Goal: Task Accomplishment & Management: Manage account settings

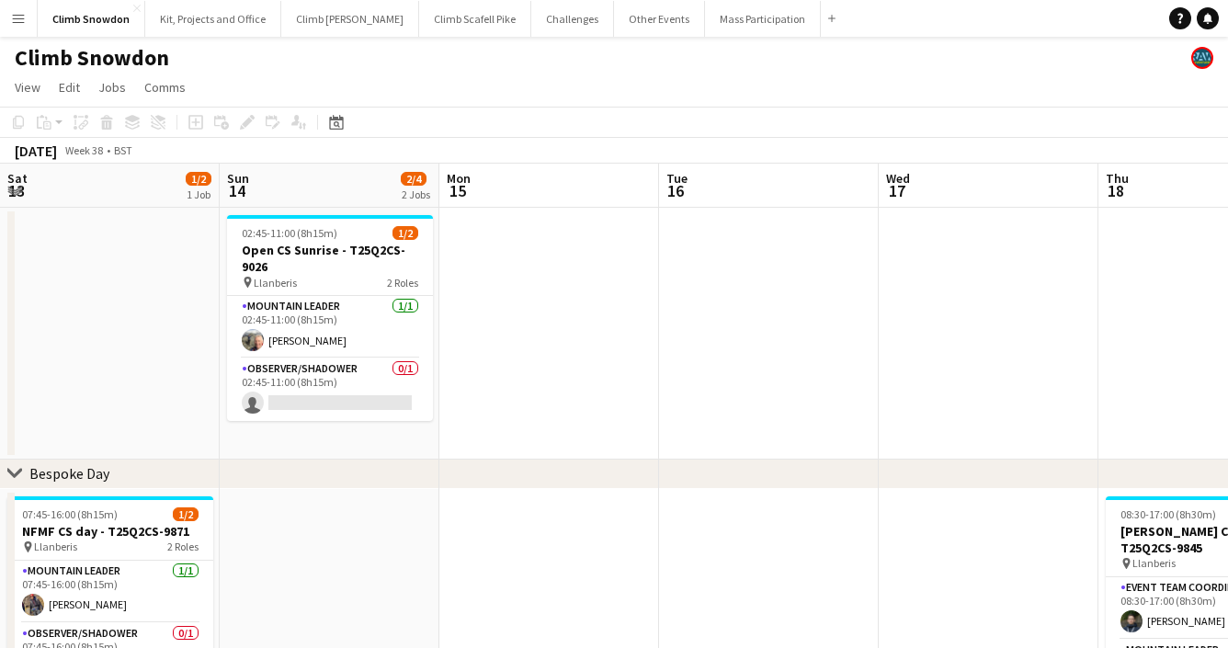
scroll to position [0, 612]
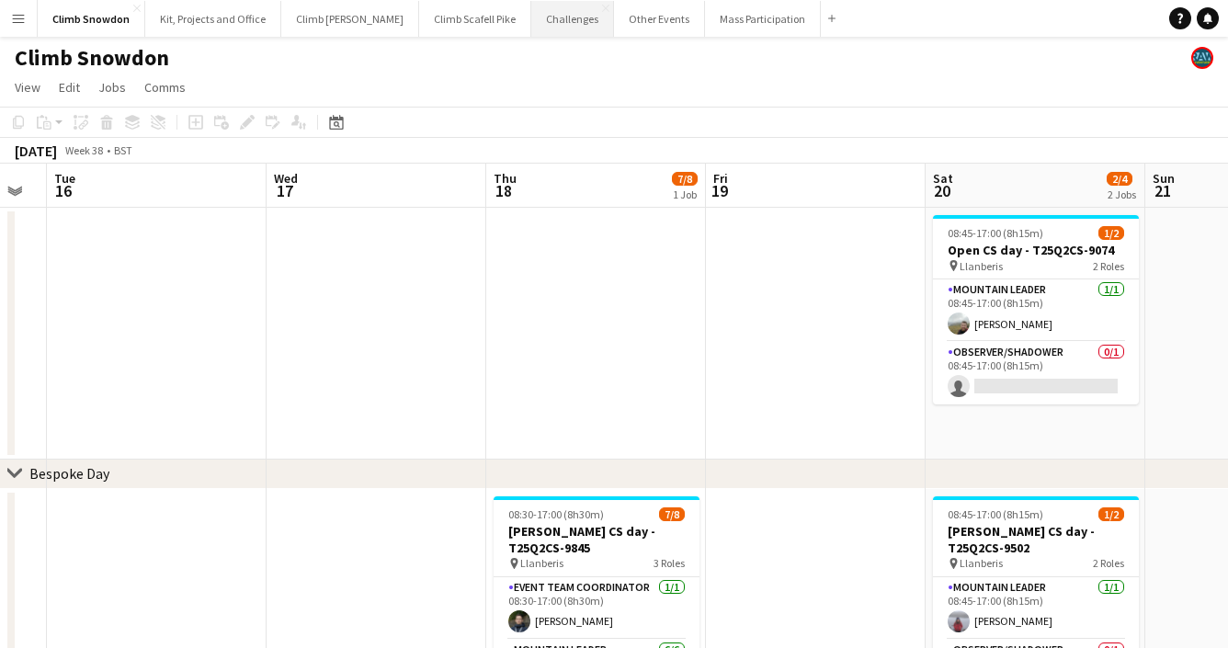
click at [531, 26] on button "Challenges Close" at bounding box center [572, 19] width 83 height 36
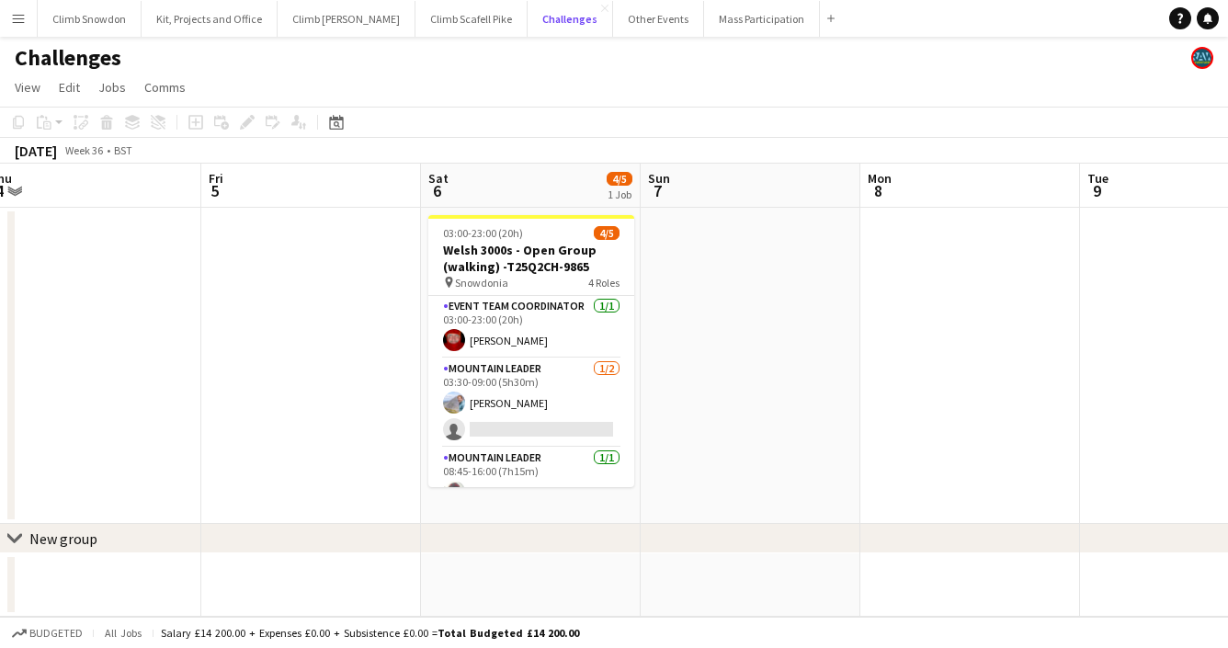
scroll to position [0, 453]
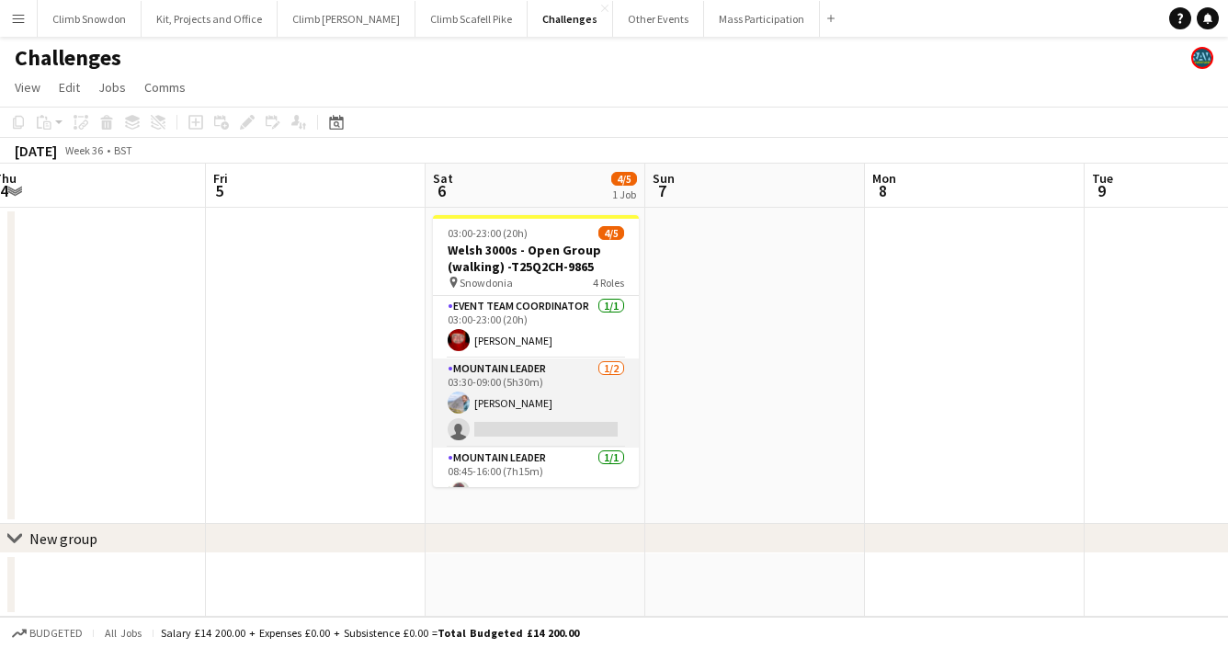
click at [570, 387] on app-card-role "Mountain Leader 1/2 03:30-09:00 (5h30m) Tom Cart single-neutral-actions" at bounding box center [536, 403] width 206 height 89
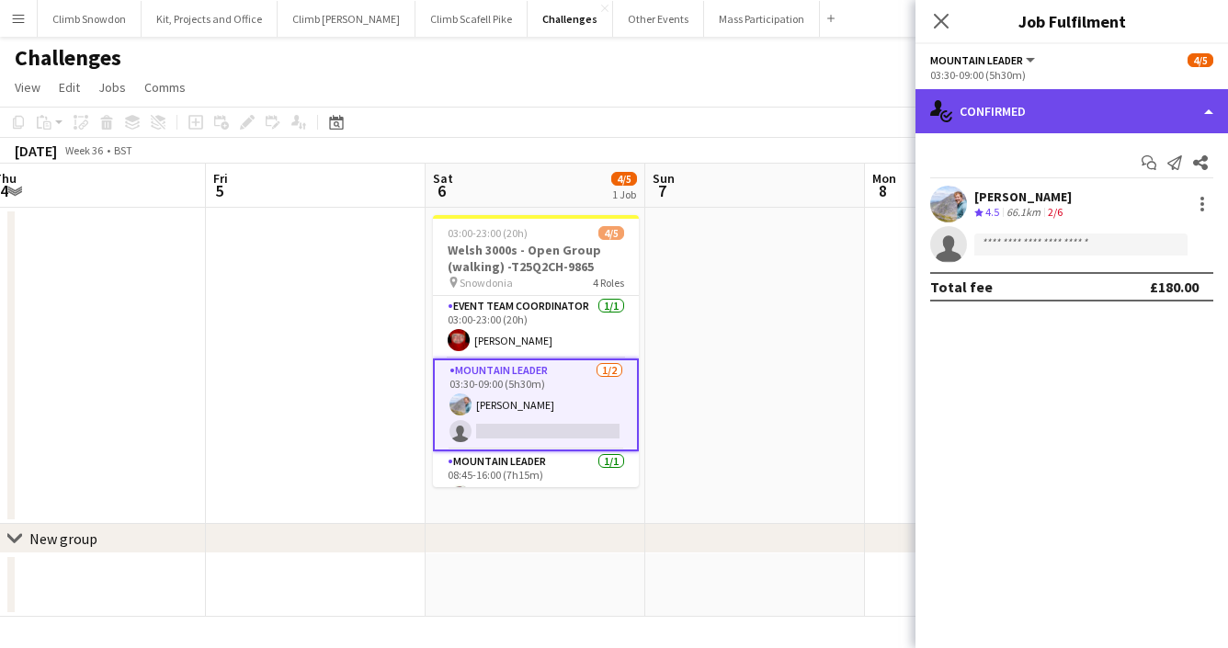
click at [1089, 110] on div "single-neutral-actions-check-2 Confirmed" at bounding box center [1072, 111] width 313 height 44
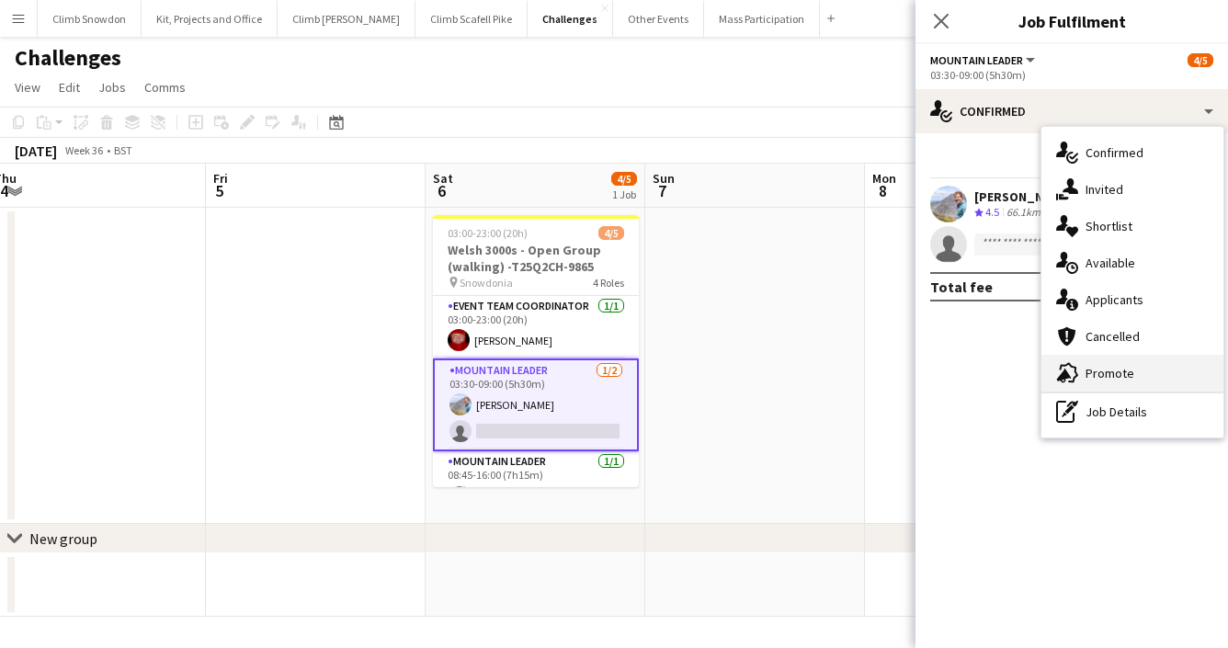
click at [1105, 370] on div "advertising-megaphone Promote" at bounding box center [1133, 373] width 182 height 37
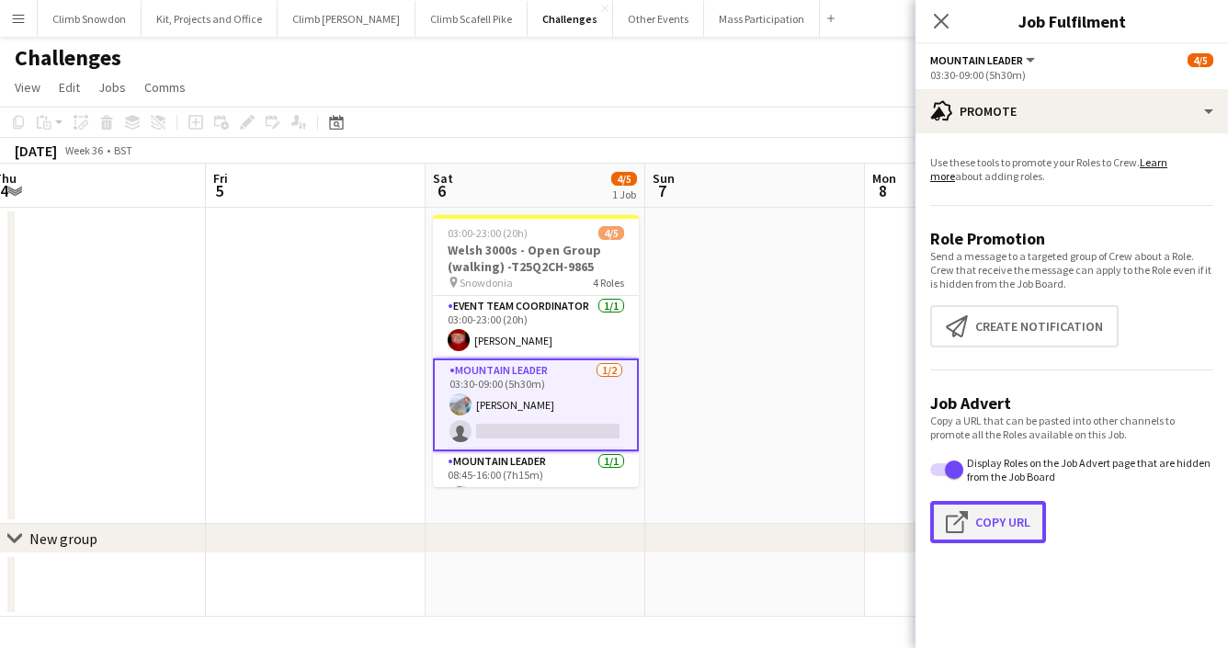
click at [986, 525] on button "Click to copy URL Copy Url" at bounding box center [988, 522] width 116 height 42
click at [627, 21] on button "Other Events Close" at bounding box center [658, 19] width 91 height 36
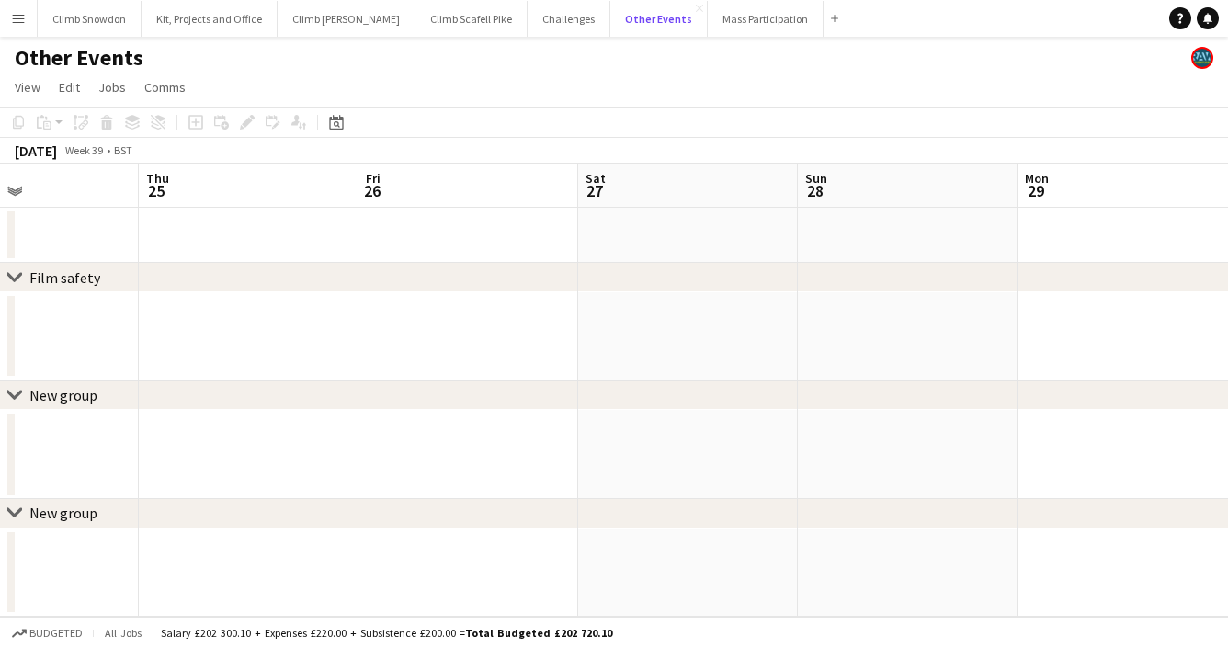
scroll to position [0, 515]
click at [713, 19] on button "Mass Participation Close" at bounding box center [766, 19] width 116 height 36
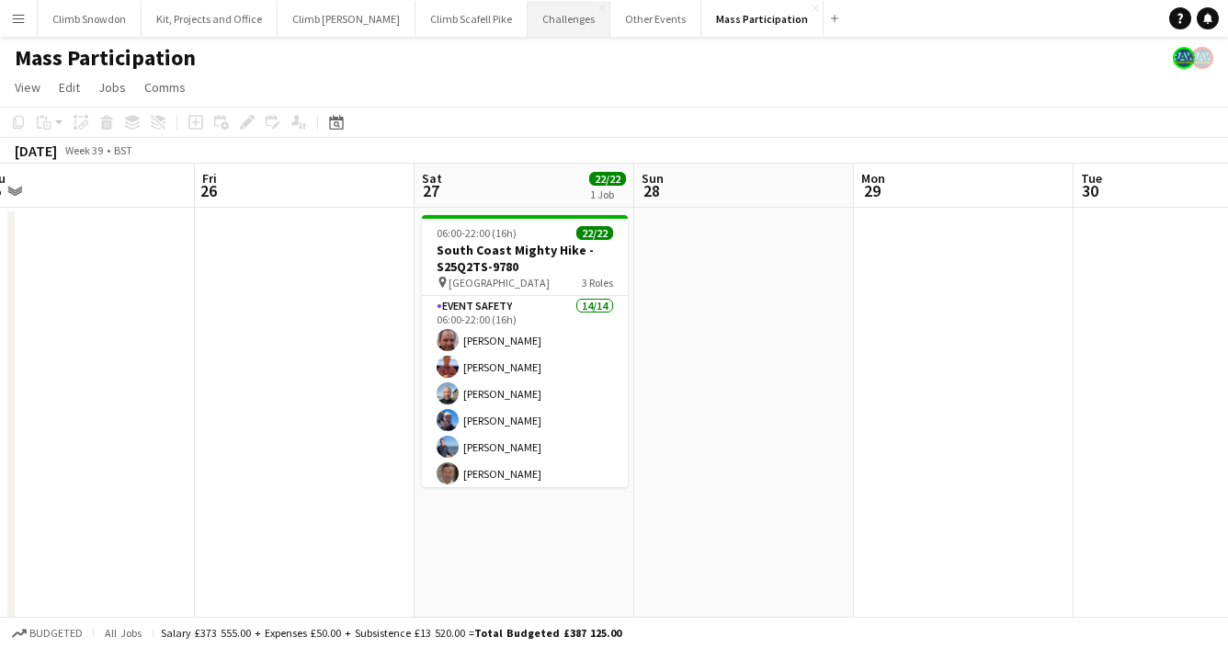
click at [537, 20] on button "Challenges Close" at bounding box center [569, 19] width 83 height 36
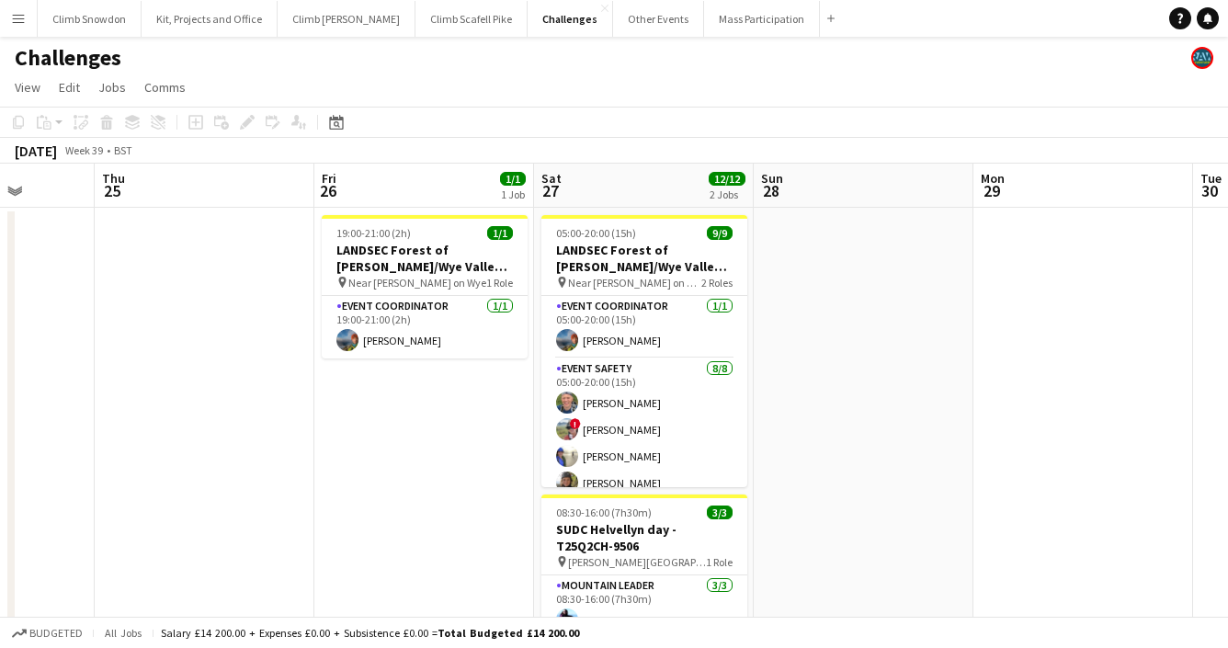
click at [18, 21] on app-icon "Menu" at bounding box center [18, 18] width 15 height 15
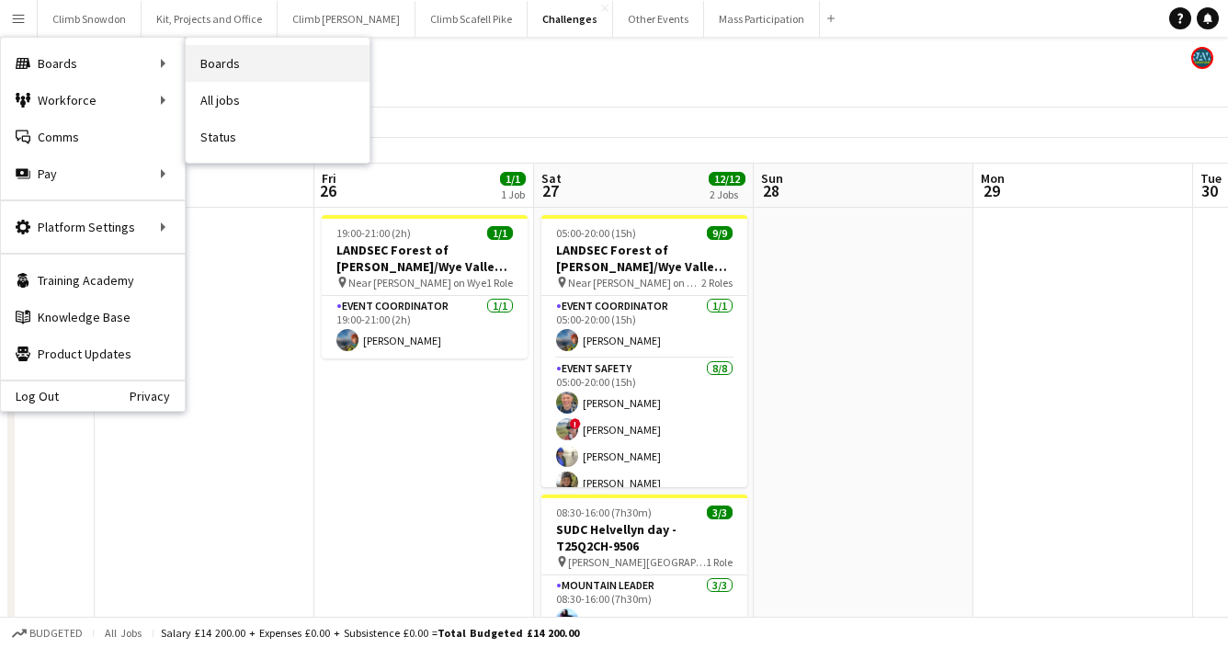
click at [243, 63] on link "Boards" at bounding box center [278, 63] width 184 height 37
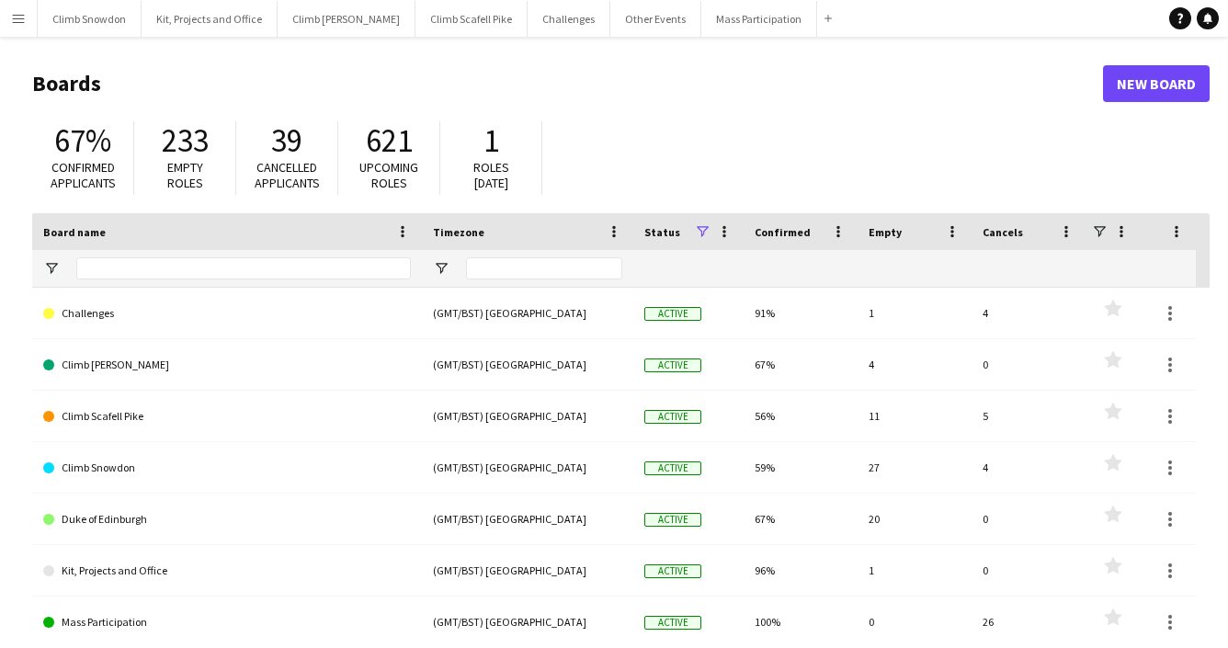
click at [16, 19] on app-icon "Menu" at bounding box center [18, 18] width 15 height 15
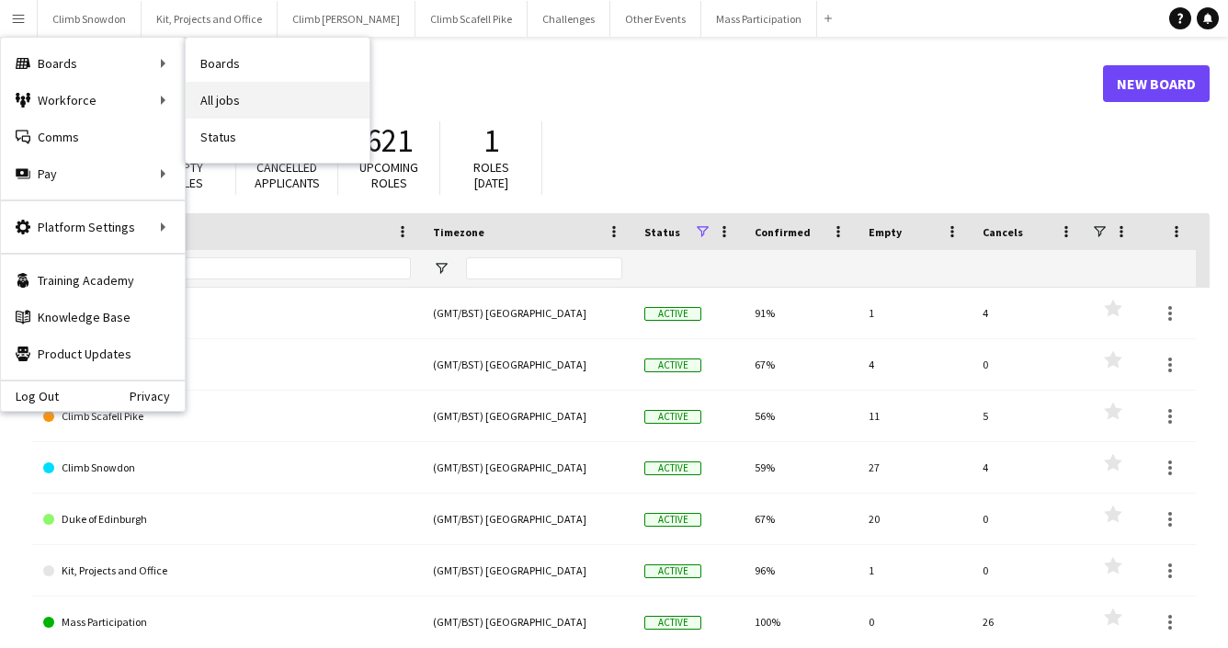
click at [252, 107] on link "All jobs" at bounding box center [278, 100] width 184 height 37
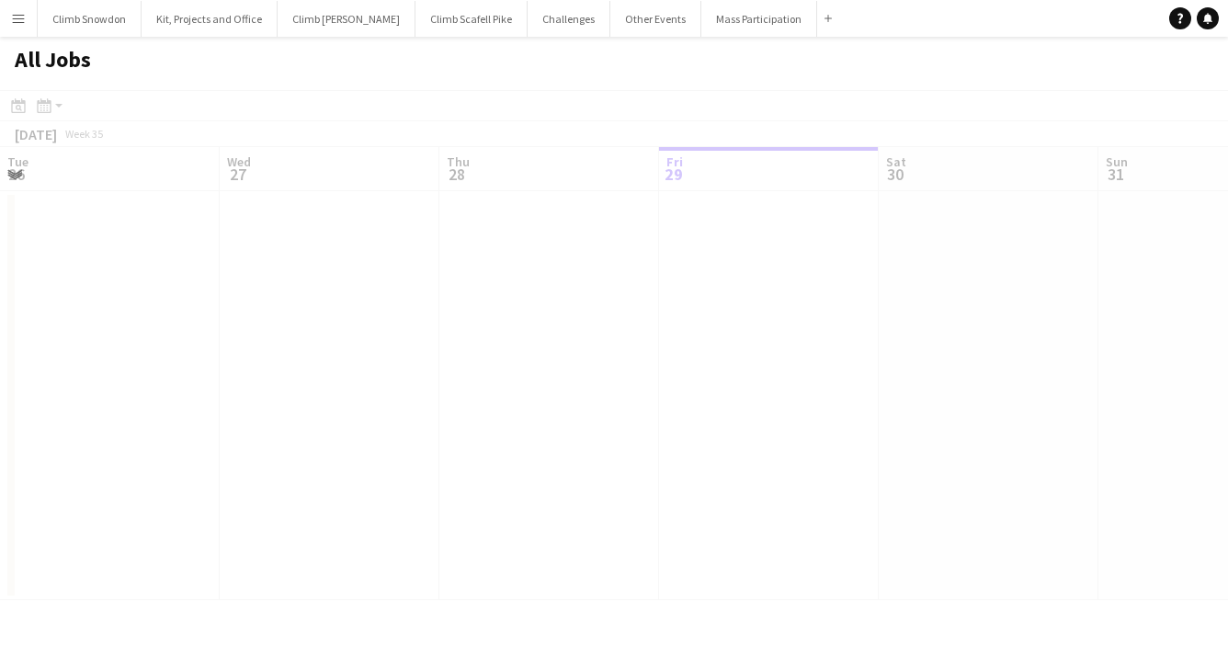
scroll to position [0, 439]
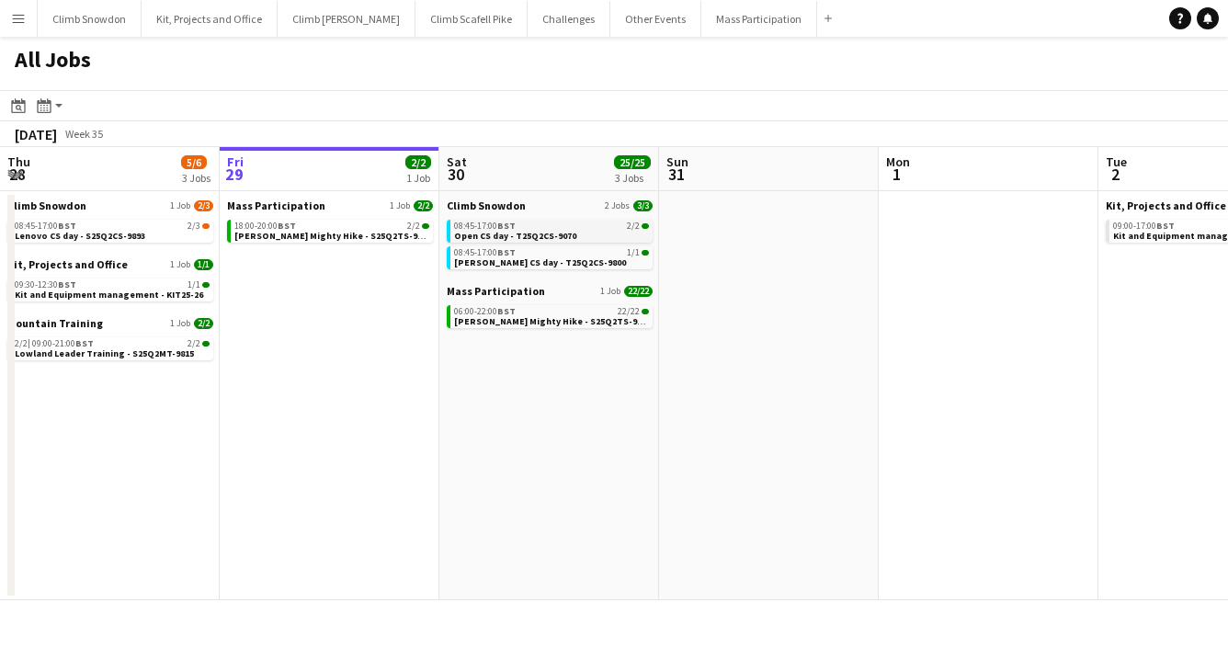
click at [509, 233] on span "Open CS day - T25Q2CS-9070" at bounding box center [515, 236] width 122 height 12
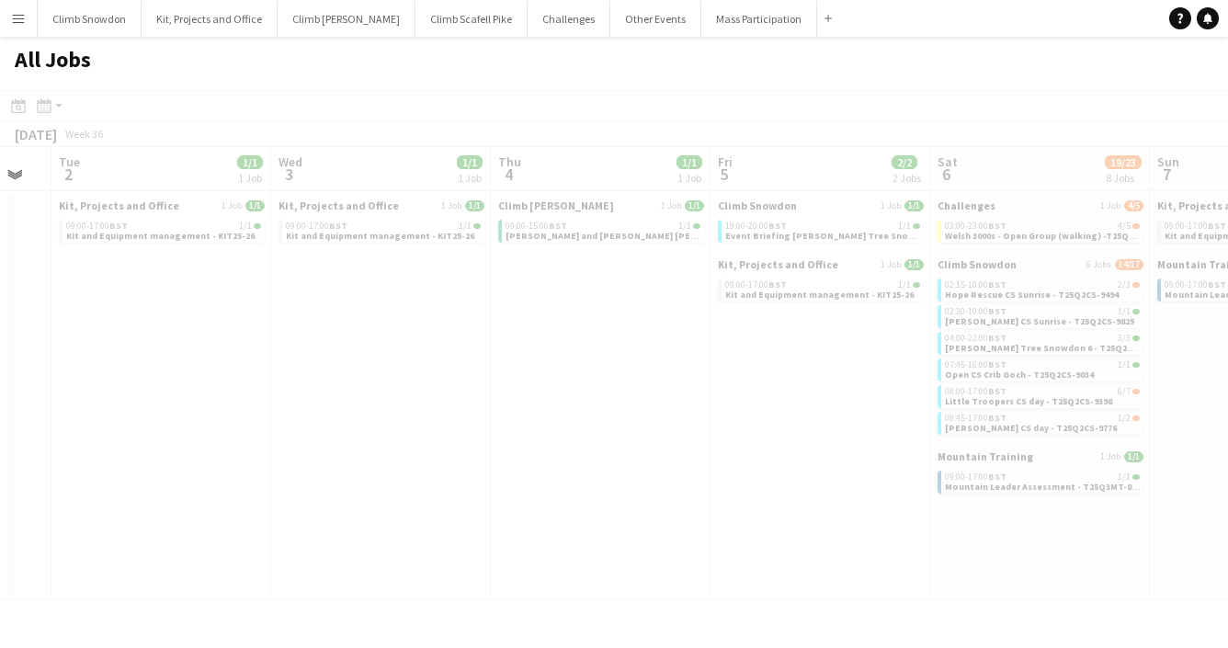
scroll to position [0, 610]
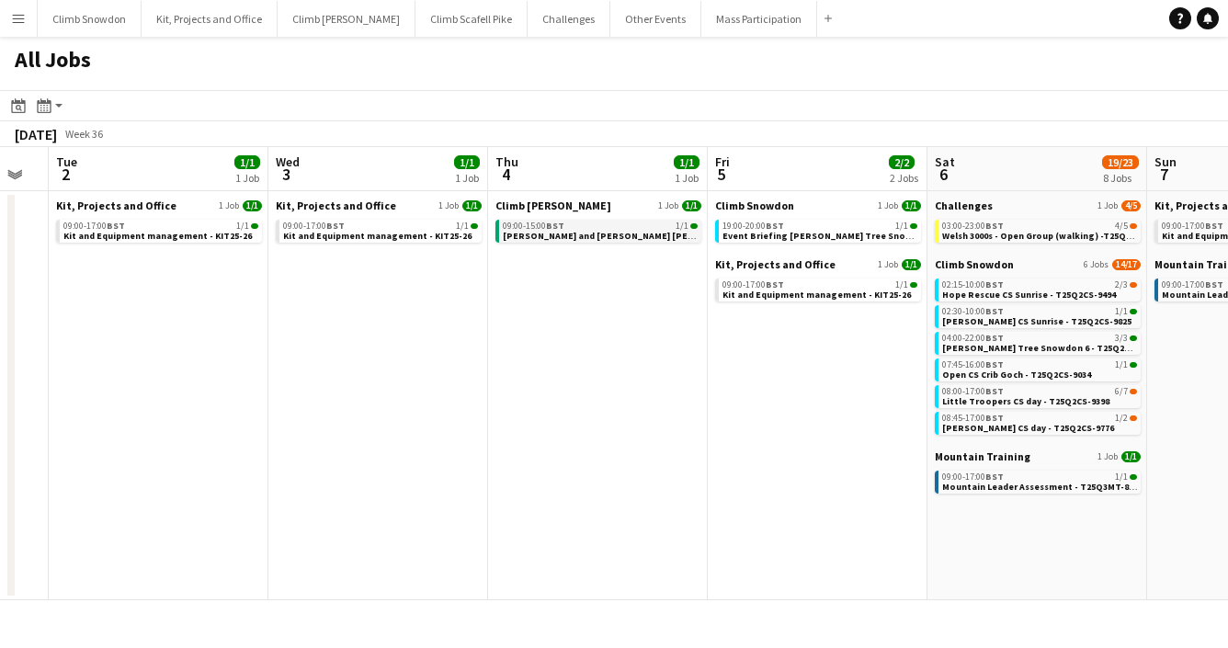
click at [585, 234] on span "Mickael and Kendra Ben Lomond day - S25Q2BN-9595" at bounding box center [687, 236] width 368 height 12
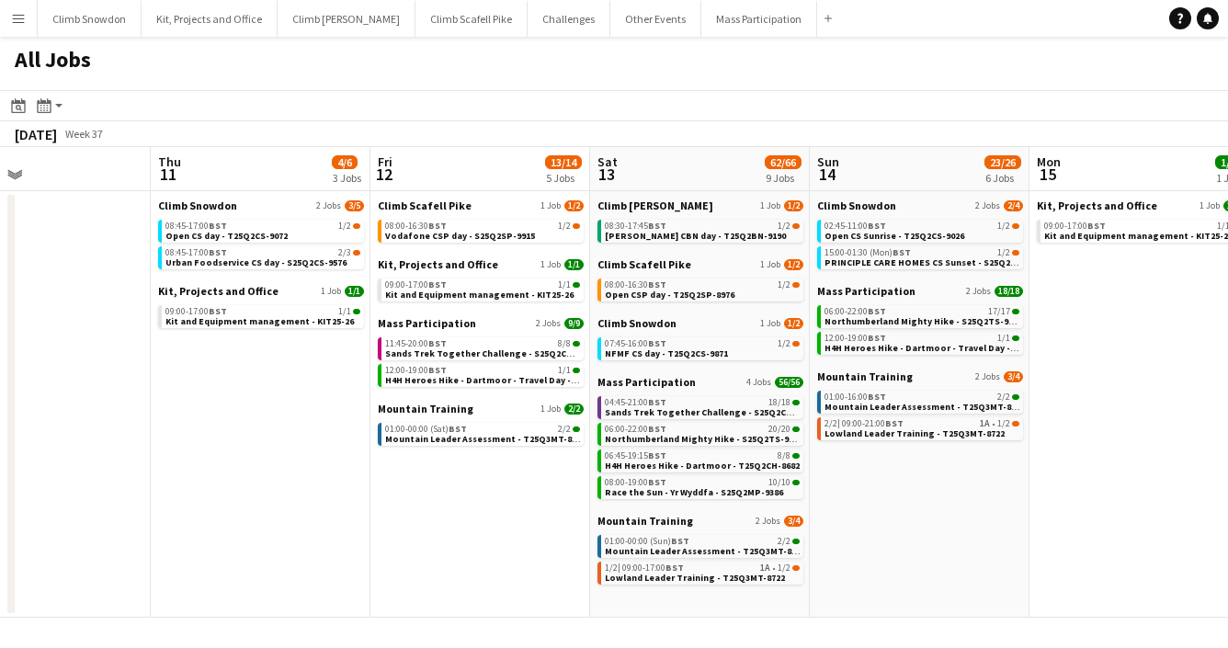
scroll to position [0, 735]
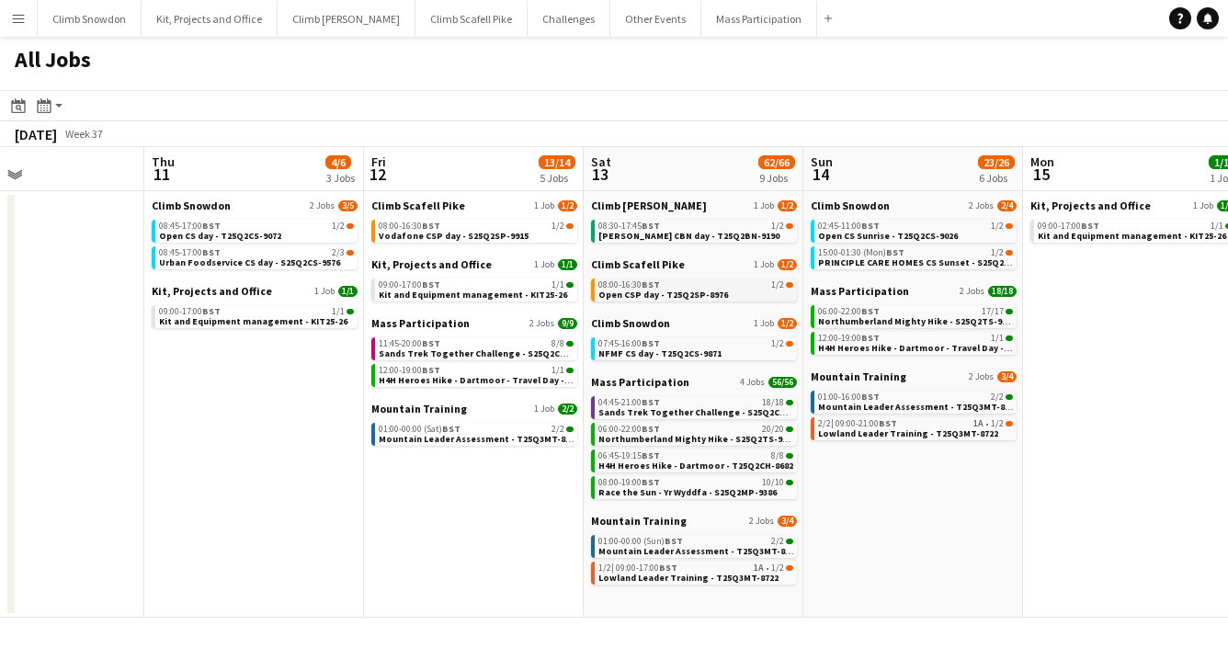
click at [667, 291] on span "Open CSP day - T25Q2SP-8976" at bounding box center [663, 295] width 130 height 12
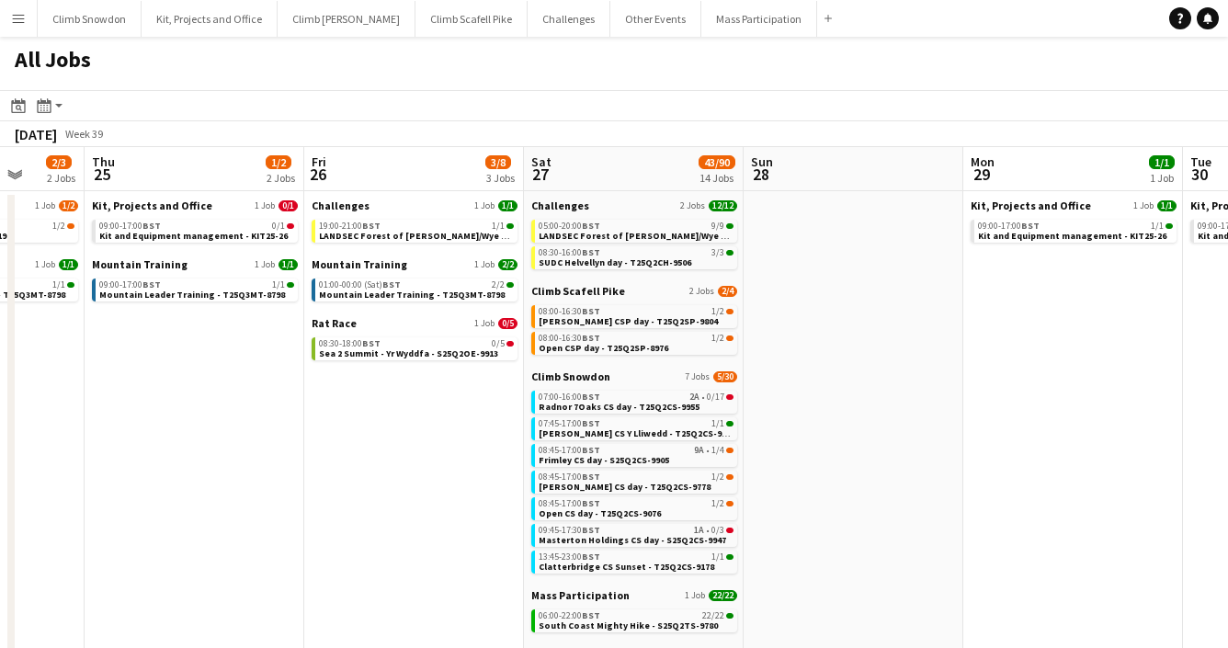
scroll to position [0, 804]
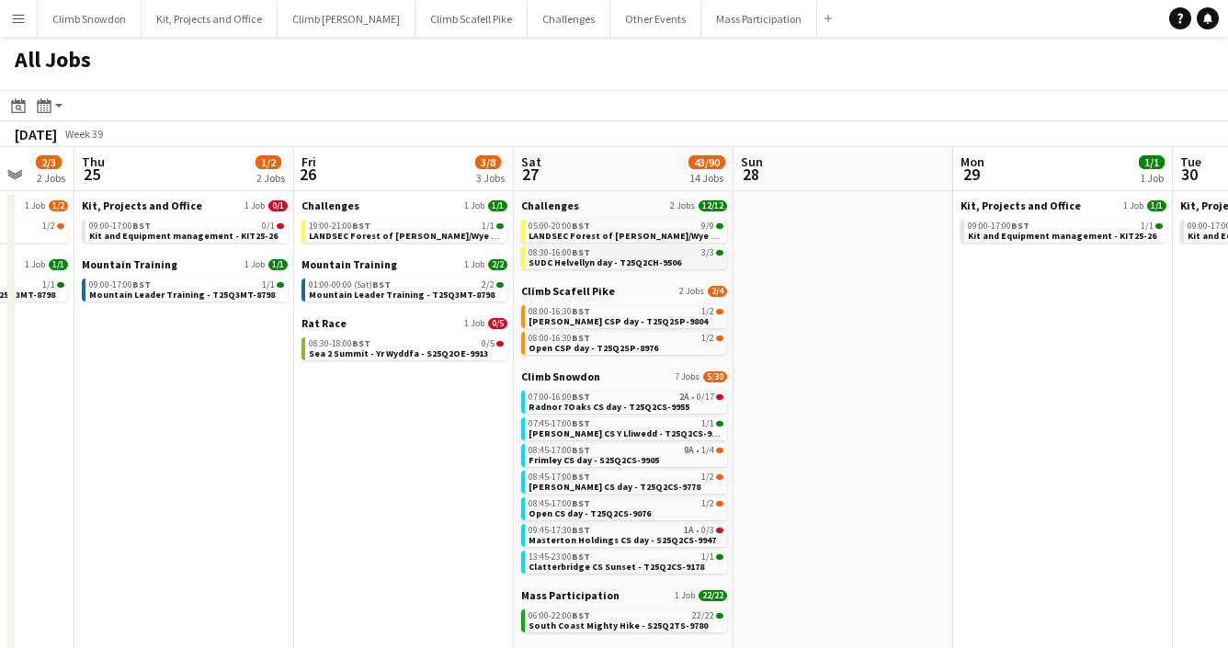
click at [610, 263] on span "SUDC Helvellyn day - T25Q2CH-9506" at bounding box center [605, 262] width 153 height 12
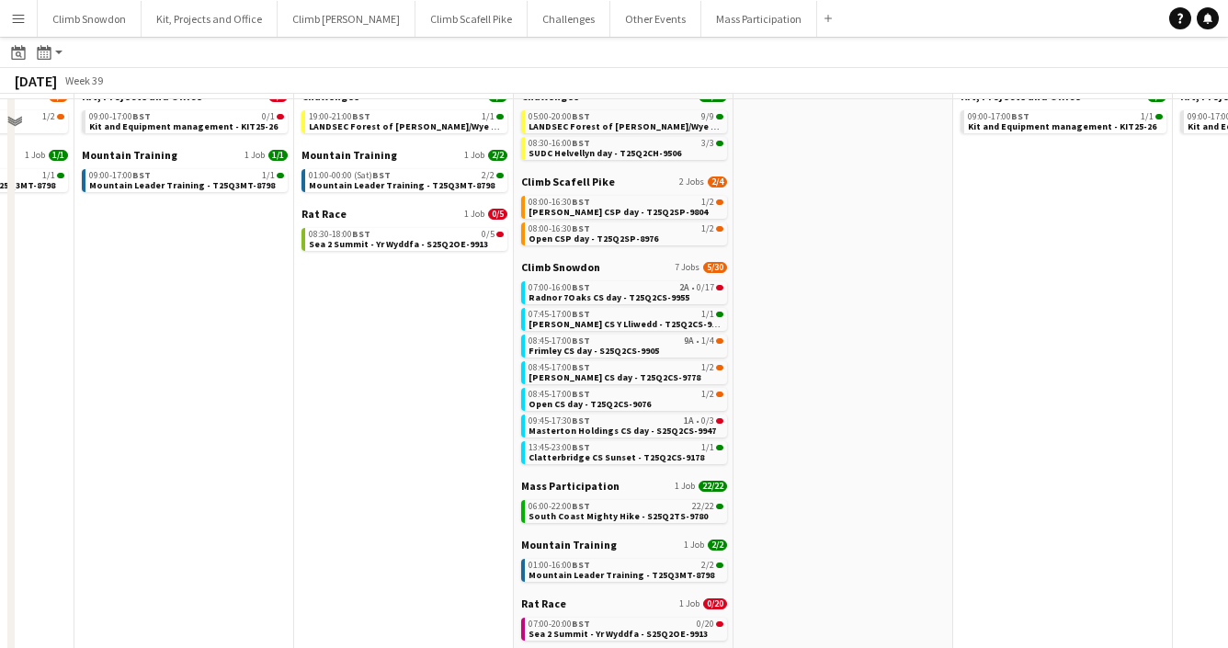
scroll to position [111, 0]
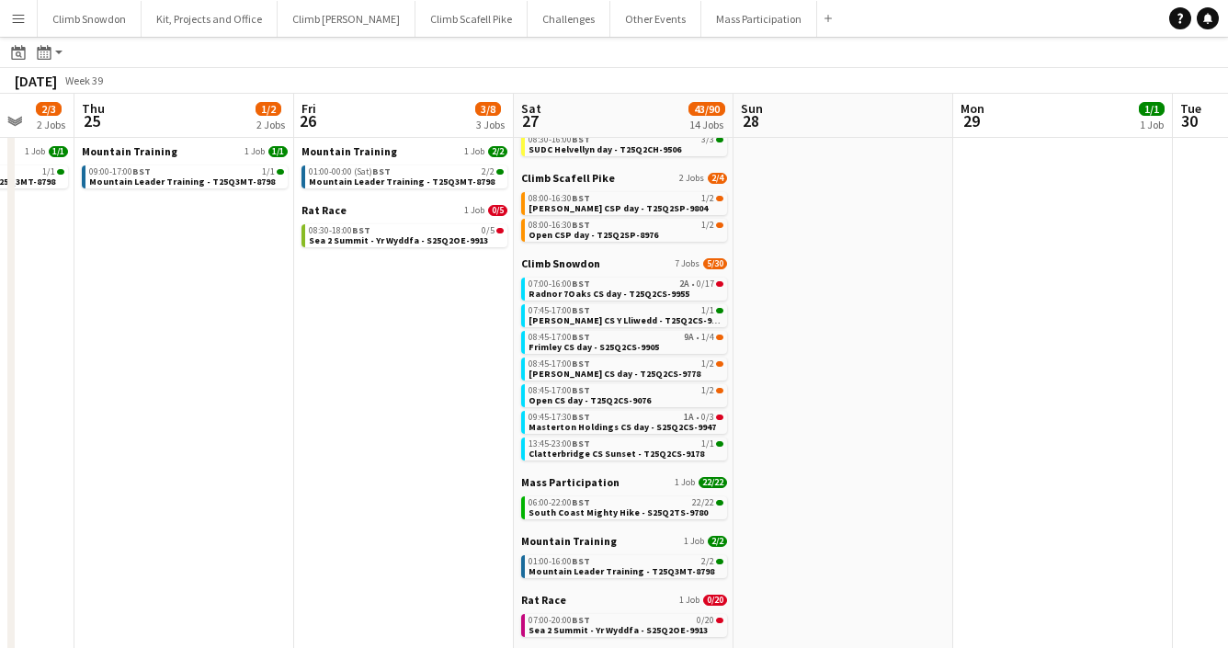
click at [15, 17] on app-icon "Menu" at bounding box center [18, 18] width 15 height 15
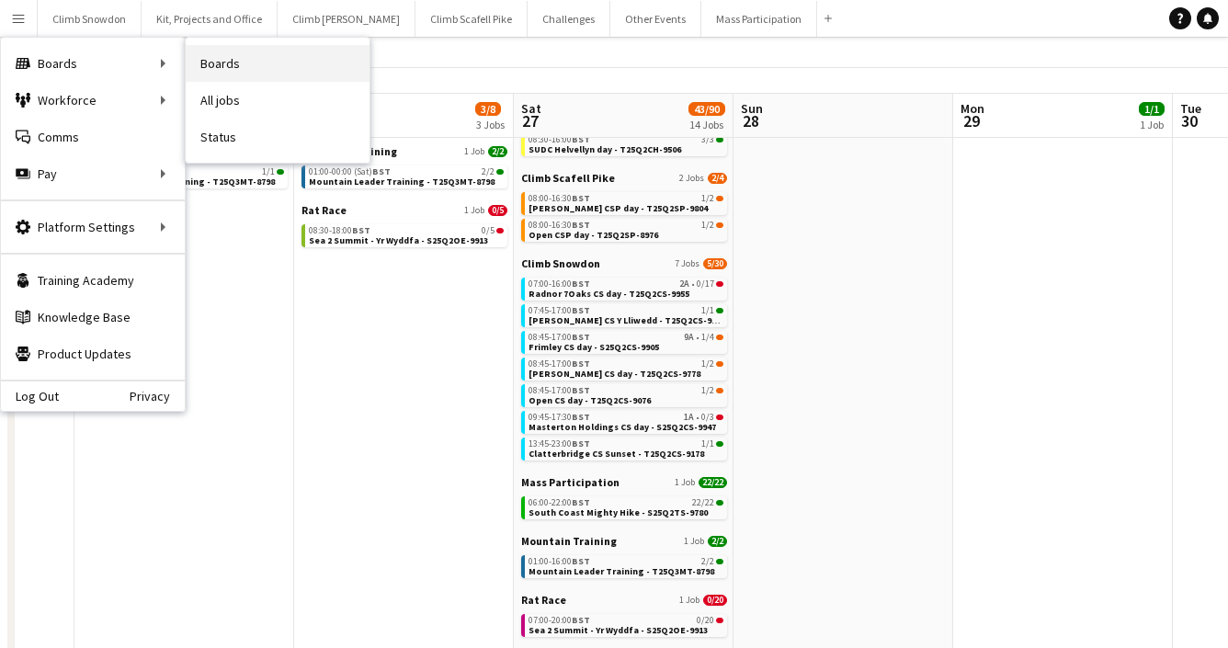
click at [234, 62] on link "Boards" at bounding box center [278, 63] width 184 height 37
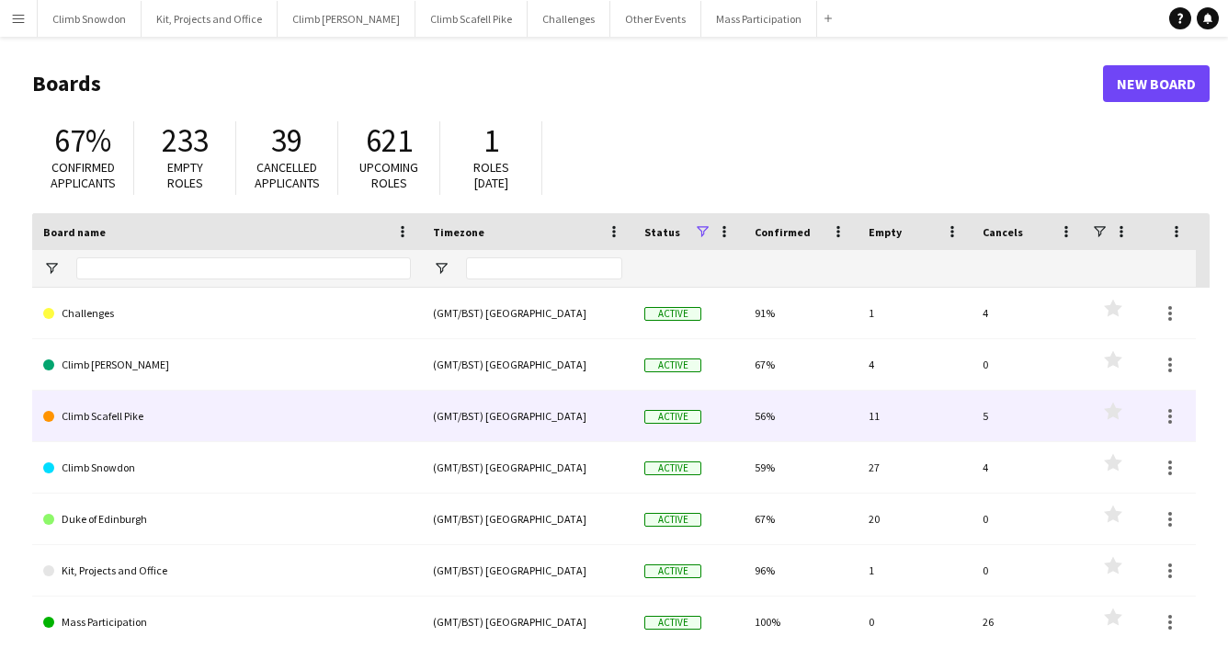
scroll to position [106, 0]
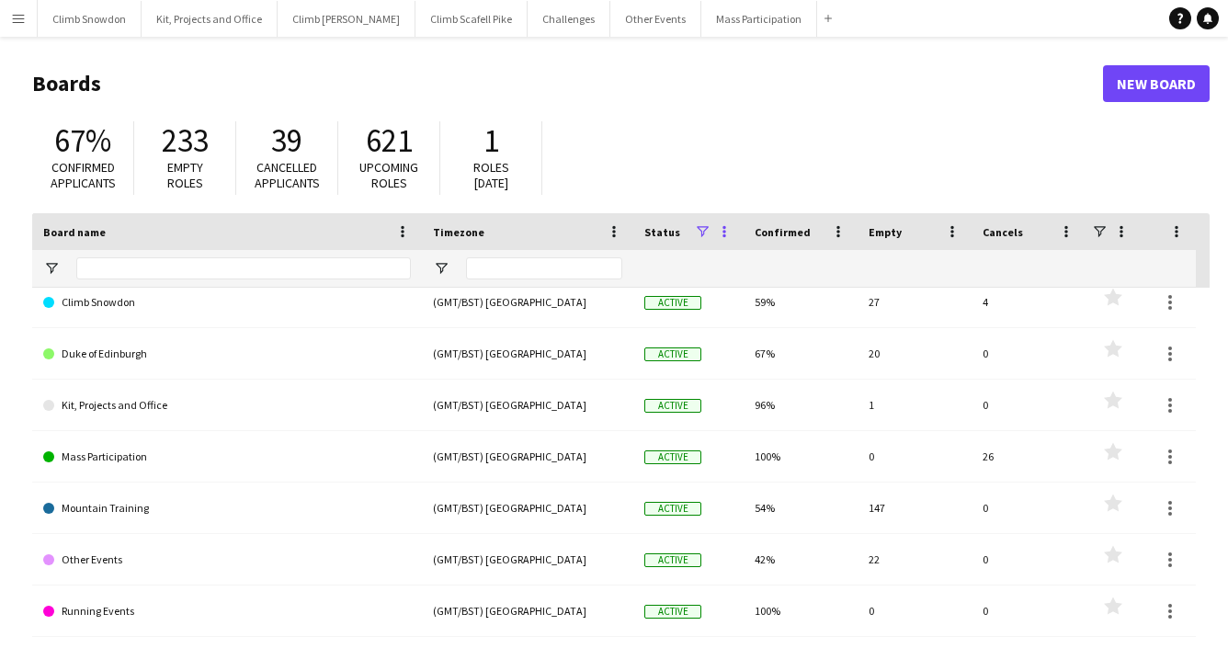
click at [722, 233] on span at bounding box center [724, 231] width 17 height 17
click at [696, 236] on span at bounding box center [702, 231] width 17 height 17
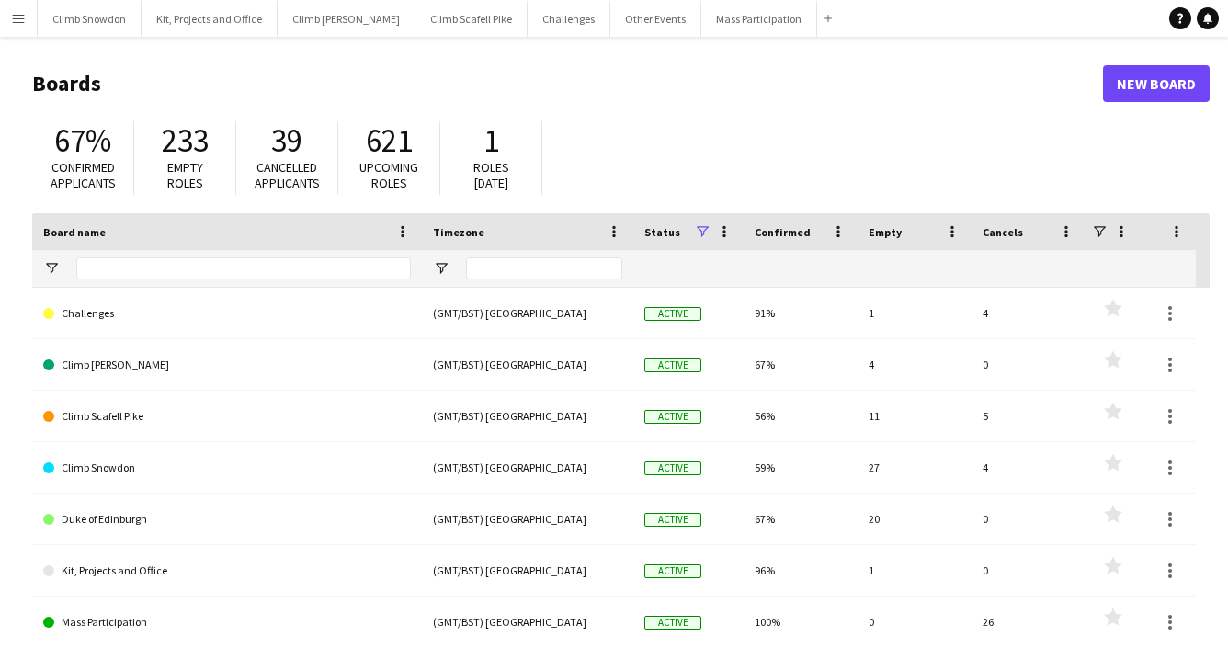
click at [756, 135] on div "67% Confirmed applicants 233 Empty roles 39 Cancelled applicants 621 Upcoming r…" at bounding box center [621, 162] width 1178 height 101
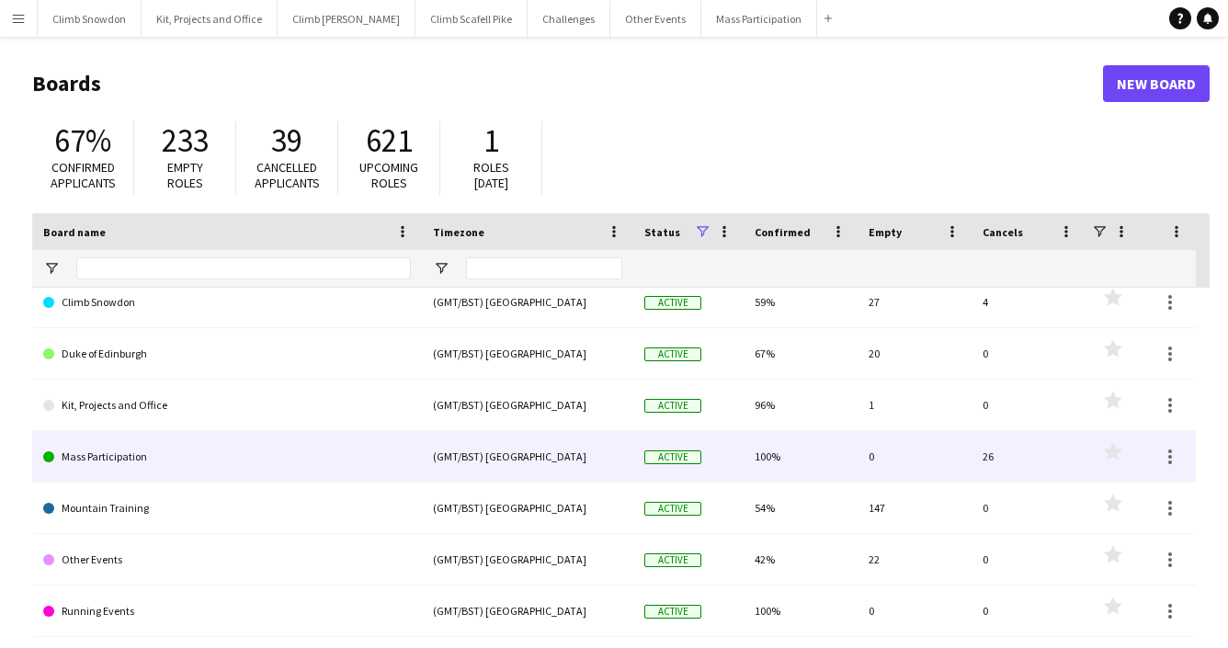
scroll to position [0, 0]
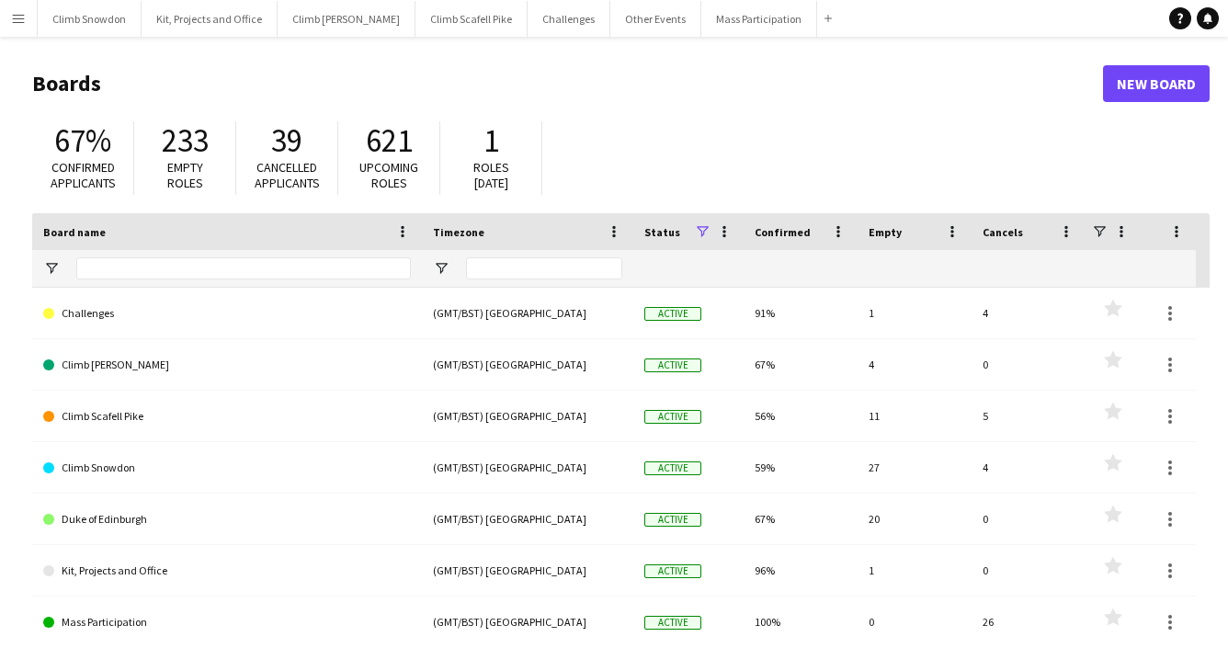
click at [11, 20] on app-icon "Menu" at bounding box center [18, 18] width 15 height 15
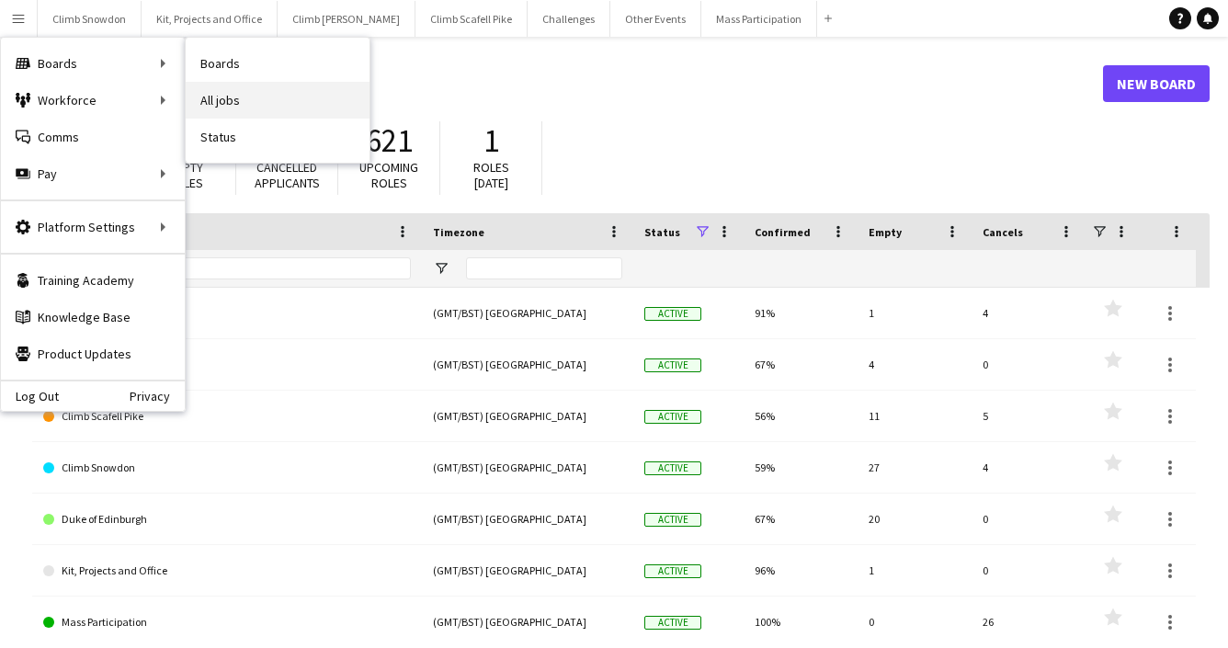
click at [226, 99] on link "All jobs" at bounding box center [278, 100] width 184 height 37
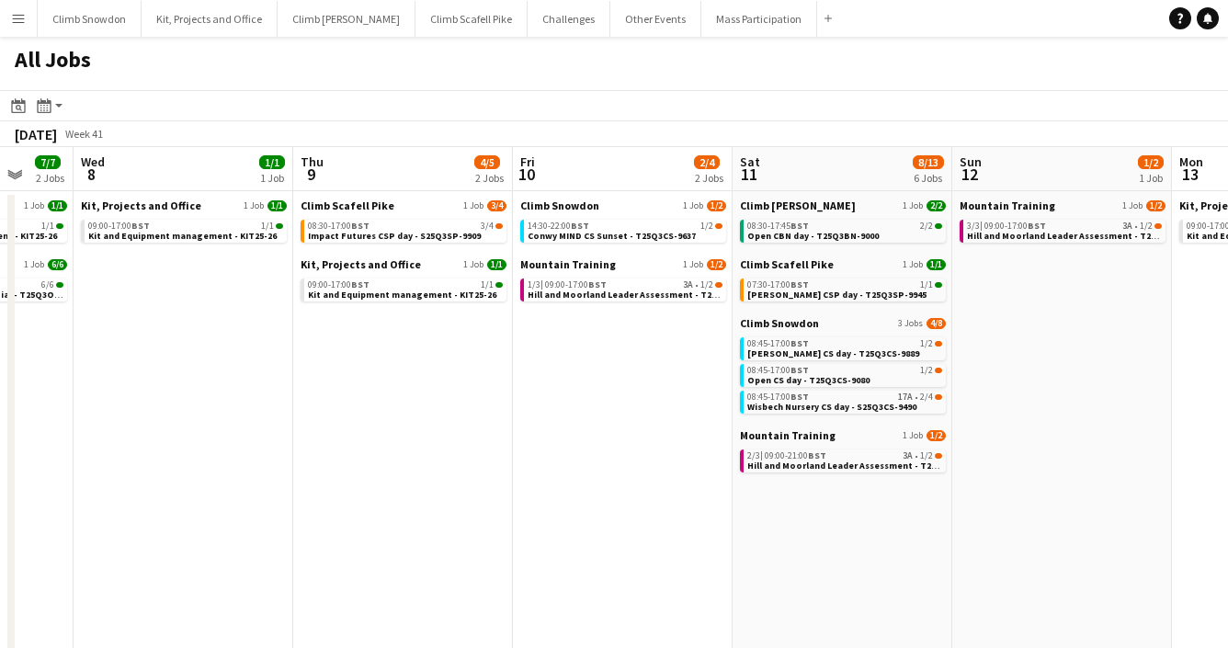
scroll to position [0, 817]
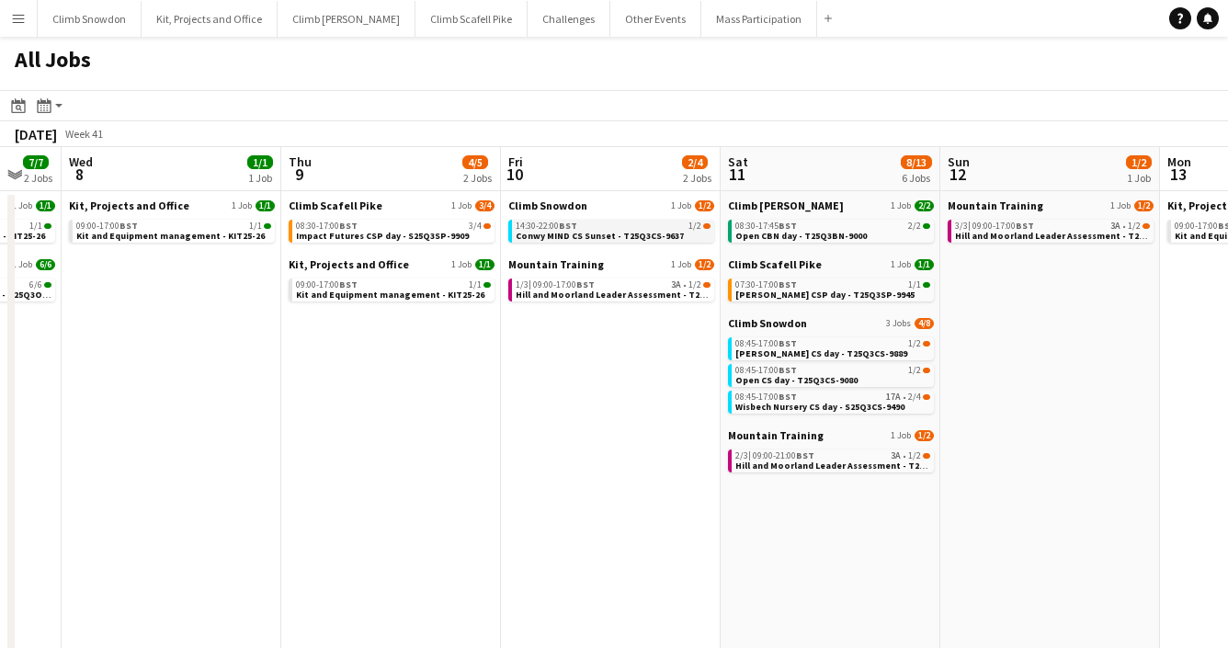
click at [589, 231] on span "Conwy MIND CS Sunset - T25Q3CS-9637" at bounding box center [600, 236] width 168 height 12
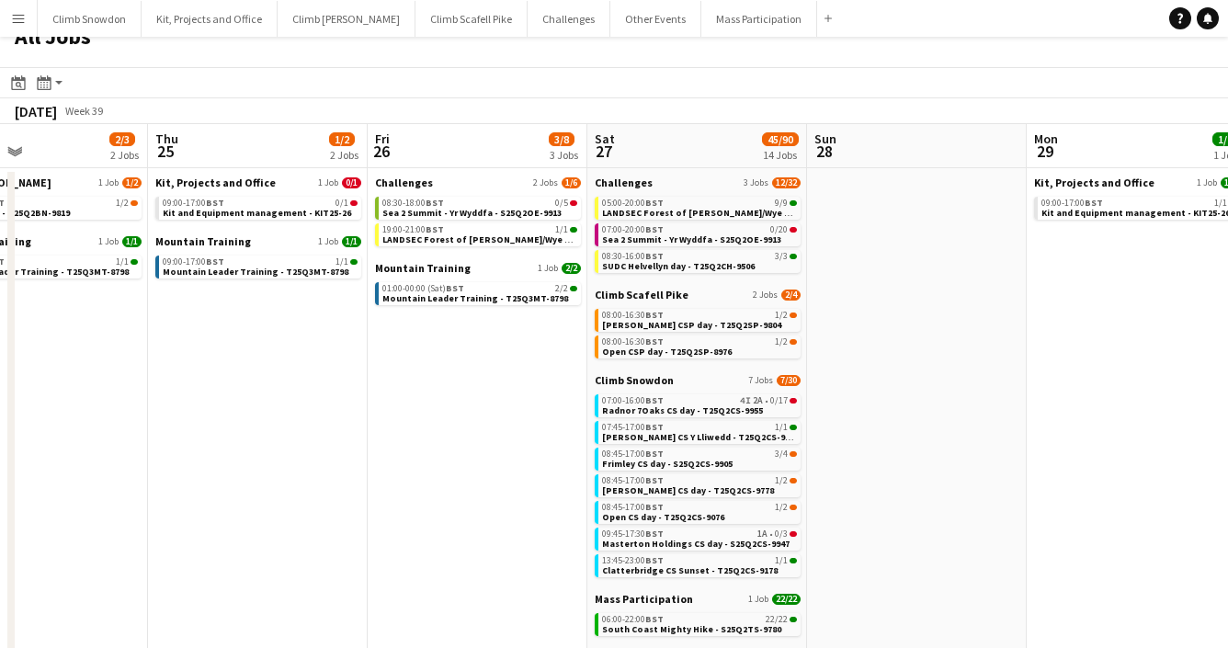
scroll to position [0, 0]
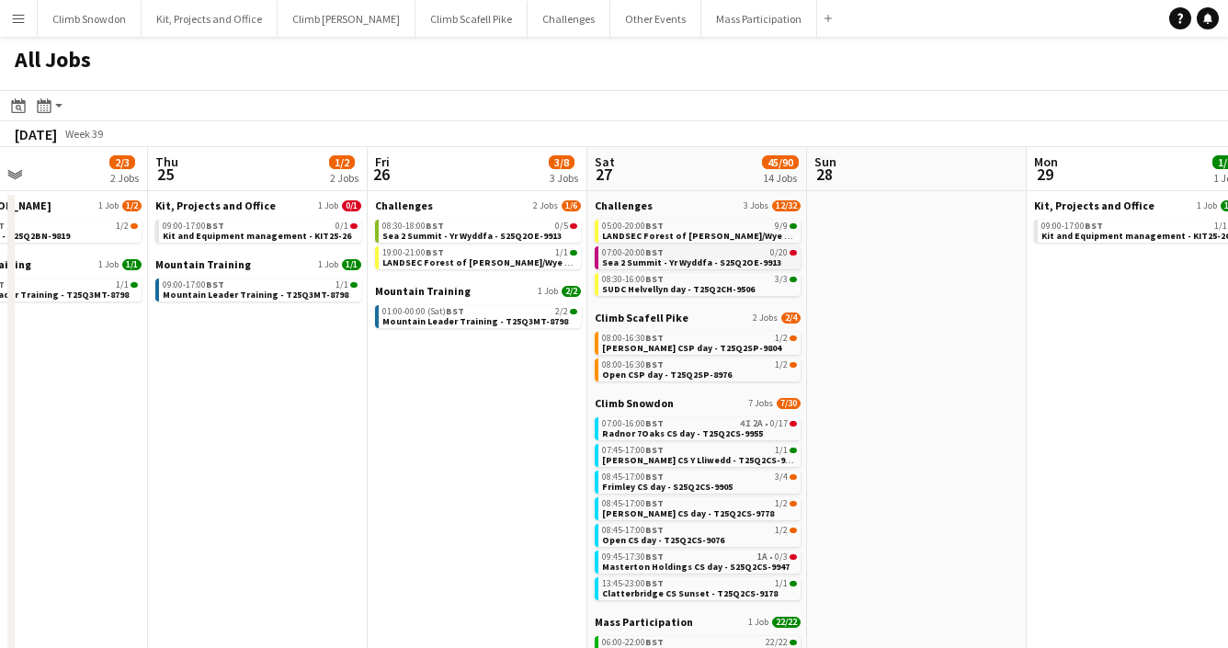
click at [662, 260] on span "Sea 2 Summit - Yr Wyddfa - S25Q2OE-9913" at bounding box center [691, 262] width 179 height 12
click at [21, 24] on app-icon "Menu" at bounding box center [18, 18] width 15 height 15
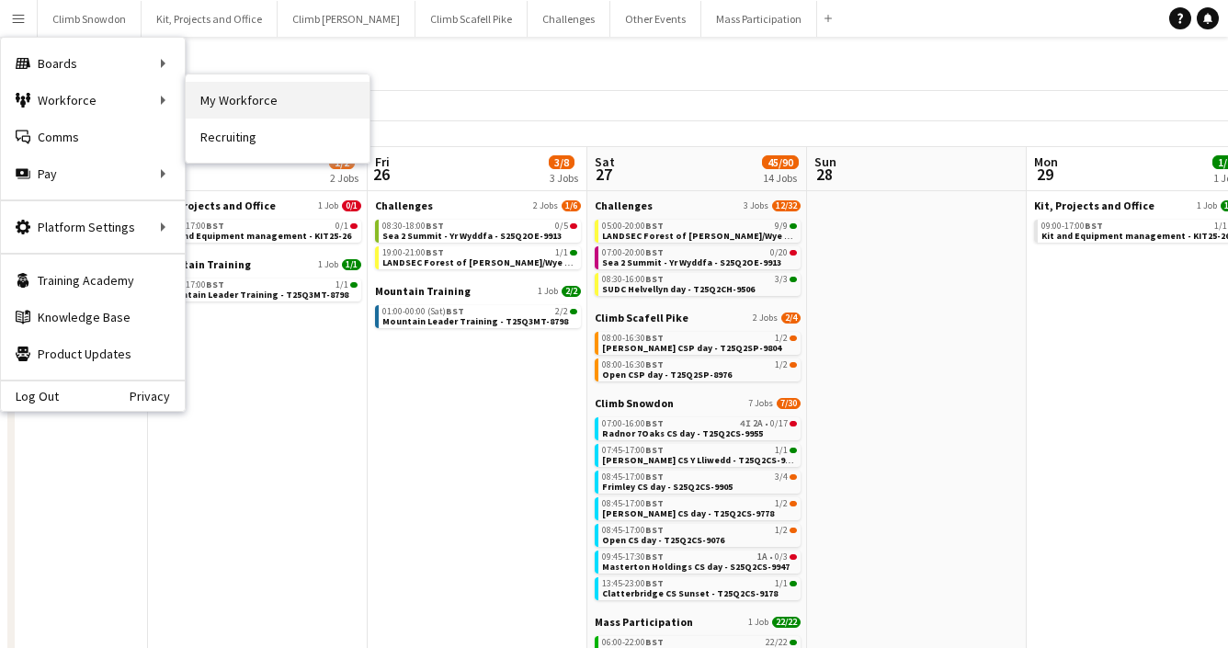
click at [253, 109] on link "My Workforce" at bounding box center [278, 100] width 184 height 37
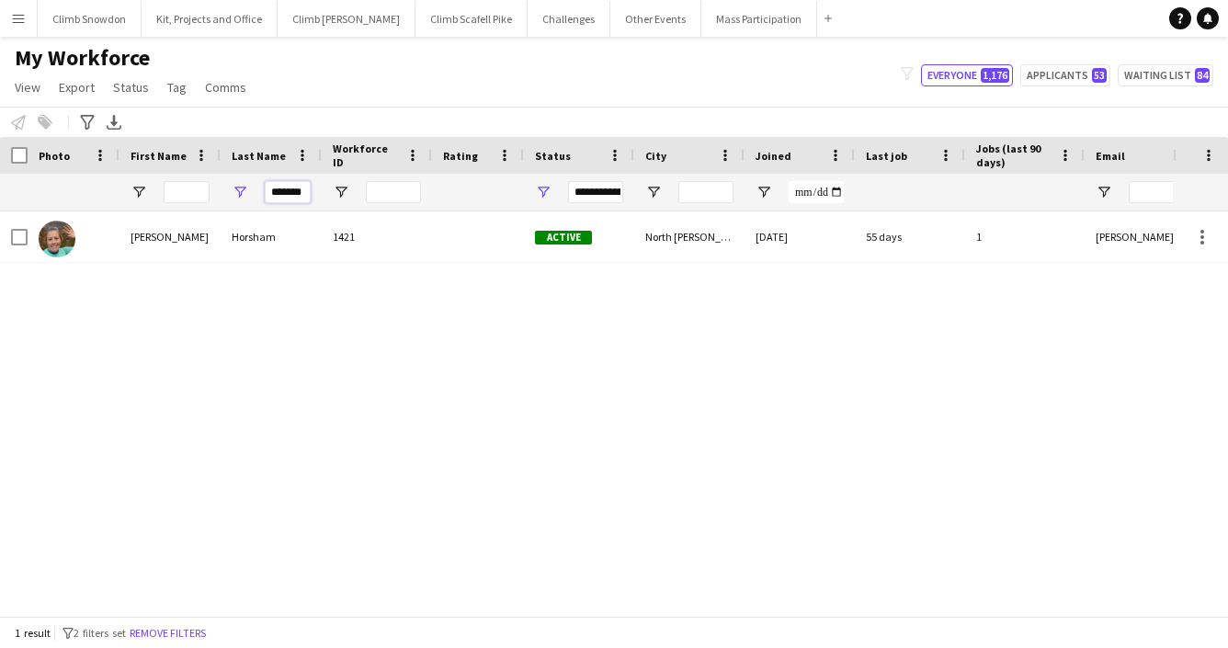
click at [277, 184] on input "*******" at bounding box center [288, 192] width 46 height 22
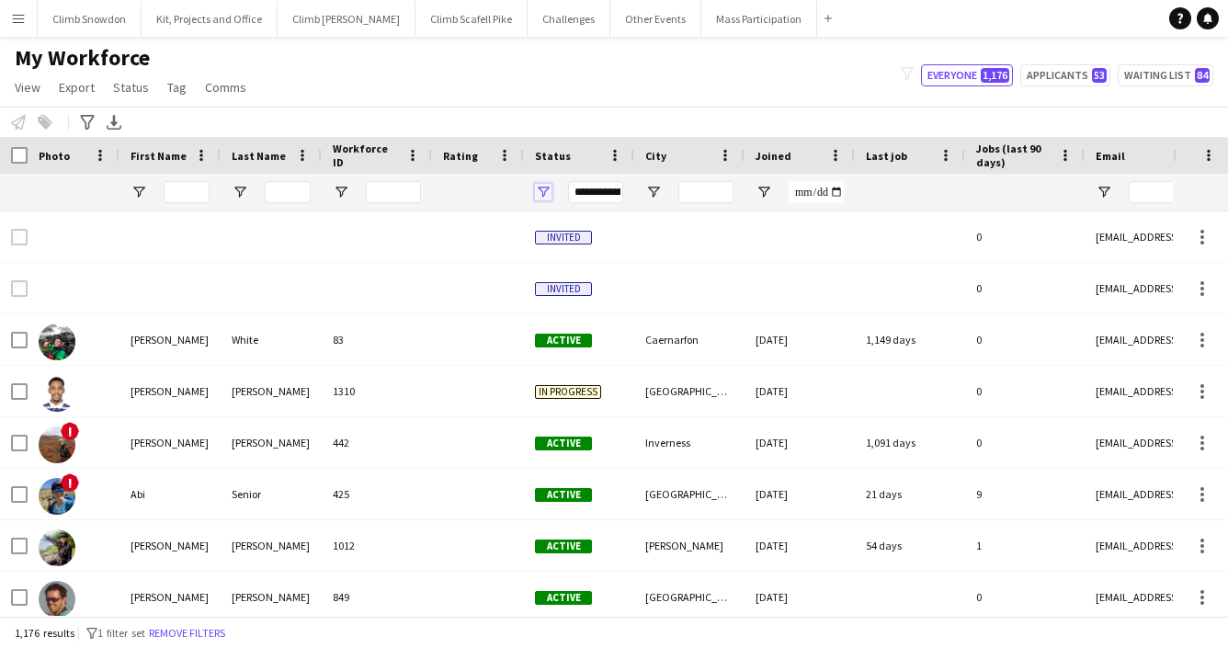
click at [550, 184] on span "Open Filter Menu" at bounding box center [543, 192] width 17 height 17
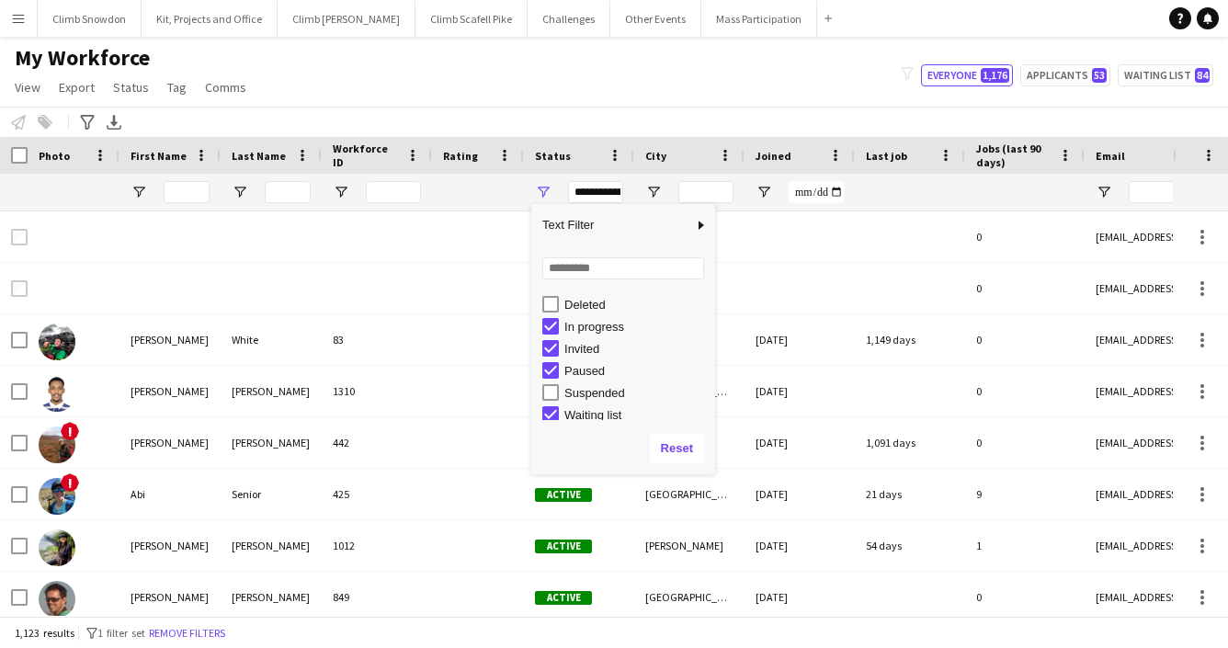
scroll to position [113, 0]
type input "**********"
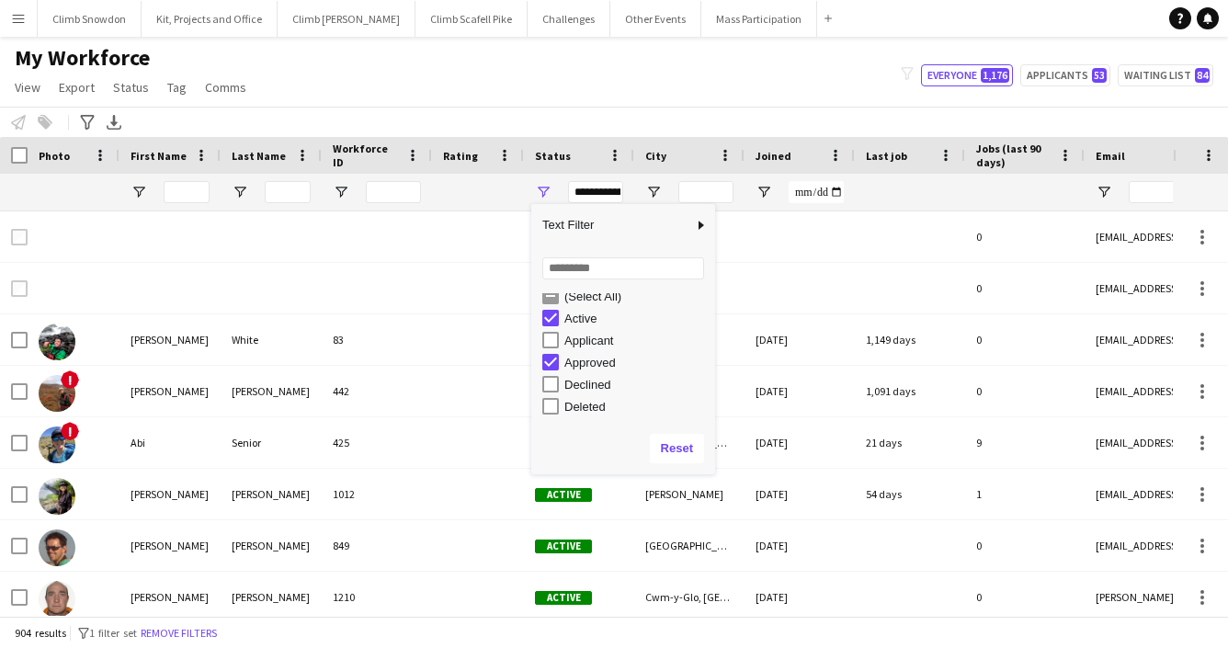
scroll to position [0, 0]
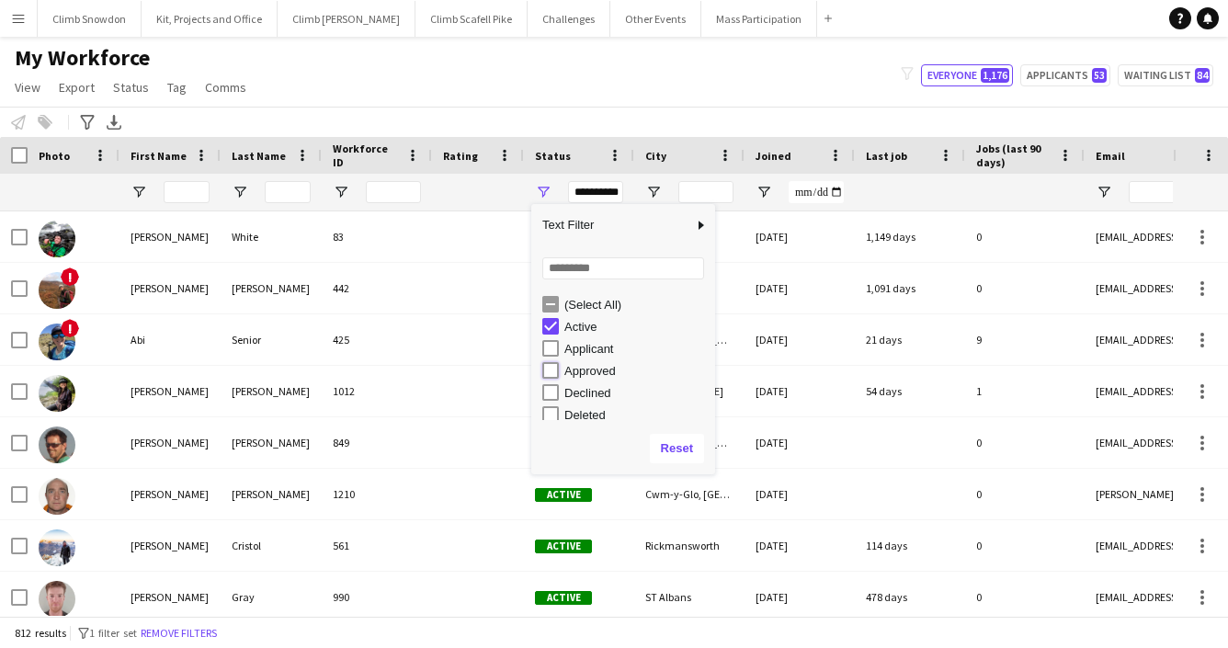
type input "**********"
click at [591, 108] on div "Notify workforce Add to tag Select at least one crew to tag him or her. Advance…" at bounding box center [614, 122] width 1228 height 30
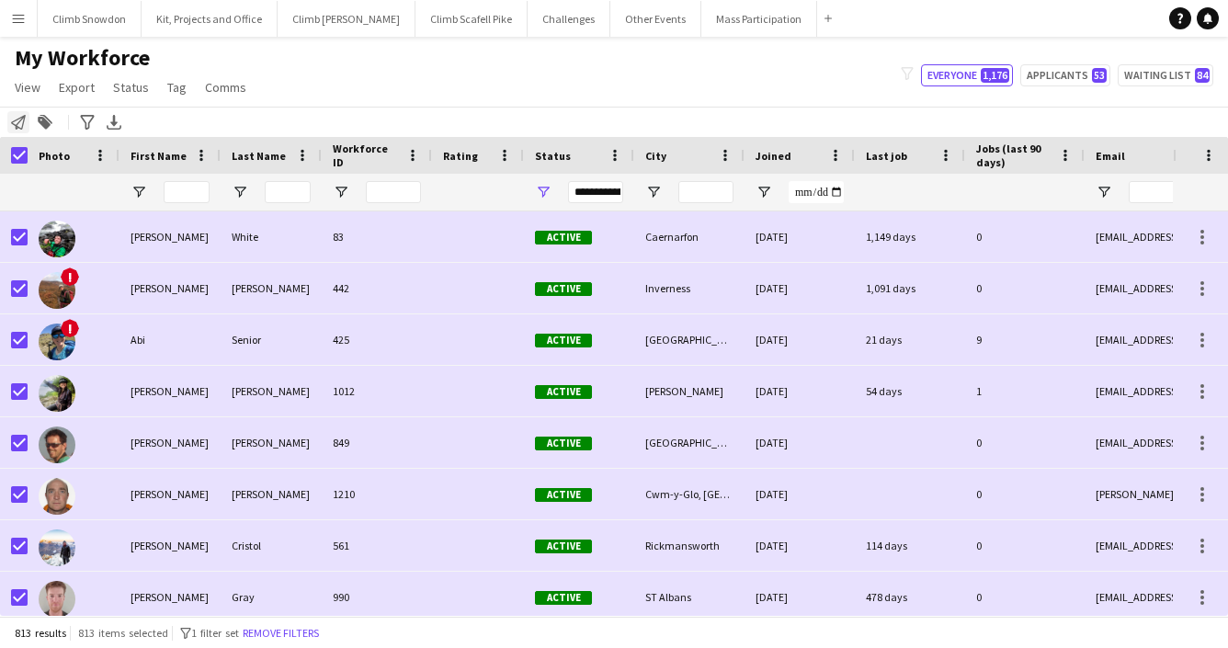
click at [22, 123] on icon at bounding box center [18, 122] width 15 height 15
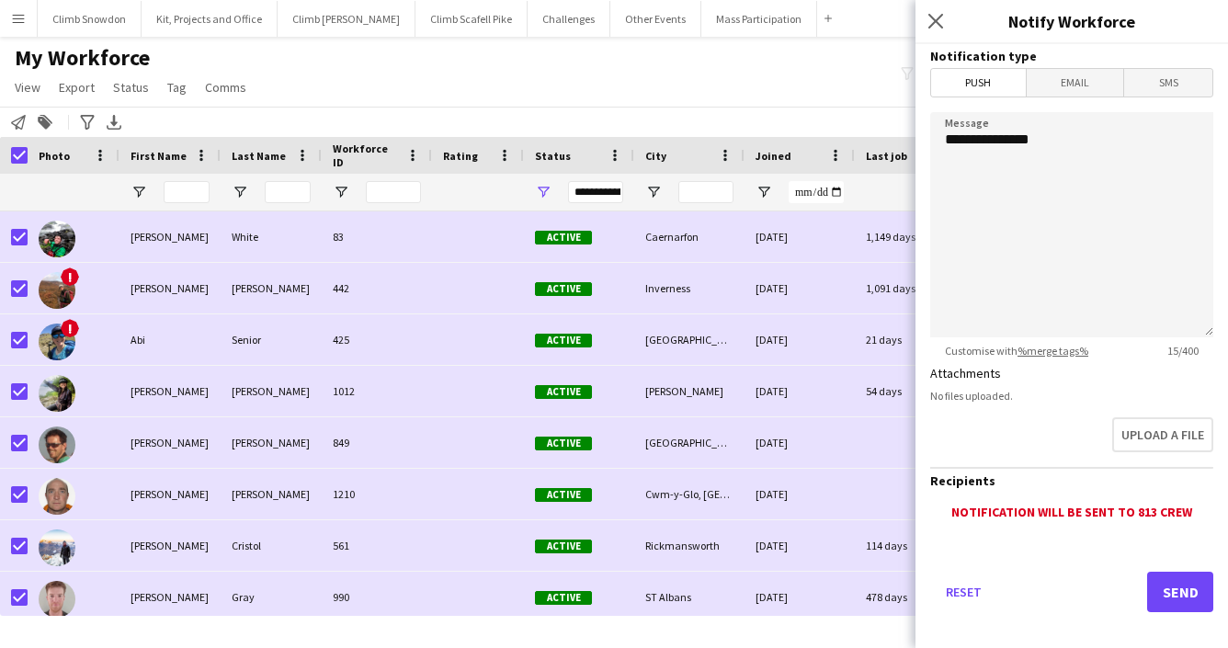
click at [1099, 79] on span "Email" at bounding box center [1075, 83] width 97 height 28
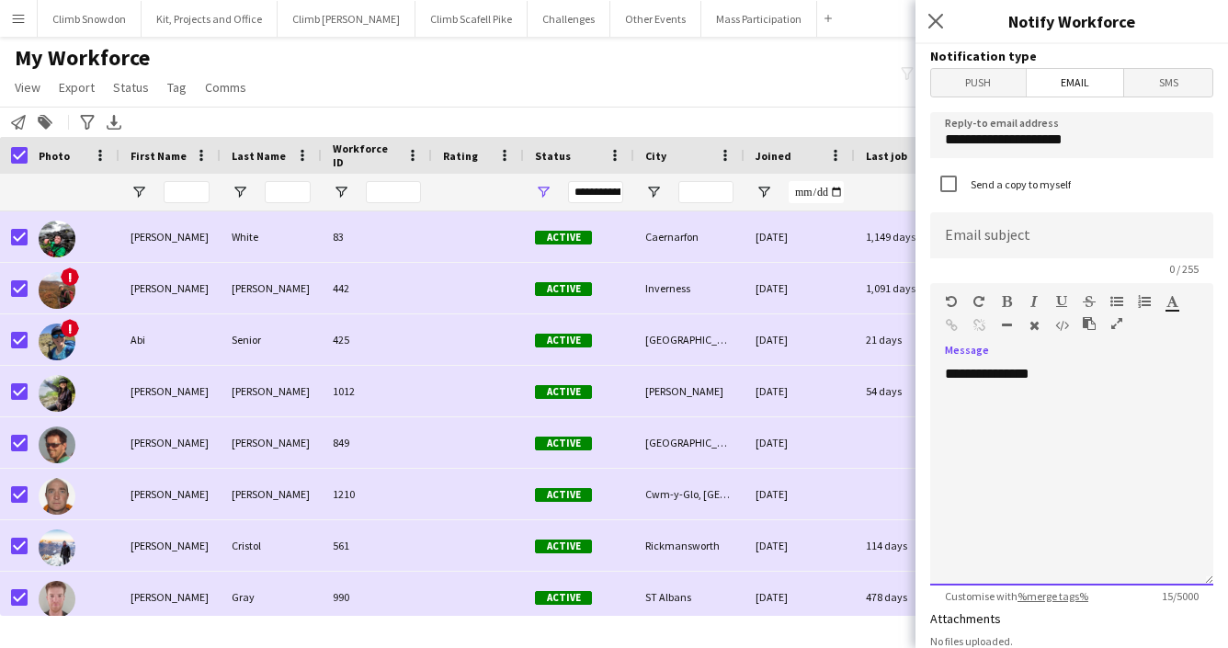
click at [1008, 425] on div "**********" at bounding box center [1071, 475] width 283 height 221
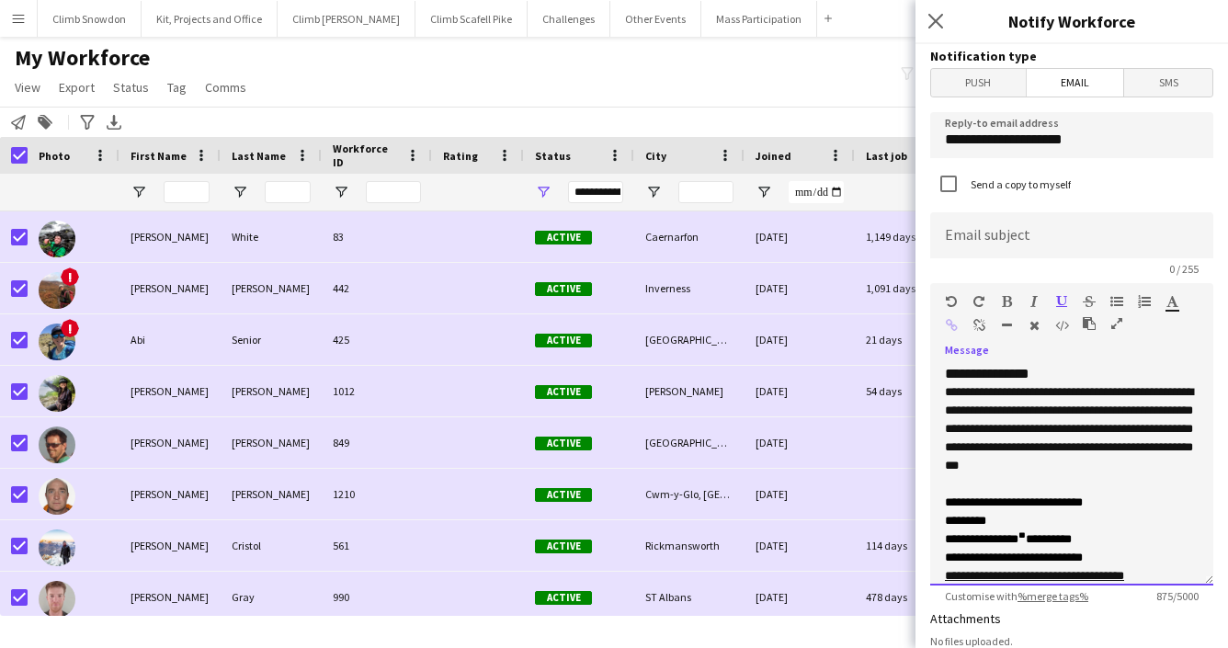
click at [1069, 372] on div "**********" at bounding box center [1071, 475] width 283 height 221
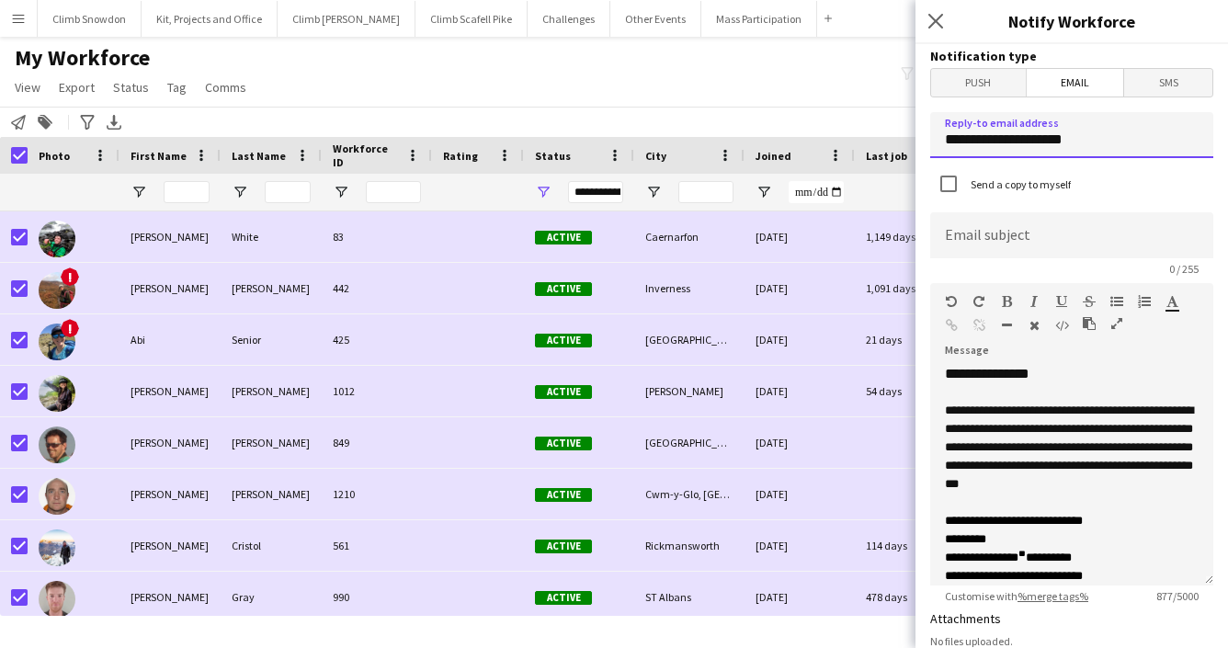
drag, startPoint x: 1096, startPoint y: 138, endPoint x: 890, endPoint y: 142, distance: 206.0
click at [890, 142] on body "Menu Boards Boards Boards All jobs Status Workforce Workforce My Workforce Recr…" at bounding box center [614, 324] width 1228 height 648
type input "**********"
click at [1009, 234] on input at bounding box center [1071, 235] width 283 height 46
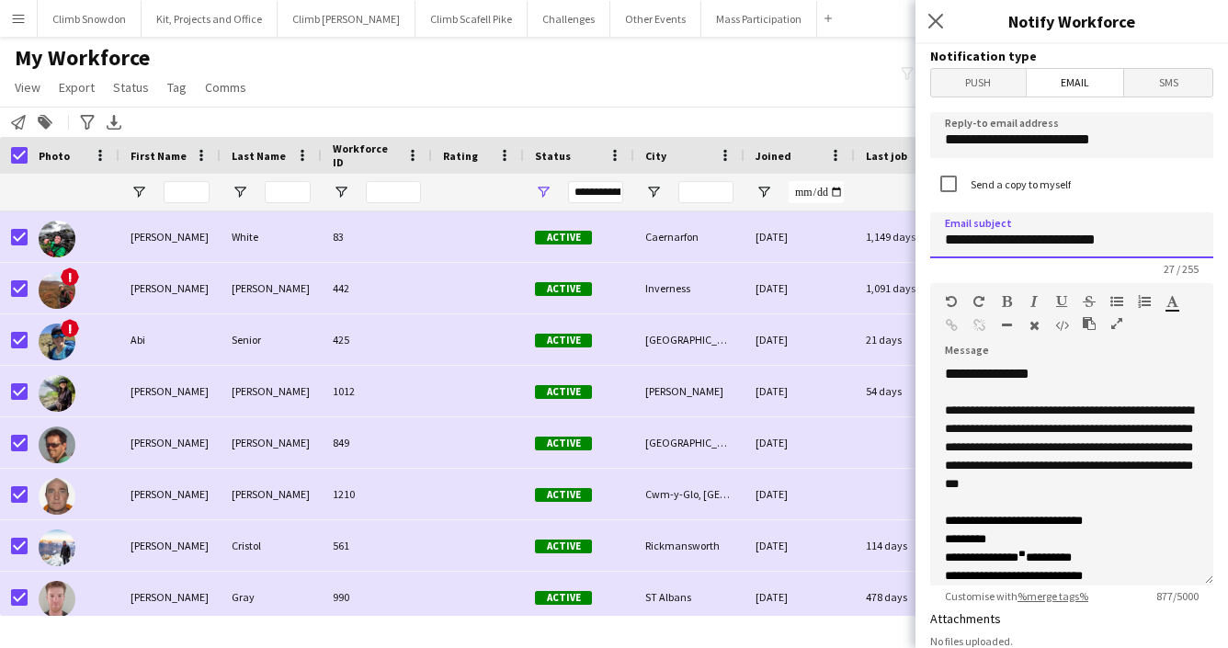
click at [1049, 242] on input "**********" at bounding box center [1071, 235] width 283 height 46
click at [1116, 240] on input "**********" at bounding box center [1071, 235] width 283 height 46
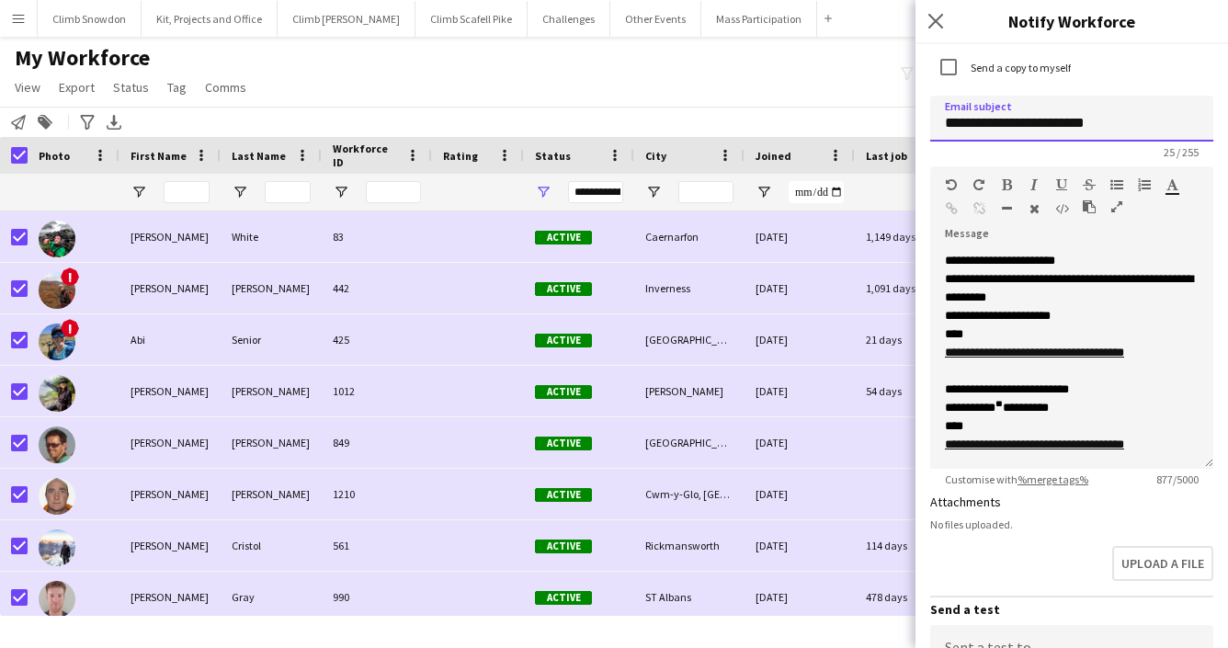
scroll to position [120, 0]
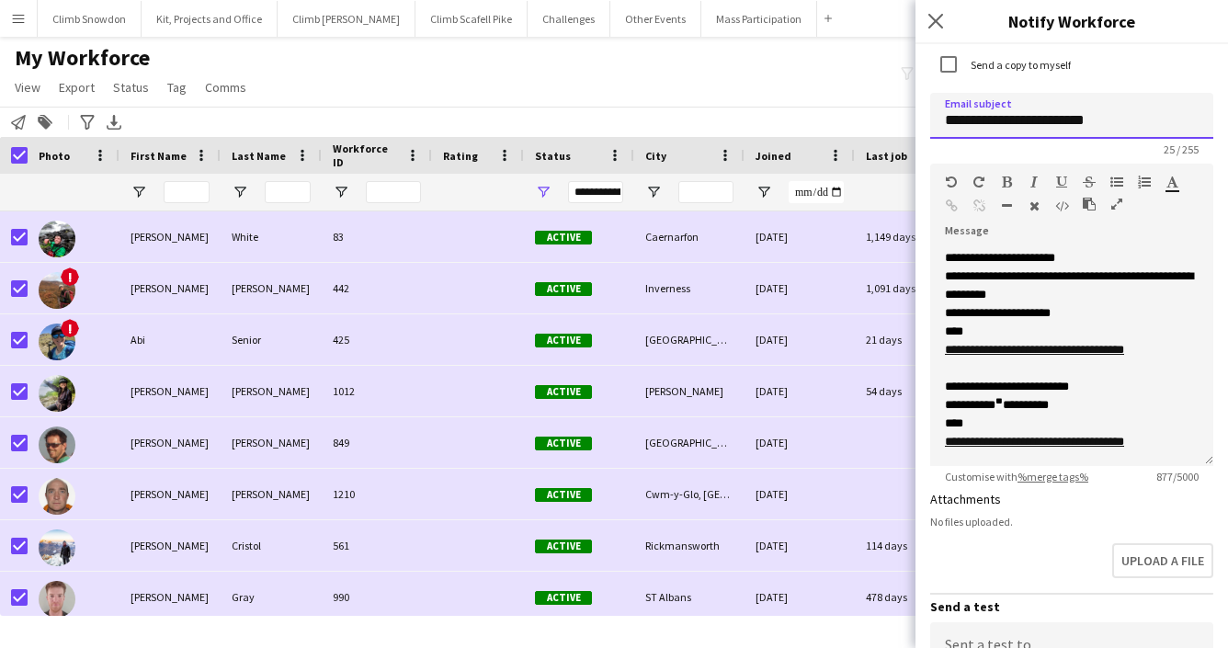
type input "**********"
click at [1179, 442] on div "**********" at bounding box center [1072, 442] width 254 height 18
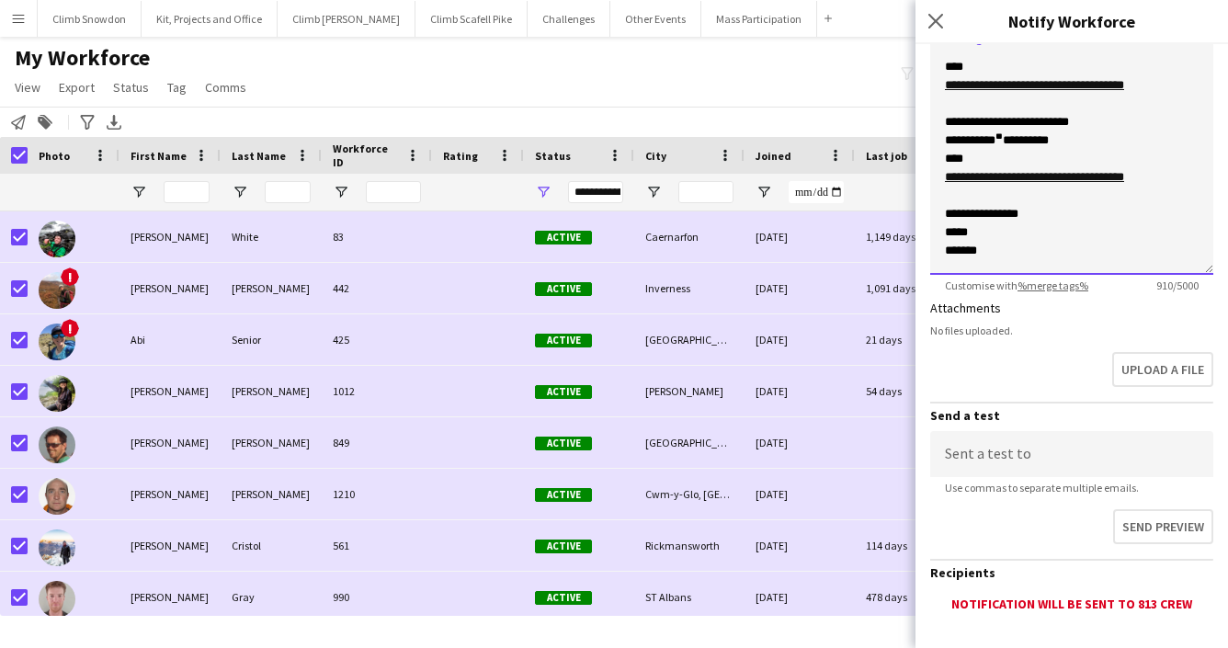
scroll to position [418, 0]
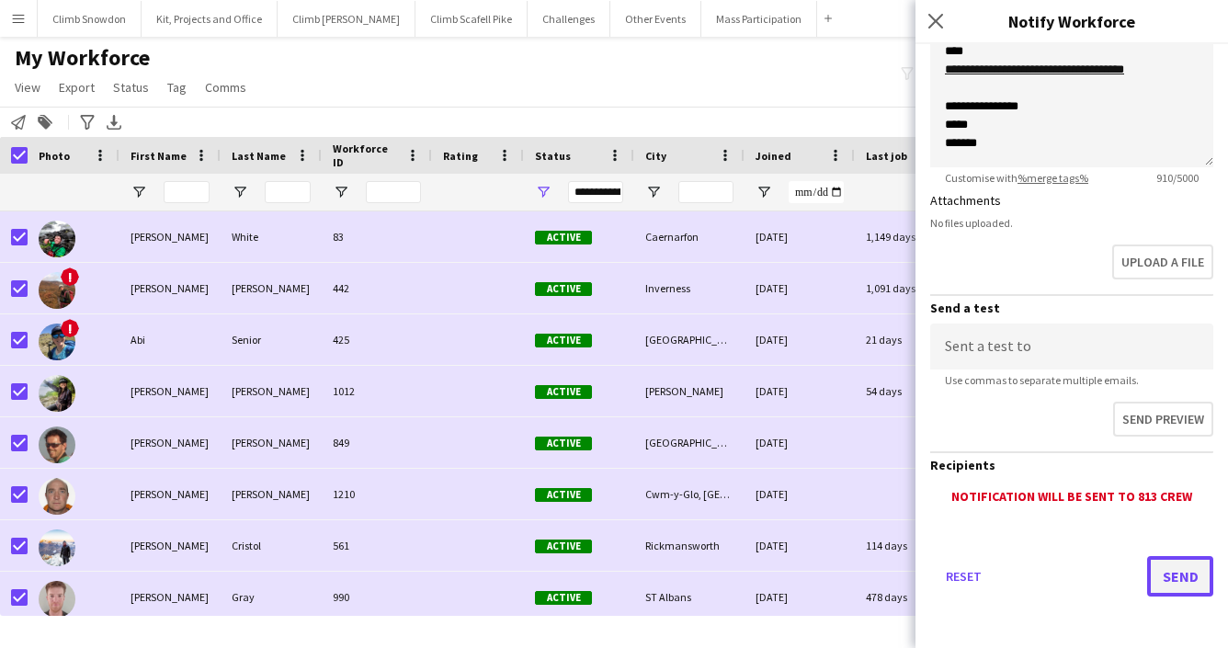
click at [1166, 575] on button "Send" at bounding box center [1180, 576] width 66 height 40
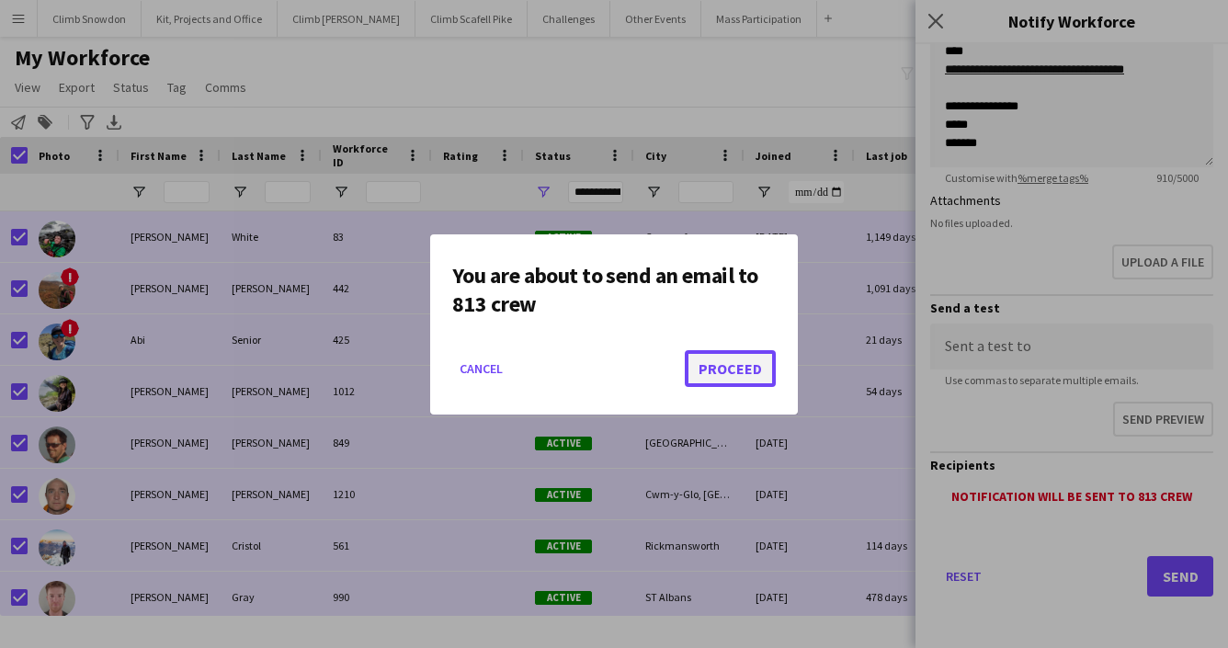
click at [756, 362] on button "Proceed" at bounding box center [730, 368] width 91 height 37
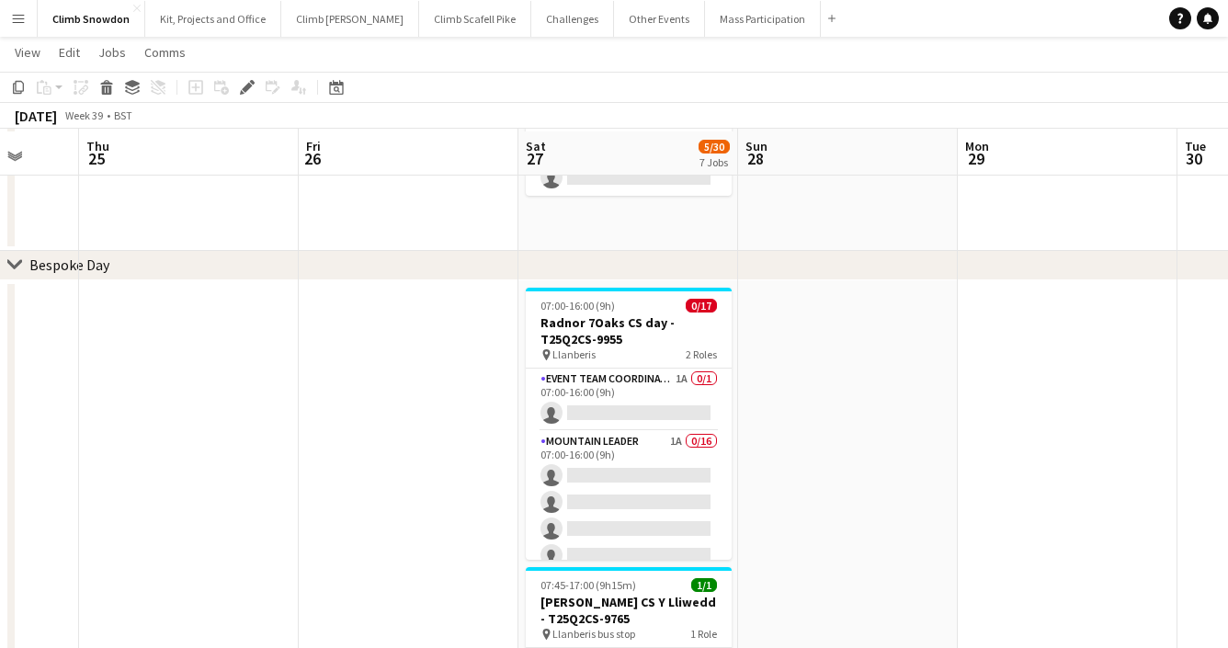
scroll to position [205, 0]
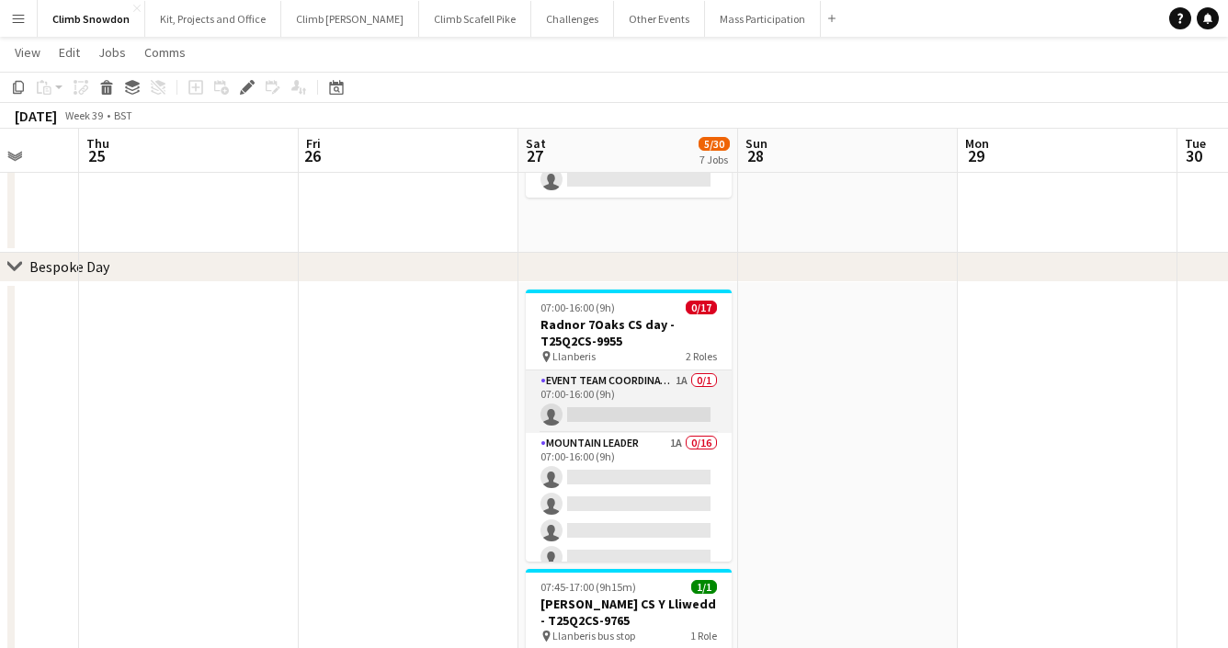
click at [657, 405] on app-card-role "Event Team Coordinator 1A 0/1 07:00-16:00 (9h) single-neutral-actions" at bounding box center [629, 401] width 206 height 63
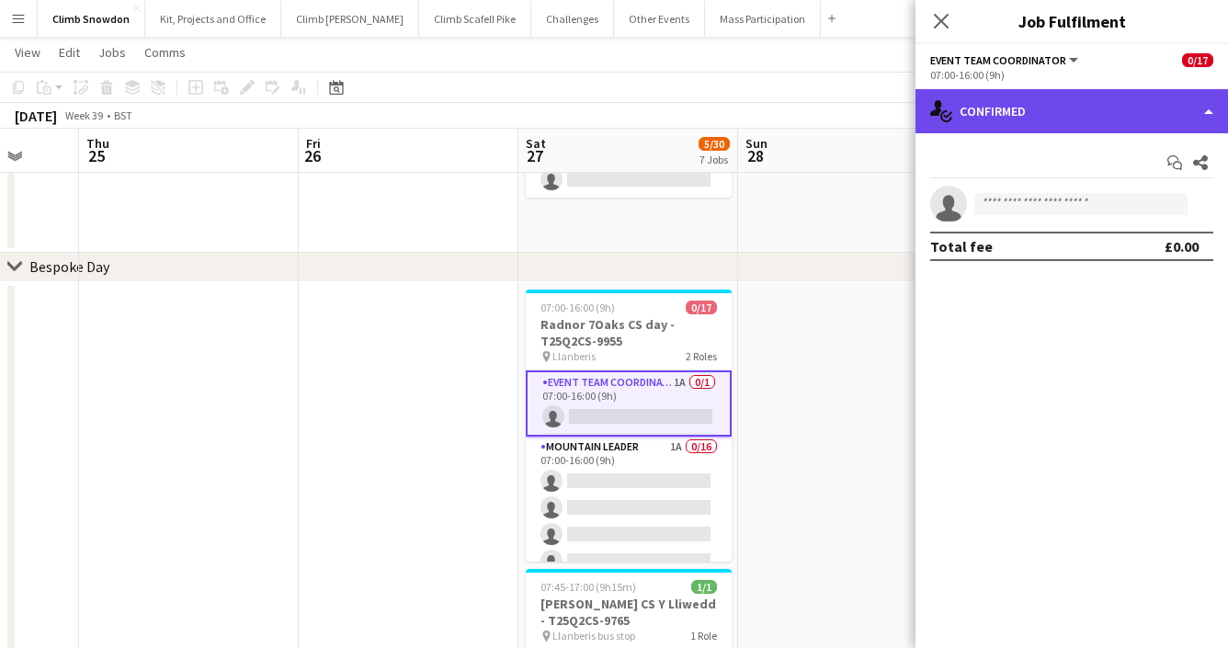
click at [1112, 108] on div "single-neutral-actions-check-2 Confirmed" at bounding box center [1072, 111] width 313 height 44
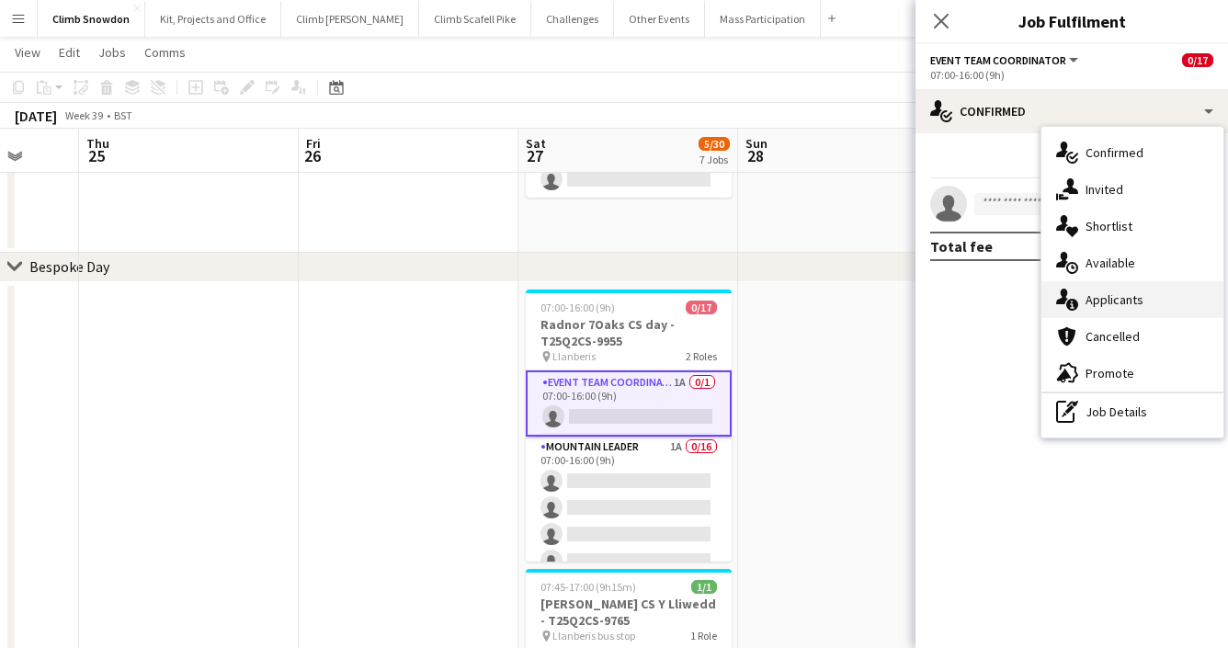
click at [1122, 306] on div "single-neutral-actions-information Applicants" at bounding box center [1133, 299] width 182 height 37
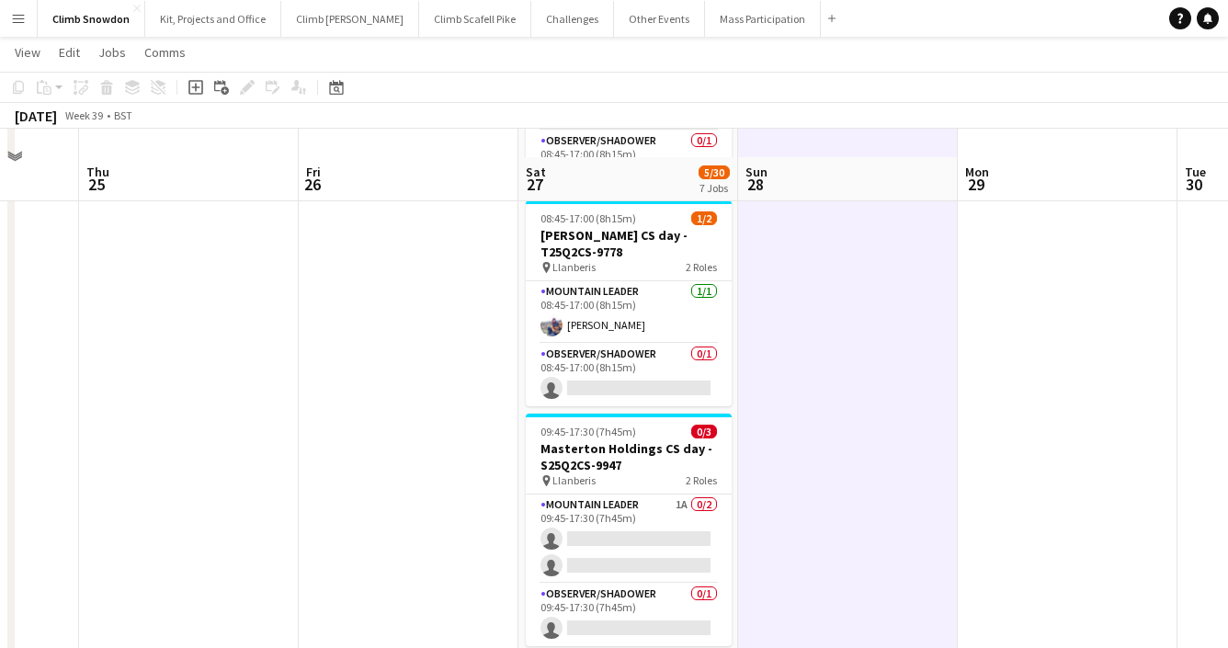
scroll to position [1023, 0]
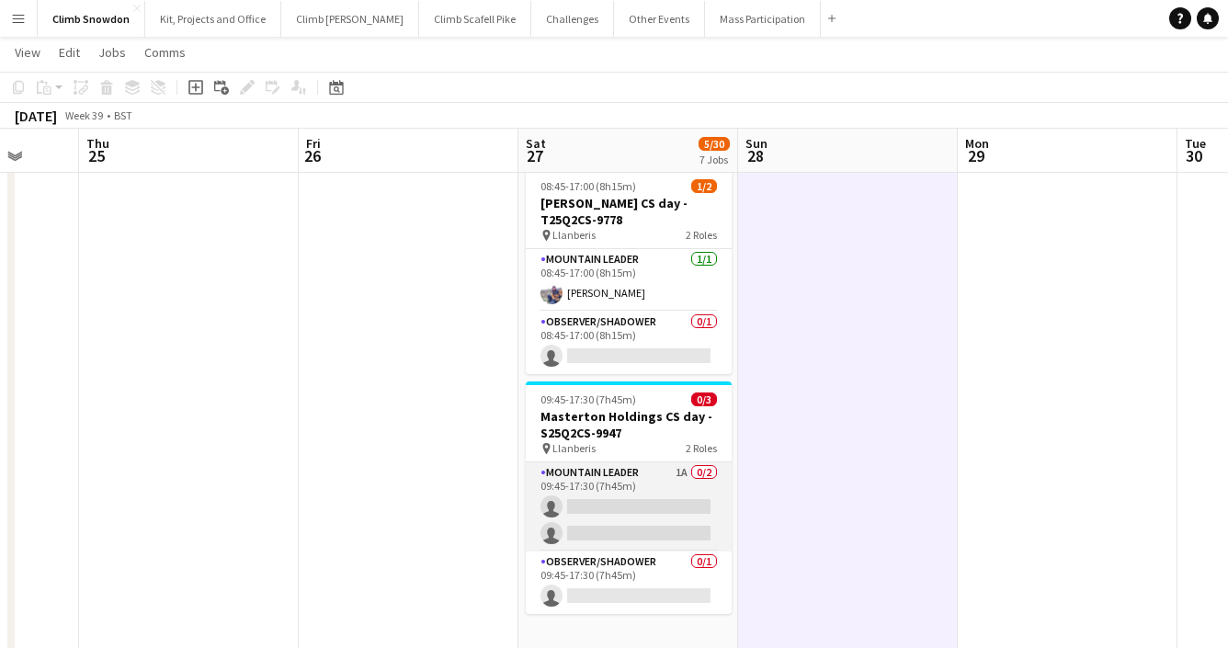
click at [632, 485] on app-card-role "Mountain Leader 1A 0/2 09:45-17:30 (7h45m) single-neutral-actions single-neutra…" at bounding box center [629, 506] width 206 height 89
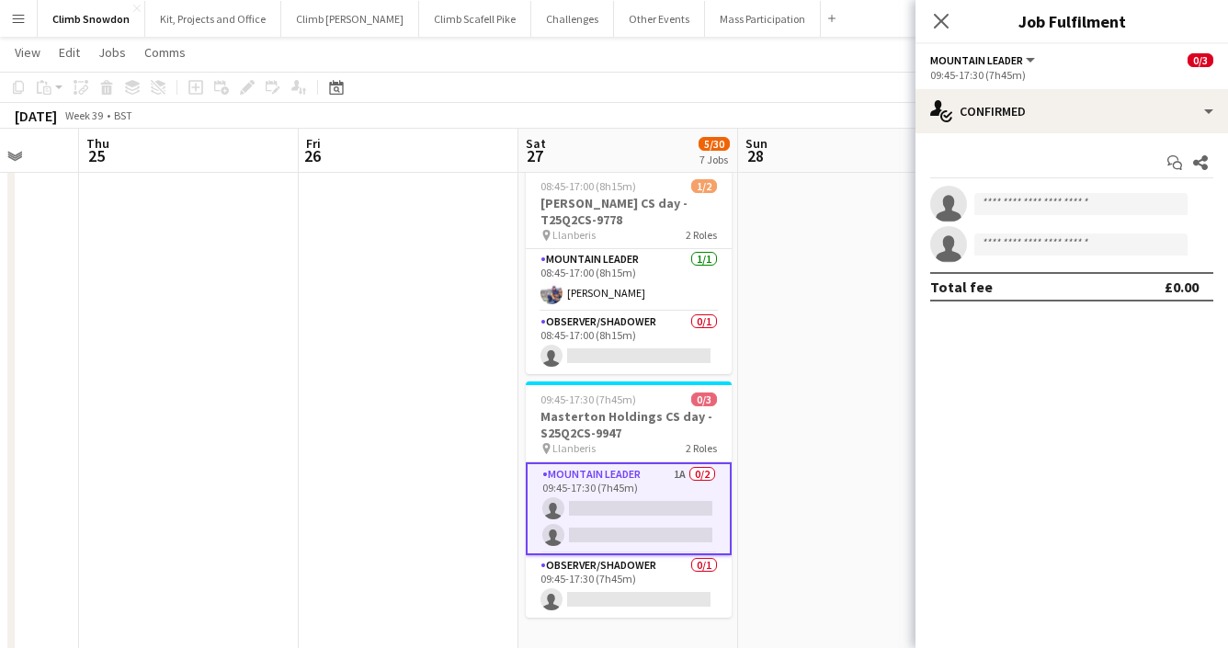
click at [850, 314] on app-date-cell at bounding box center [848, 60] width 220 height 1192
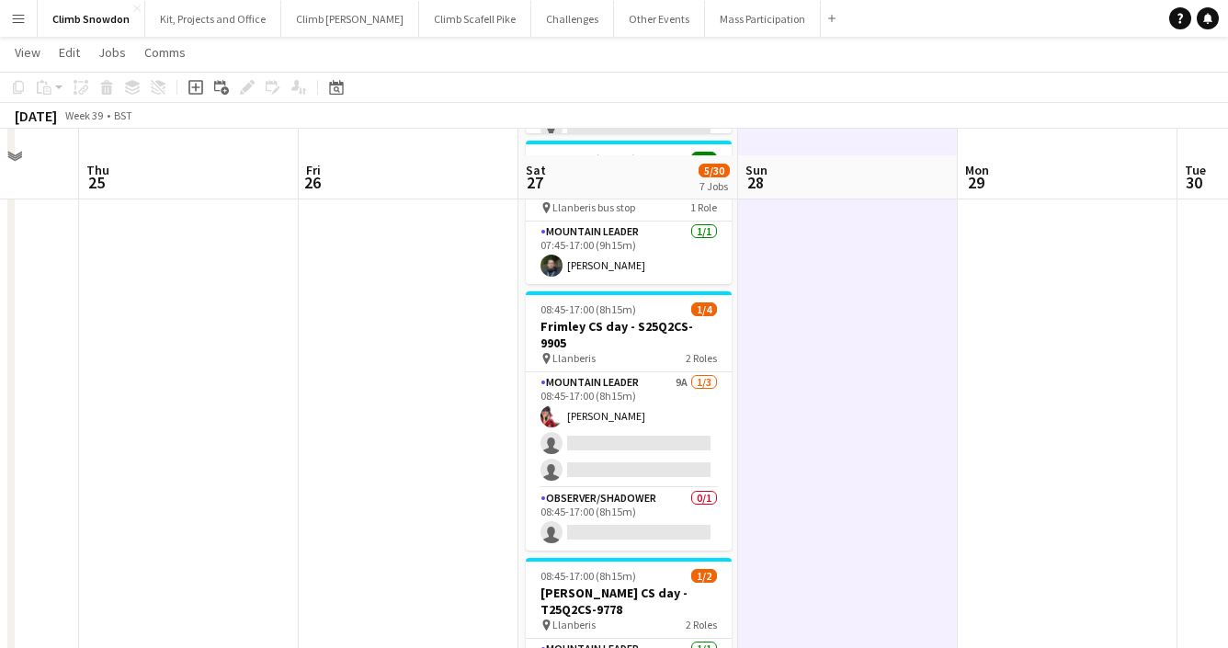
scroll to position [664, 0]
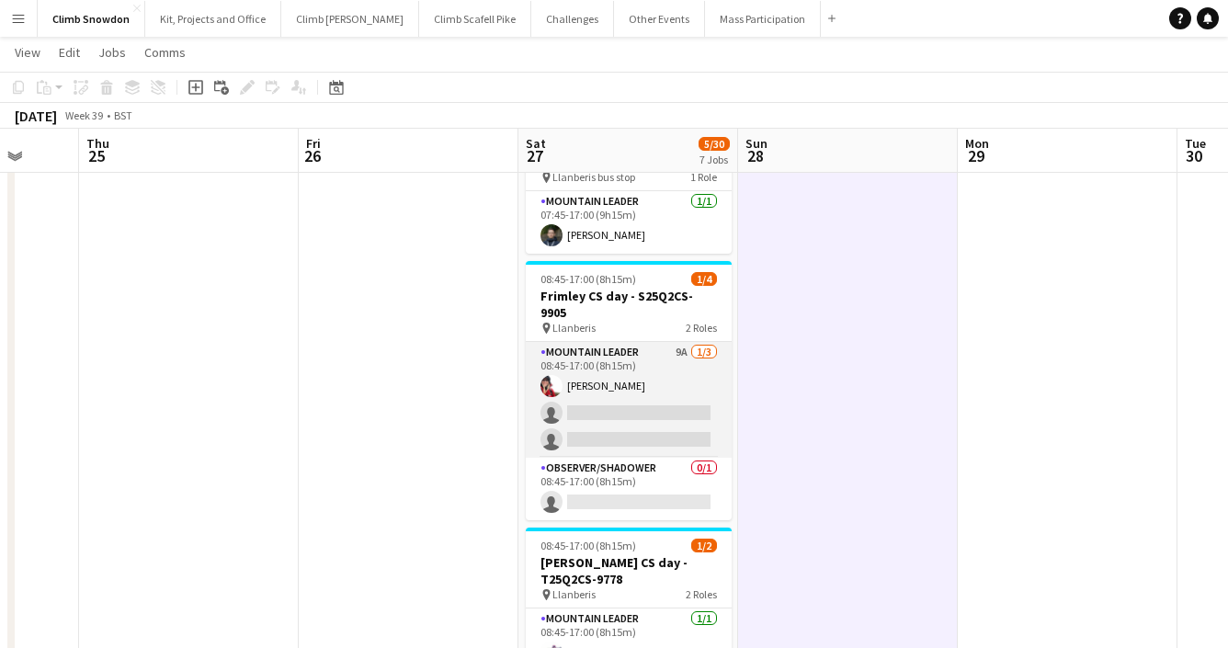
click at [650, 386] on app-card-role "Mountain Leader 9A 1/3 08:45-17:00 (8h15m) Sonia Williams single-neutral-action…" at bounding box center [629, 400] width 206 height 116
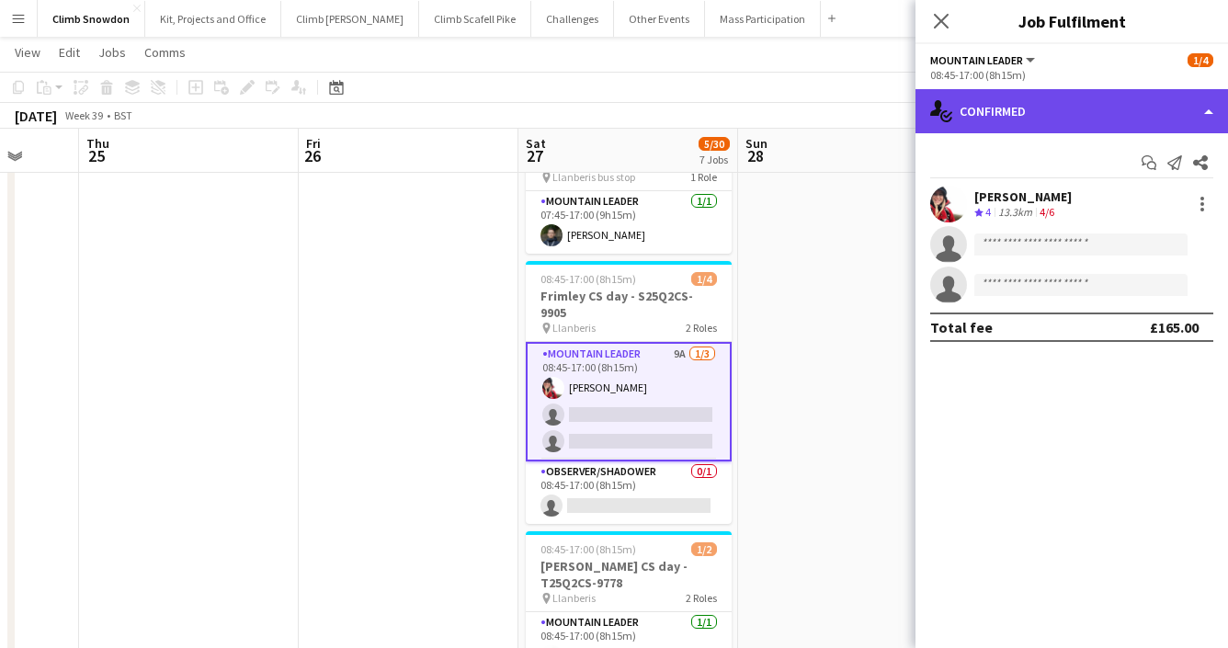
click at [1099, 124] on div "single-neutral-actions-check-2 Confirmed" at bounding box center [1072, 111] width 313 height 44
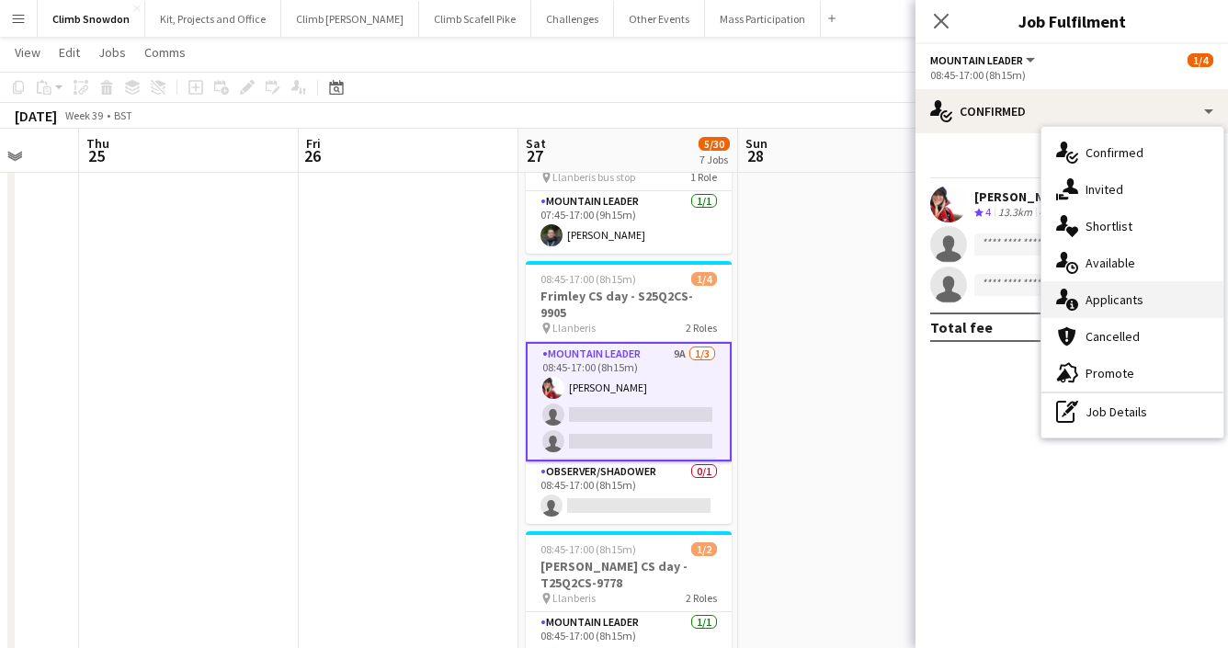
click at [1115, 293] on div "single-neutral-actions-information Applicants" at bounding box center [1133, 299] width 182 height 37
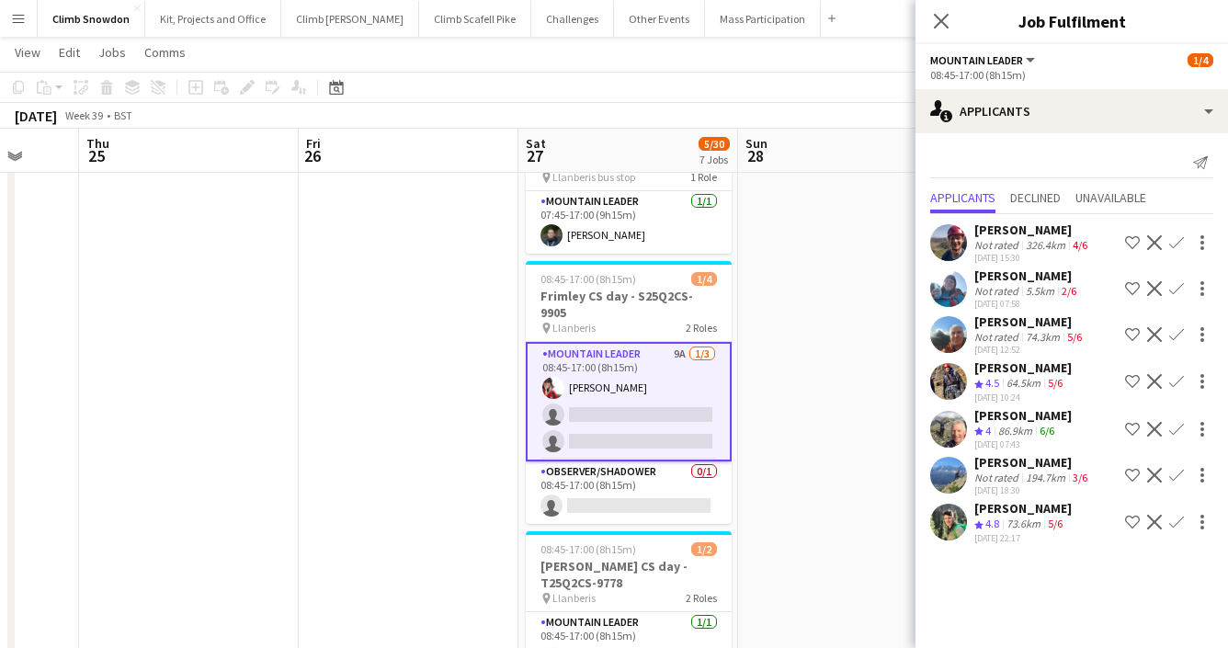
click at [957, 245] on app-user-avatar at bounding box center [948, 242] width 37 height 37
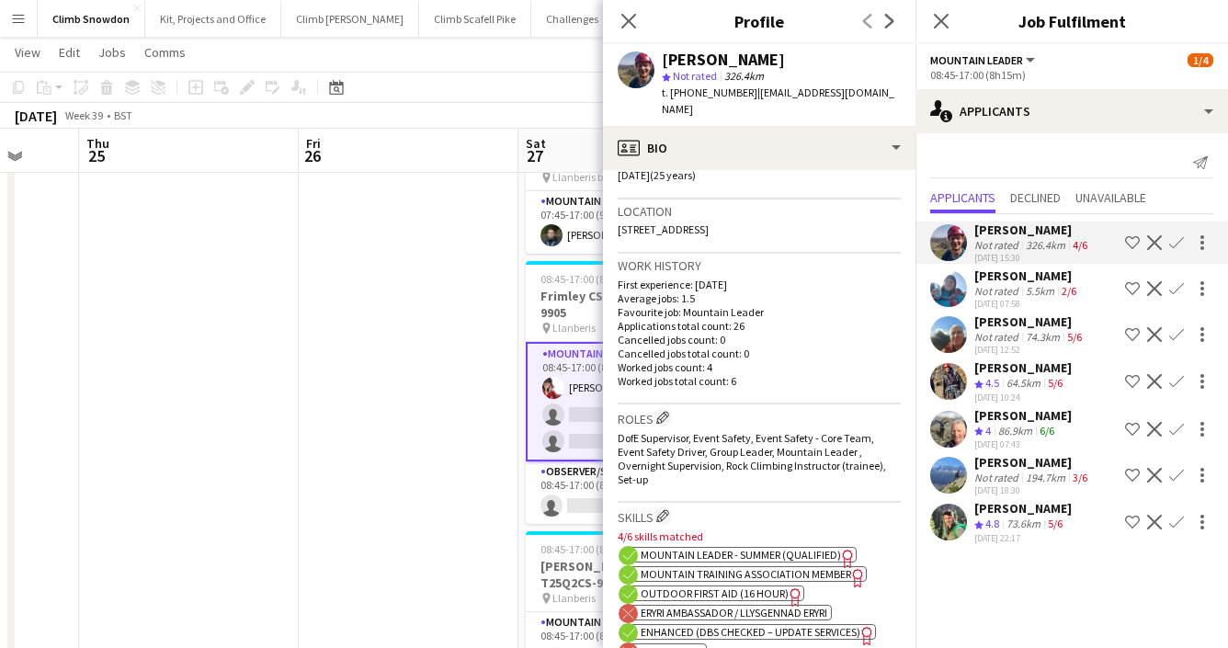
scroll to position [547, 0]
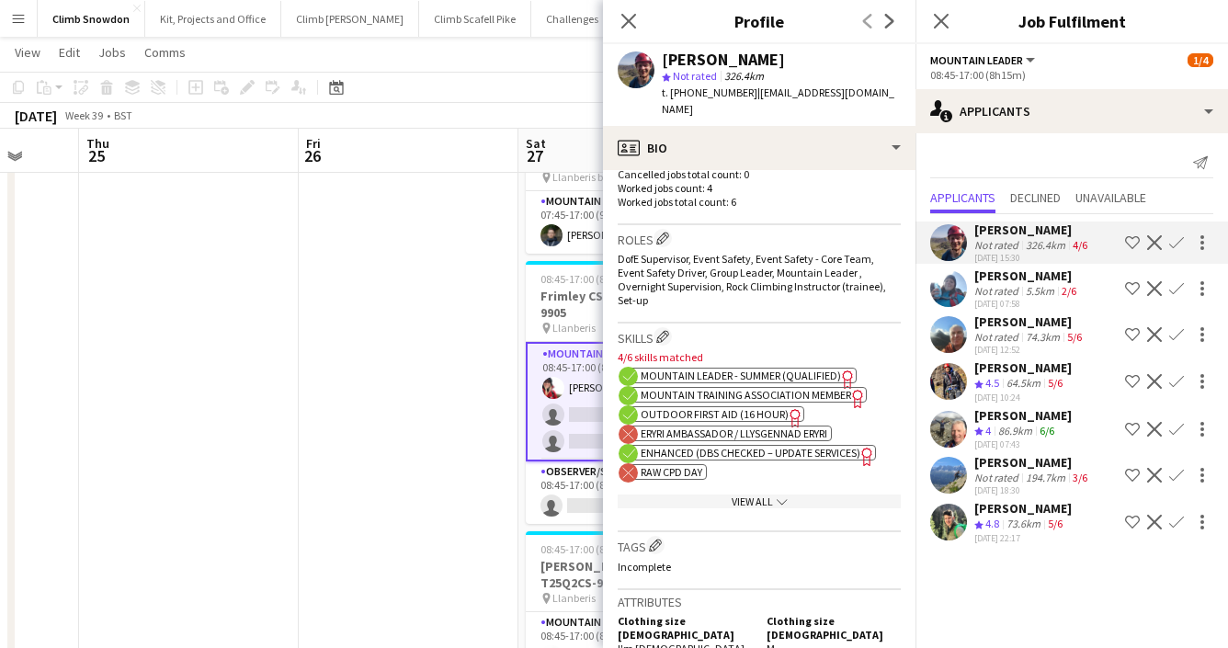
click at [948, 285] on app-user-avatar at bounding box center [948, 288] width 37 height 37
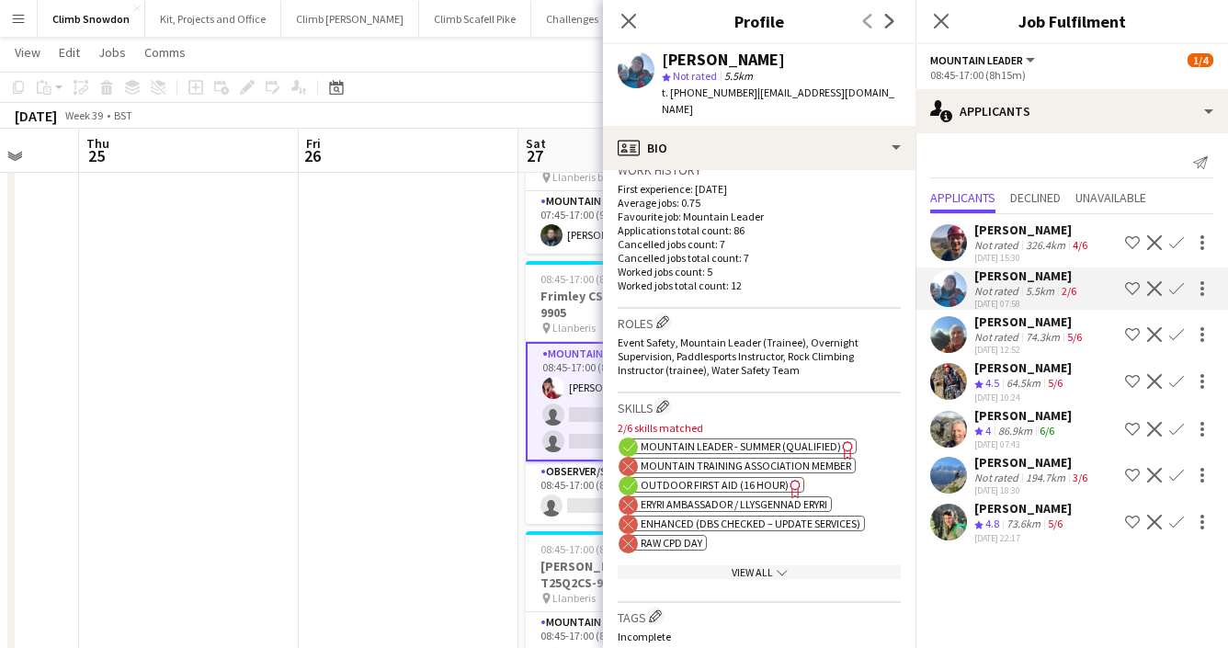
scroll to position [502, 0]
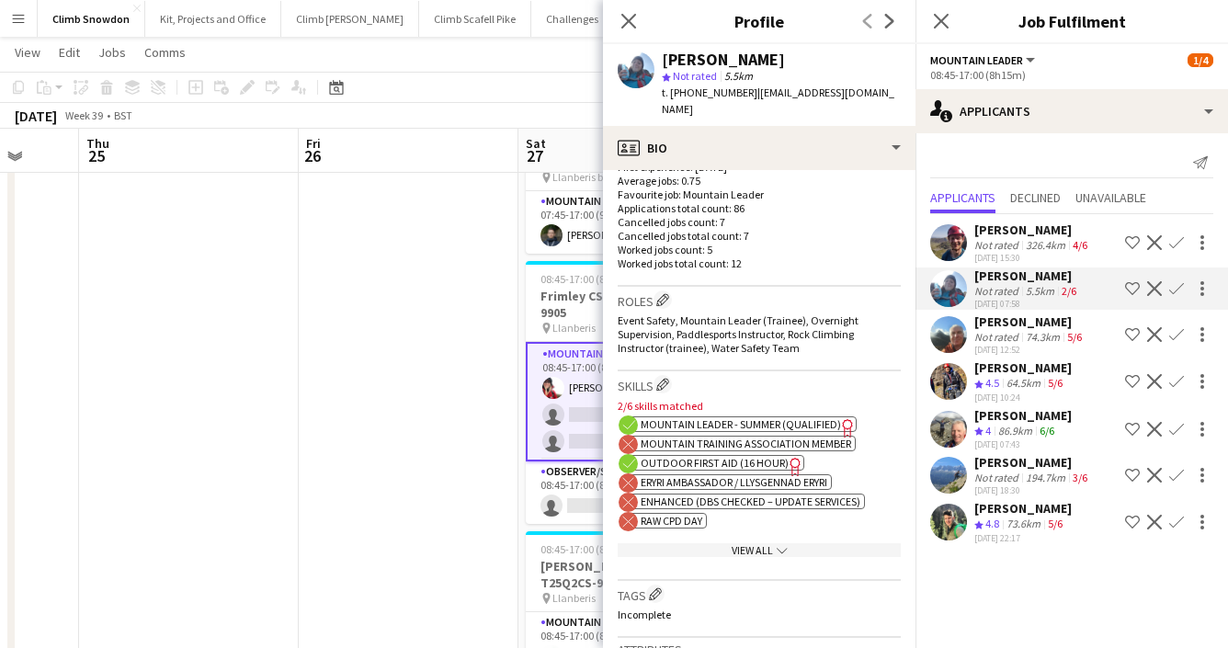
click at [947, 326] on app-user-avatar at bounding box center [948, 334] width 37 height 37
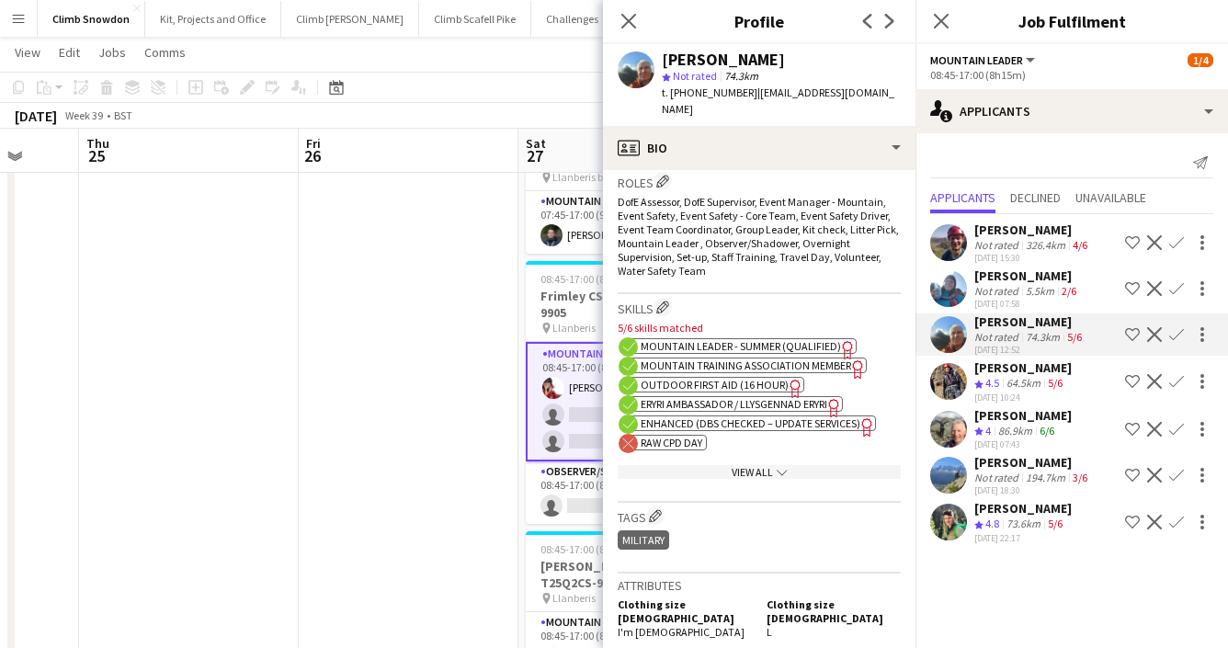
scroll to position [607, 0]
click at [953, 387] on app-user-avatar at bounding box center [948, 381] width 37 height 37
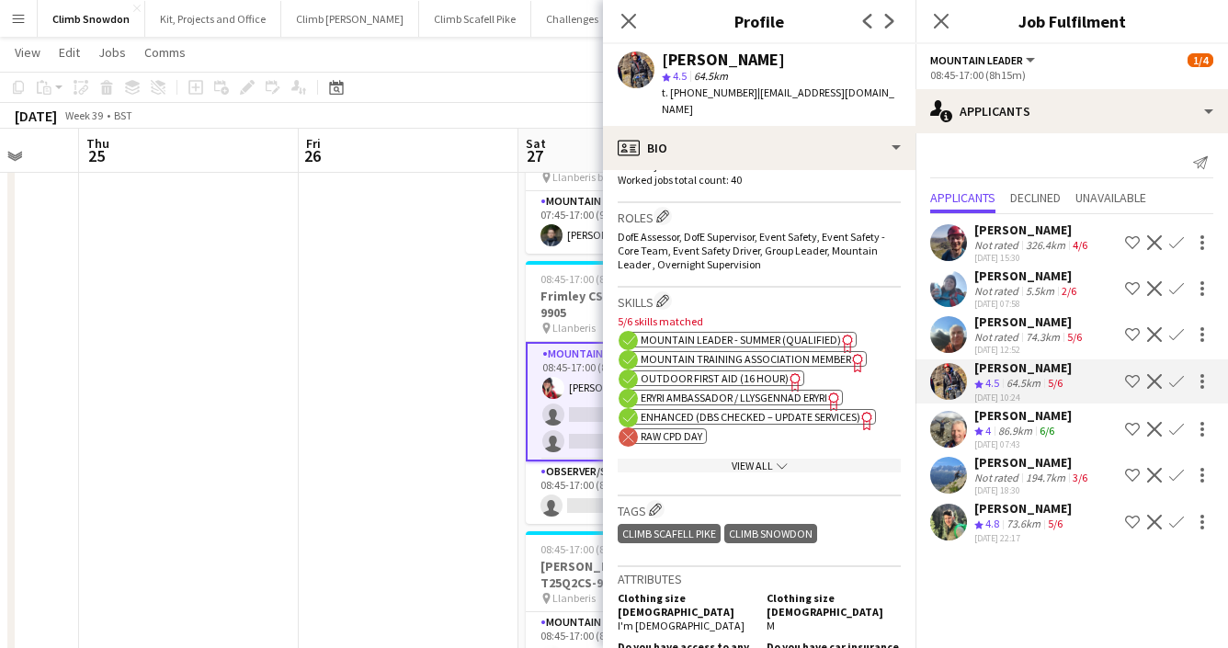
scroll to position [574, 0]
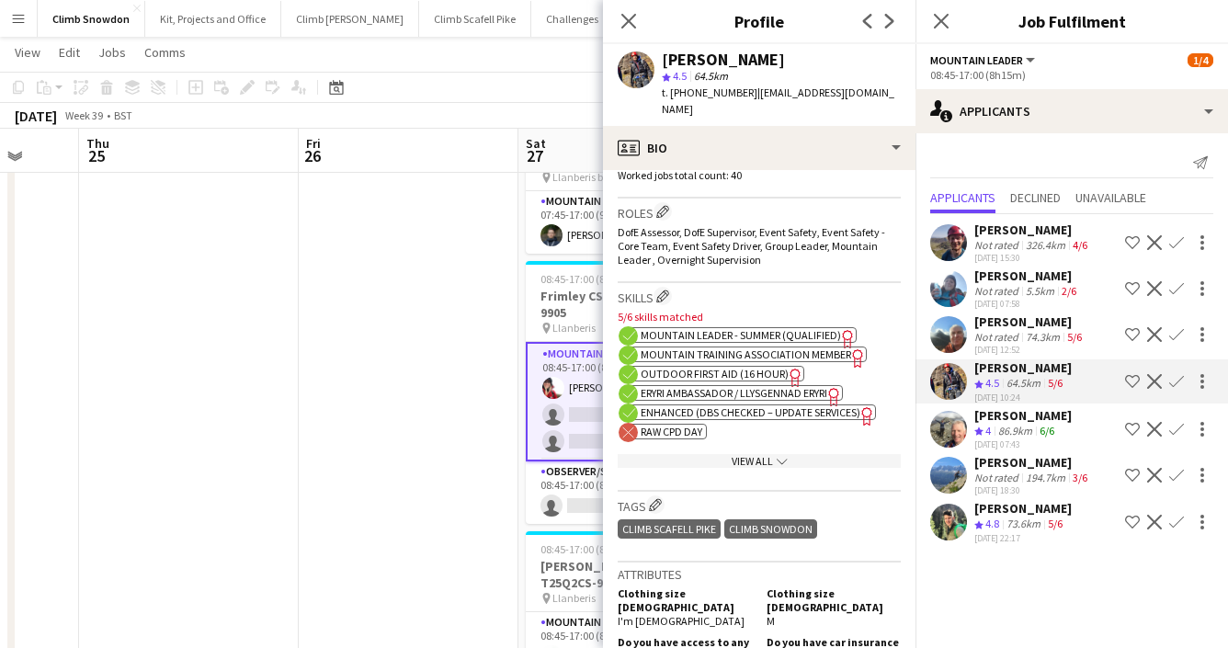
click at [958, 431] on app-user-avatar at bounding box center [948, 429] width 37 height 37
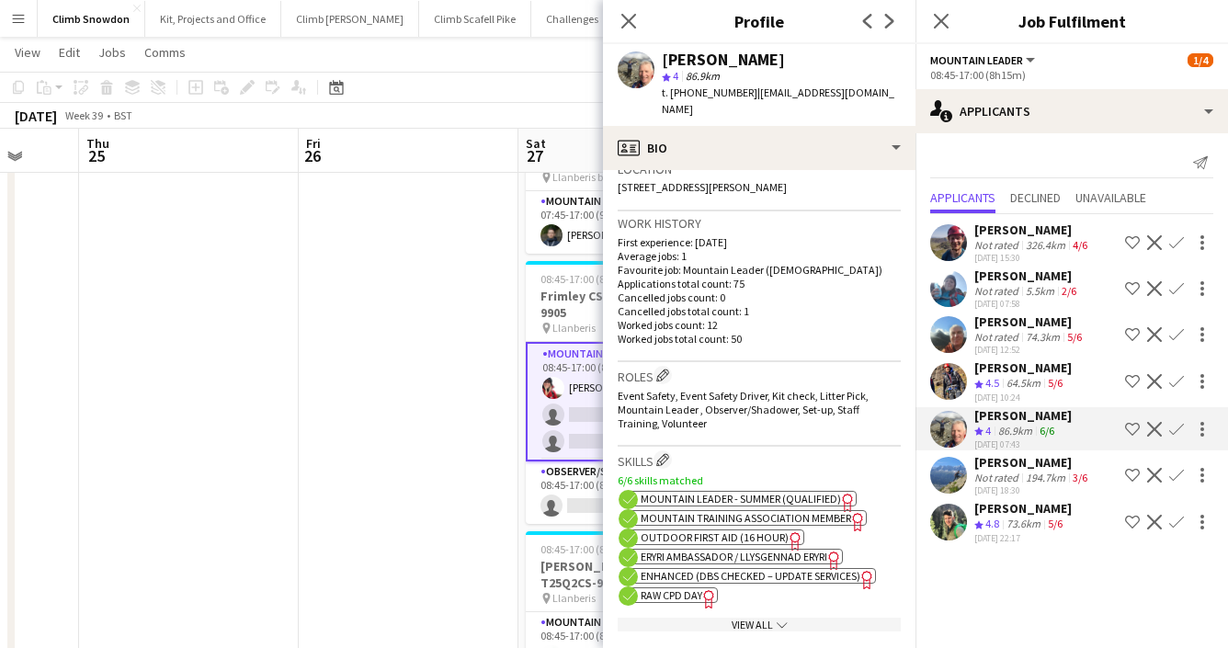
scroll to position [428, 0]
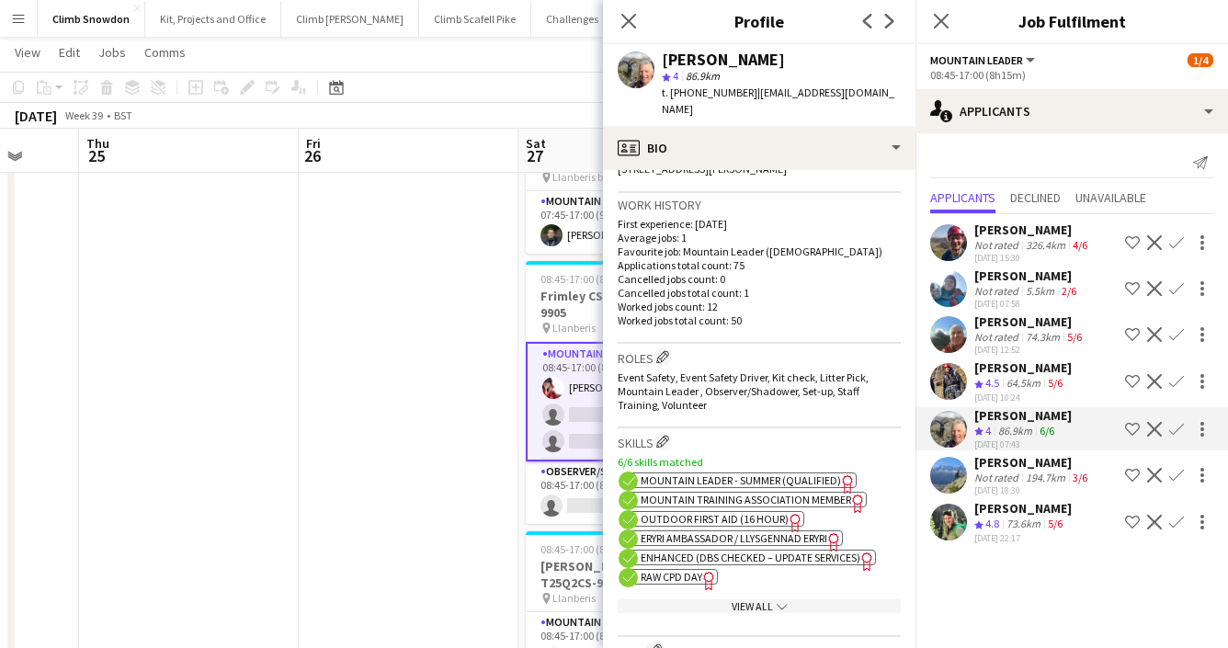
click at [962, 457] on div at bounding box center [948, 475] width 37 height 37
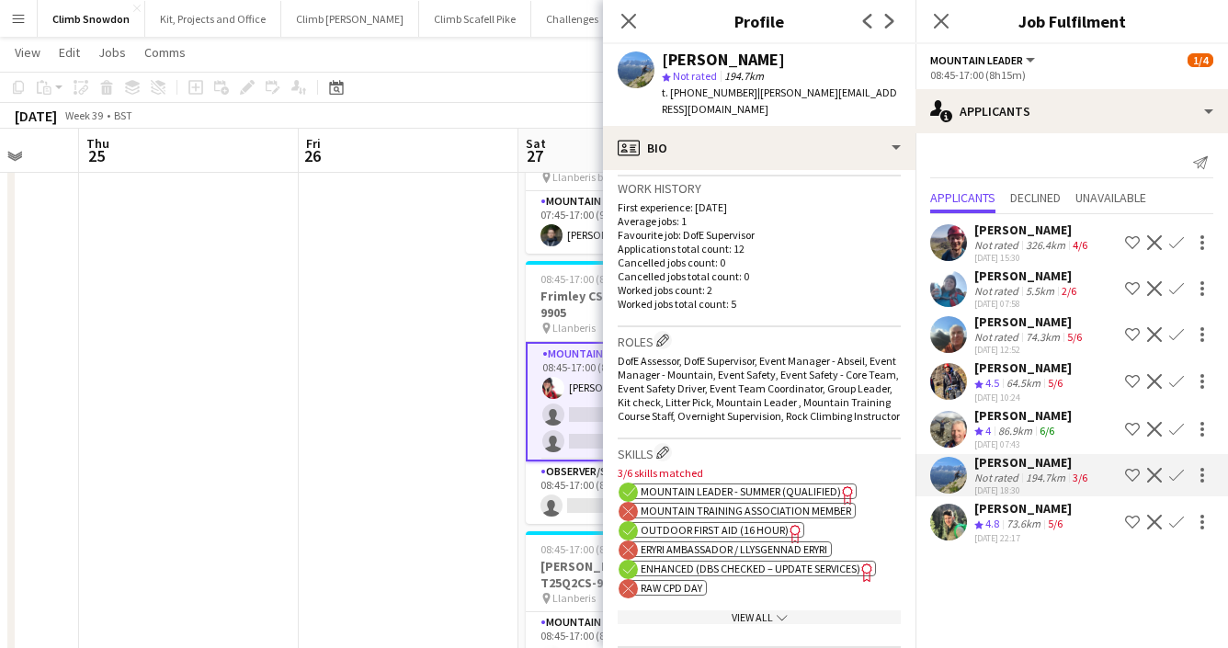
scroll to position [447, 0]
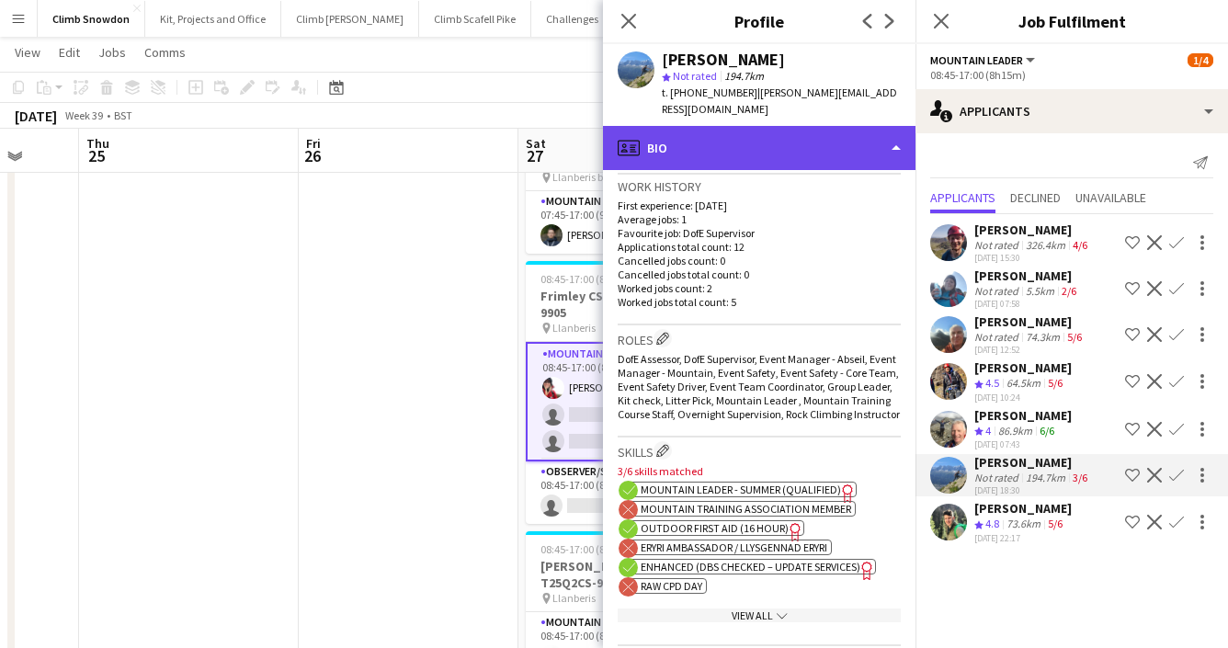
click at [881, 126] on div "profile Bio" at bounding box center [759, 148] width 313 height 44
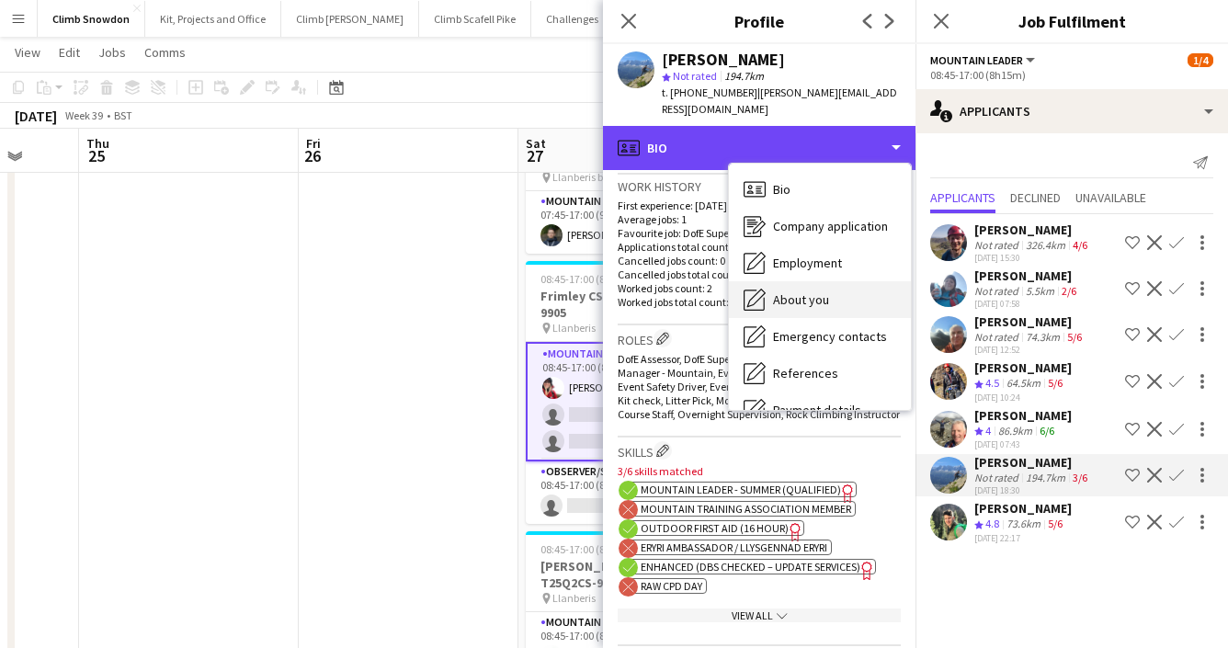
scroll to position [210, 0]
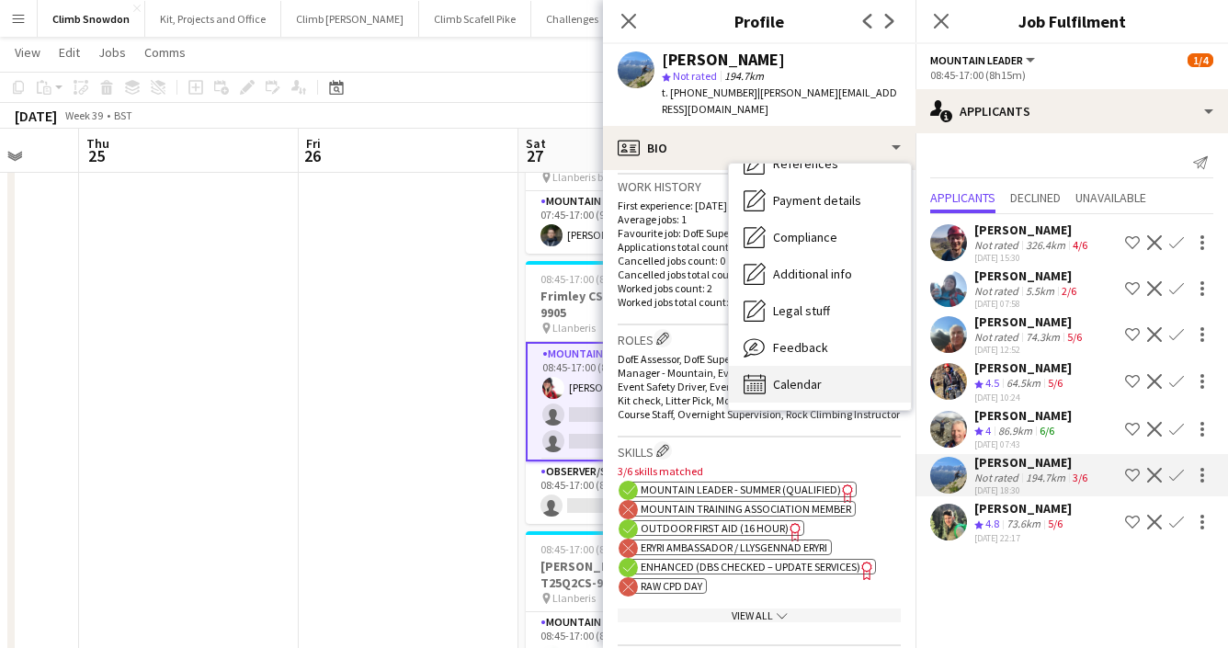
click at [808, 376] on span "Calendar" at bounding box center [797, 384] width 49 height 17
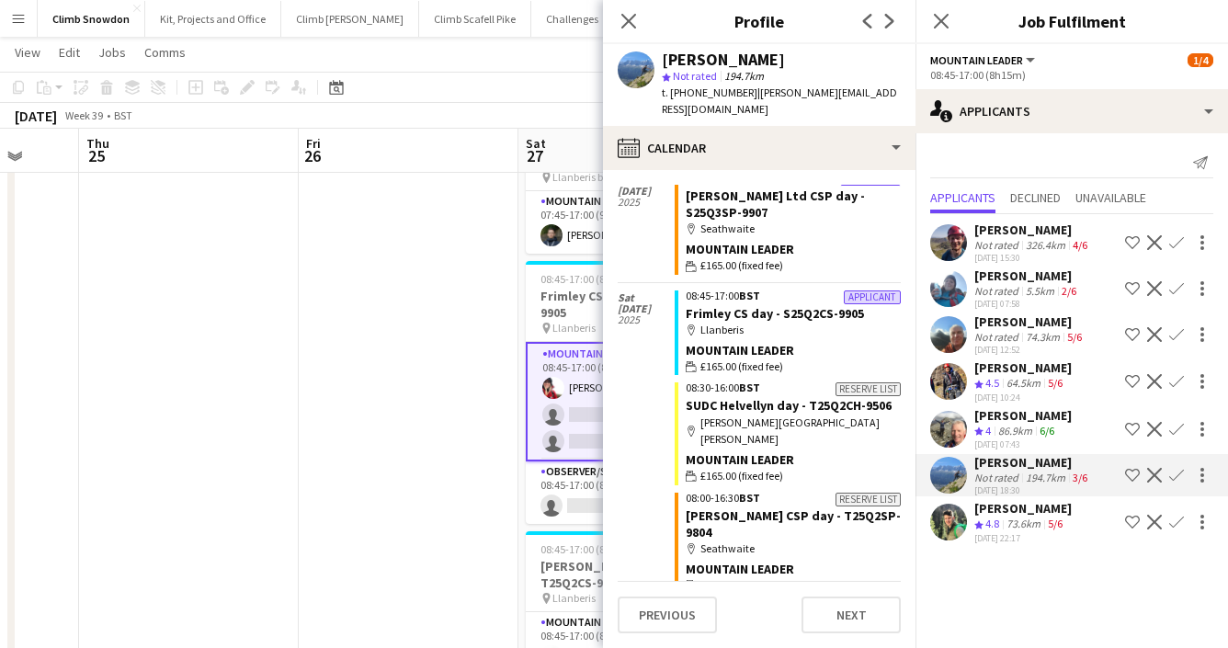
scroll to position [403, 0]
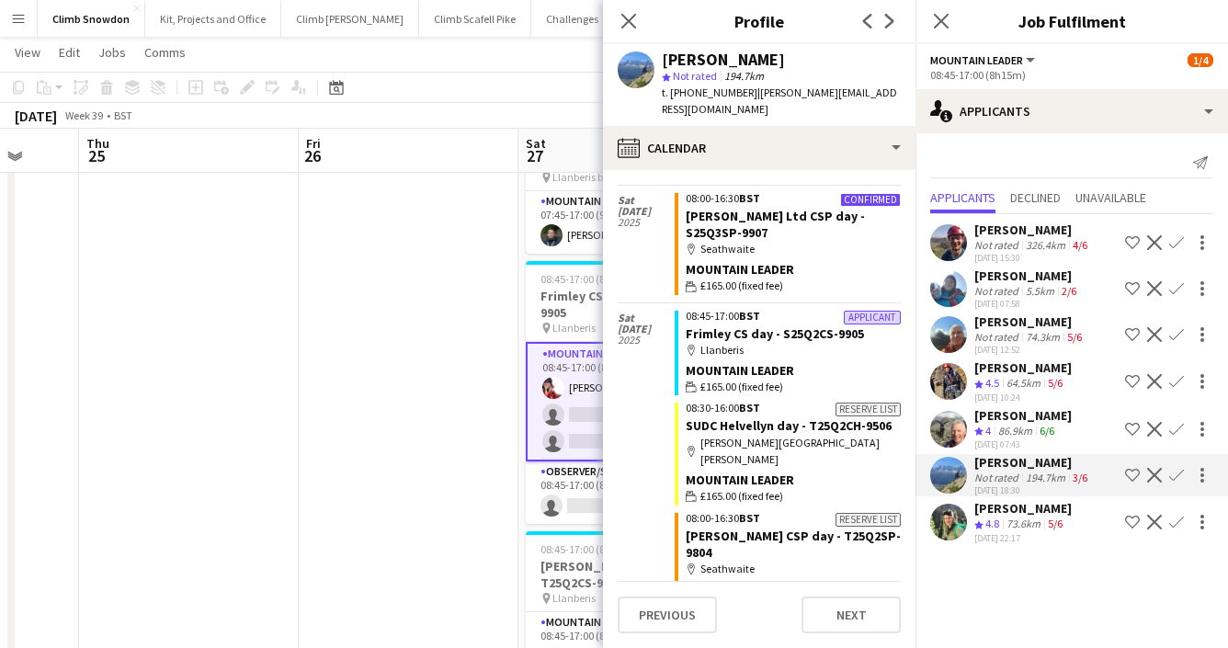
click at [952, 512] on app-user-avatar at bounding box center [948, 522] width 37 height 37
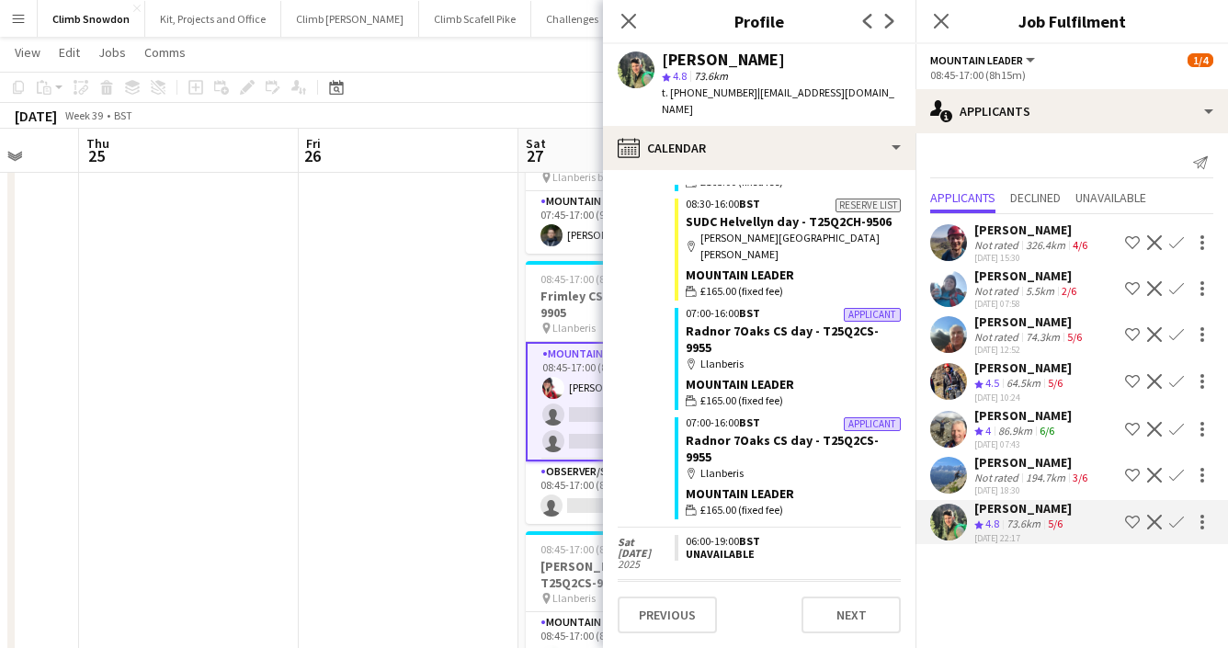
scroll to position [818, 0]
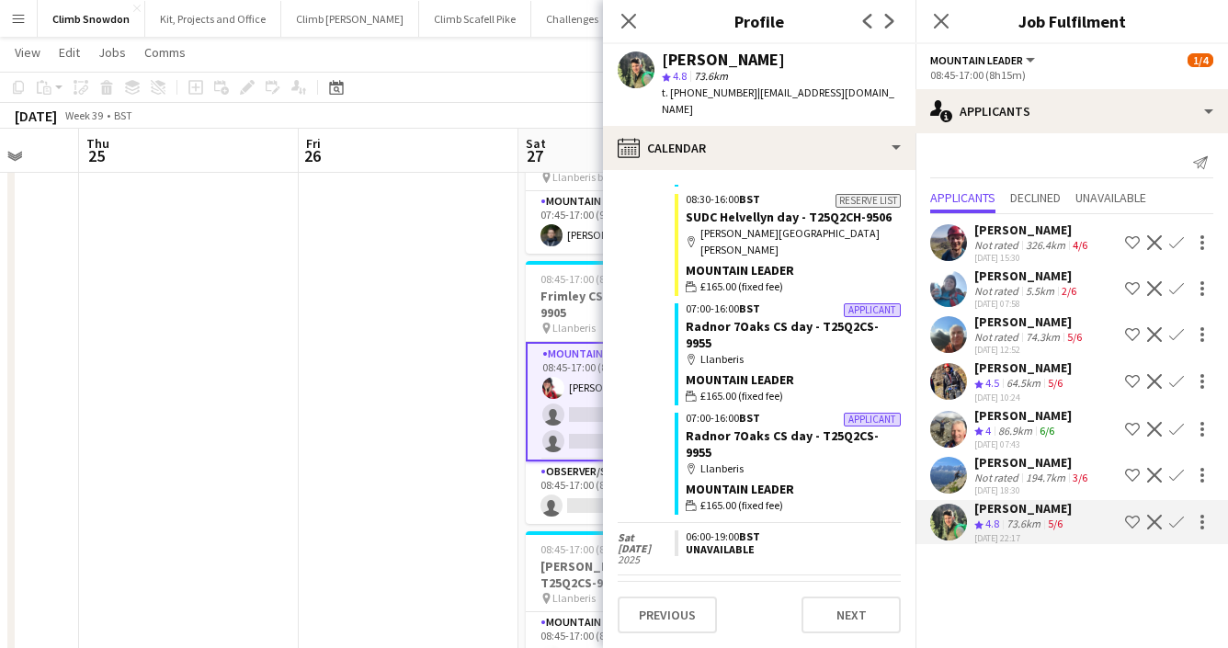
click at [1179, 469] on app-icon "Confirm" at bounding box center [1176, 475] width 15 height 15
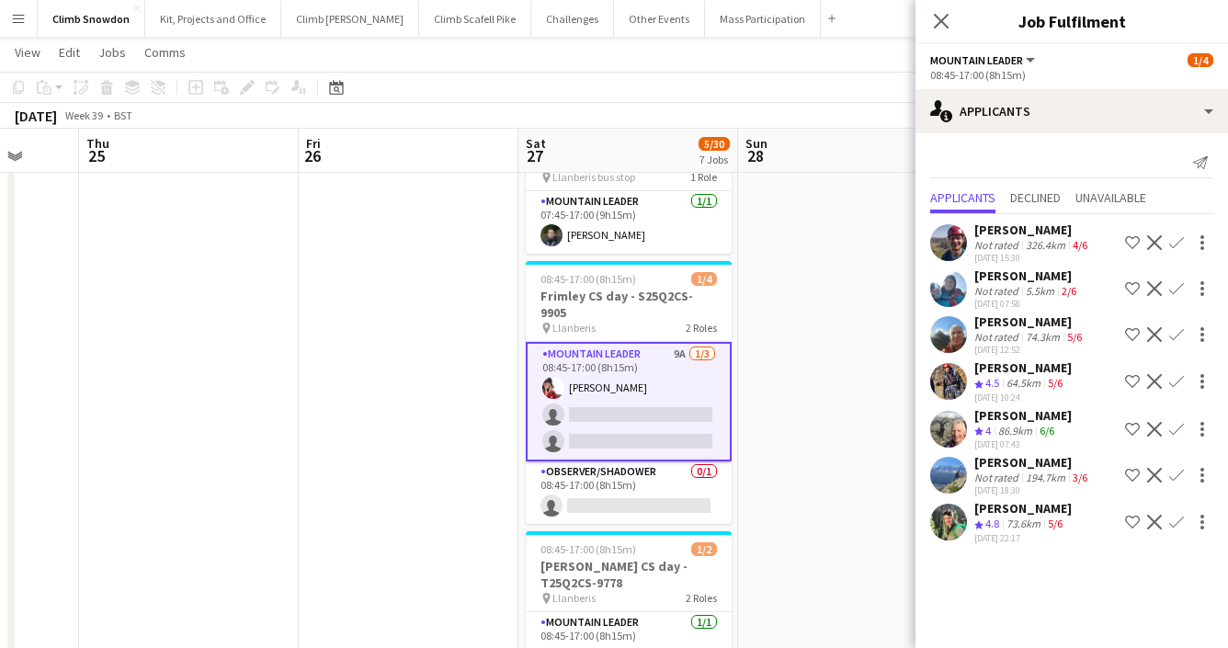
click at [1179, 469] on app-icon "Confirm" at bounding box center [1176, 475] width 15 height 15
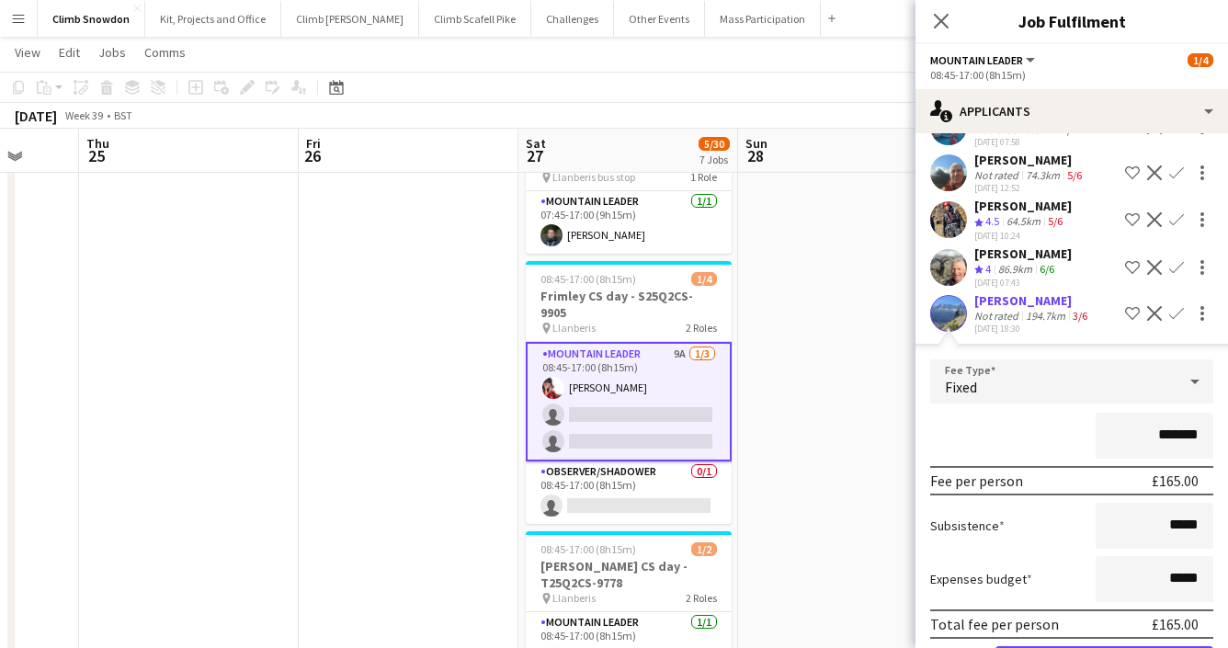
scroll to position [279, 0]
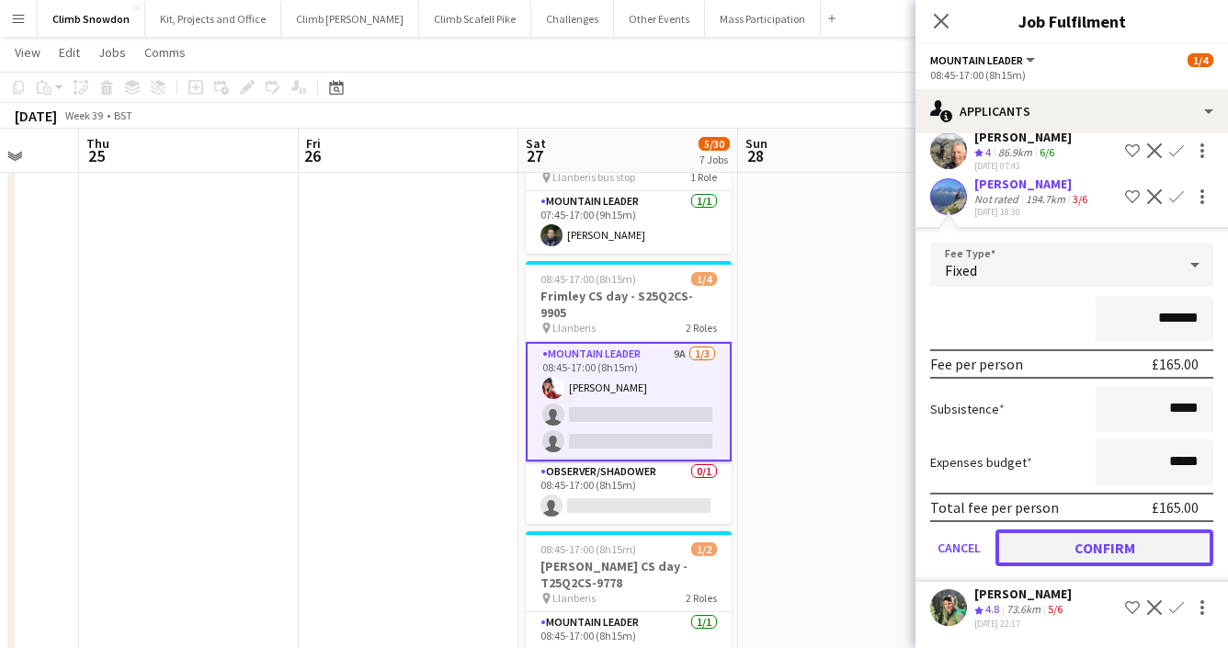
click at [1108, 546] on button "Confirm" at bounding box center [1105, 548] width 218 height 37
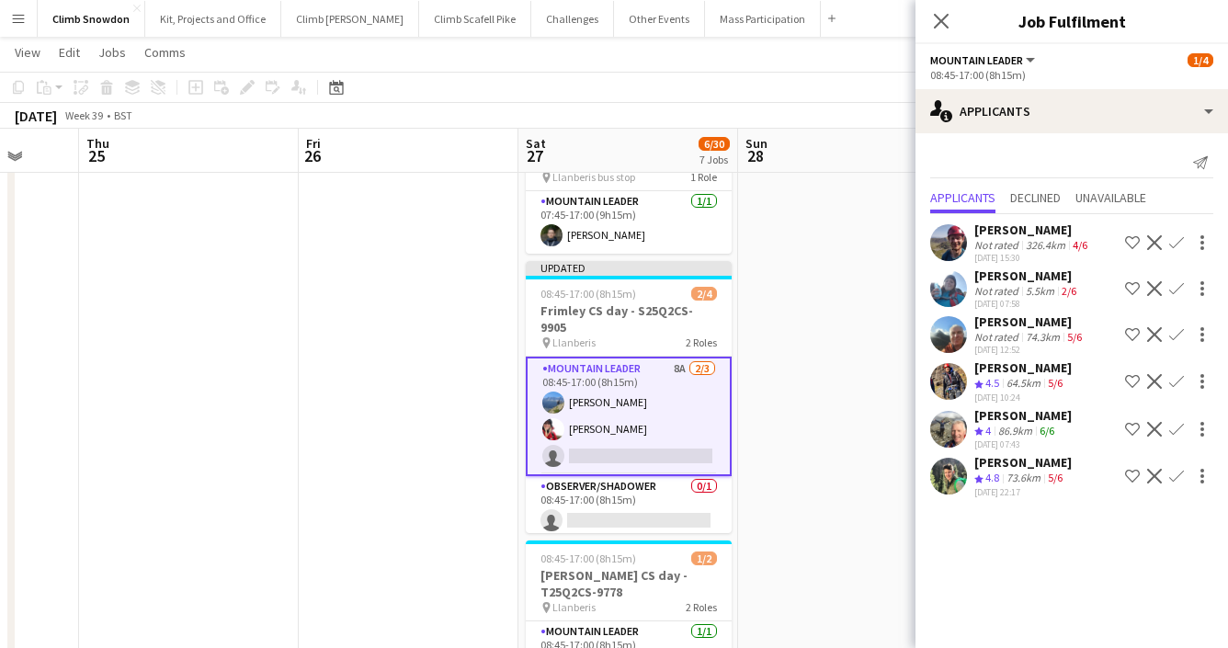
scroll to position [0, 0]
click at [610, 385] on app-card-role "Mountain Leader 8A 2/3 08:45-17:00 (8h15m) Emma Marlow Sonia Williams single-ne…" at bounding box center [629, 417] width 206 height 120
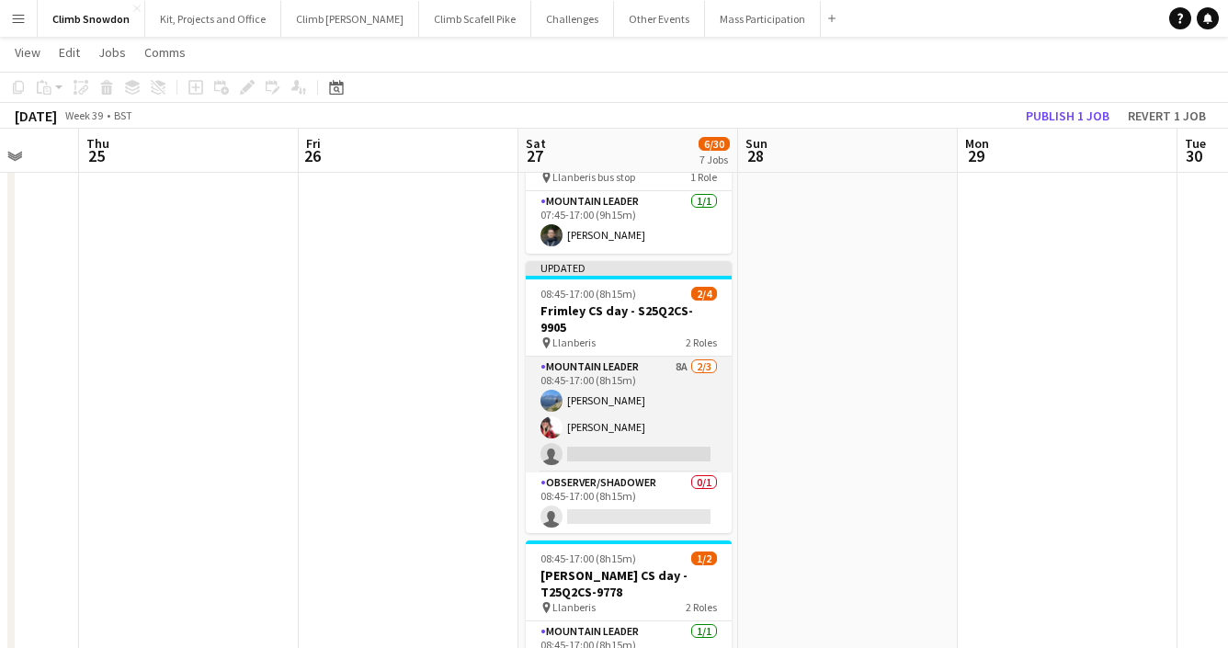
click at [607, 382] on app-card-role "Mountain Leader 8A 2/3 08:45-17:00 (8h15m) Emma Marlow Sonia Williams single-ne…" at bounding box center [629, 415] width 206 height 116
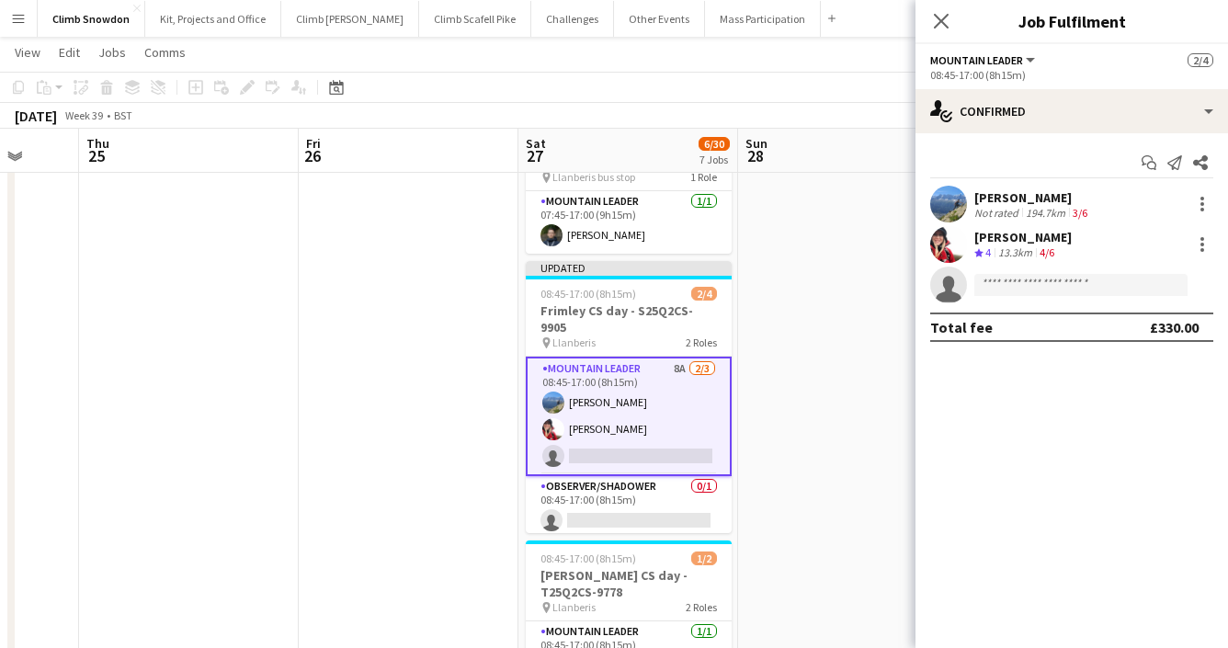
click at [954, 207] on app-user-avatar at bounding box center [948, 204] width 37 height 37
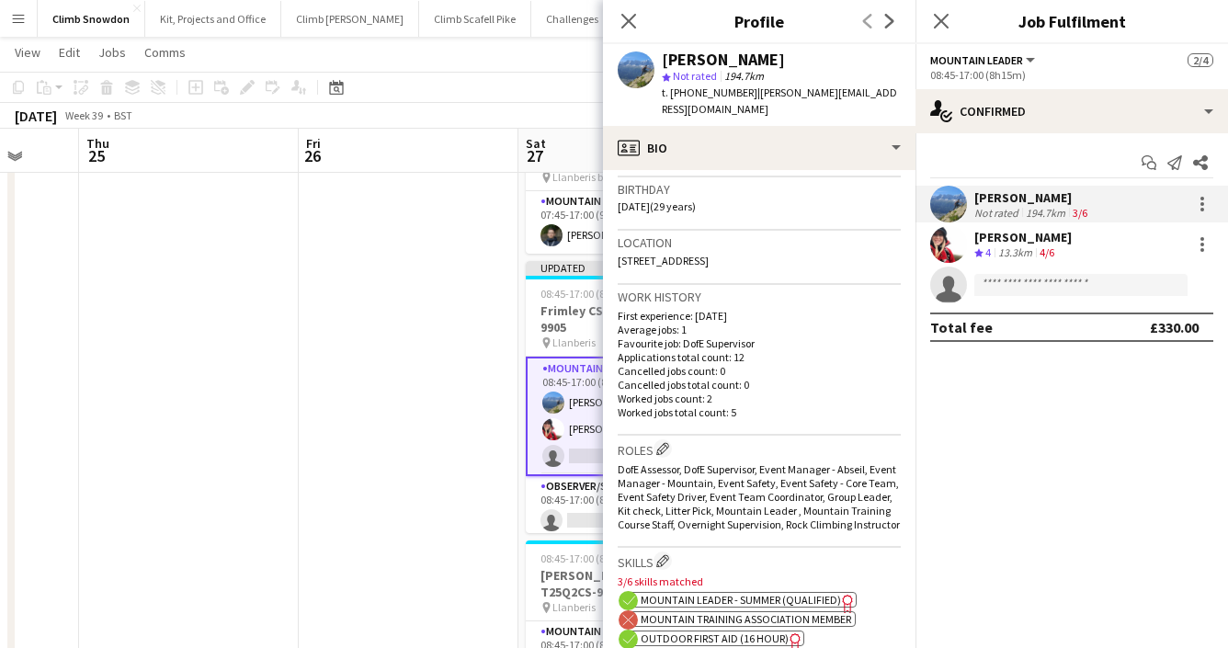
scroll to position [572, 0]
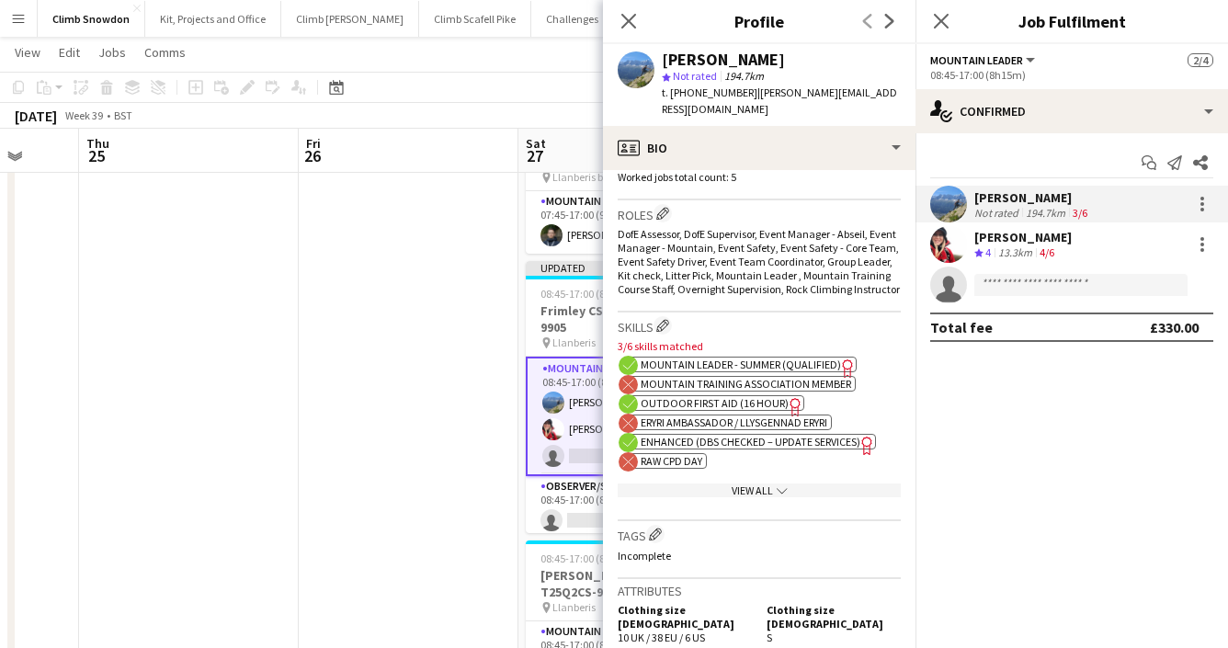
click at [700, 396] on span "Outdoor First Aid (16 hour)" at bounding box center [715, 403] width 148 height 14
click at [1202, 204] on div at bounding box center [1203, 204] width 4 height 4
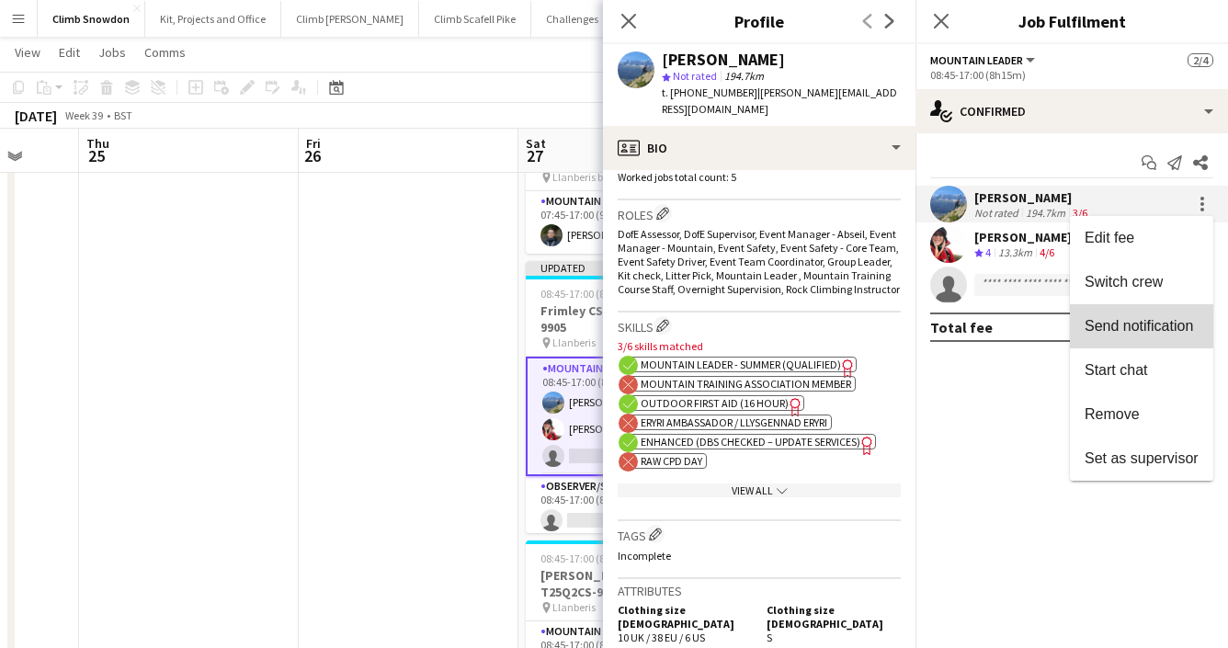
click at [1116, 328] on span "Send notification" at bounding box center [1139, 326] width 108 height 16
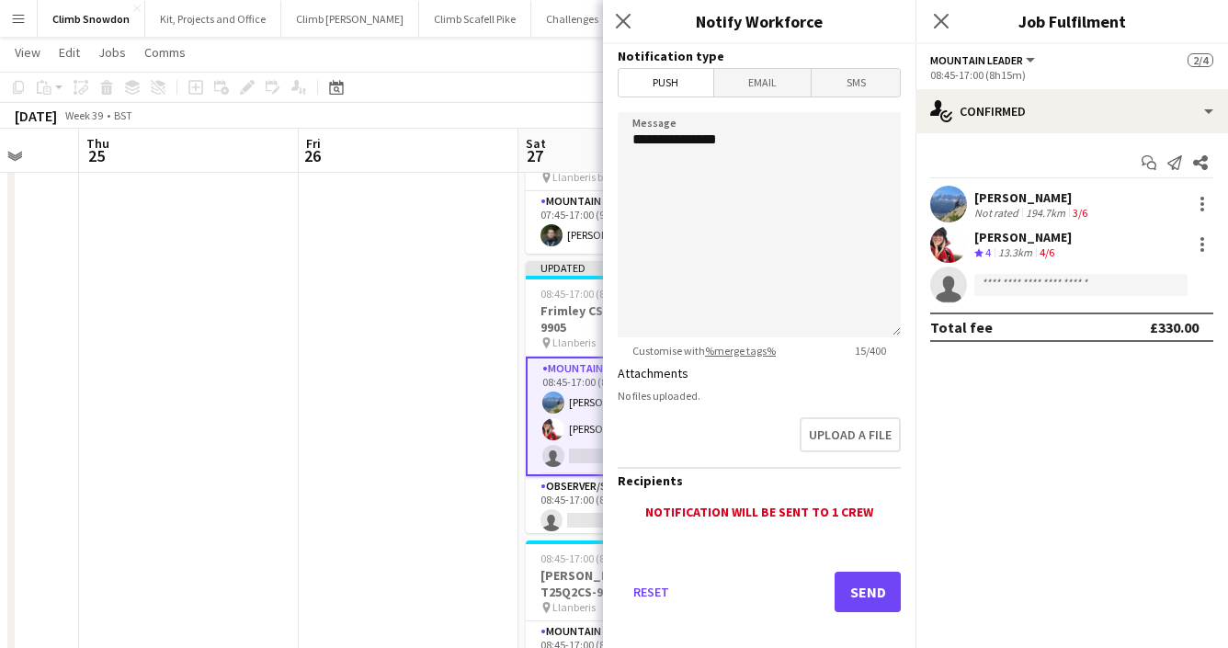
click at [784, 74] on span "Email" at bounding box center [762, 83] width 97 height 28
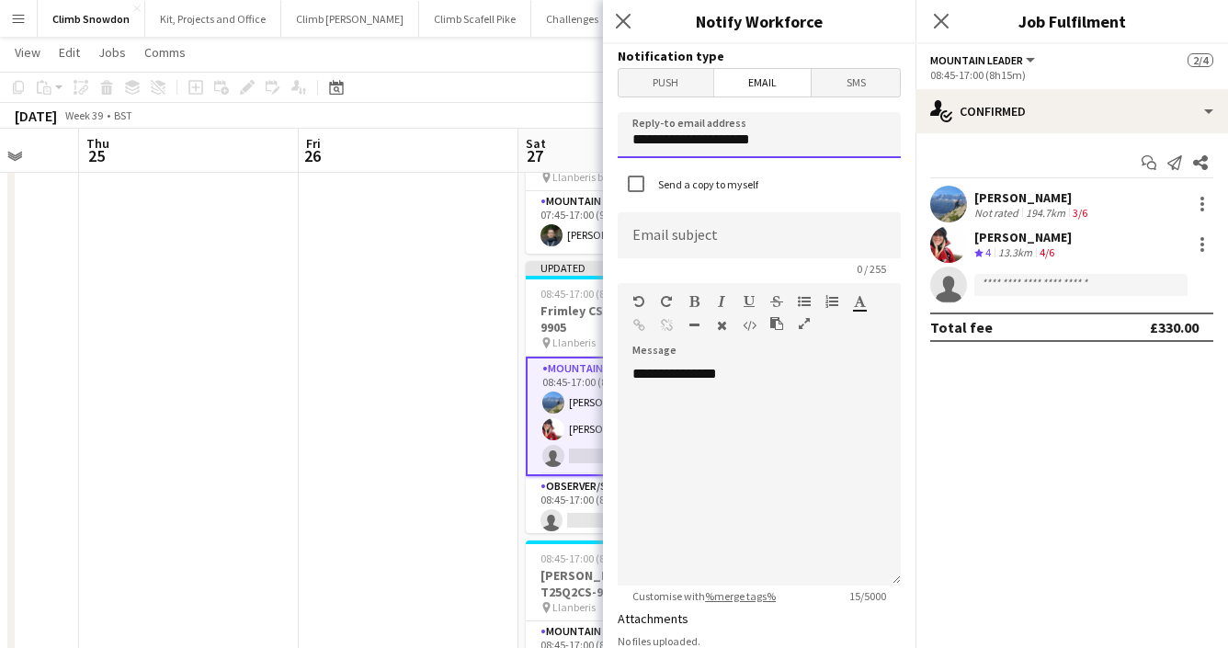
click at [792, 144] on input "**********" at bounding box center [759, 135] width 283 height 46
type input "**********"
click at [752, 239] on input at bounding box center [759, 235] width 283 height 46
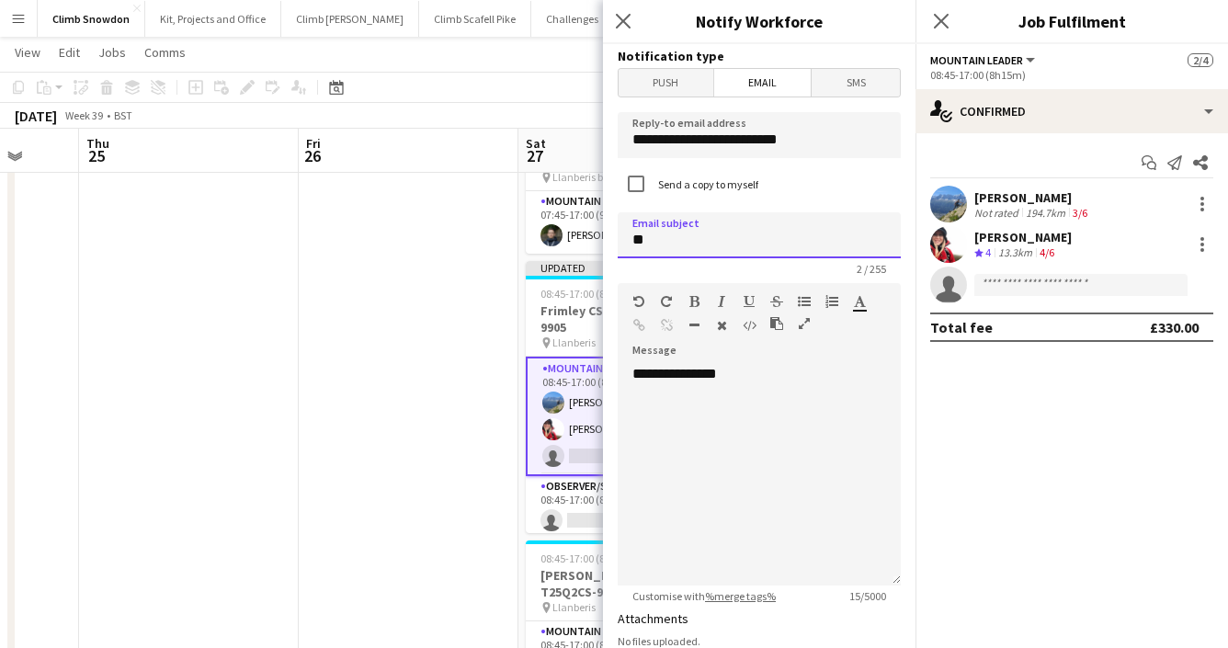
type input "*"
type input "**********"
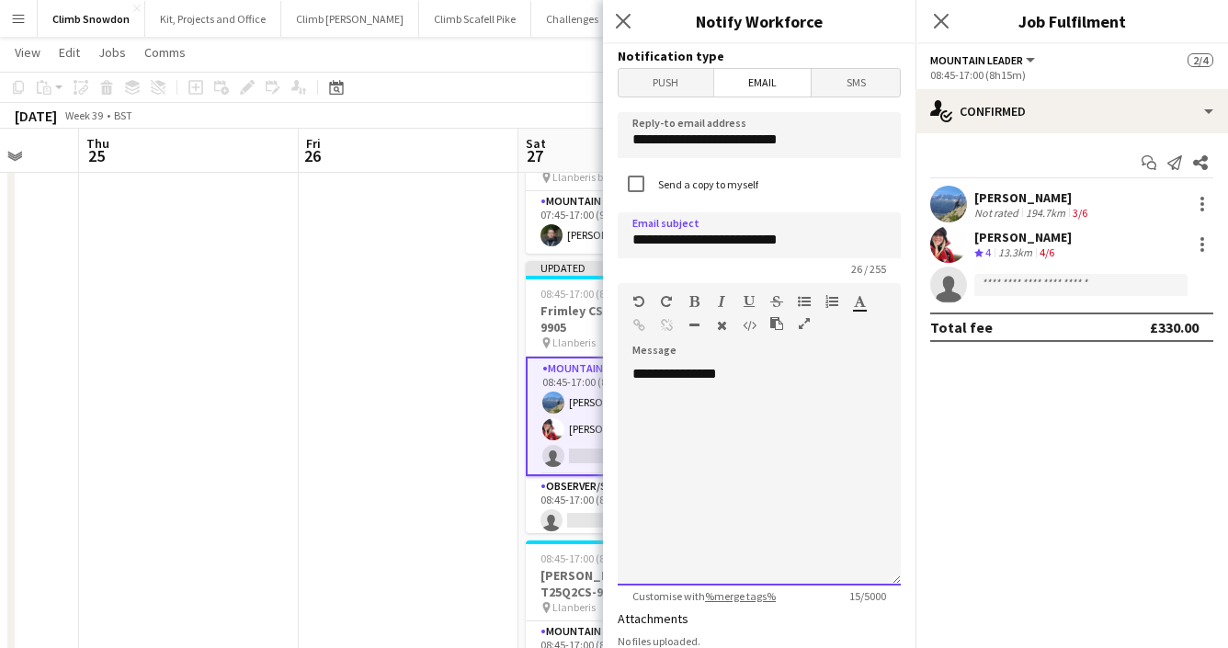
click at [736, 430] on div "**********" at bounding box center [759, 475] width 283 height 221
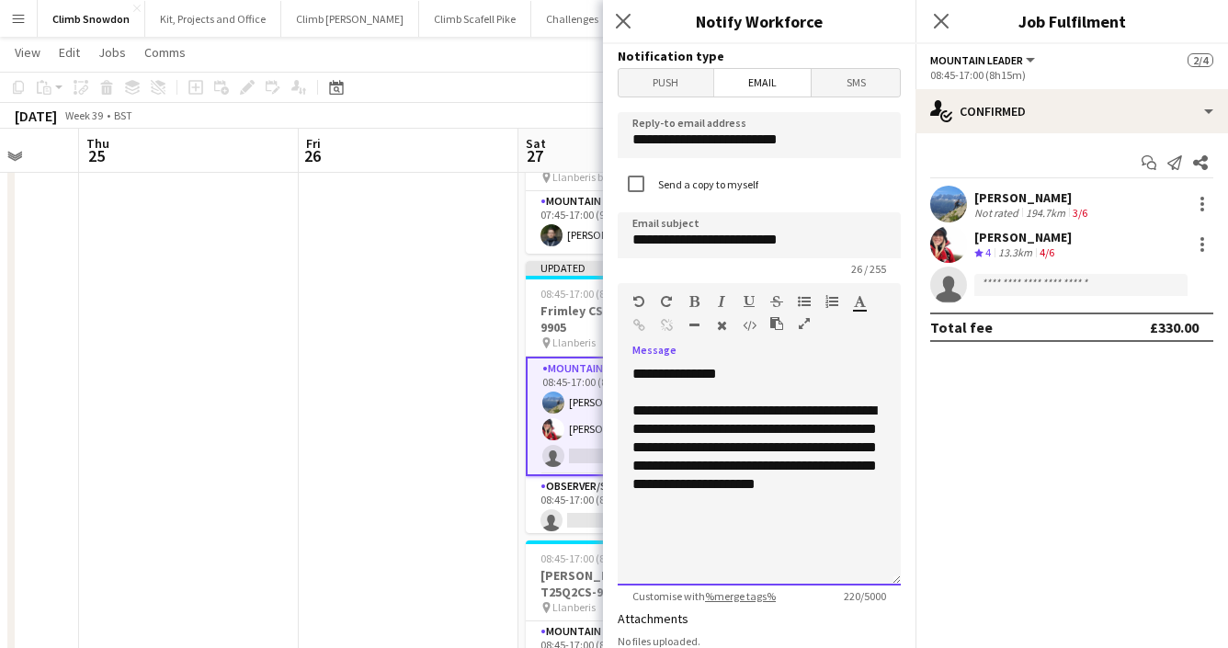
click at [657, 508] on div "**********" at bounding box center [759, 457] width 254 height 110
click at [763, 518] on div "**********" at bounding box center [759, 475] width 283 height 221
click at [747, 517] on div at bounding box center [759, 521] width 254 height 18
click at [734, 502] on div "**********" at bounding box center [759, 457] width 254 height 110
click at [733, 545] on div "**********" at bounding box center [759, 539] width 254 height 18
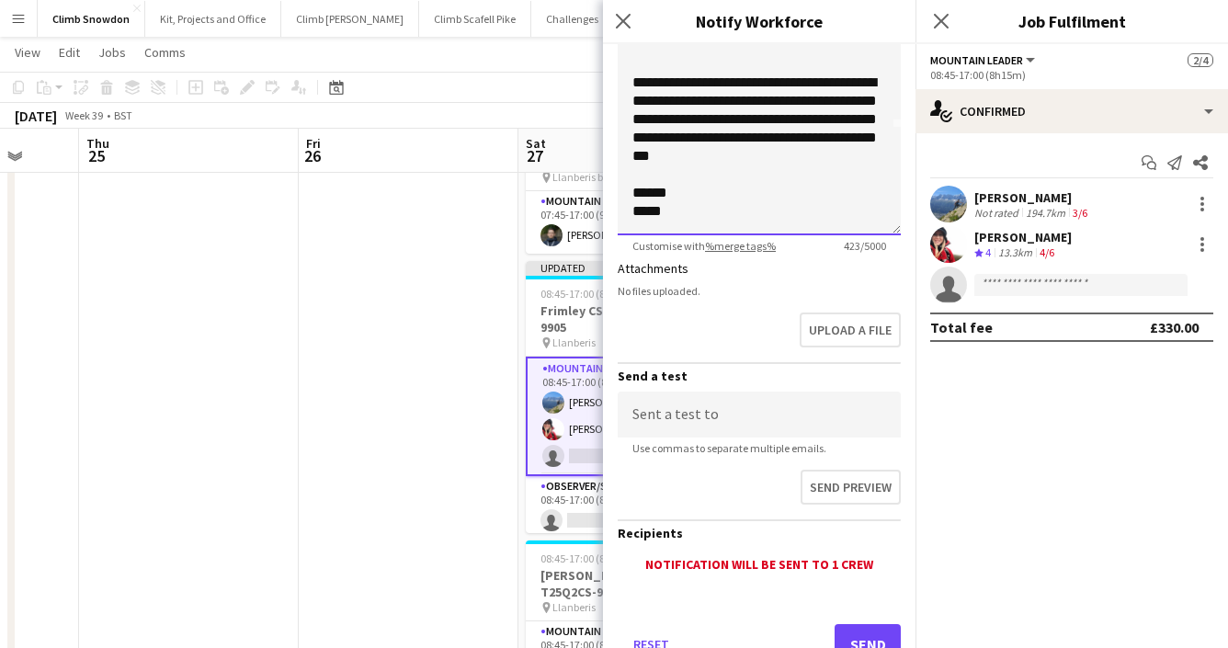
scroll to position [418, 0]
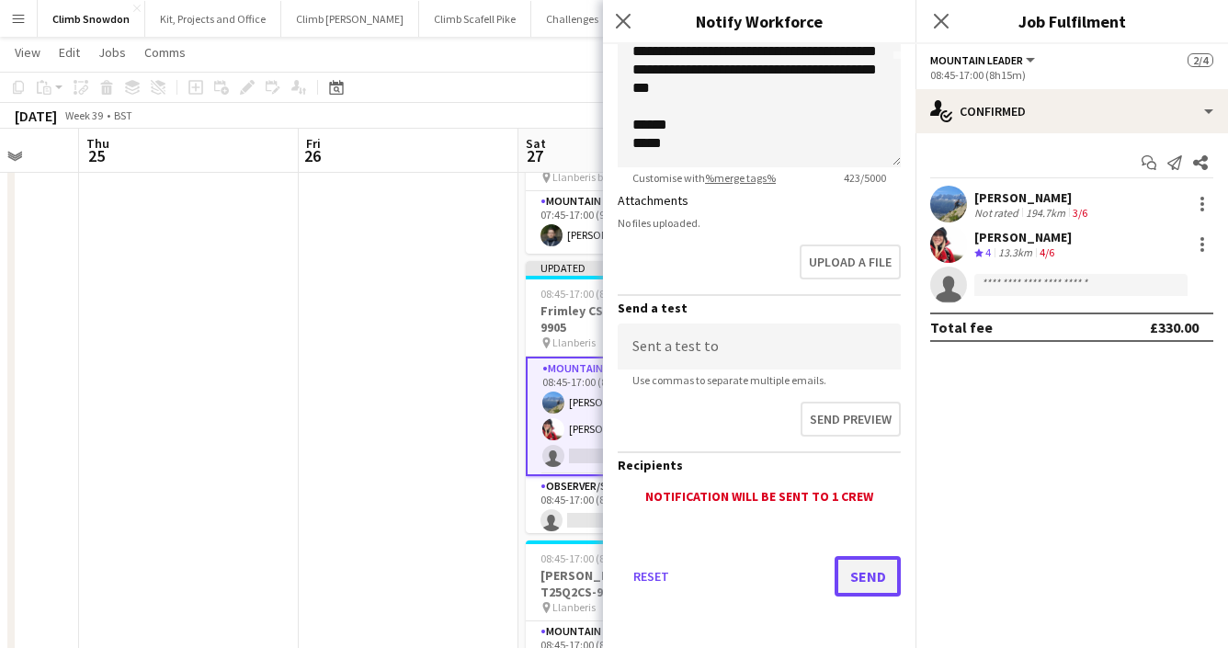
click at [852, 577] on button "Send" at bounding box center [868, 576] width 66 height 40
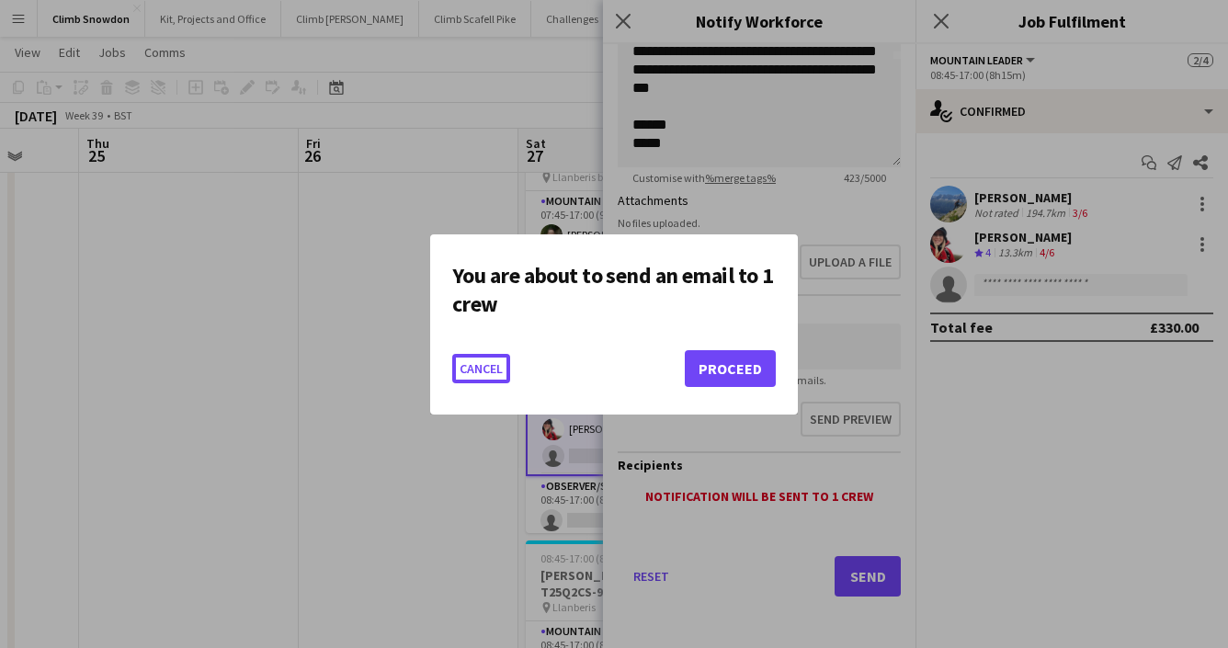
scroll to position [0, 0]
click at [725, 361] on button "Proceed" at bounding box center [730, 368] width 91 height 37
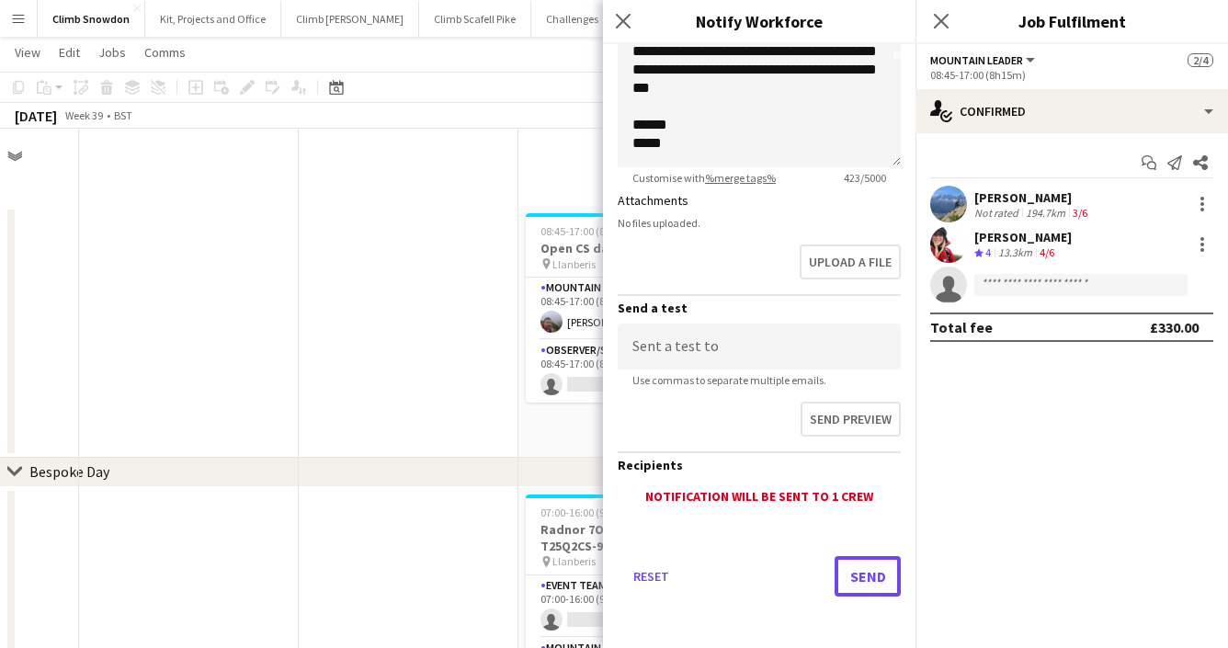
scroll to position [664, 0]
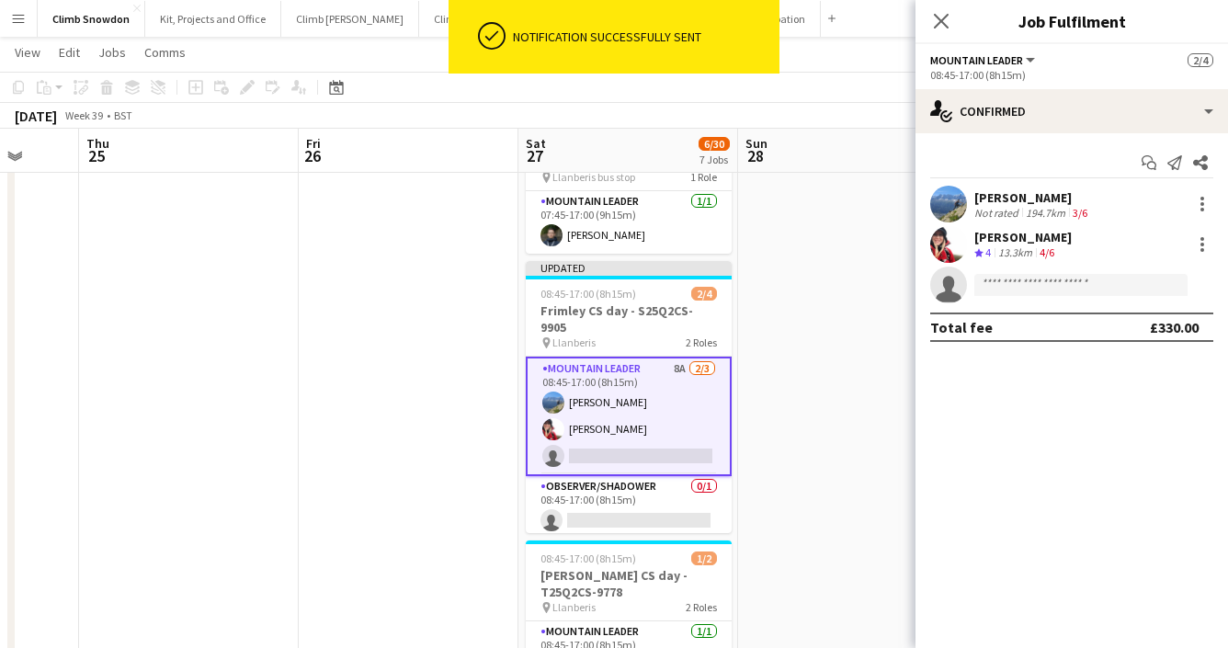
click at [960, 245] on app-user-avatar at bounding box center [948, 244] width 37 height 37
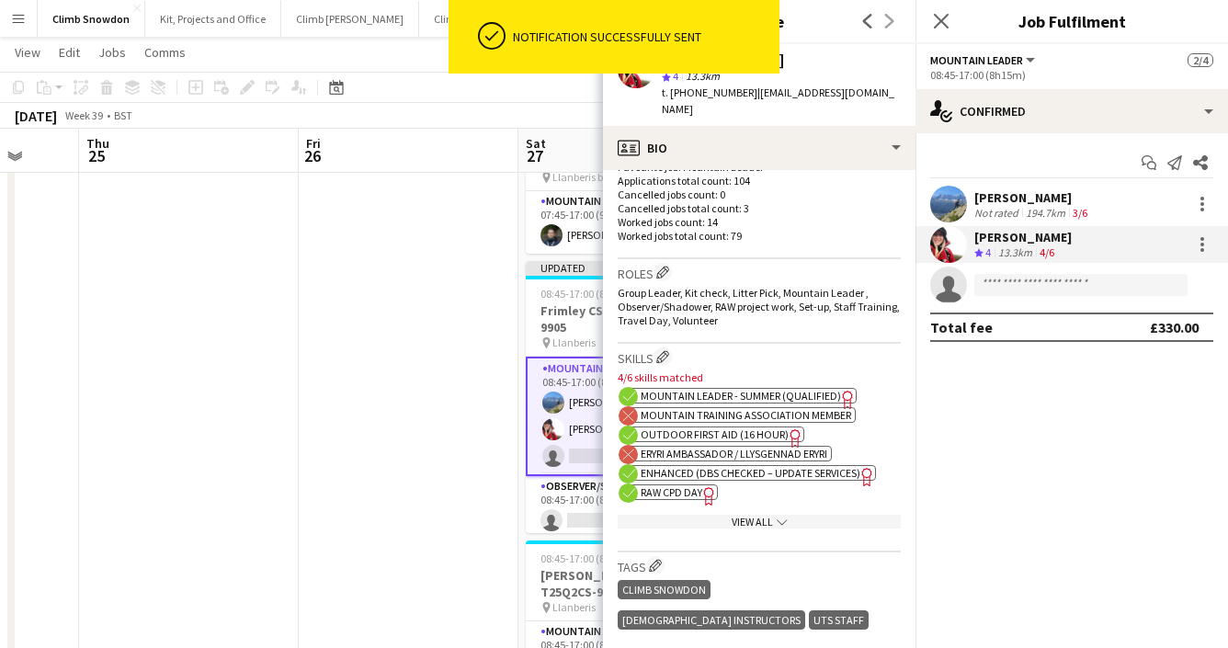
scroll to position [514, 0]
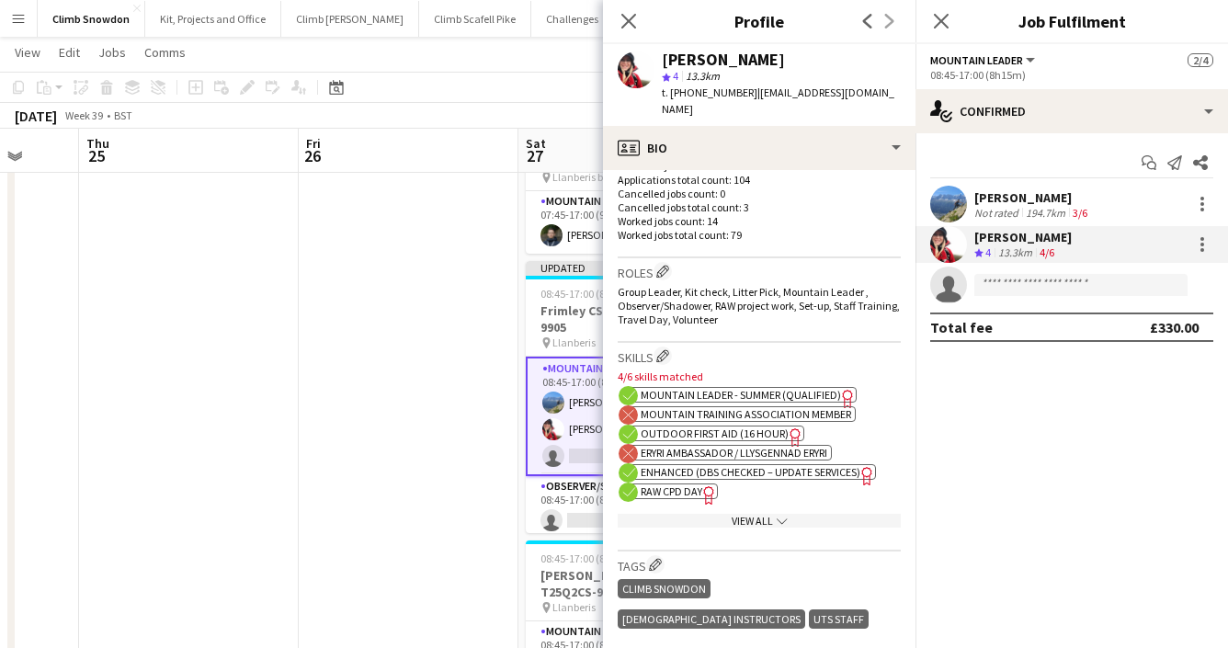
click at [711, 436] on span "Outdoor First Aid (16 hour)" at bounding box center [715, 434] width 148 height 14
click at [581, 430] on app-card-role "Mountain Leader 8A 2/3 08:45-17:00 (8h15m) Emma Marlow Sonia Williams single-ne…" at bounding box center [629, 417] width 206 height 120
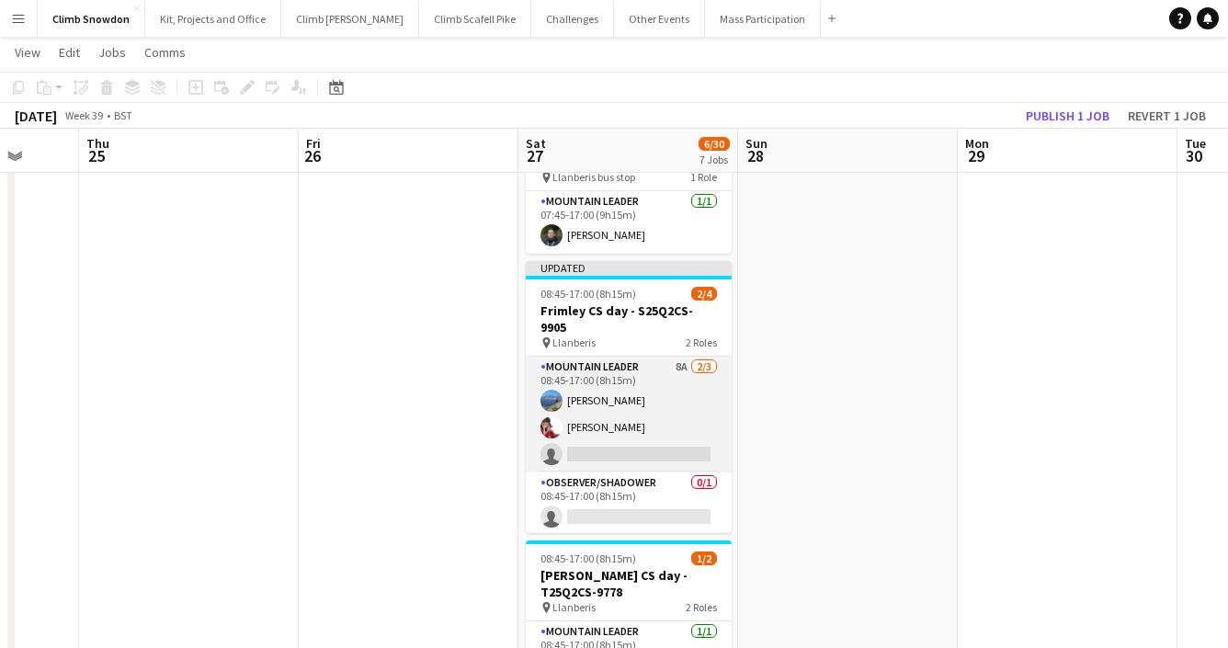
click at [581, 430] on app-card-role "Mountain Leader 8A 2/3 08:45-17:00 (8h15m) Emma Marlow Sonia Williams single-ne…" at bounding box center [629, 415] width 206 height 116
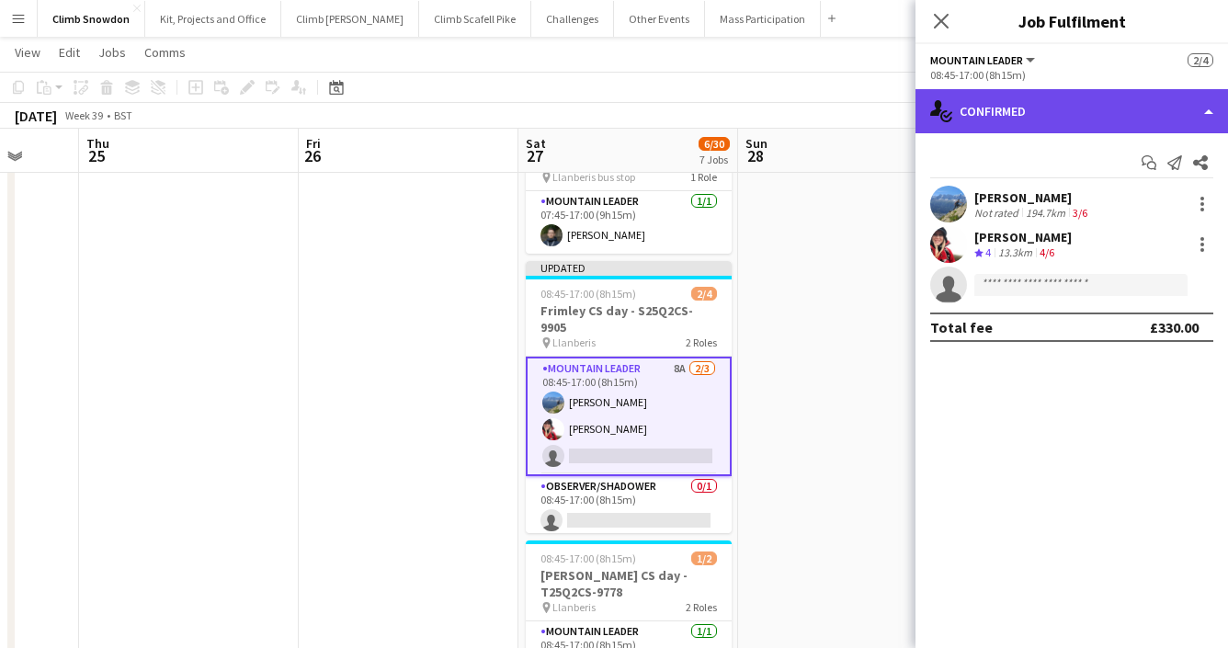
click at [1074, 108] on div "single-neutral-actions-check-2 Confirmed" at bounding box center [1072, 111] width 313 height 44
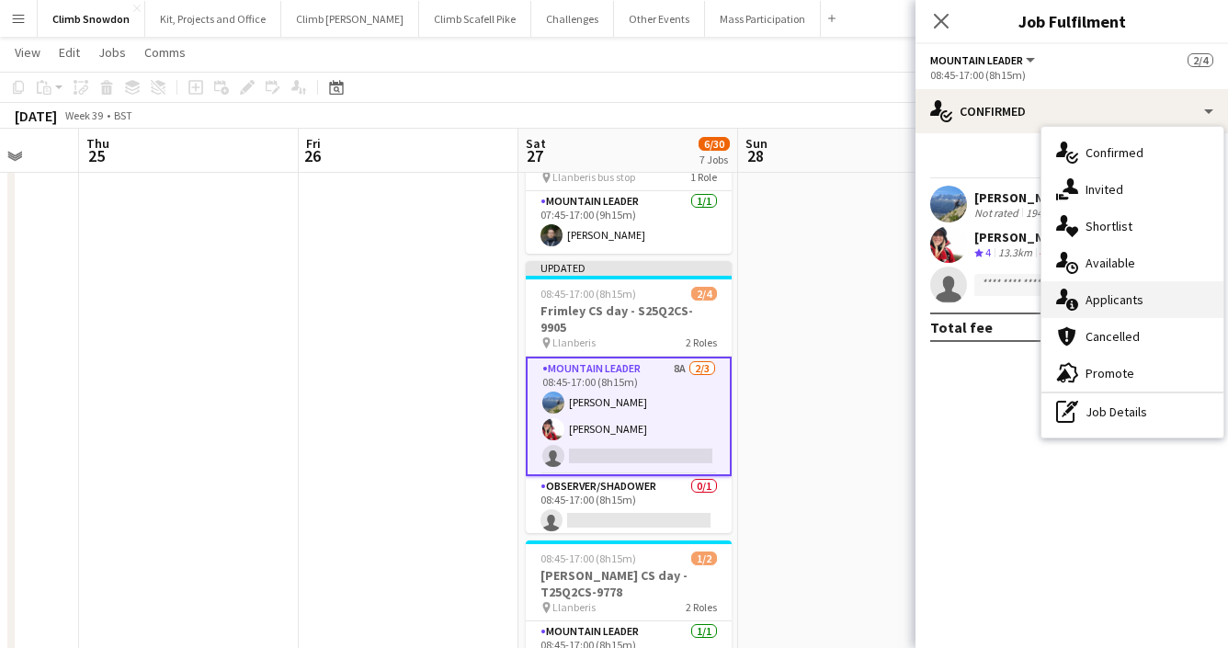
click at [1113, 302] on div "single-neutral-actions-information Applicants" at bounding box center [1133, 299] width 182 height 37
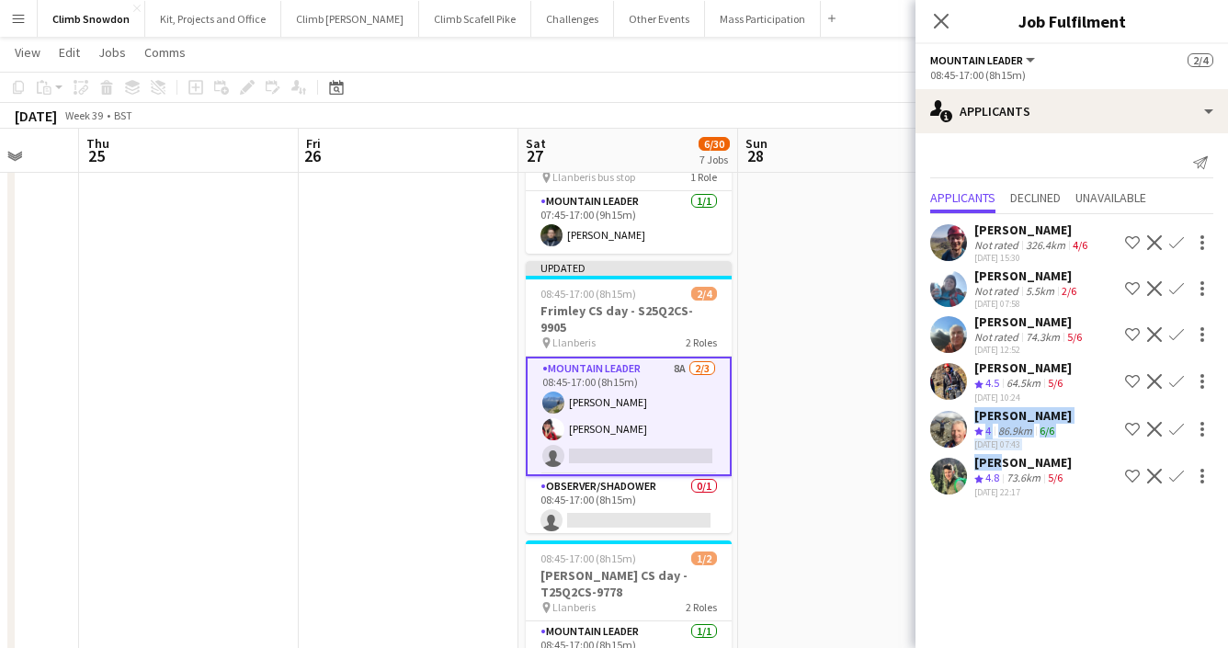
drag, startPoint x: 999, startPoint y: 470, endPoint x: 946, endPoint y: 439, distance: 61.3
click at [946, 439] on div "Alex Compton Not rated 326.4km 4/6 10-08-2025 15:30 Shortlist crew Decline Conf…" at bounding box center [1072, 358] width 313 height 288
click at [1152, 525] on mat-expansion-panel "users2 Applicants Send notification Applicants Declined Unavailable Alex Compto…" at bounding box center [1072, 390] width 313 height 515
click at [1175, 474] on app-icon "Confirm" at bounding box center [1176, 476] width 15 height 15
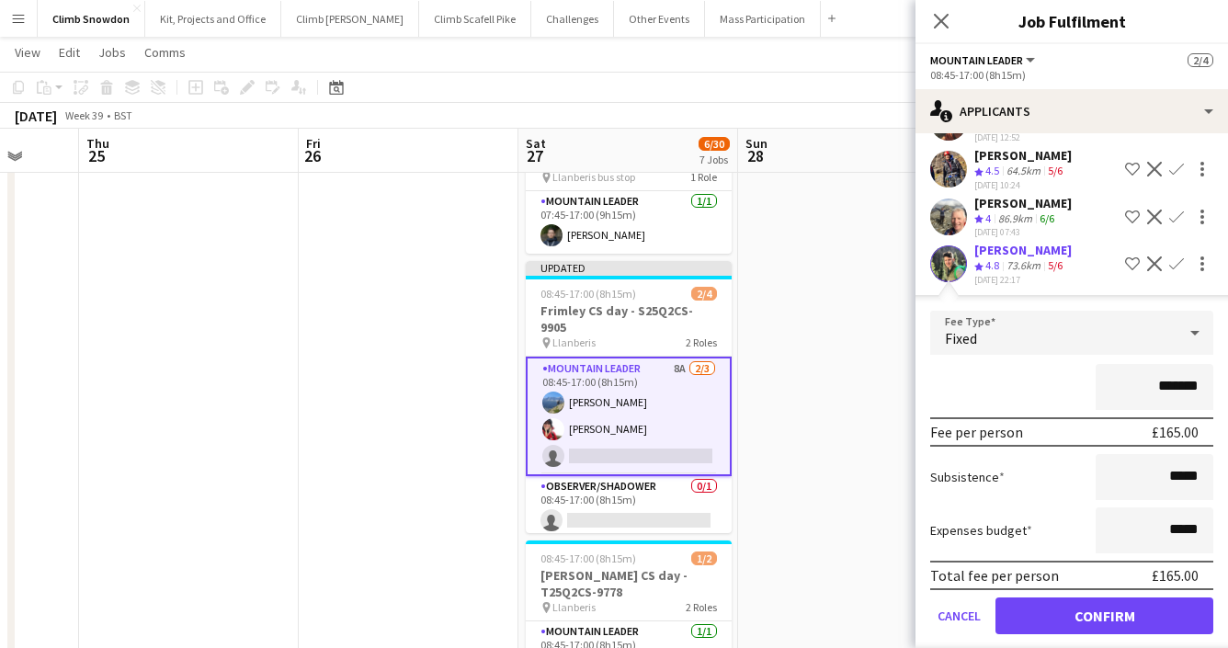
scroll to position [233, 0]
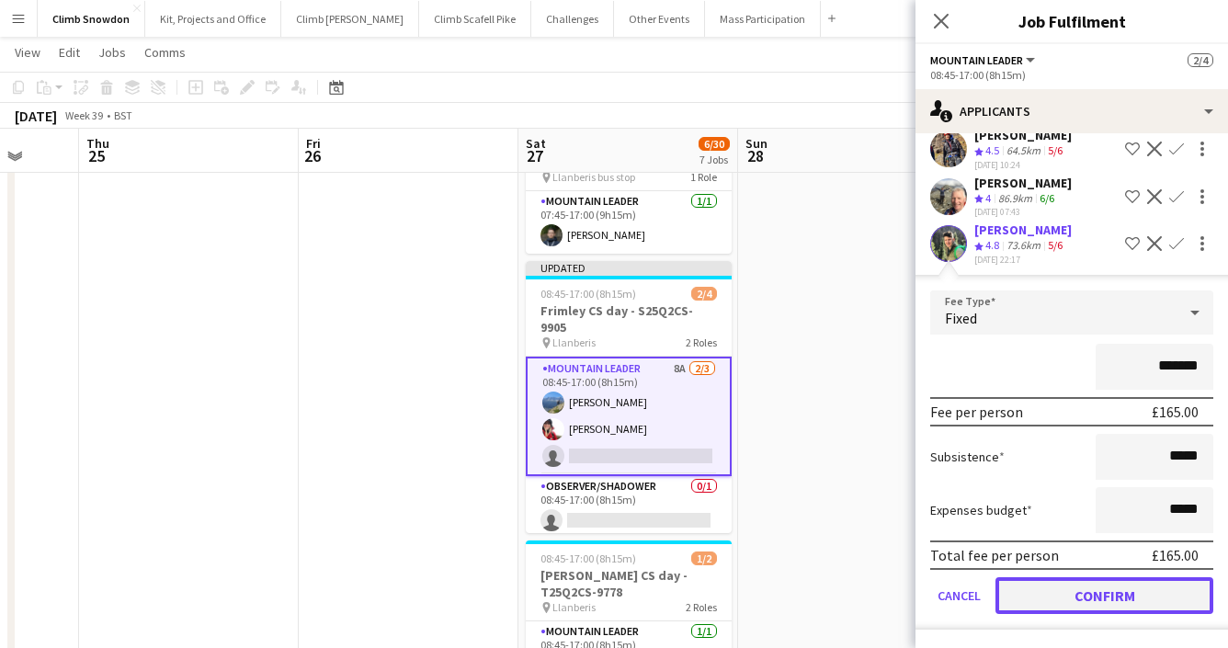
click at [1070, 589] on button "Confirm" at bounding box center [1105, 595] width 218 height 37
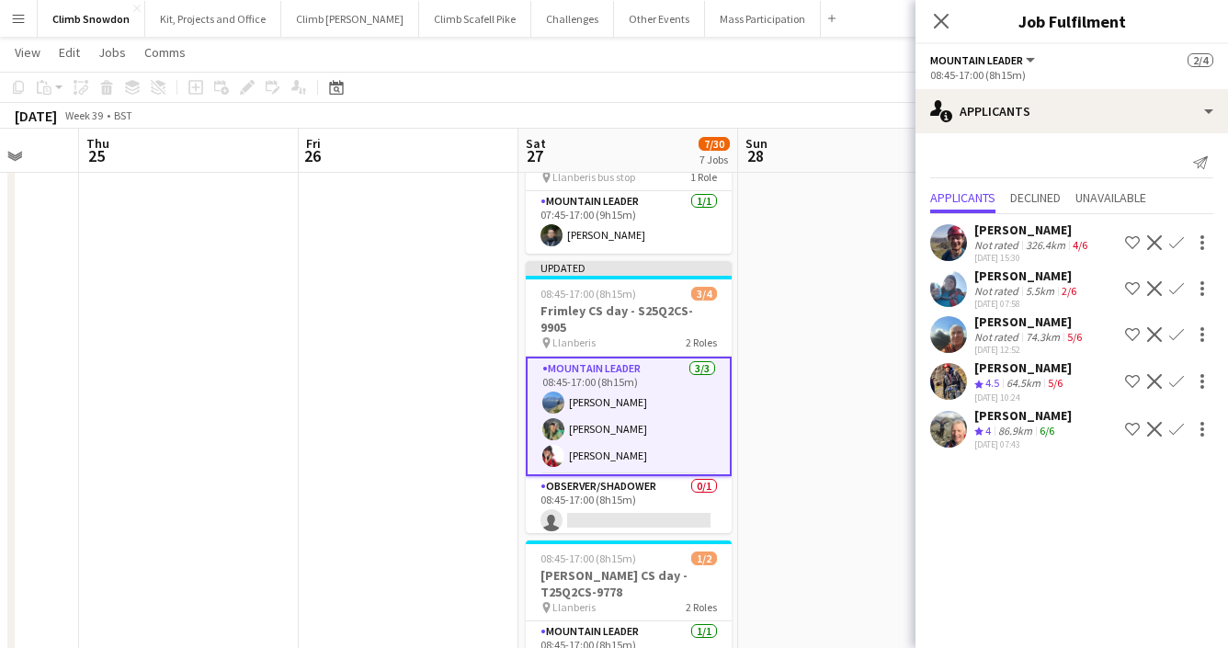
scroll to position [0, 0]
click at [813, 481] on app-date-cell at bounding box center [848, 419] width 220 height 1192
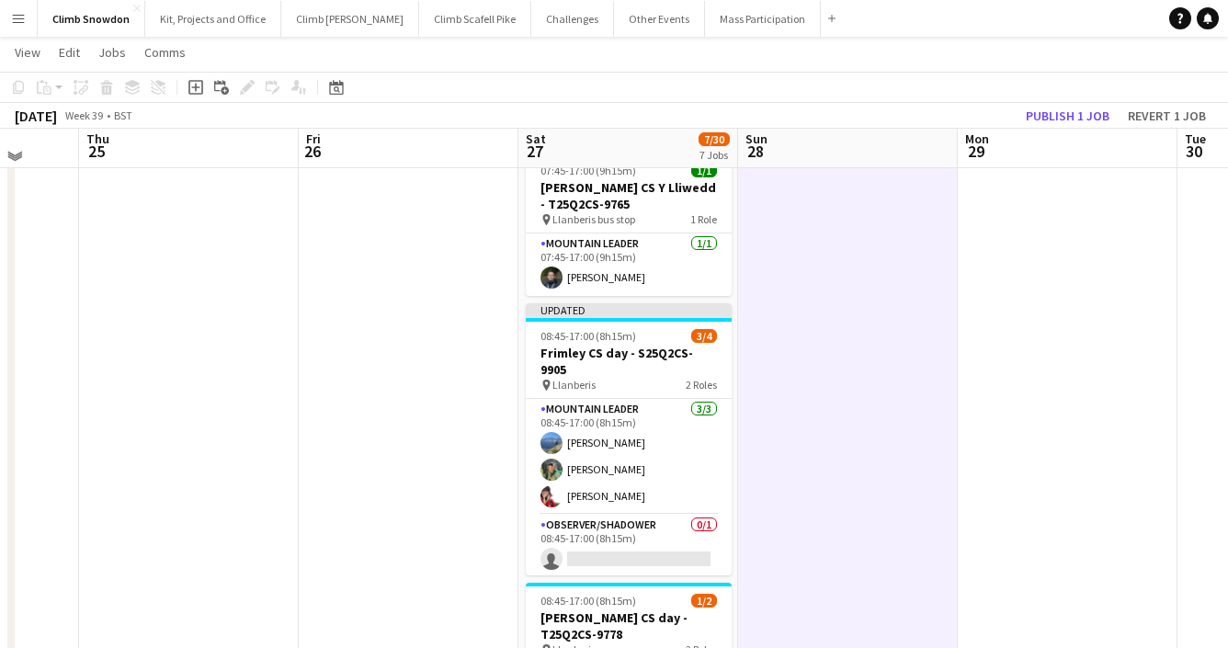
scroll to position [617, 0]
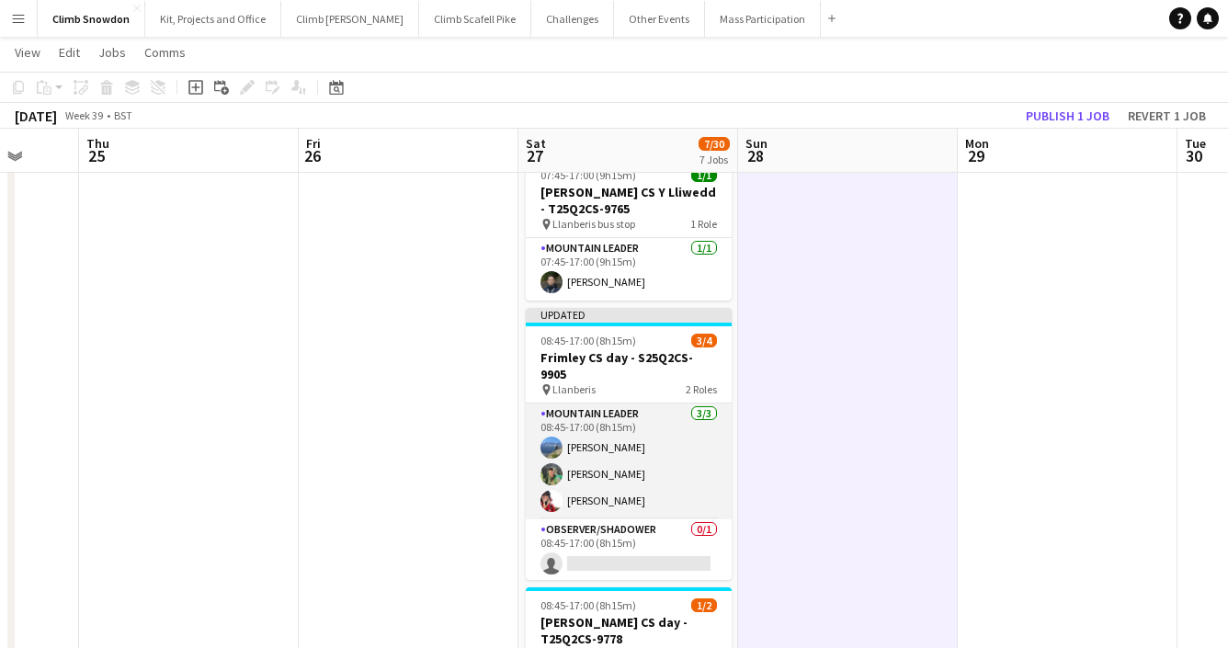
click at [689, 453] on app-card-role "Mountain Leader 3/3 08:45-17:00 (8h15m) Emma Marlow Tom Robertson Sonia Williams" at bounding box center [629, 462] width 206 height 116
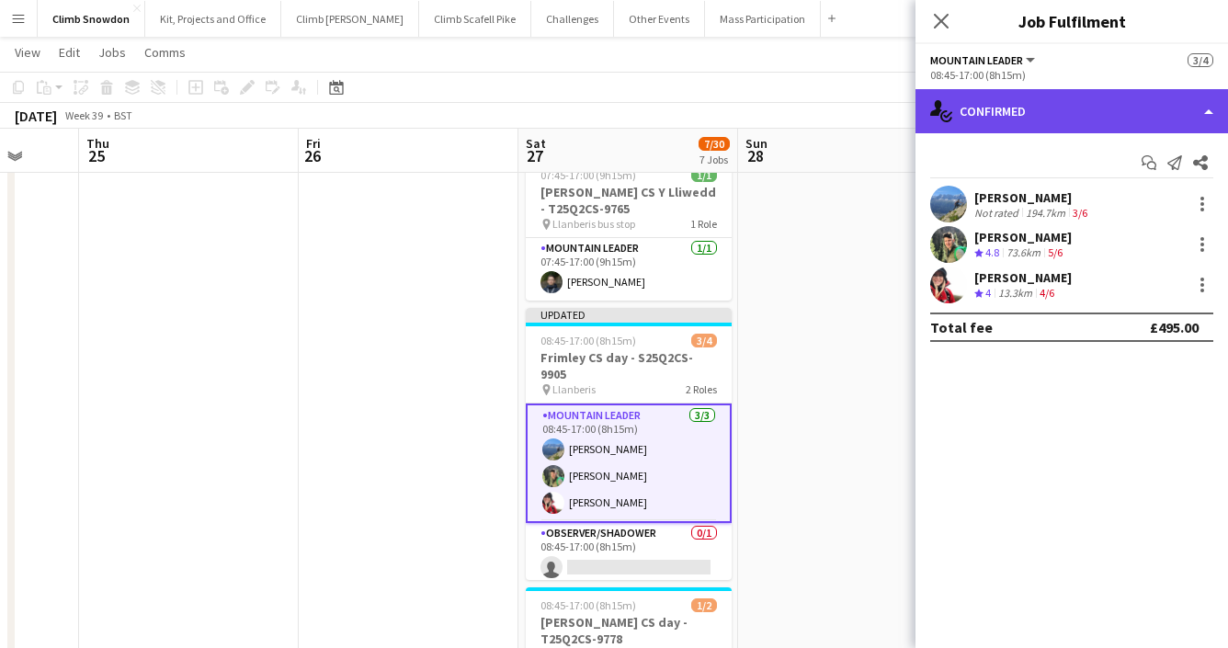
click at [1058, 118] on div "single-neutral-actions-check-2 Confirmed" at bounding box center [1072, 111] width 313 height 44
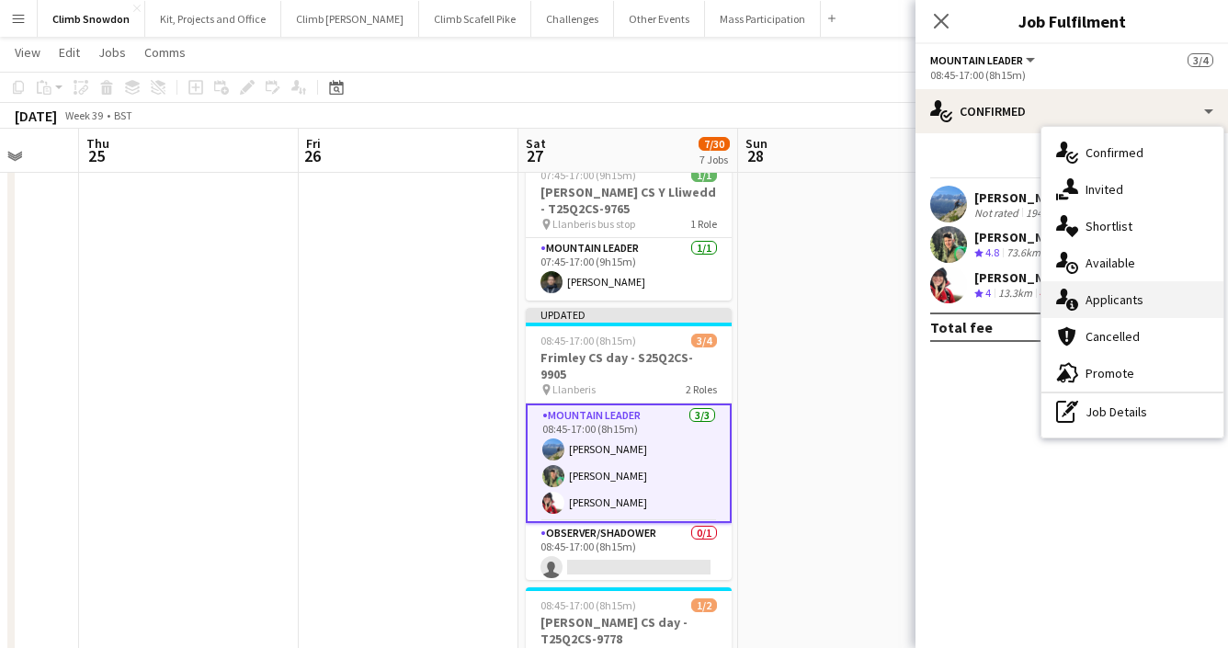
click at [1101, 315] on div "single-neutral-actions-information Applicants" at bounding box center [1133, 299] width 182 height 37
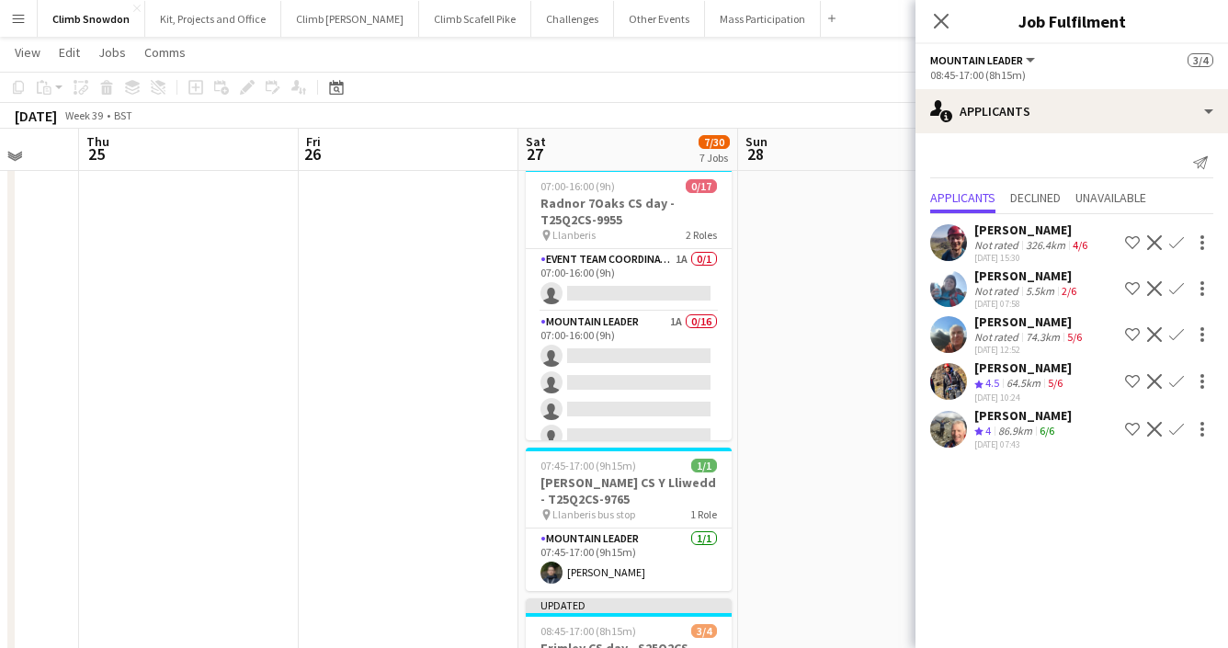
scroll to position [328, 0]
click at [954, 245] on app-user-avatar at bounding box center [948, 242] width 37 height 37
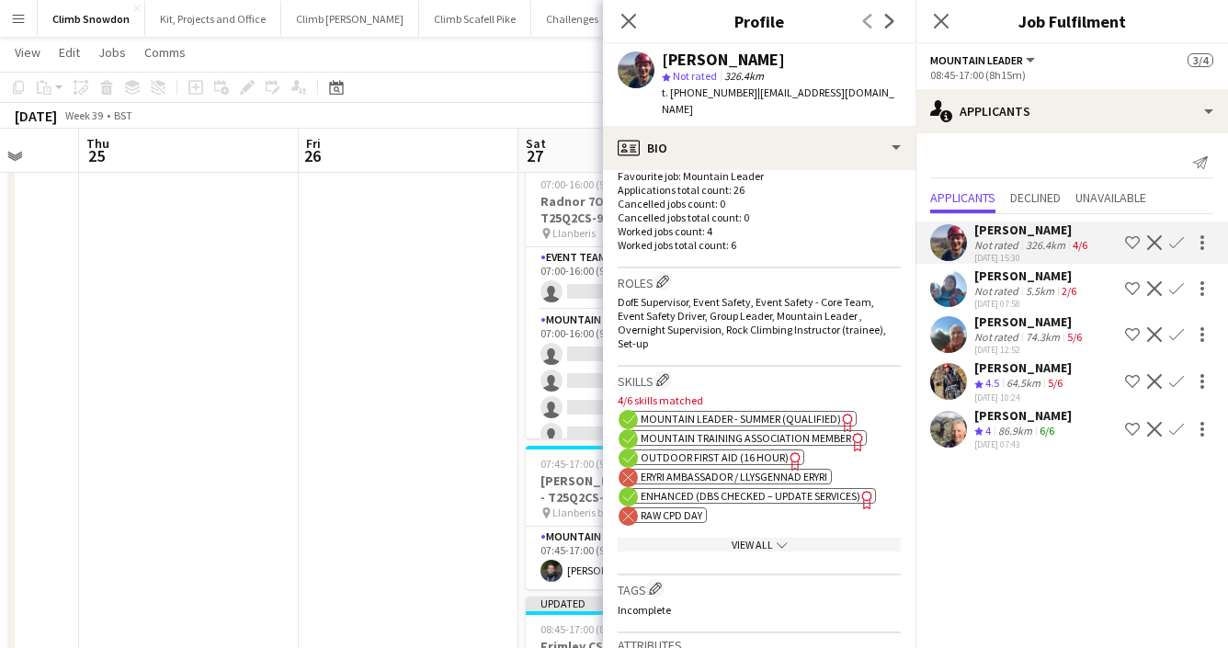
scroll to position [505, 0]
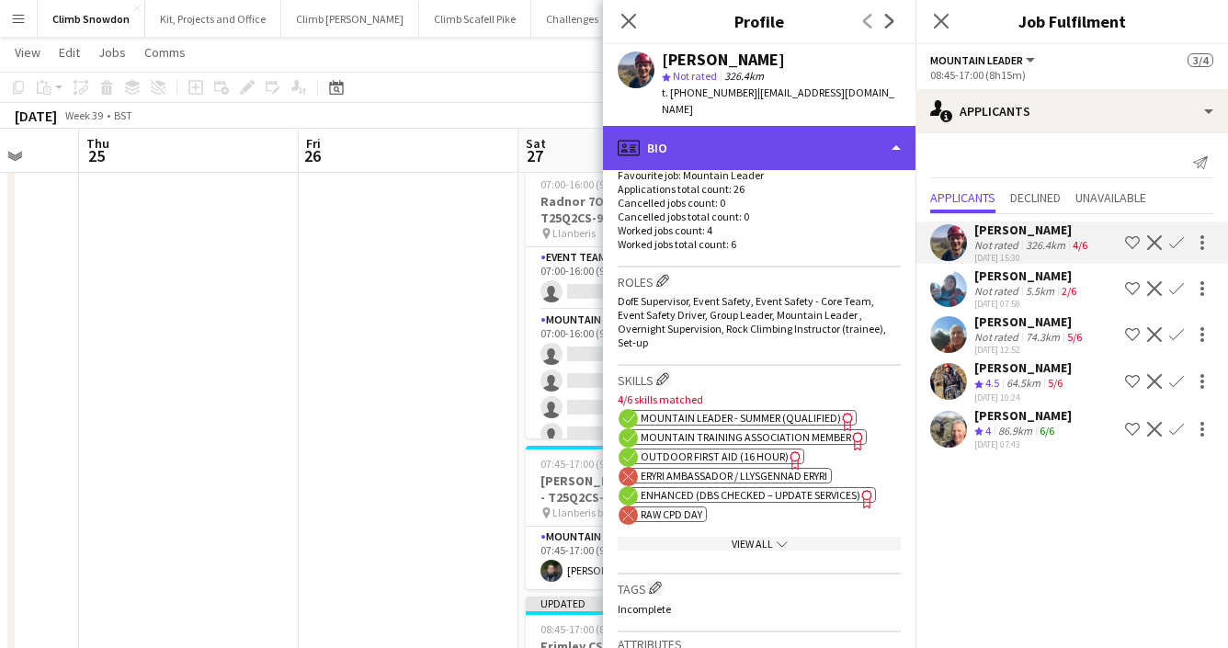
click at [861, 153] on div "profile Bio" at bounding box center [759, 148] width 313 height 44
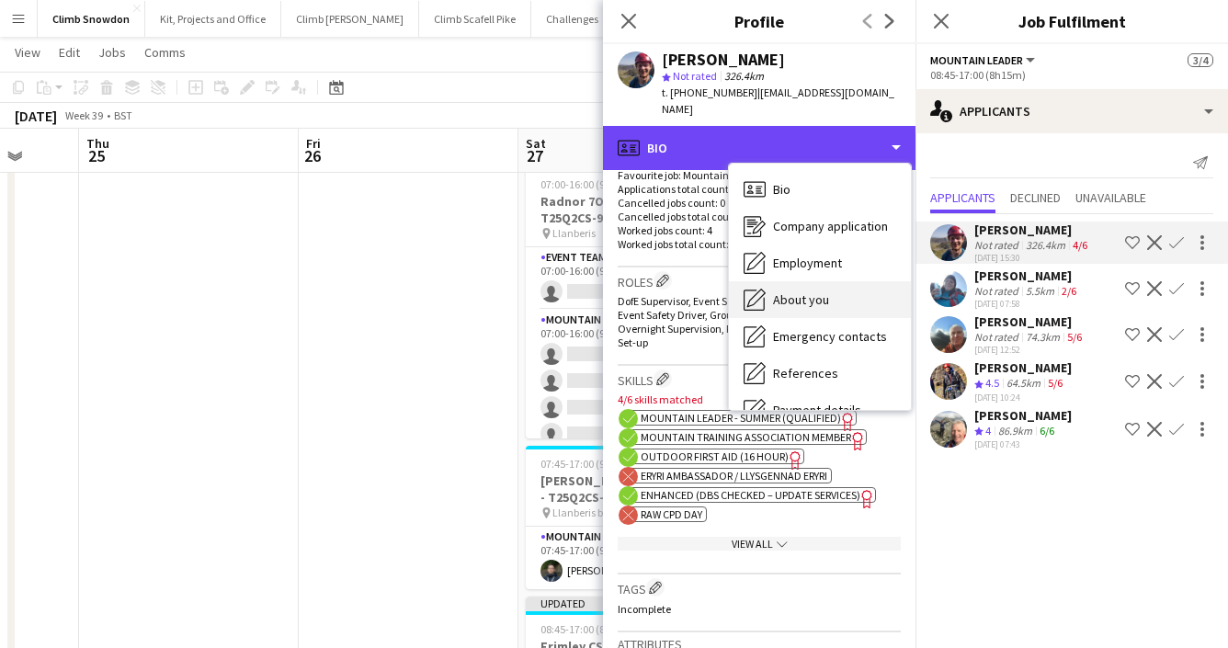
scroll to position [210, 0]
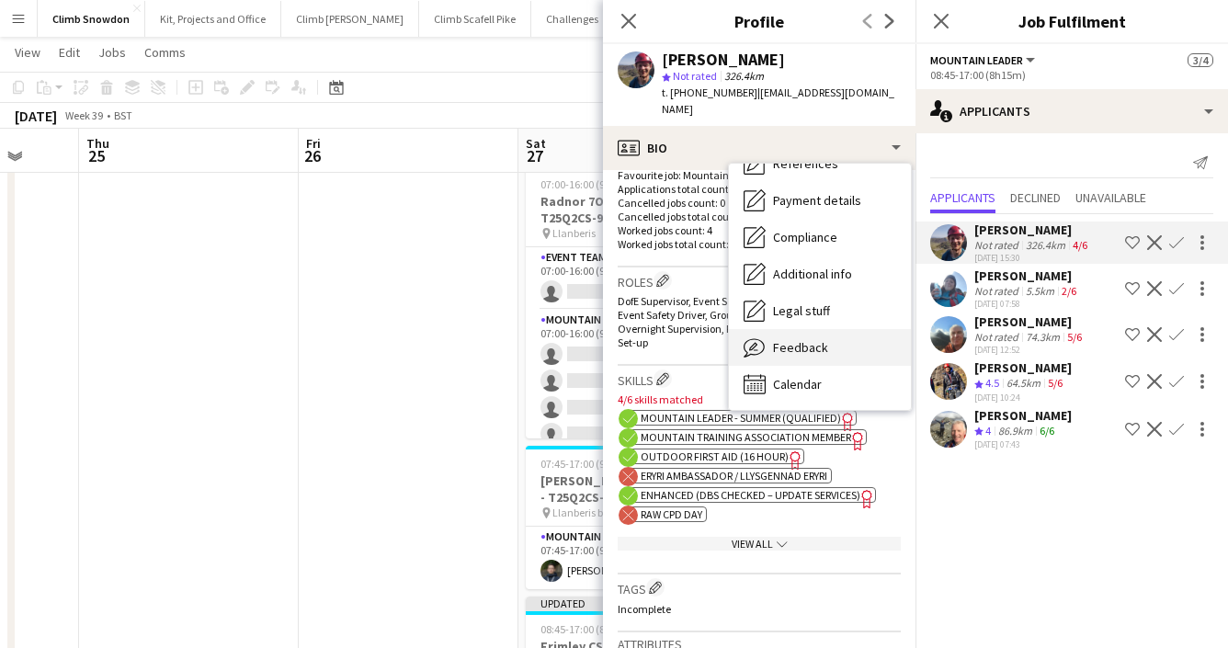
click at [809, 353] on span "Feedback" at bounding box center [800, 347] width 55 height 17
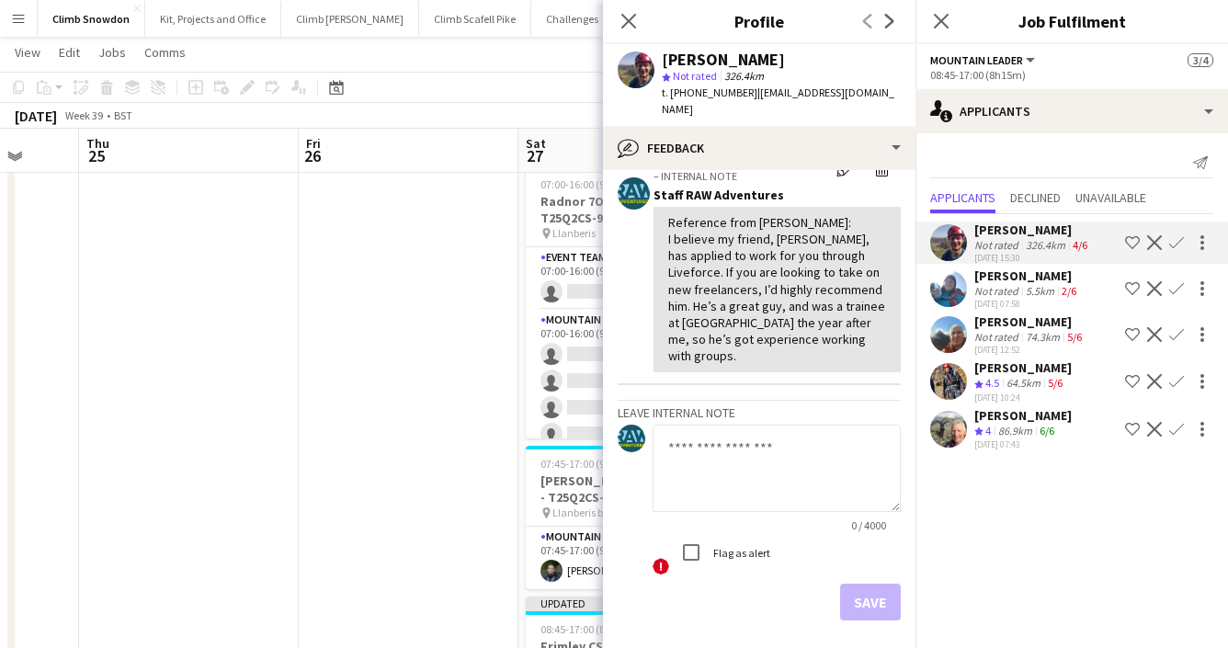
scroll to position [57, 0]
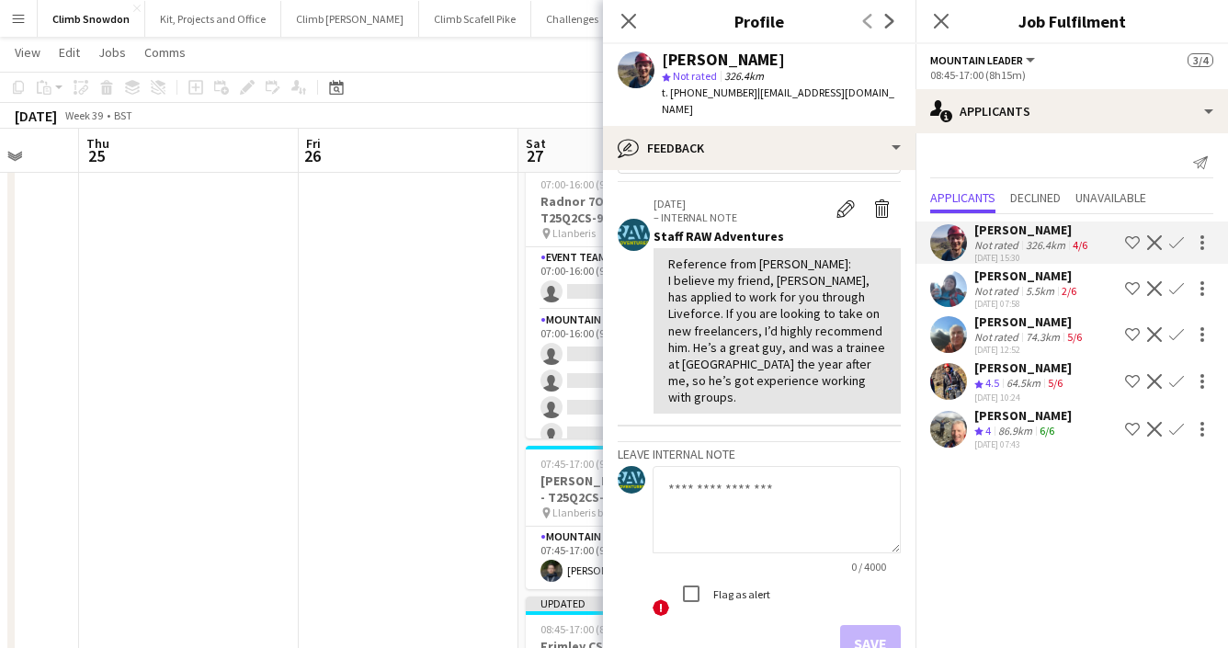
click at [945, 298] on app-user-avatar at bounding box center [948, 288] width 37 height 37
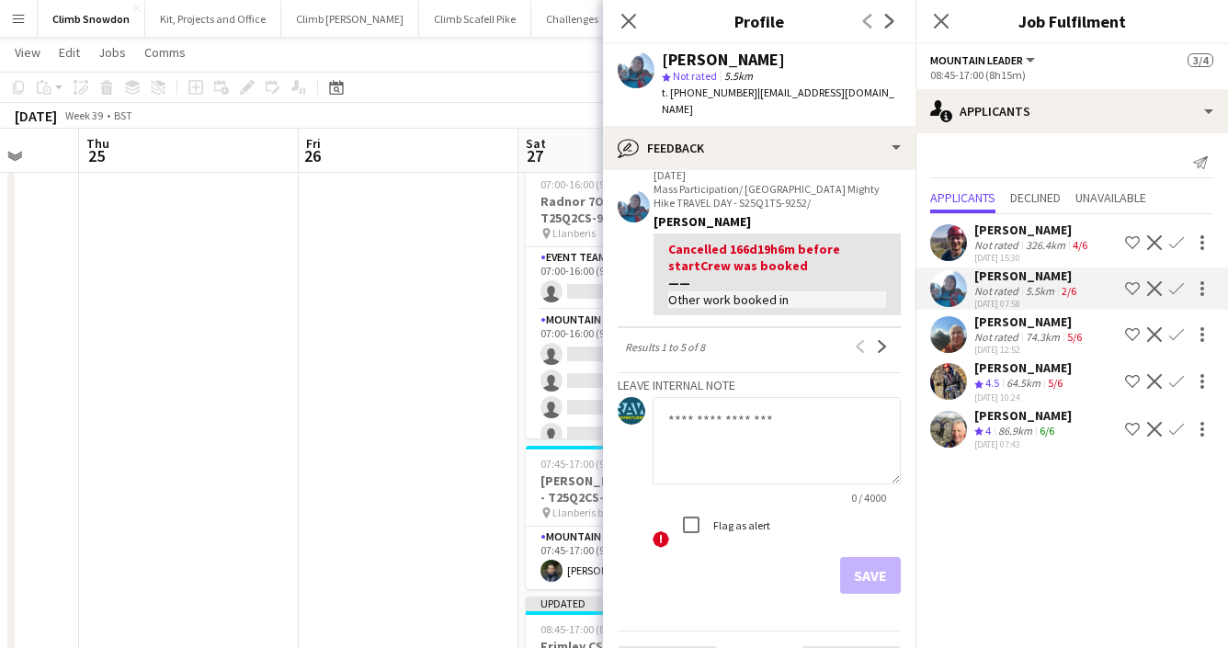
scroll to position [697, 0]
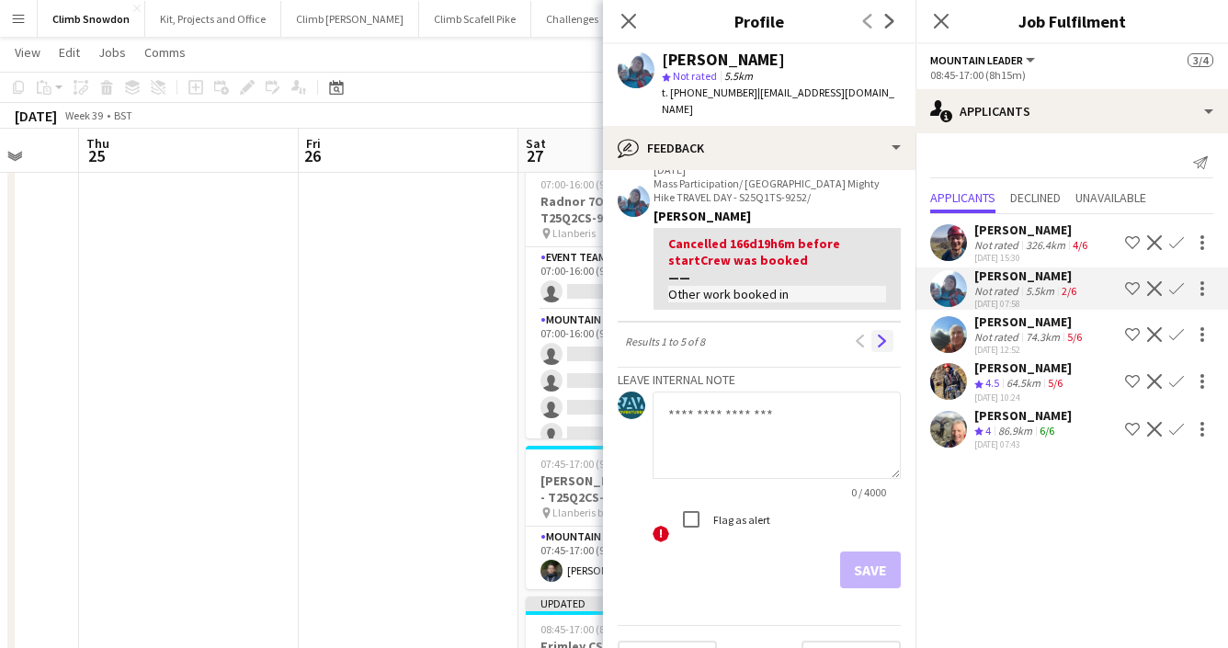
click at [887, 335] on app-icon "Next" at bounding box center [882, 341] width 13 height 13
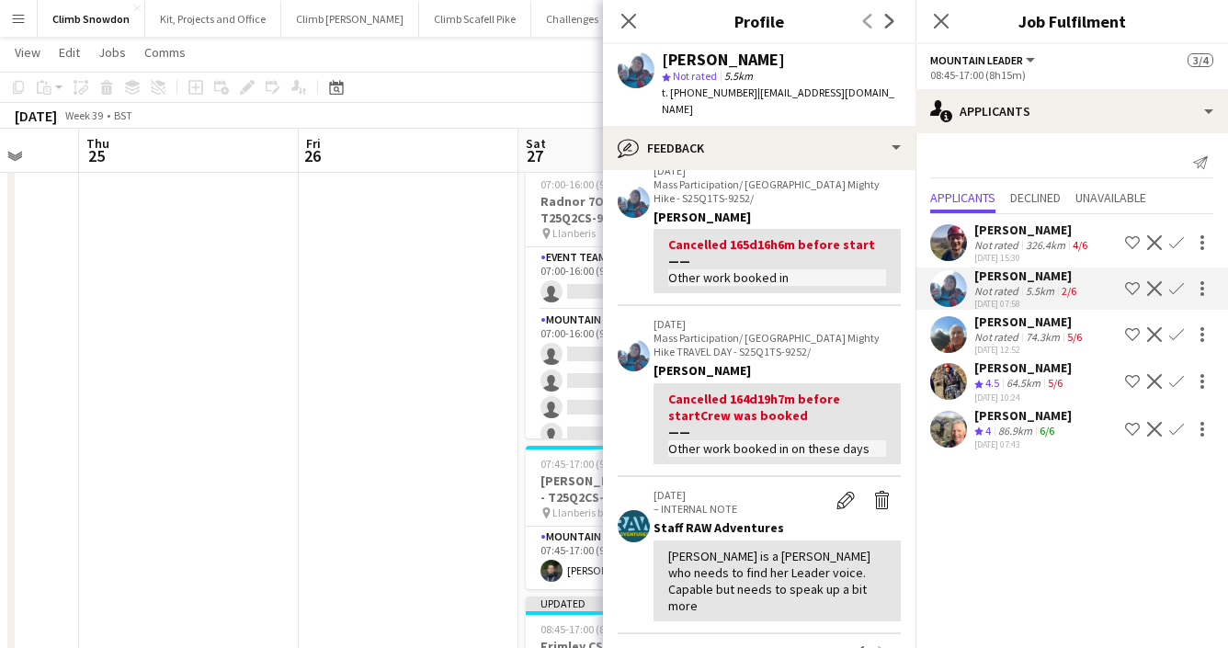
scroll to position [0, 0]
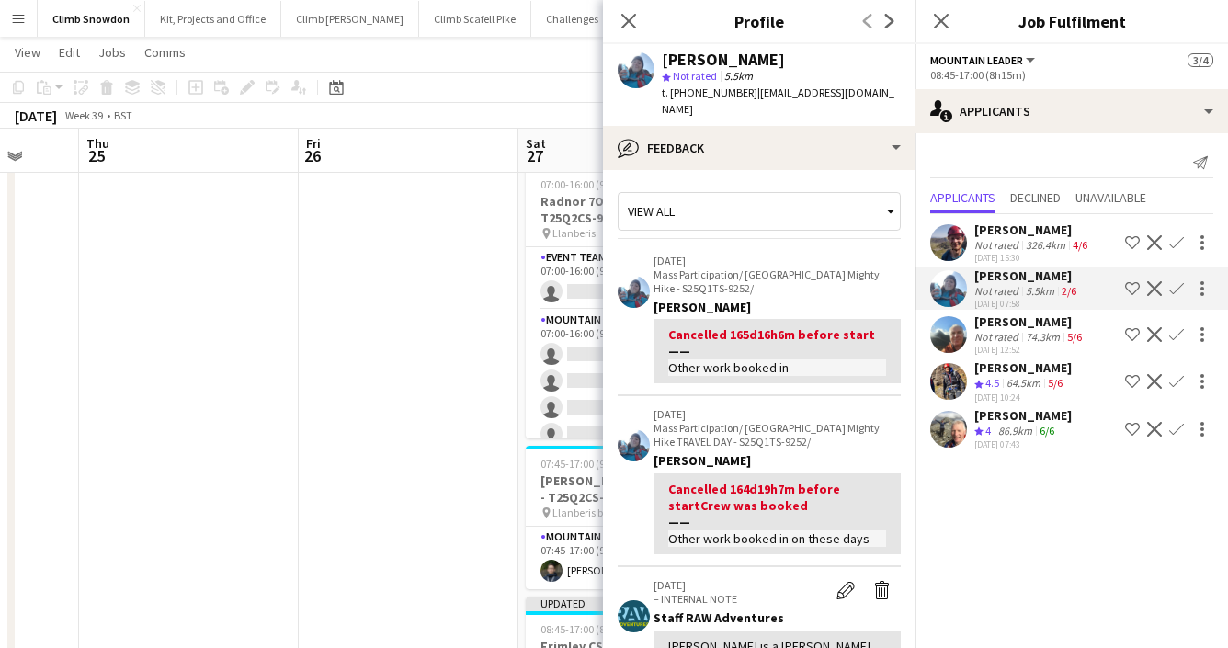
click at [946, 340] on app-user-avatar at bounding box center [948, 334] width 37 height 37
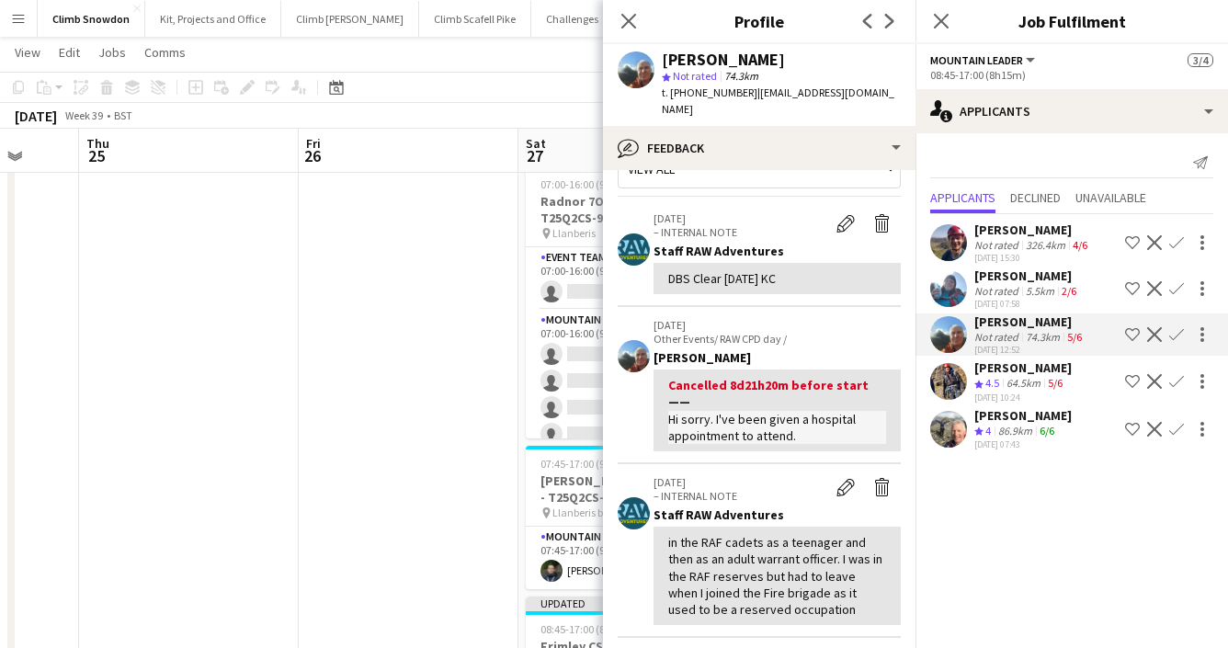
scroll to position [53, 0]
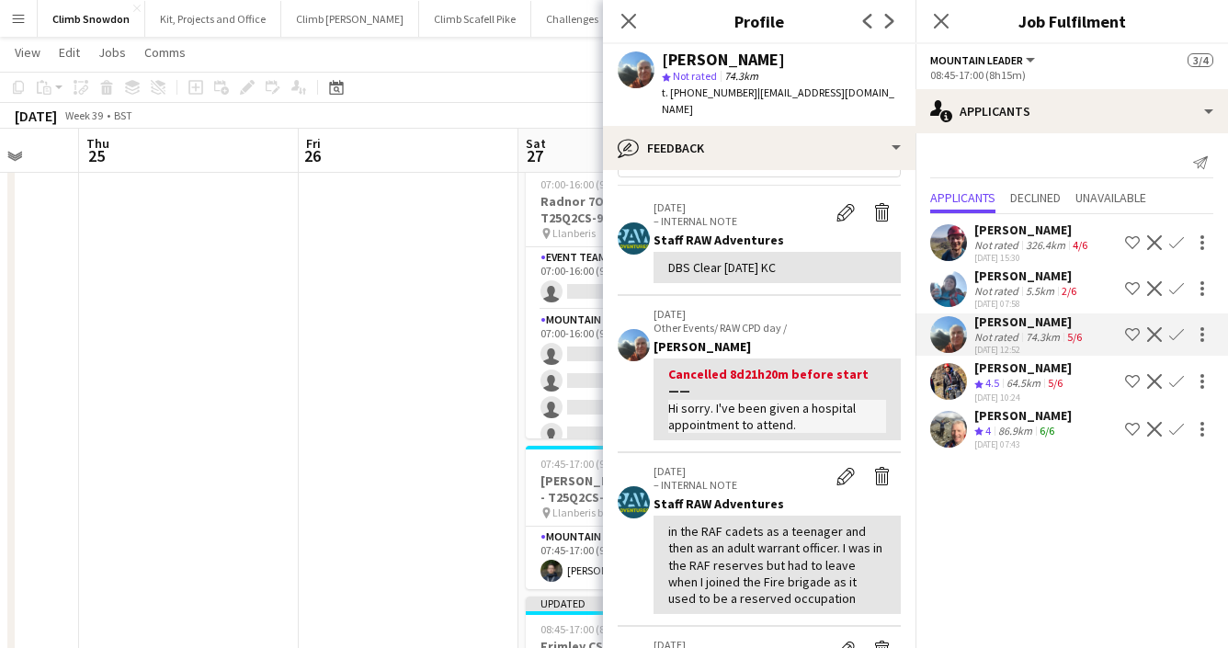
click at [958, 376] on app-user-avatar at bounding box center [948, 381] width 37 height 37
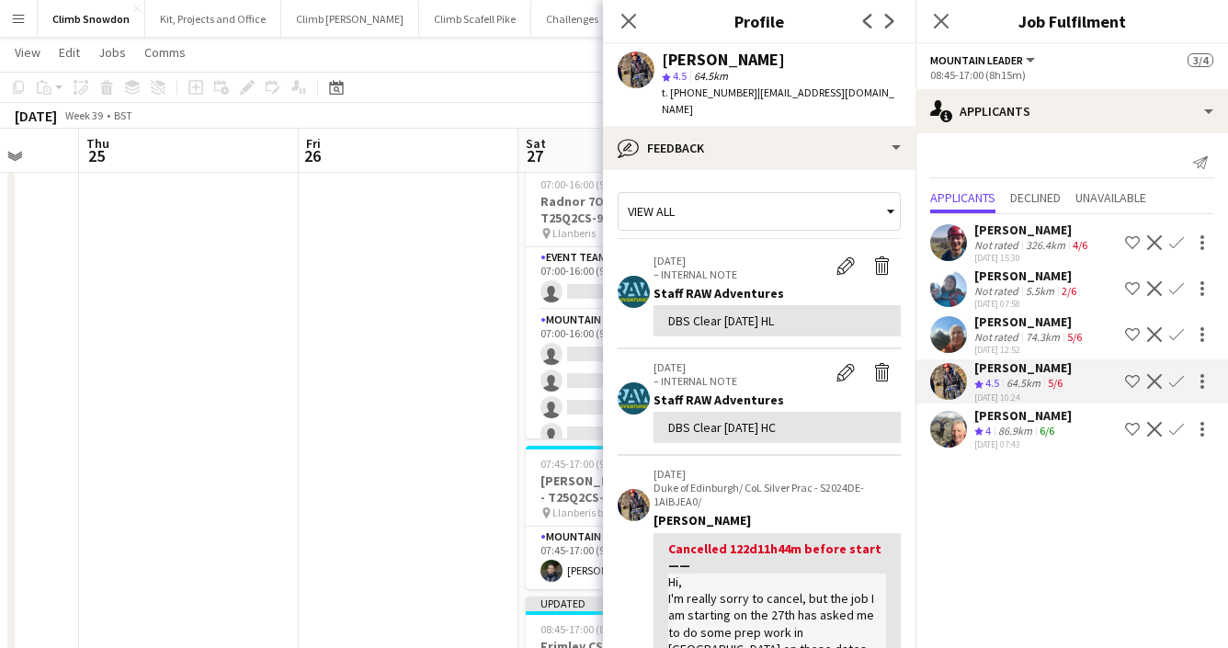
click at [958, 426] on app-user-avatar at bounding box center [948, 429] width 37 height 37
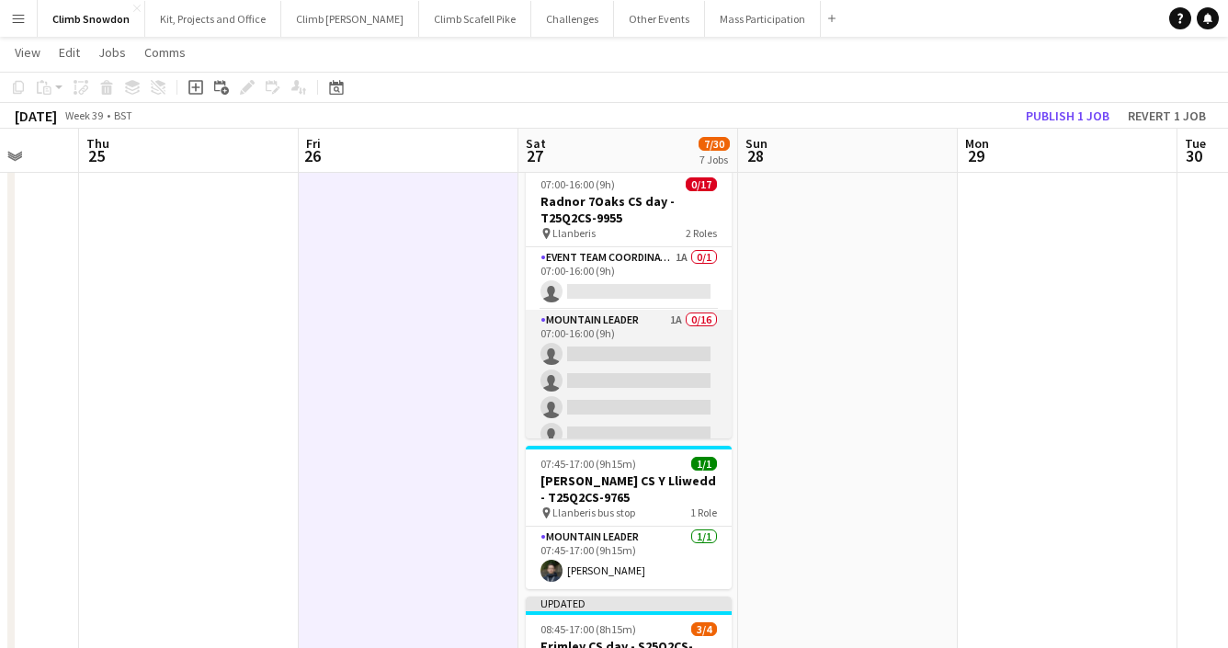
click at [620, 388] on app-card-role "Mountain Leader 1A 0/16 07:00-16:00 (9h) single-neutral-actions single-neutral-…" at bounding box center [629, 541] width 206 height 462
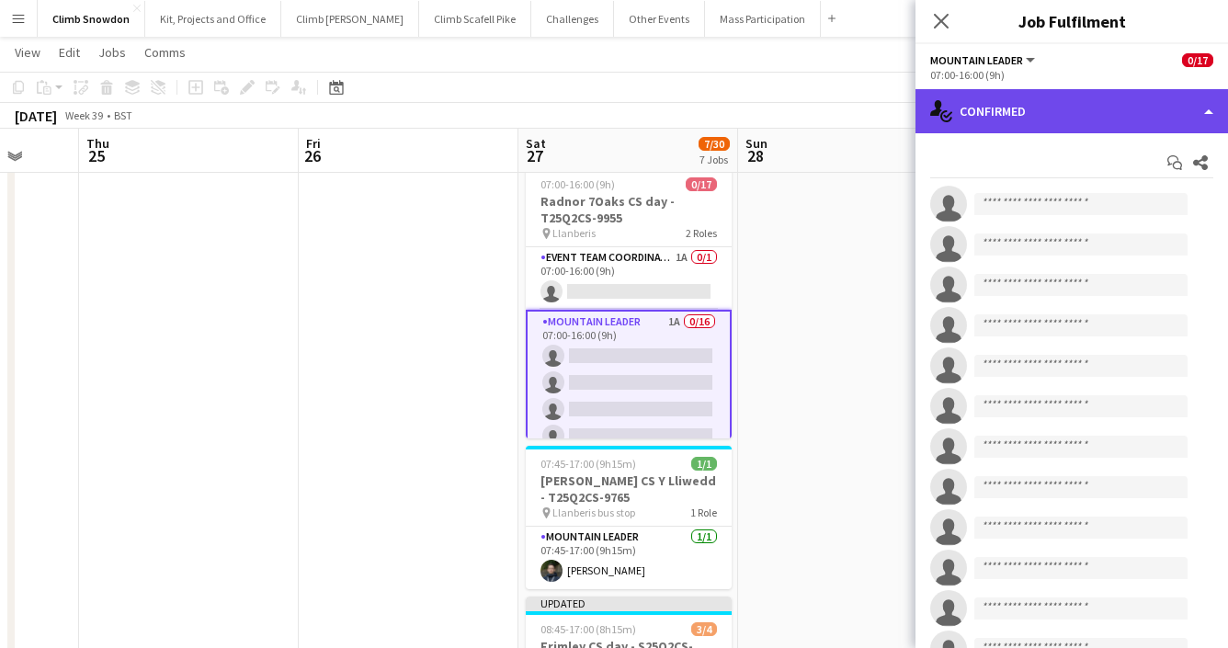
click at [1064, 126] on div "single-neutral-actions-check-2 Confirmed" at bounding box center [1072, 111] width 313 height 44
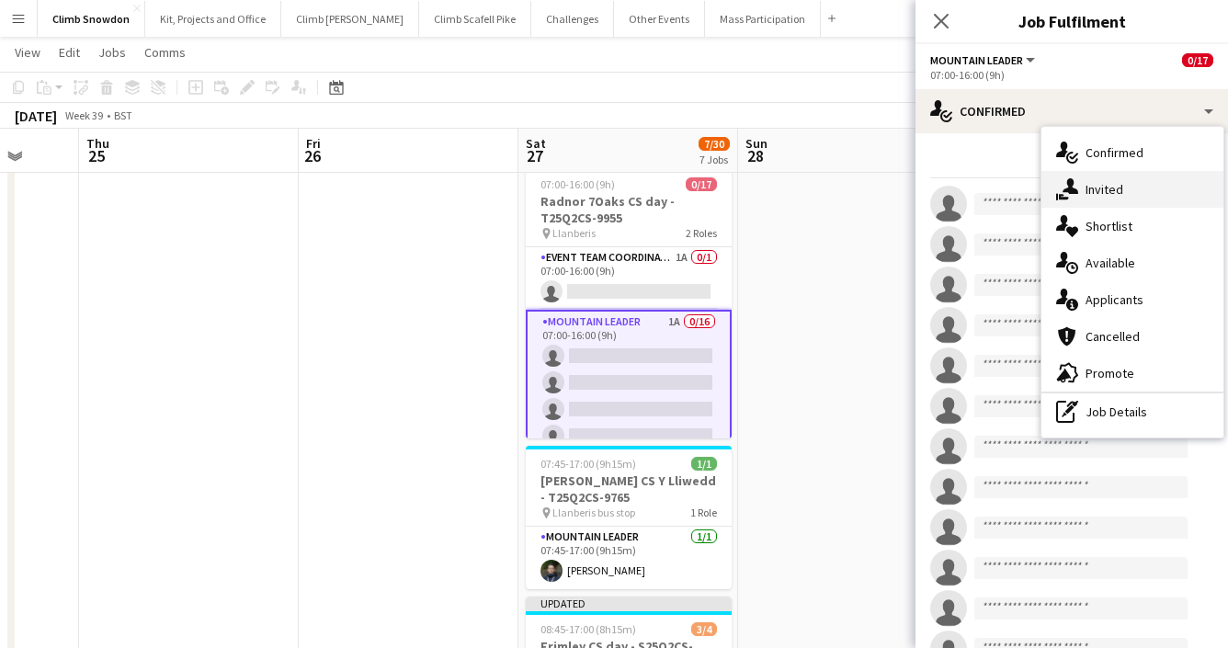
click at [1110, 193] on div "single-neutral-actions-share-1 Invited" at bounding box center [1133, 189] width 182 height 37
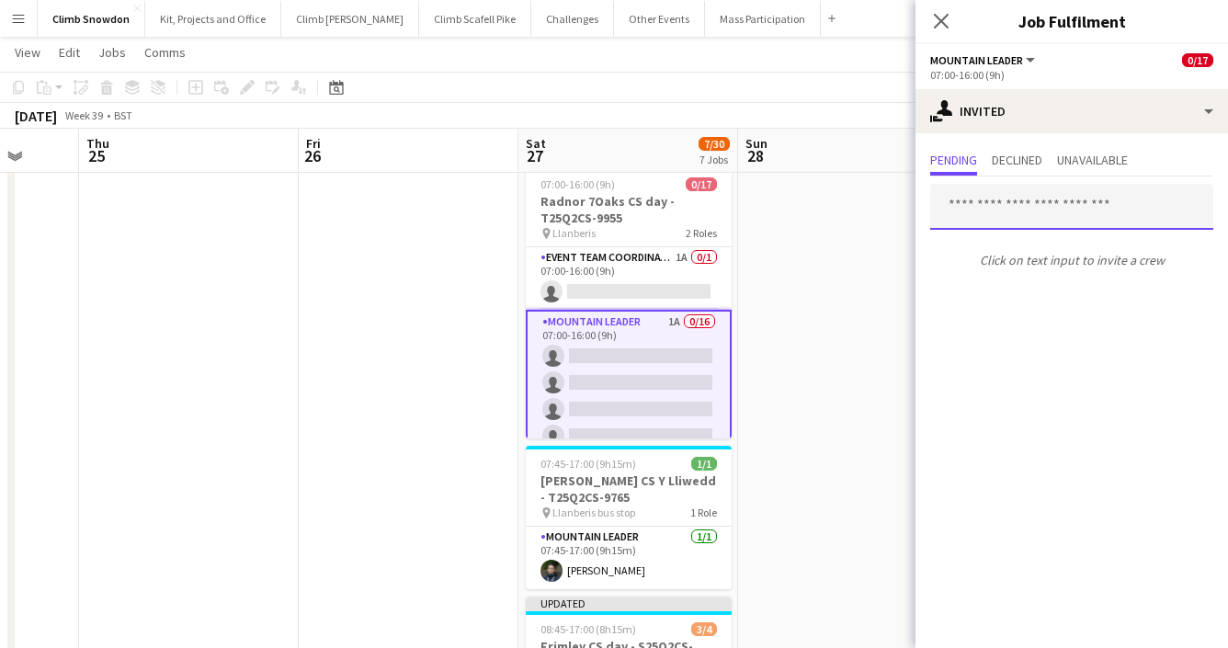
click at [1005, 205] on input "text" at bounding box center [1071, 207] width 283 height 46
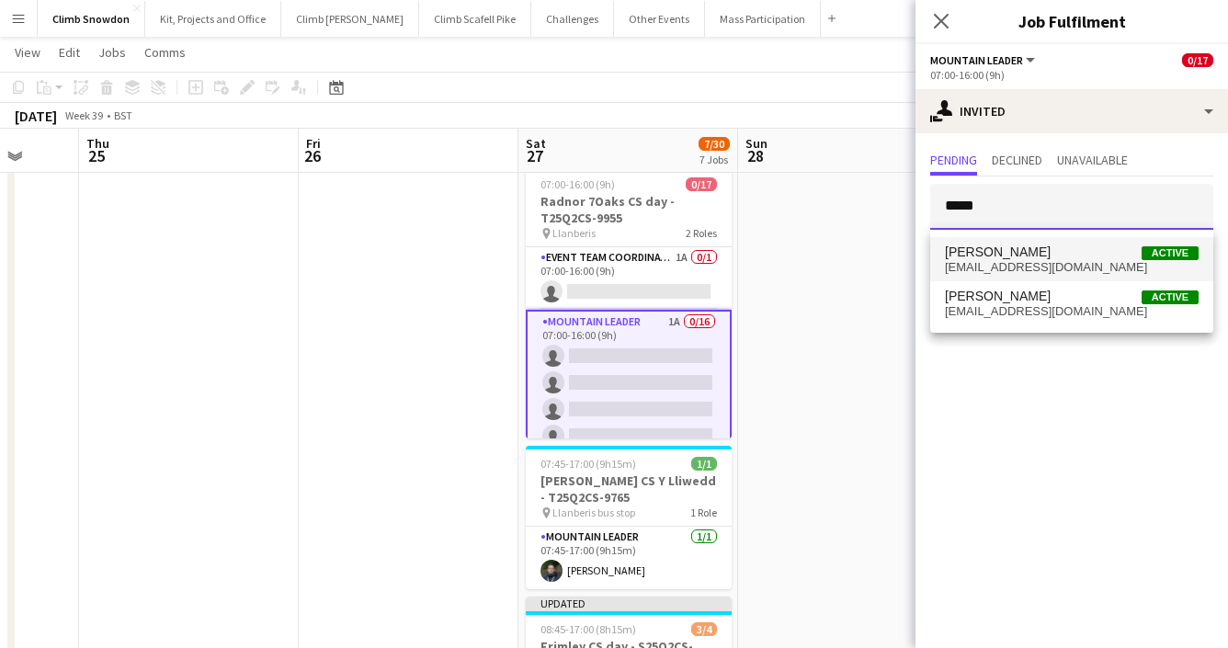
type input "*****"
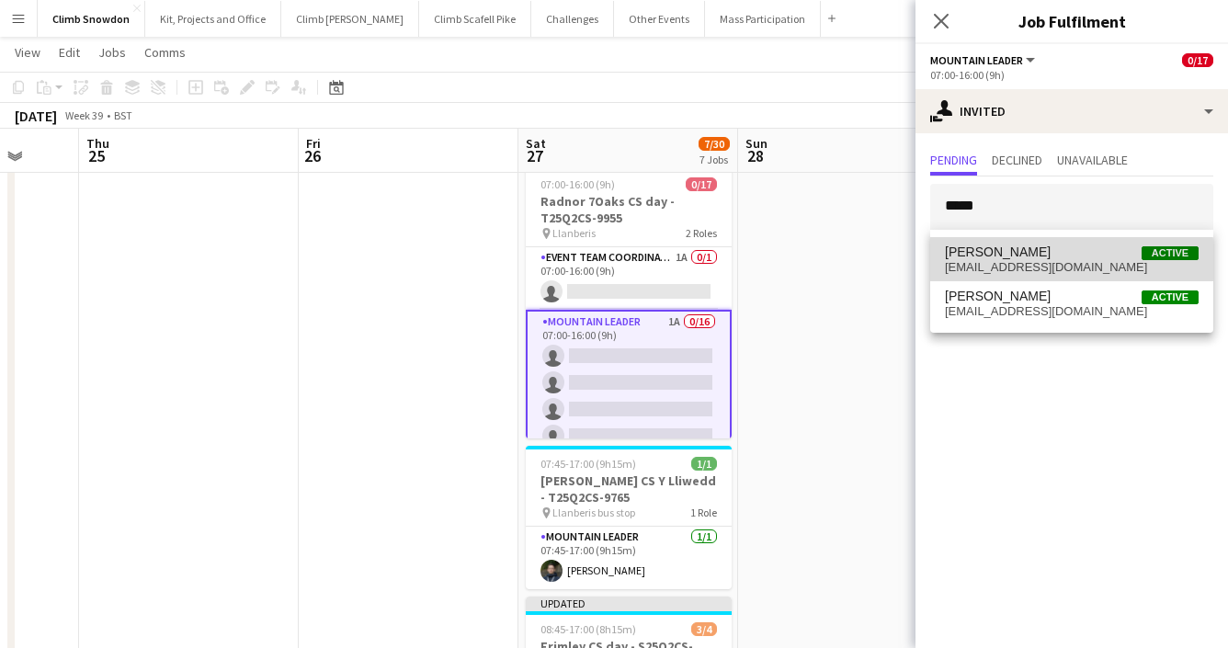
click at [1000, 260] on span "craigholsgrove@gmail.com" at bounding box center [1072, 267] width 254 height 15
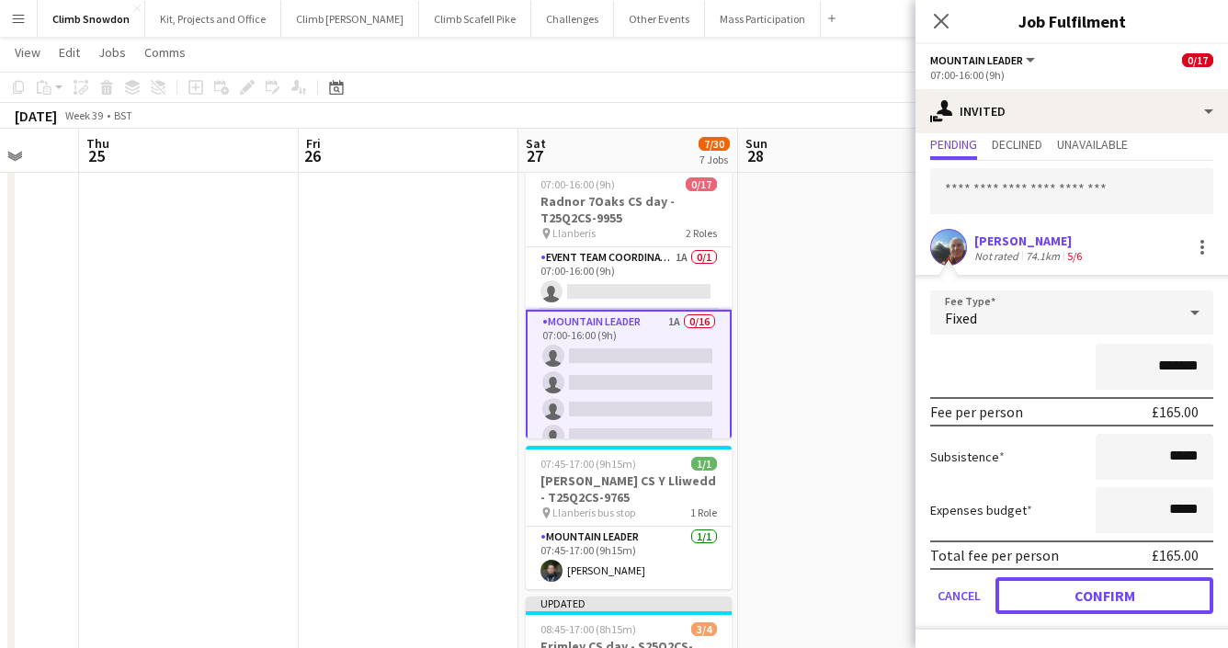
click at [1060, 591] on button "Confirm" at bounding box center [1105, 595] width 218 height 37
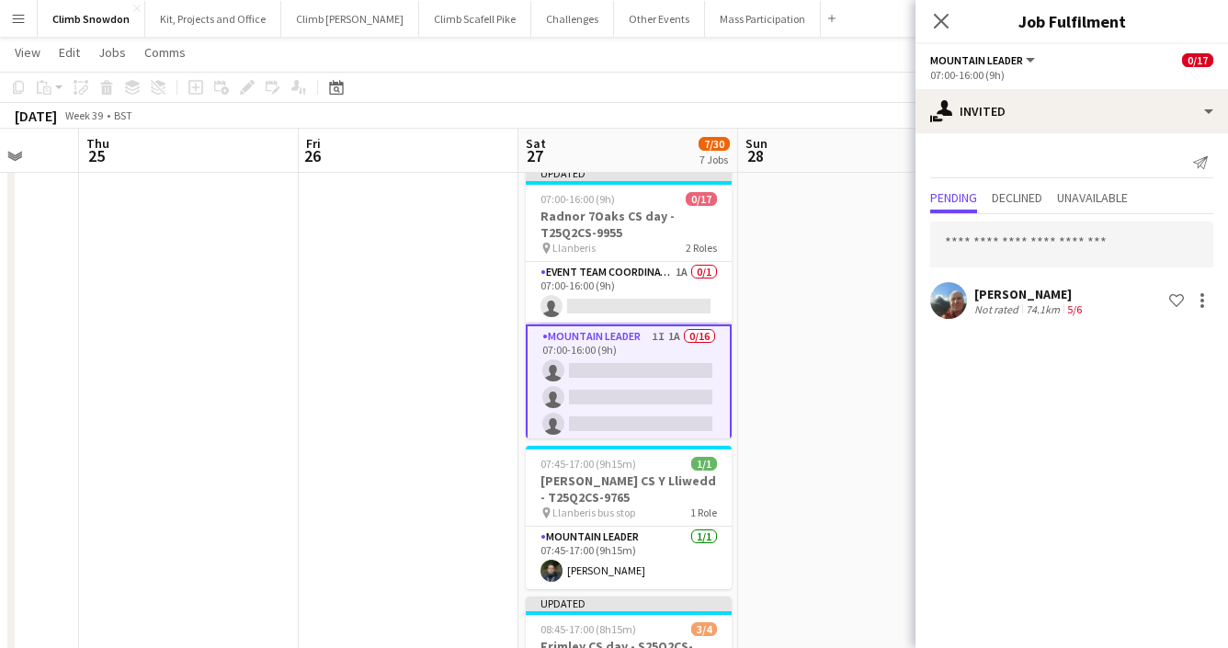
scroll to position [0, 0]
click at [1029, 251] on input "text" at bounding box center [1071, 245] width 283 height 46
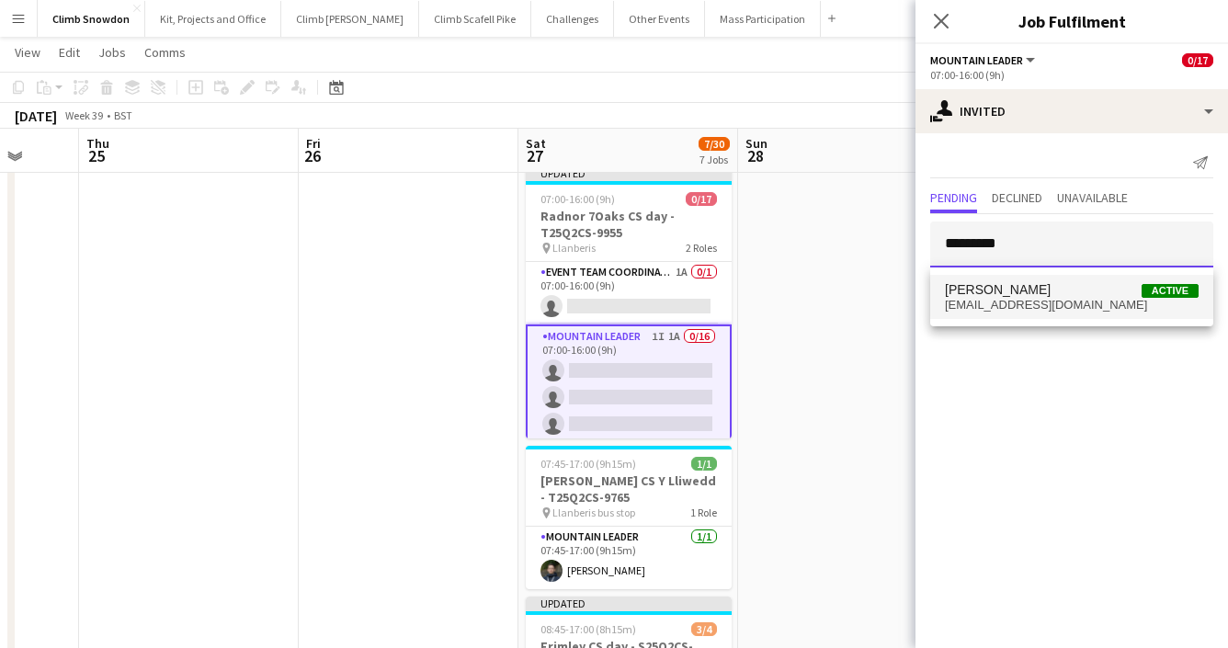
type input "*********"
click at [1036, 303] on span "cwoosie@gmail.com" at bounding box center [1072, 305] width 254 height 15
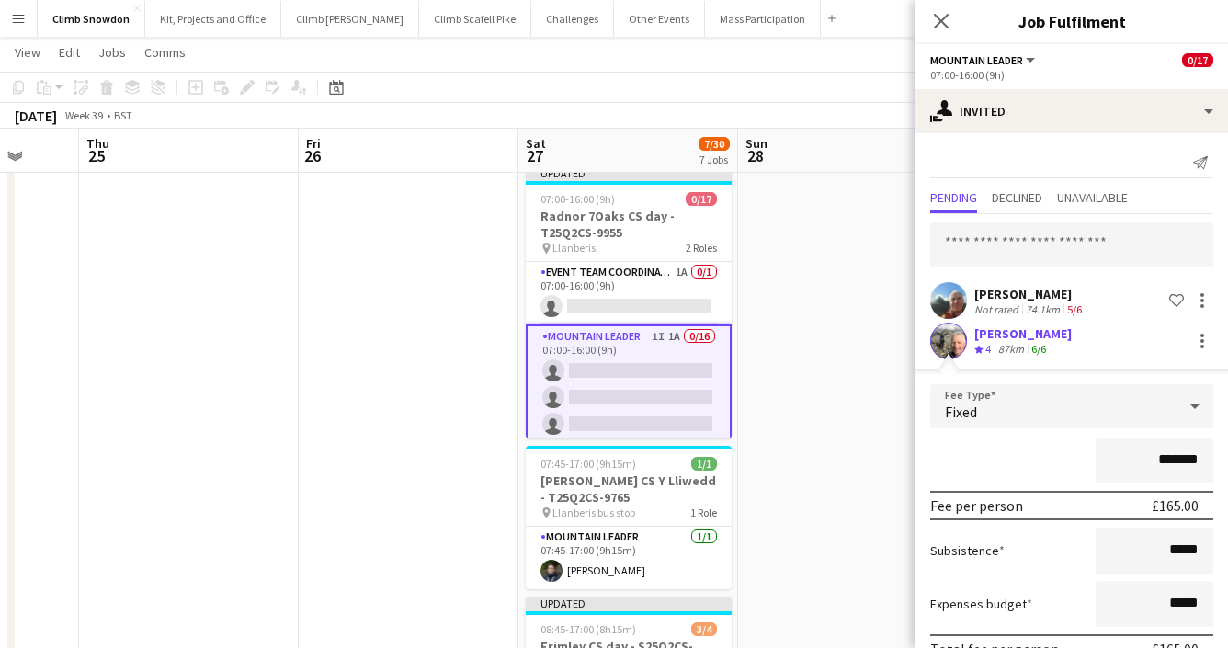
scroll to position [94, 0]
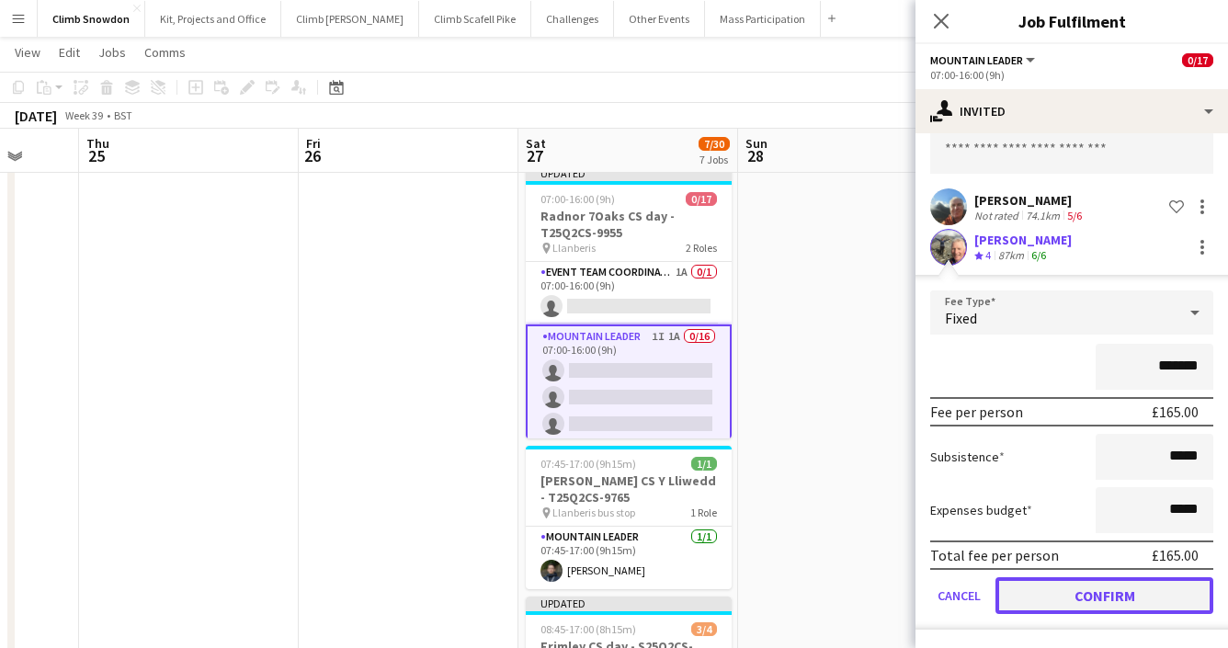
click at [1052, 593] on button "Confirm" at bounding box center [1105, 595] width 218 height 37
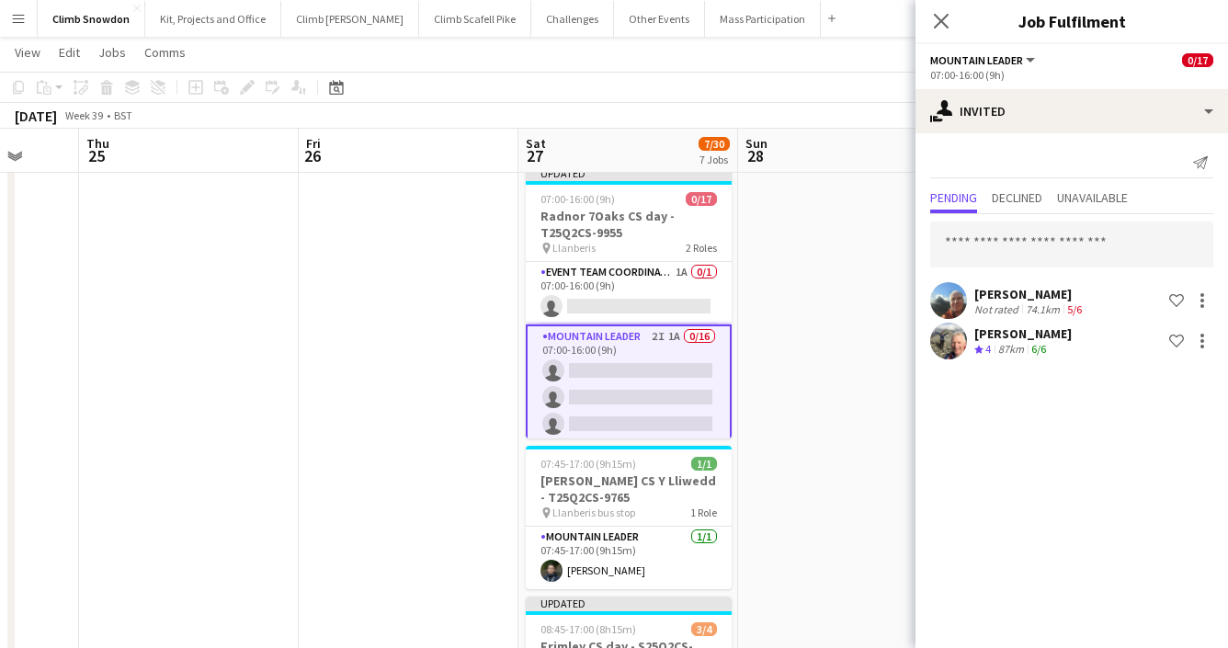
scroll to position [0, 0]
click at [1014, 234] on input "text" at bounding box center [1071, 245] width 283 height 46
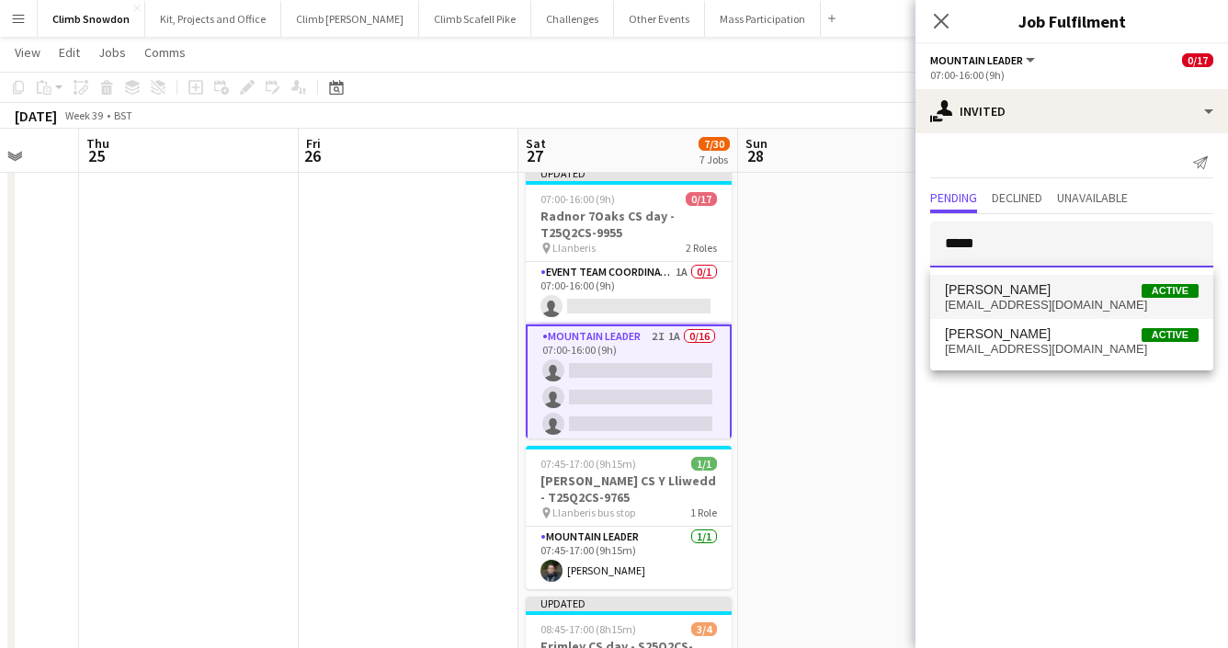
type input "****"
click at [999, 282] on span "[PERSON_NAME]" at bounding box center [998, 290] width 106 height 16
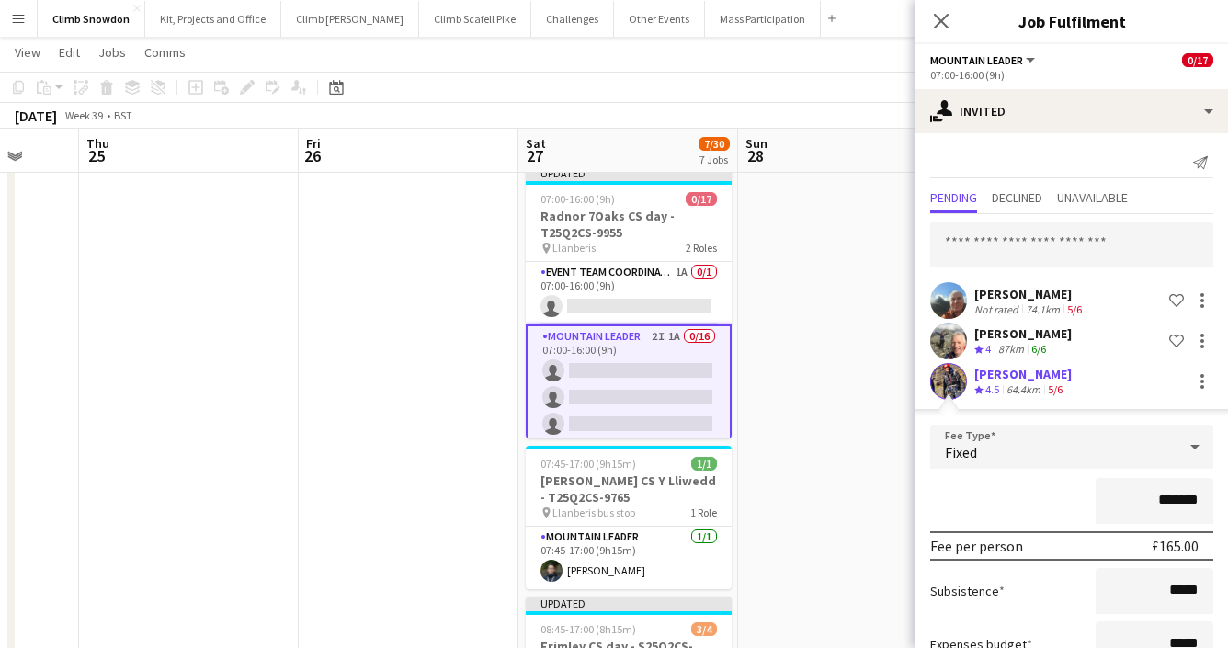
scroll to position [134, 0]
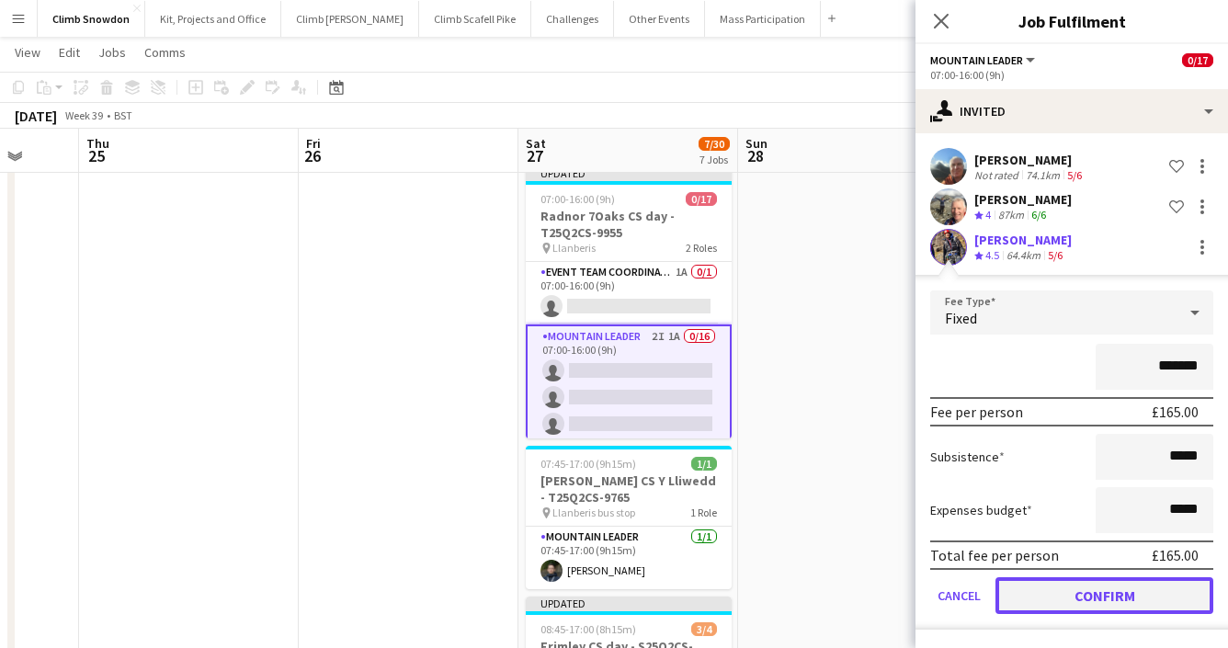
click at [1036, 596] on button "Confirm" at bounding box center [1105, 595] width 218 height 37
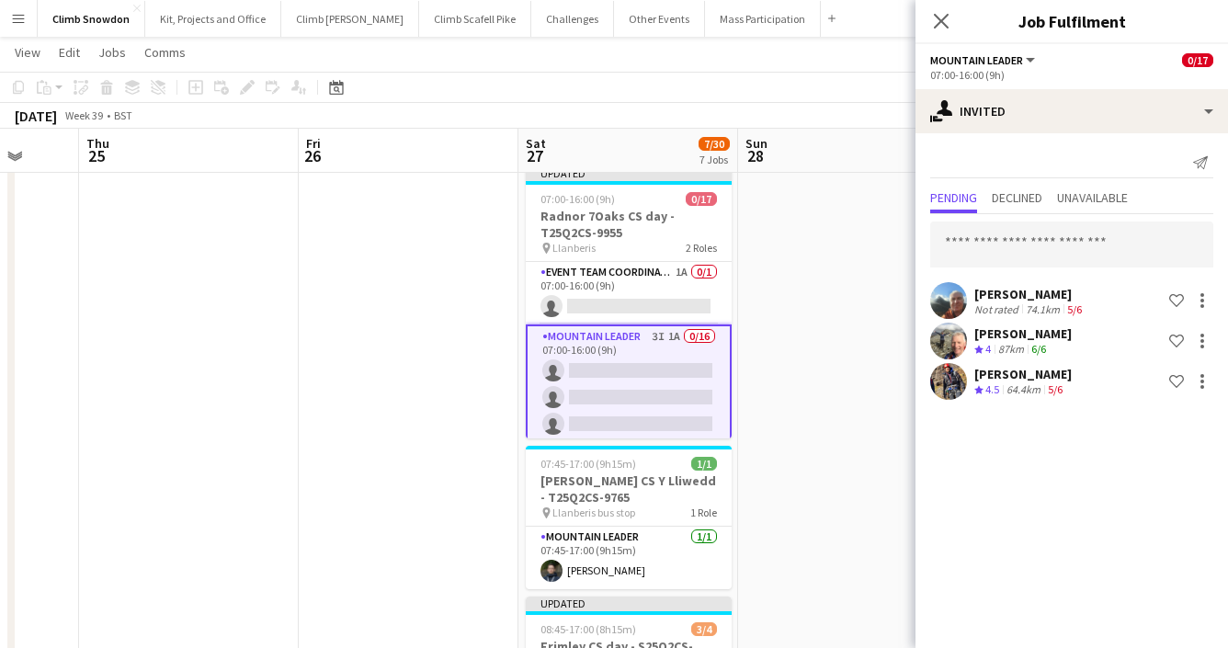
scroll to position [0, 0]
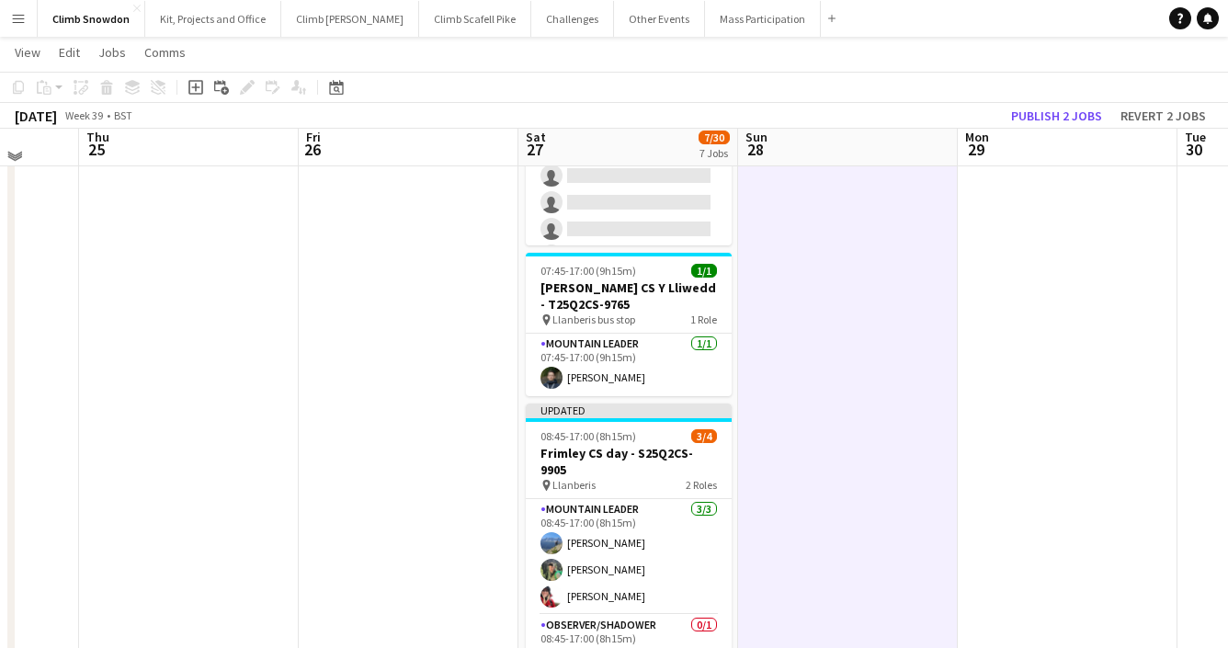
scroll to position [522, 0]
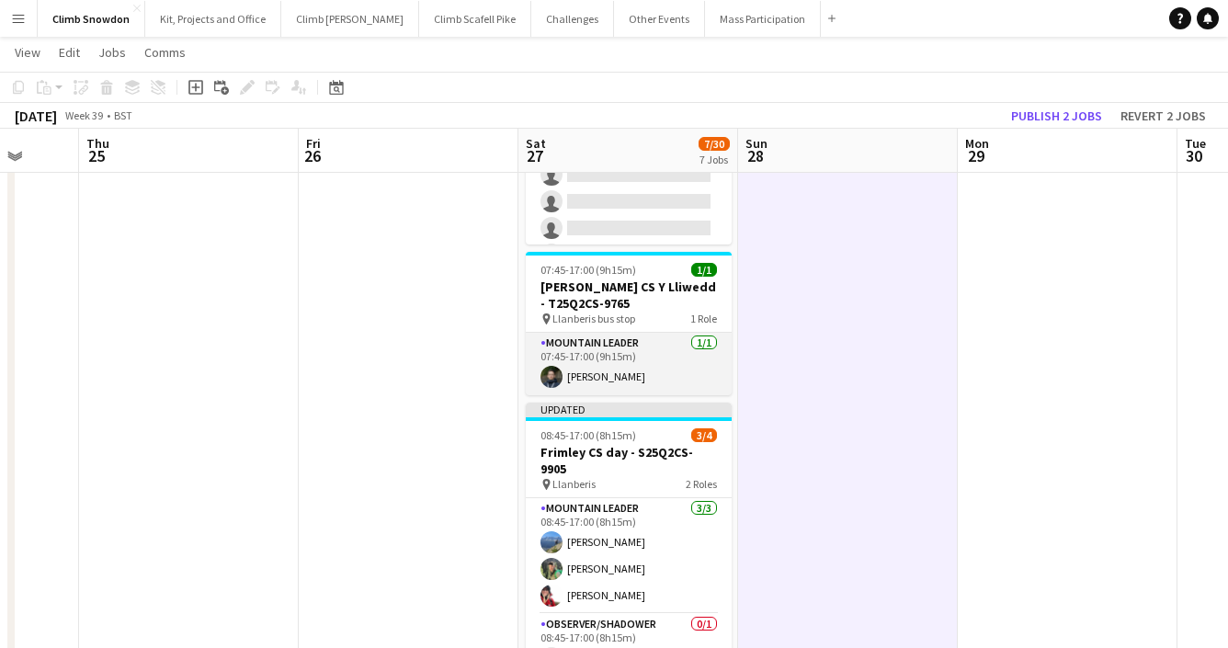
click at [666, 353] on app-card-role "Mountain Leader 1/1 07:45-17:00 (9h15m) Conor Watt" at bounding box center [629, 364] width 206 height 63
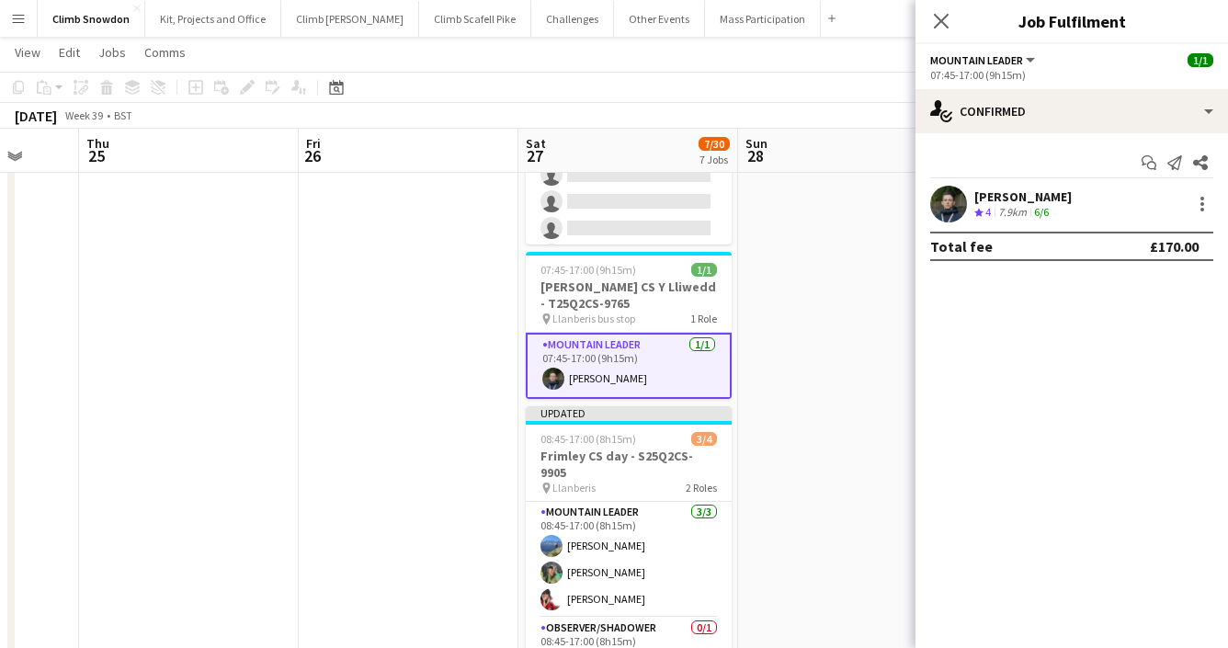
click at [785, 448] on app-date-cell at bounding box center [848, 561] width 220 height 1192
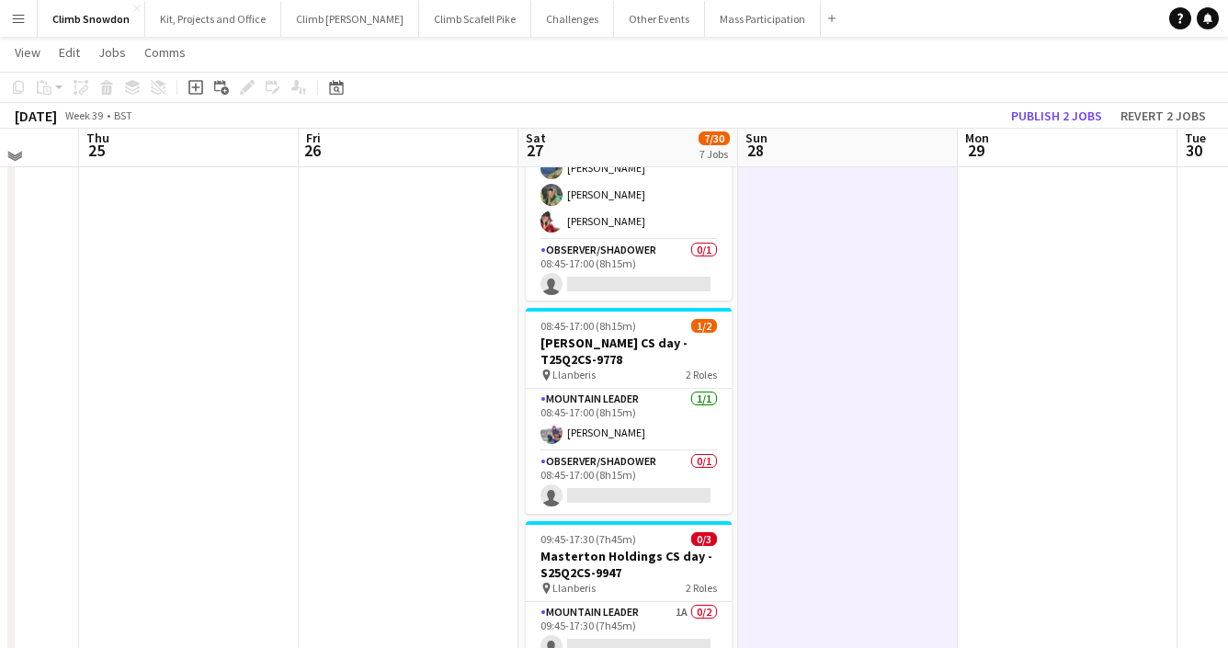
scroll to position [898, 0]
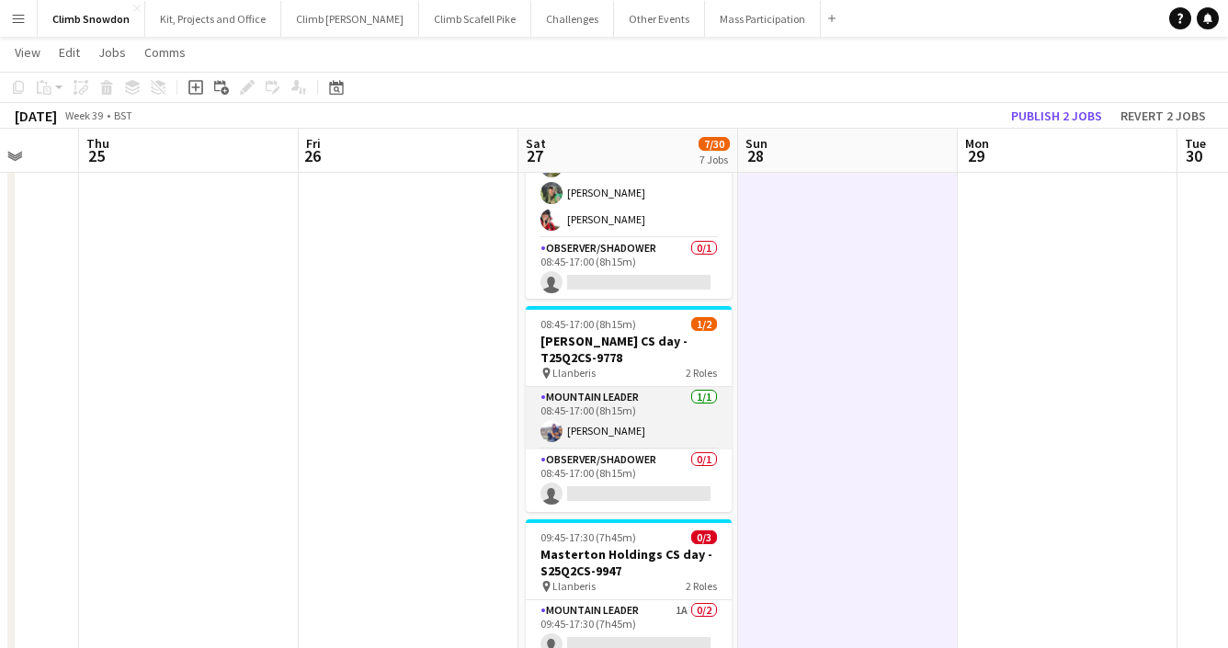
click at [671, 401] on app-card-role "Mountain Leader 1/1 08:45-17:00 (8h15m) Andrew Crosby" at bounding box center [629, 418] width 206 height 63
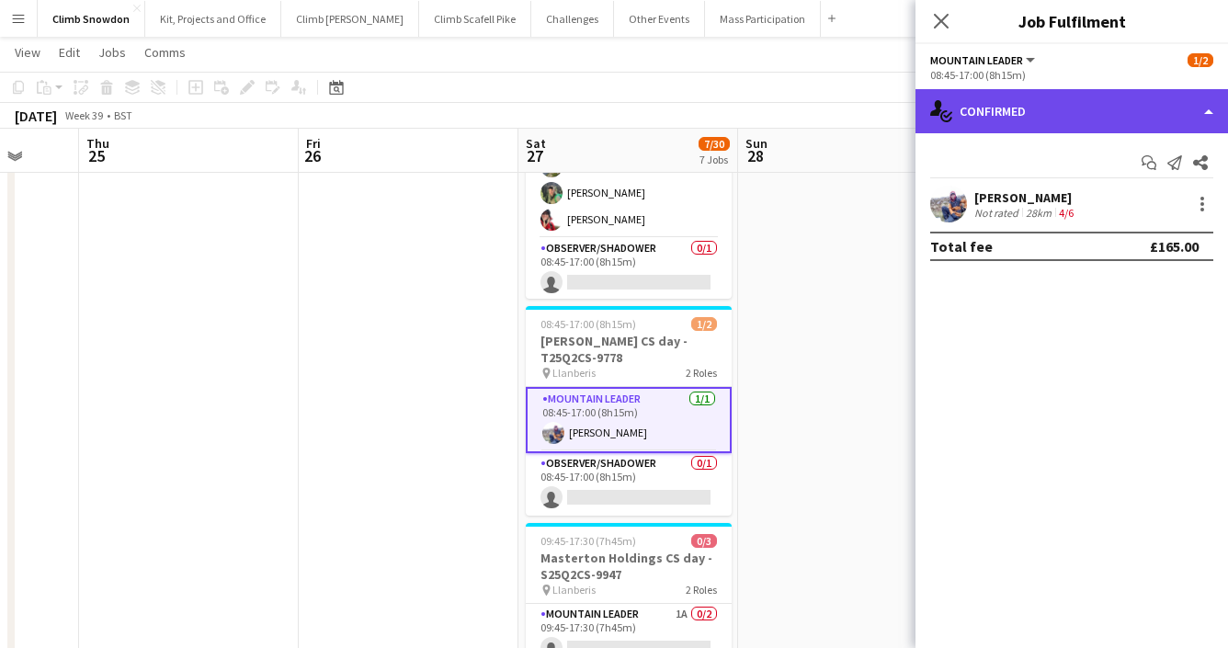
click at [1090, 126] on div "single-neutral-actions-check-2 Confirmed" at bounding box center [1072, 111] width 313 height 44
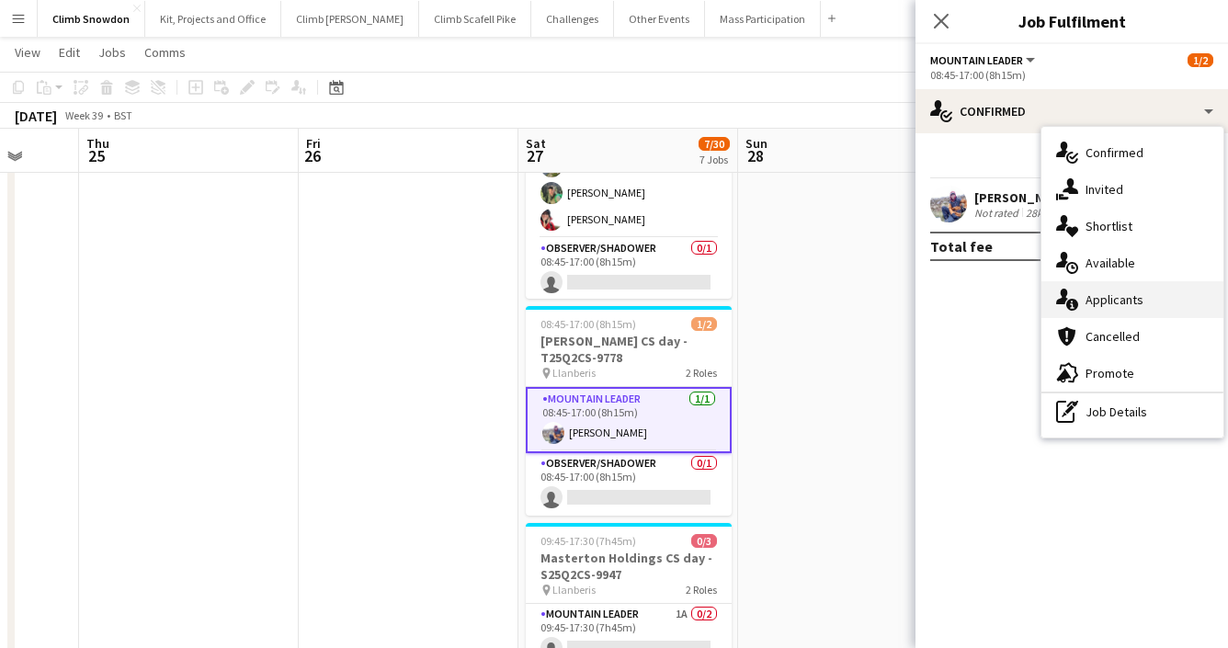
click at [1101, 295] on div "single-neutral-actions-information Applicants" at bounding box center [1133, 299] width 182 height 37
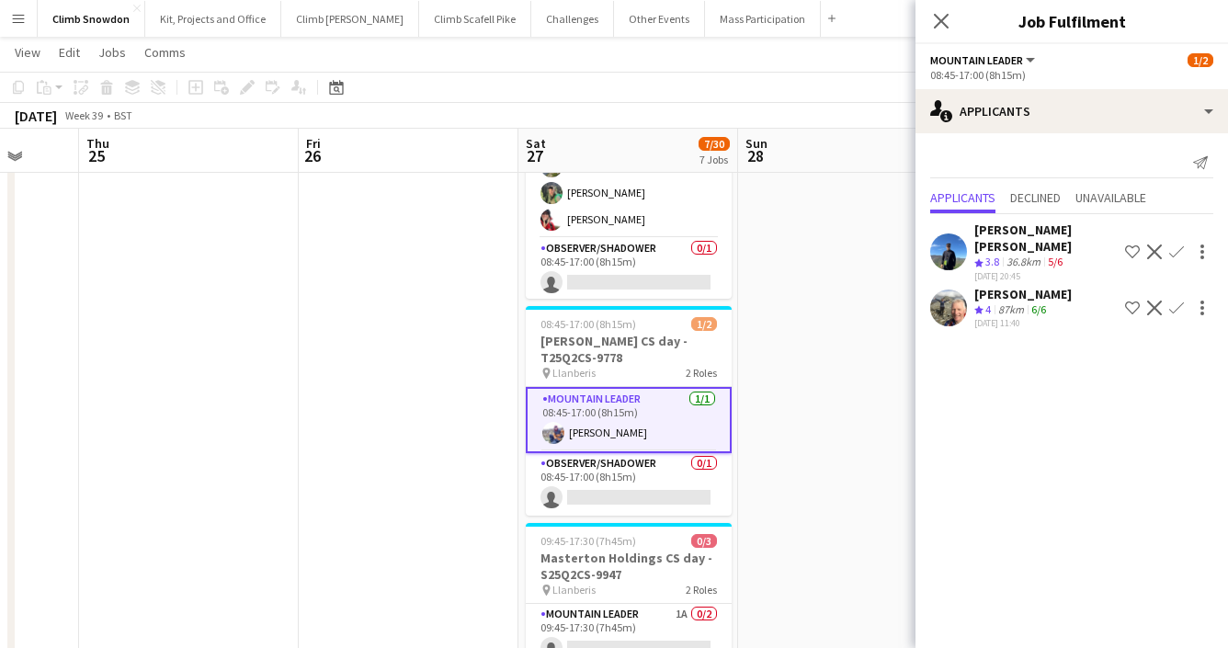
click at [943, 241] on app-user-avatar at bounding box center [948, 252] width 37 height 37
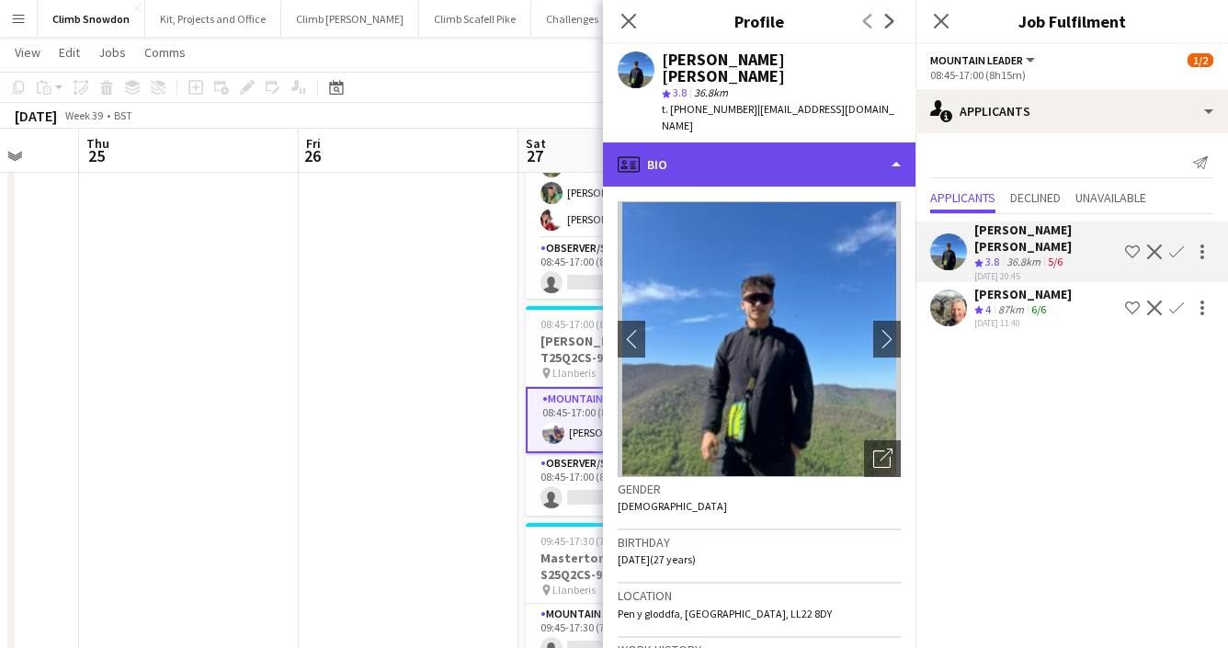
click at [841, 142] on div "profile Bio" at bounding box center [759, 164] width 313 height 44
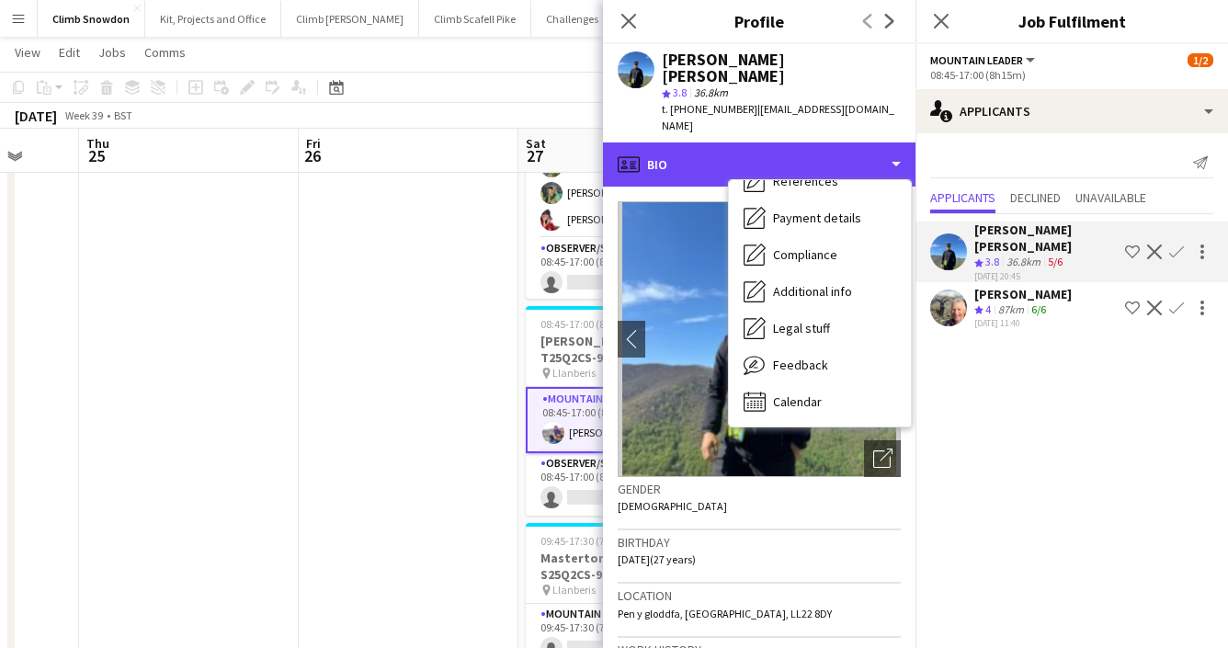
scroll to position [210, 0]
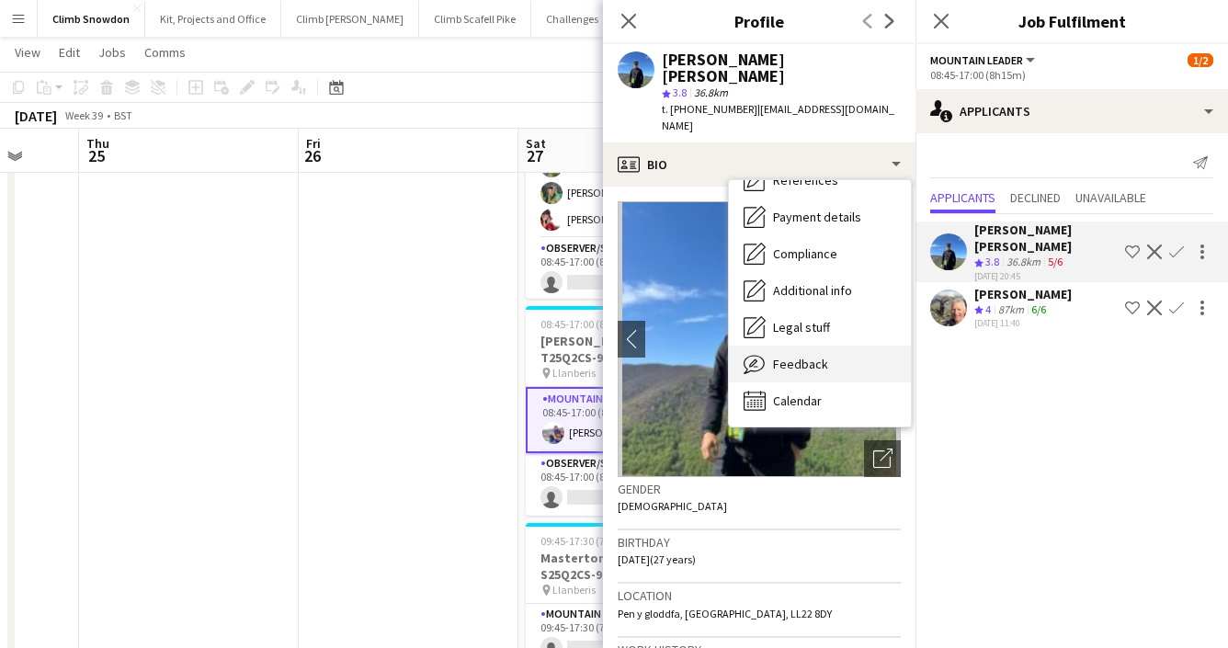
click at [821, 356] on span "Feedback" at bounding box center [800, 364] width 55 height 17
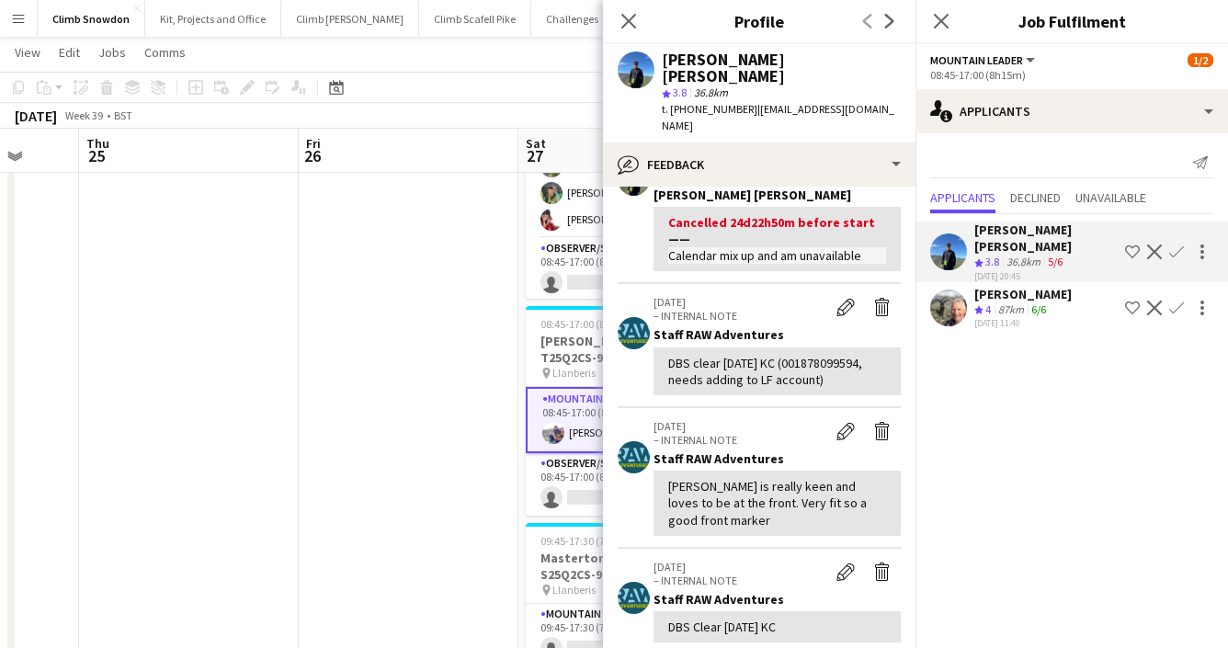
scroll to position [130, 0]
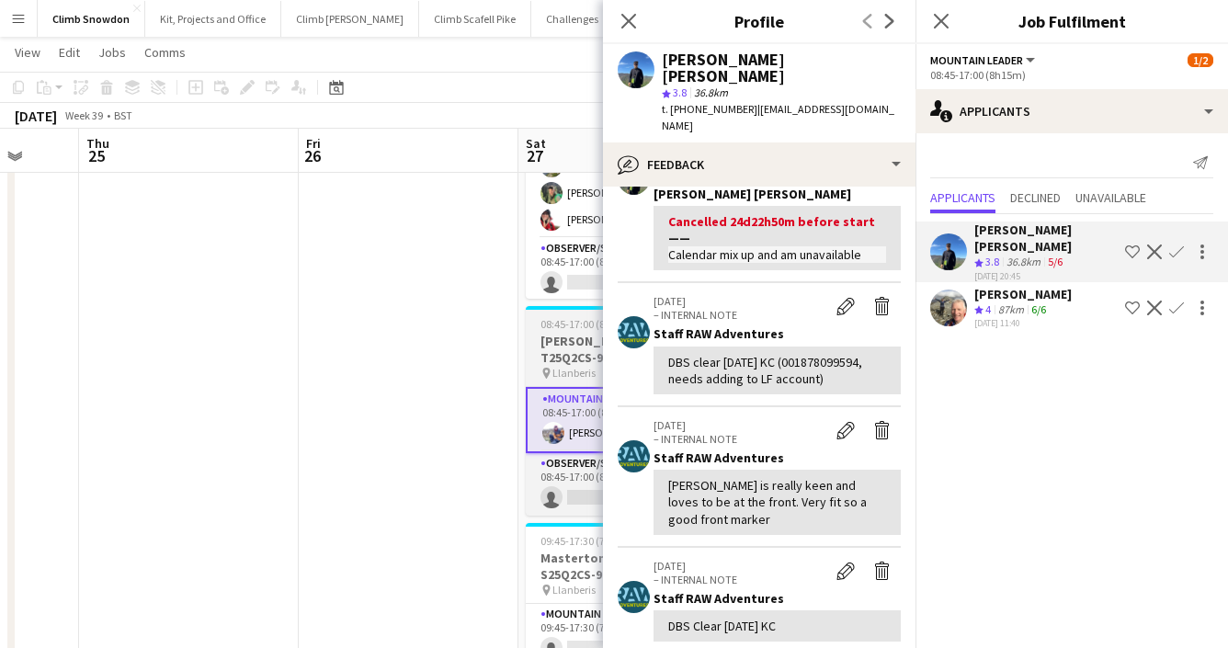
click at [583, 333] on h3 "[PERSON_NAME] CS day - T25Q2CS-9778" at bounding box center [629, 349] width 206 height 33
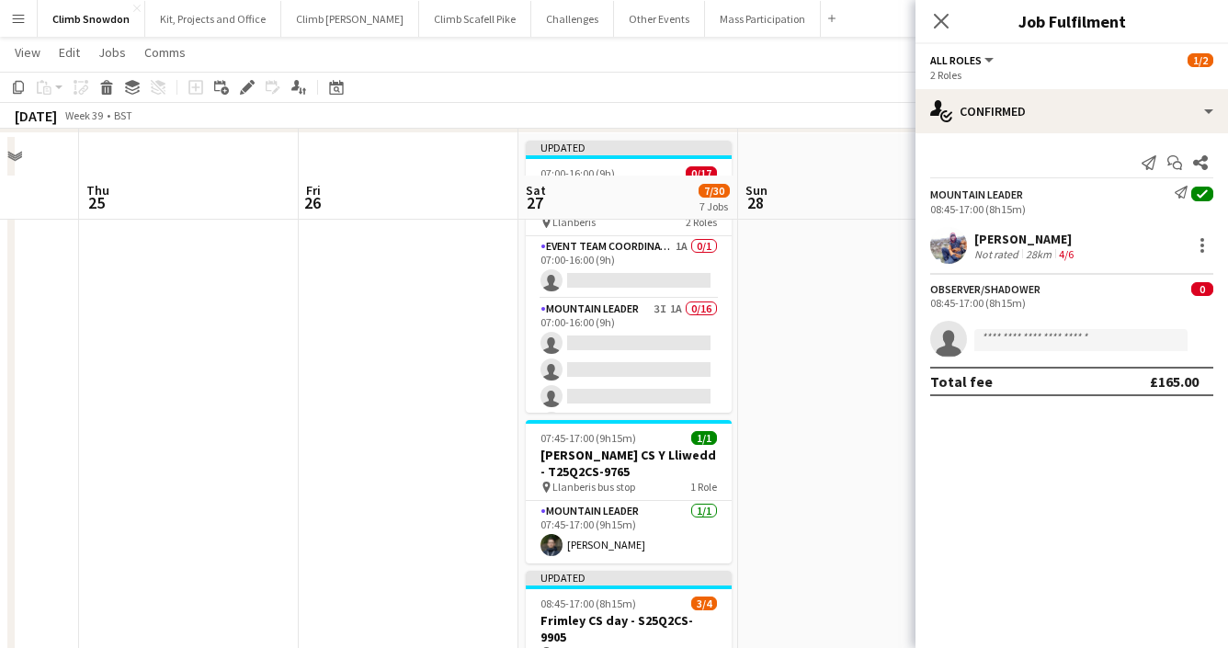
scroll to position [347, 0]
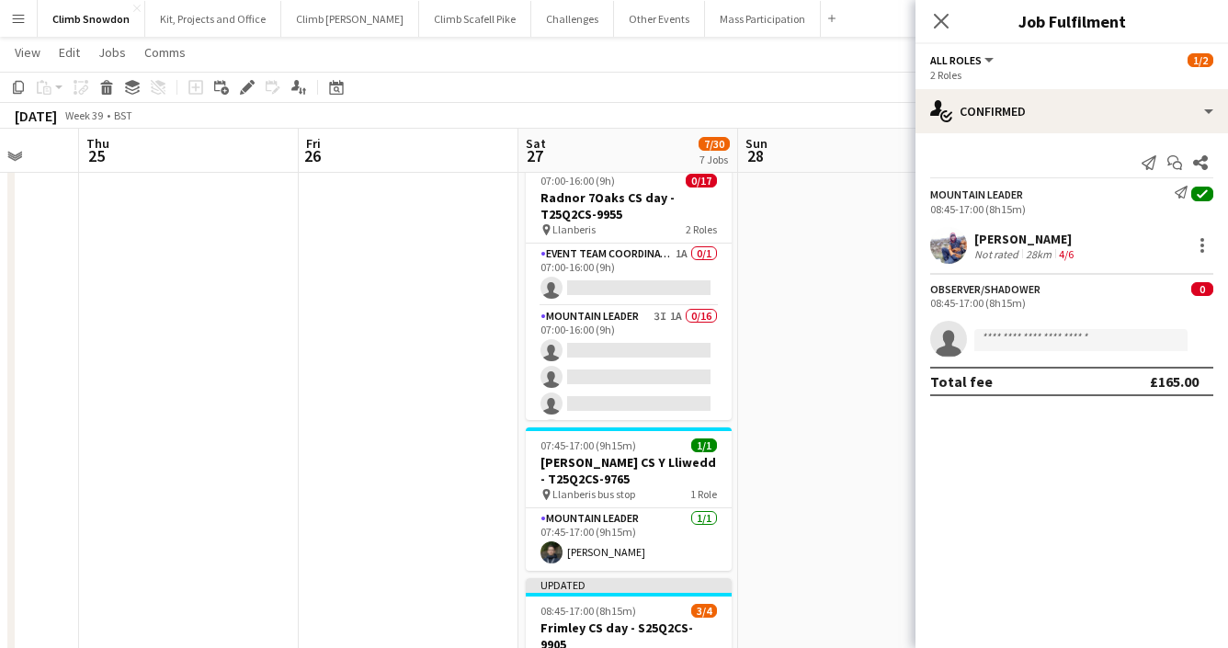
click at [583, 325] on app-card-role "Mountain Leader 3I 1A 0/16 07:00-16:00 (9h) single-neutral-actions single-neutr…" at bounding box center [629, 537] width 206 height 462
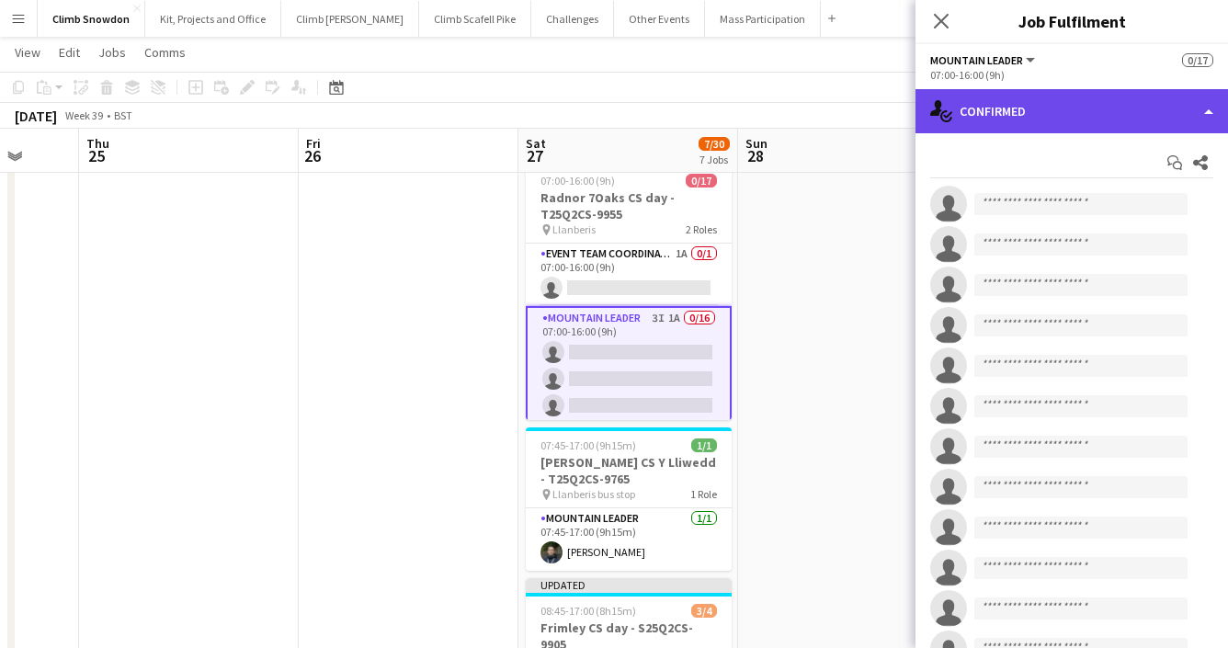
click at [1080, 111] on div "single-neutral-actions-check-2 Confirmed" at bounding box center [1072, 111] width 313 height 44
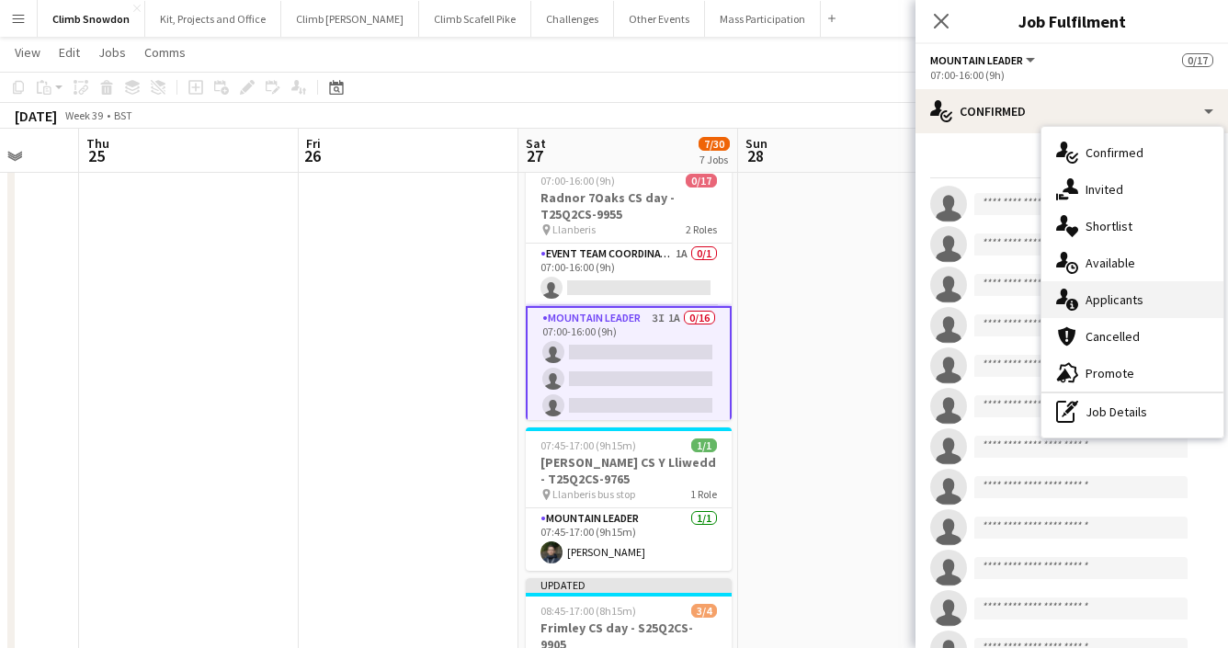
click at [1105, 291] on div "single-neutral-actions-information Applicants" at bounding box center [1133, 299] width 182 height 37
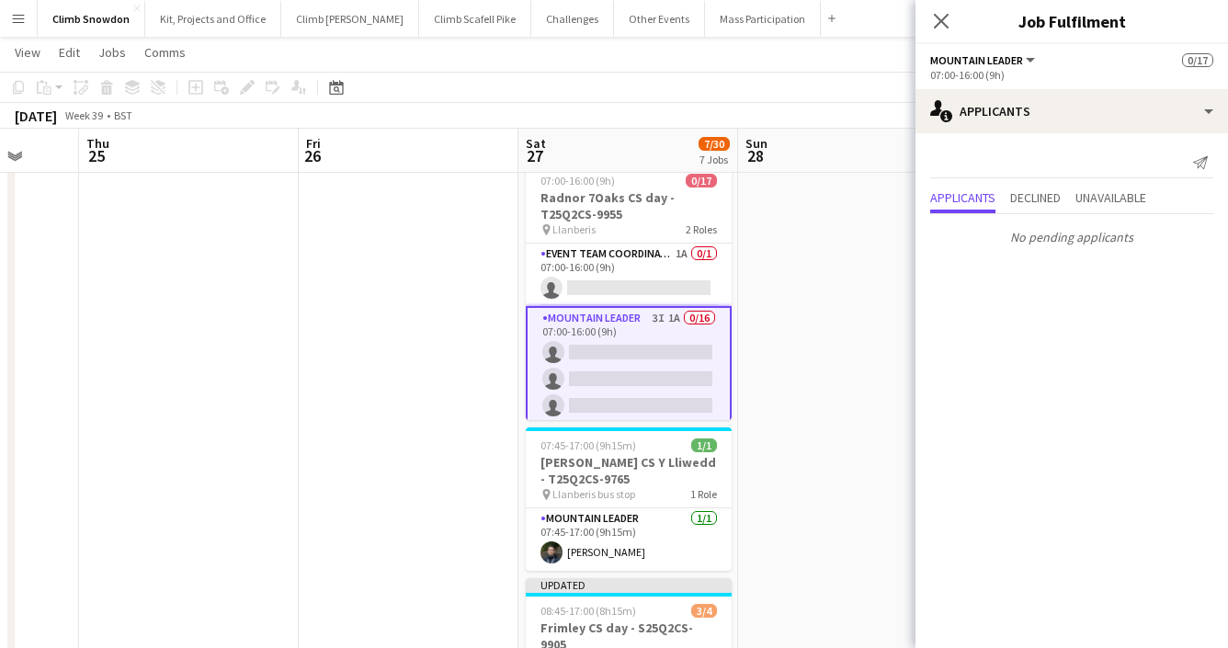
click at [1049, 134] on div "Send notification Applicants Declined Unavailable No pending applicants" at bounding box center [1072, 200] width 313 height 134
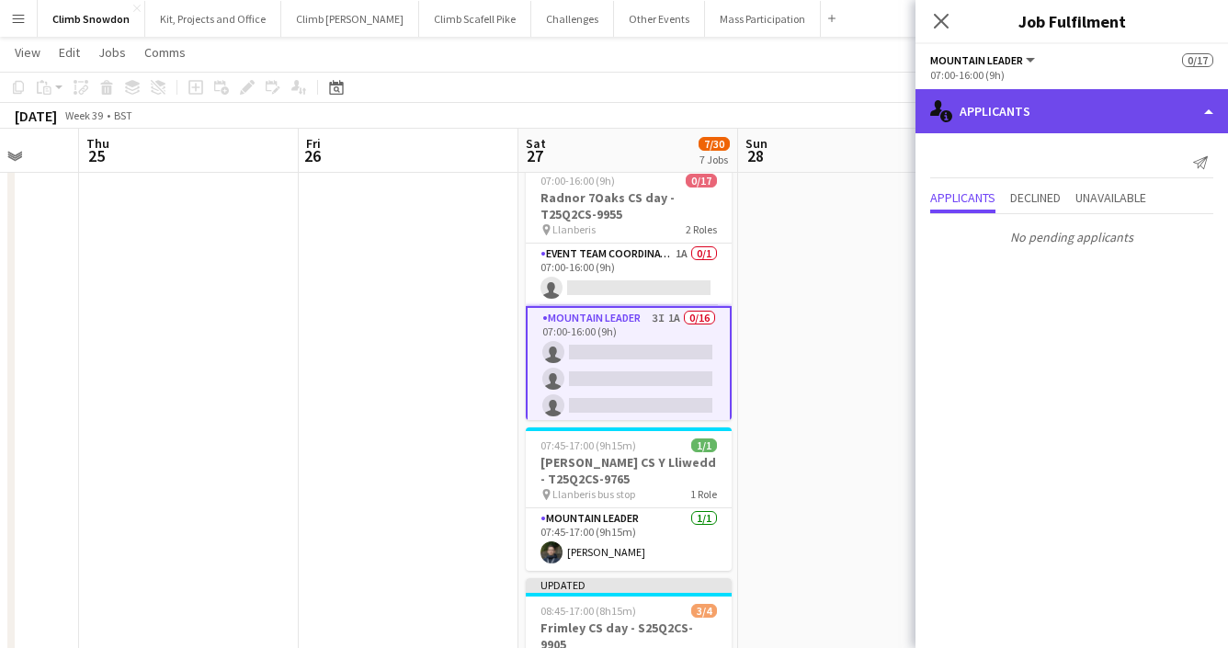
click at [1054, 118] on div "single-neutral-actions-information Applicants" at bounding box center [1072, 111] width 313 height 44
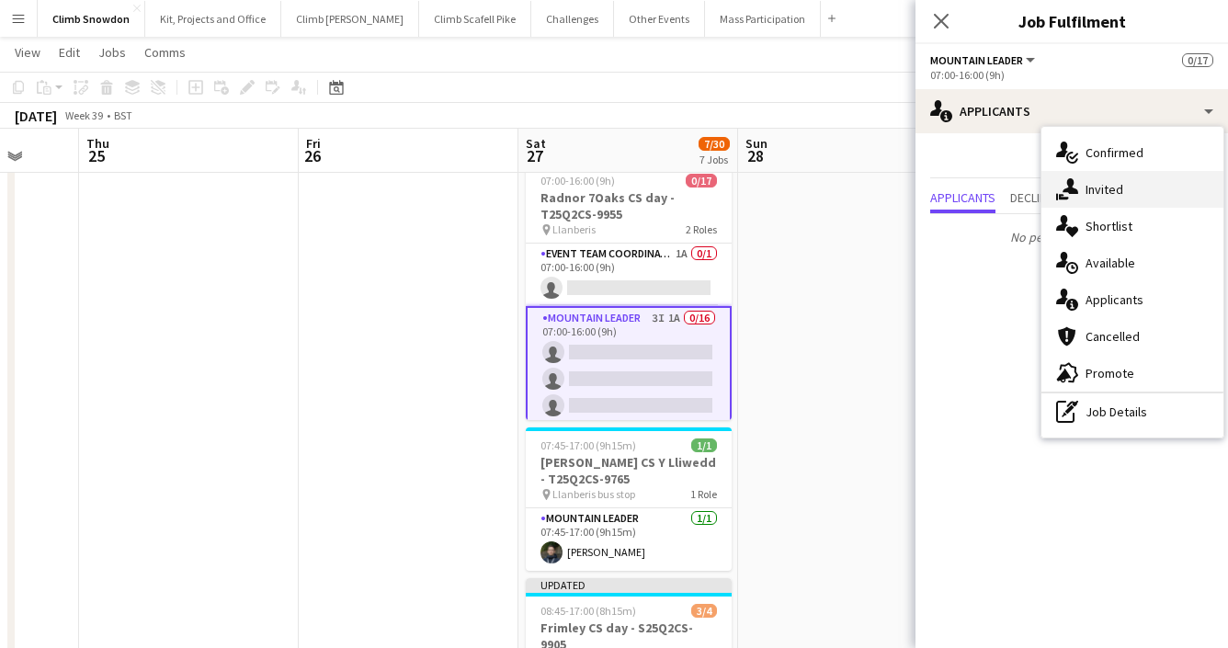
click at [1119, 181] on div "single-neutral-actions-share-1 Invited" at bounding box center [1133, 189] width 182 height 37
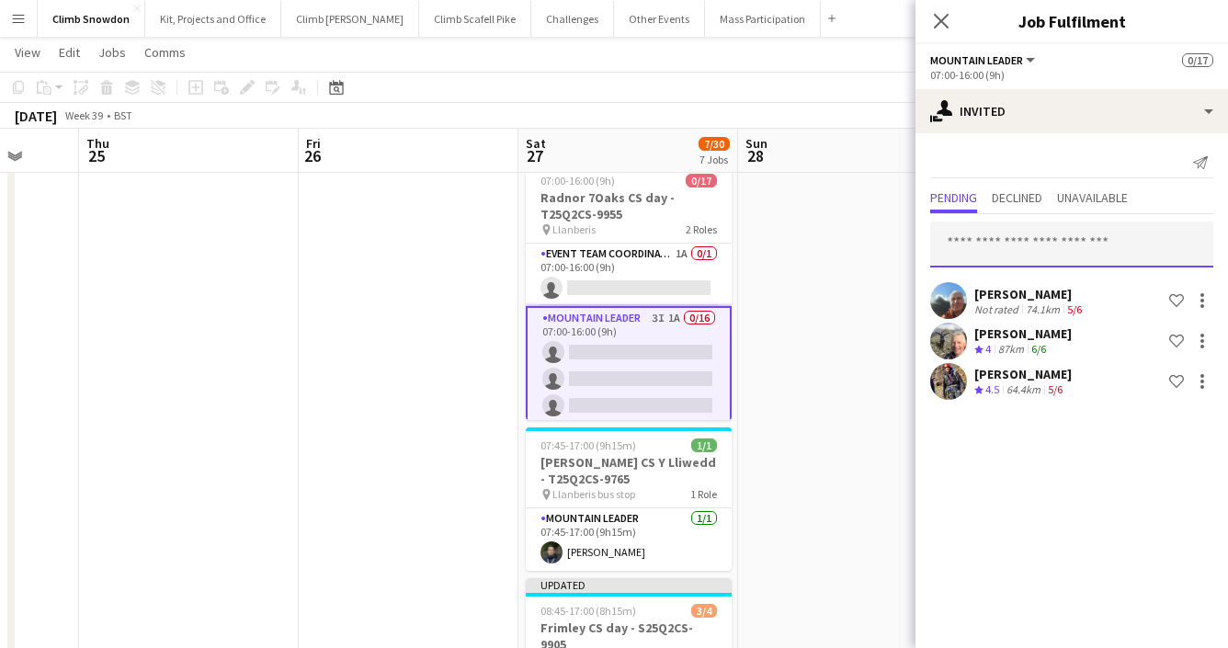
click at [1024, 244] on input "text" at bounding box center [1071, 245] width 283 height 46
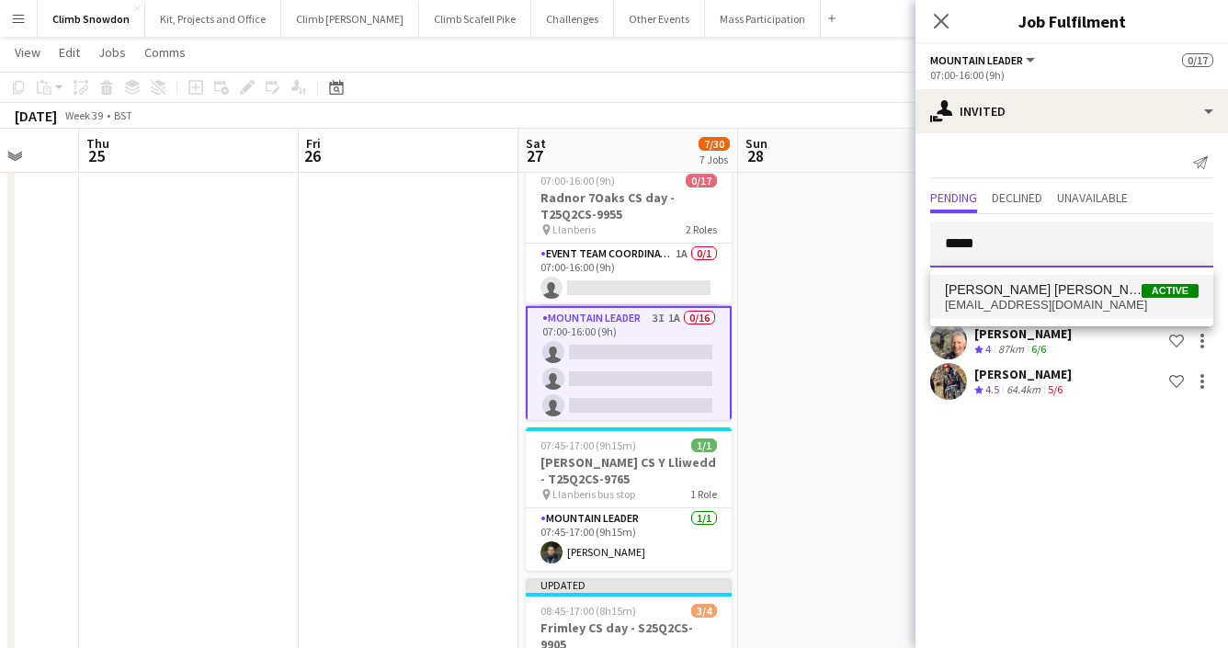
type input "*****"
click at [1031, 291] on span "[PERSON_NAME] [PERSON_NAME]" at bounding box center [1043, 290] width 197 height 16
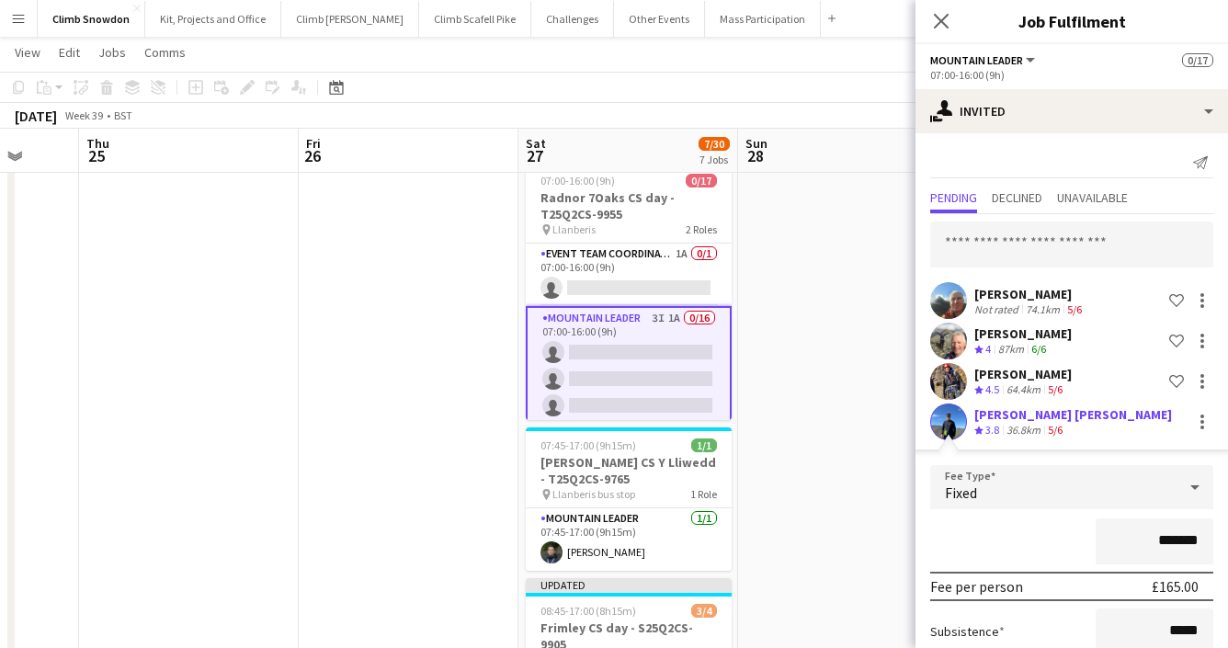
scroll to position [175, 0]
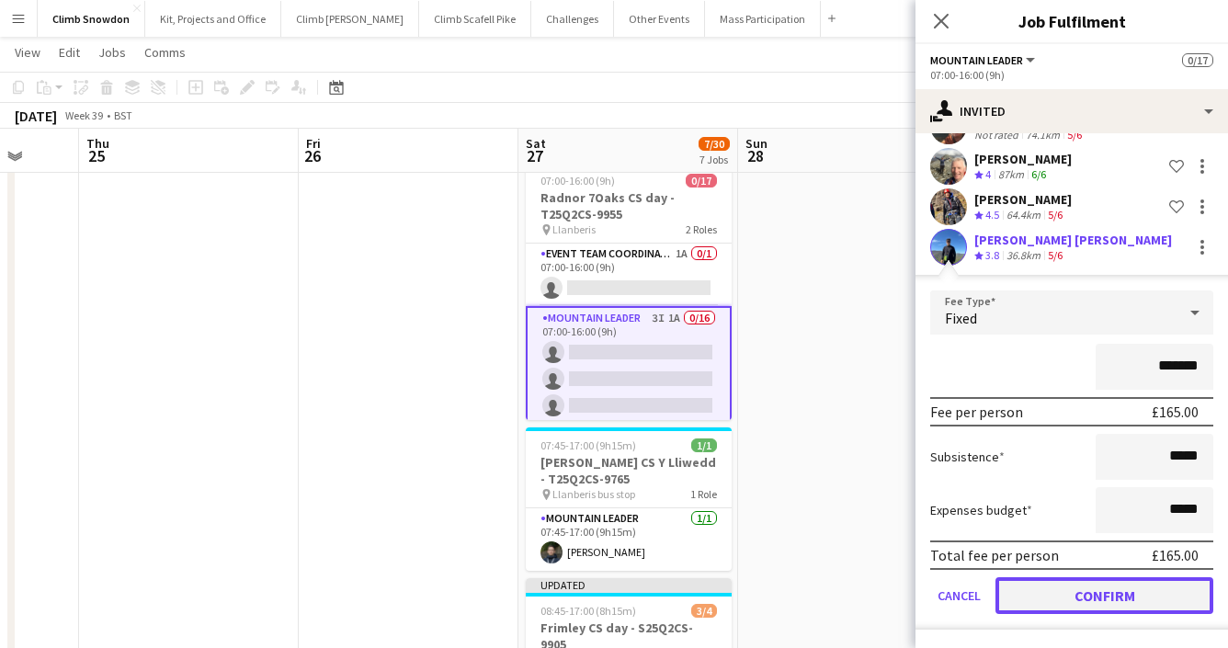
click at [1099, 586] on button "Confirm" at bounding box center [1105, 595] width 218 height 37
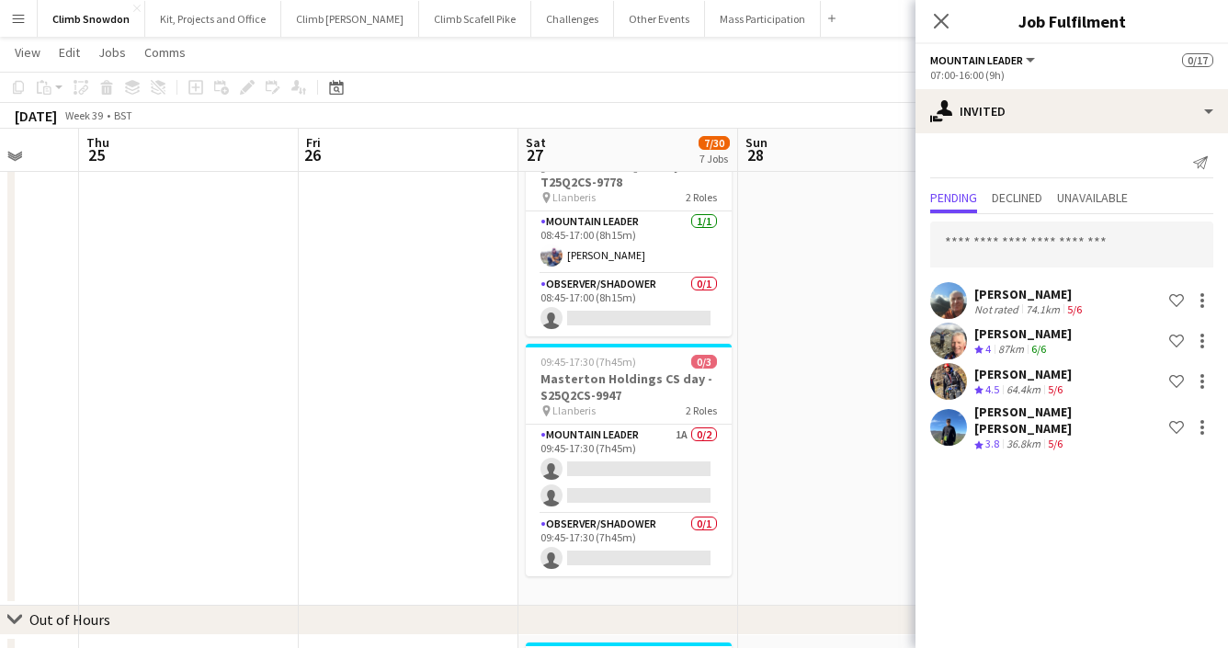
scroll to position [1073, 0]
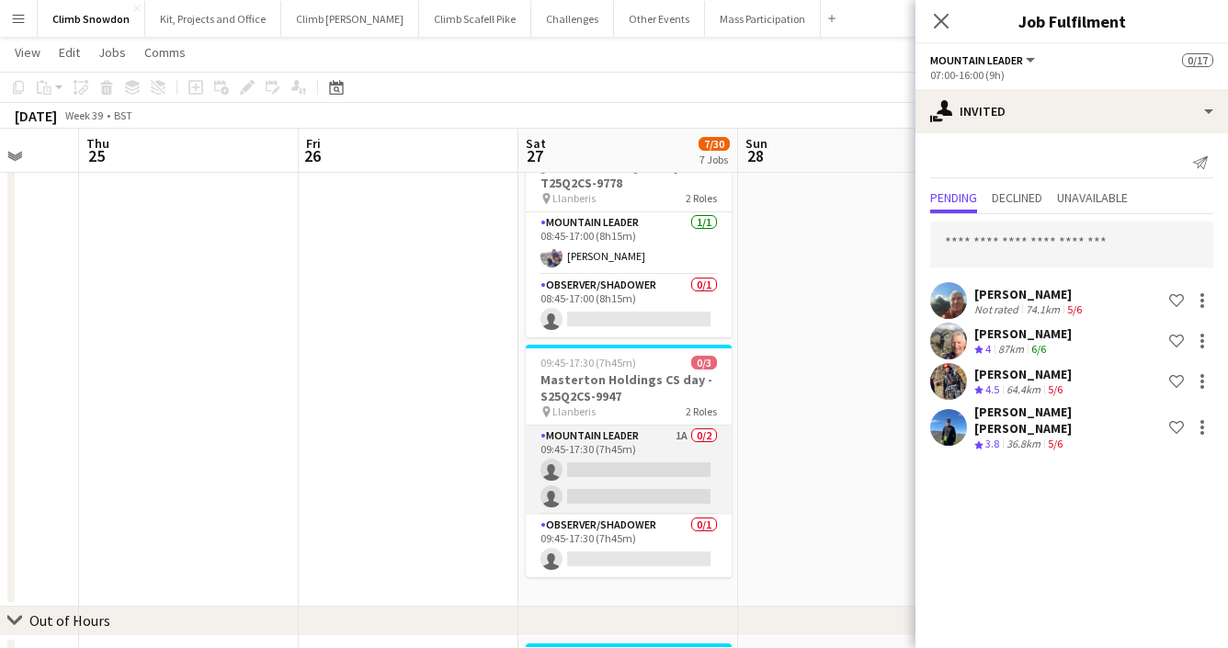
click at [660, 449] on app-card-role "Mountain Leader 1A 0/2 09:45-17:30 (7h45m) single-neutral-actions single-neutra…" at bounding box center [629, 470] width 206 height 89
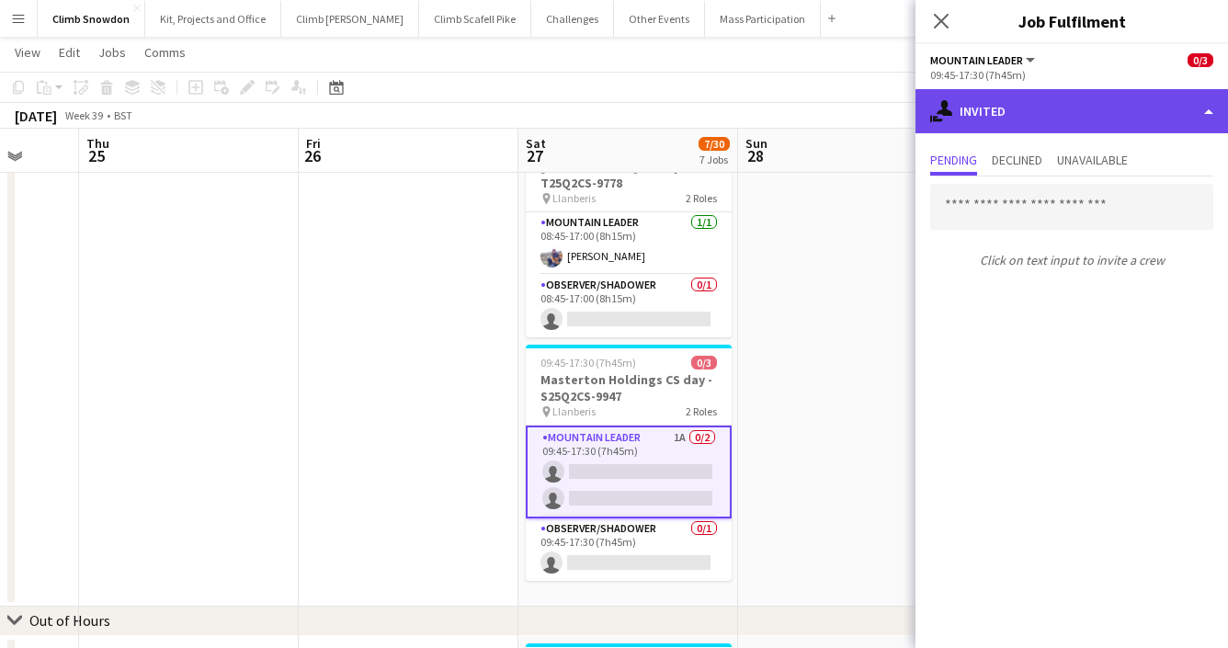
click at [1046, 118] on div "single-neutral-actions-share-1 Invited" at bounding box center [1072, 111] width 313 height 44
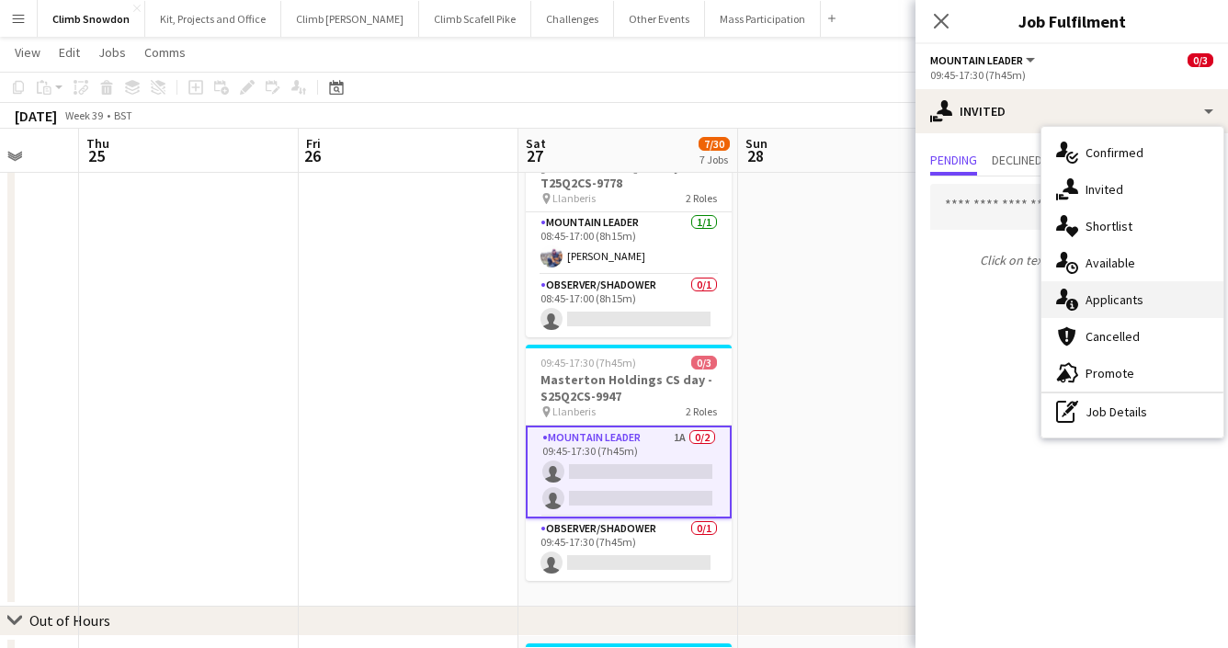
click at [1117, 308] on div "single-neutral-actions-information Applicants" at bounding box center [1133, 299] width 182 height 37
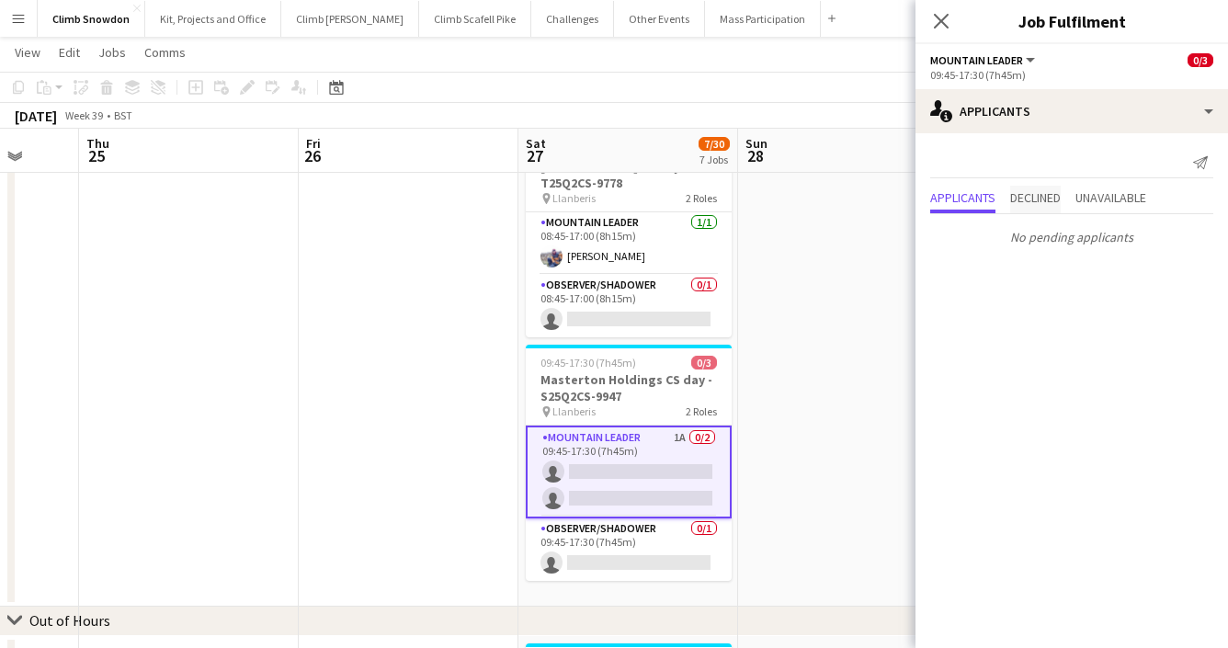
click at [1036, 199] on span "Declined" at bounding box center [1035, 197] width 51 height 13
click at [1112, 154] on span "Unavailable" at bounding box center [1111, 160] width 71 height 13
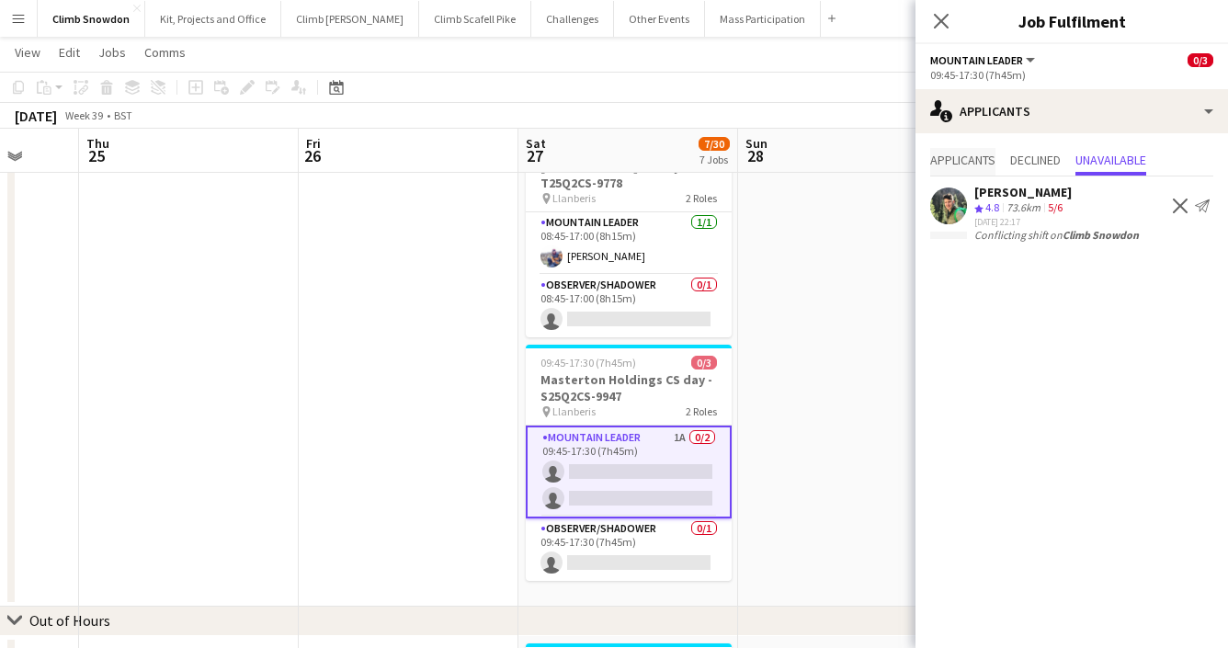
click at [966, 157] on span "Applicants" at bounding box center [962, 160] width 65 height 13
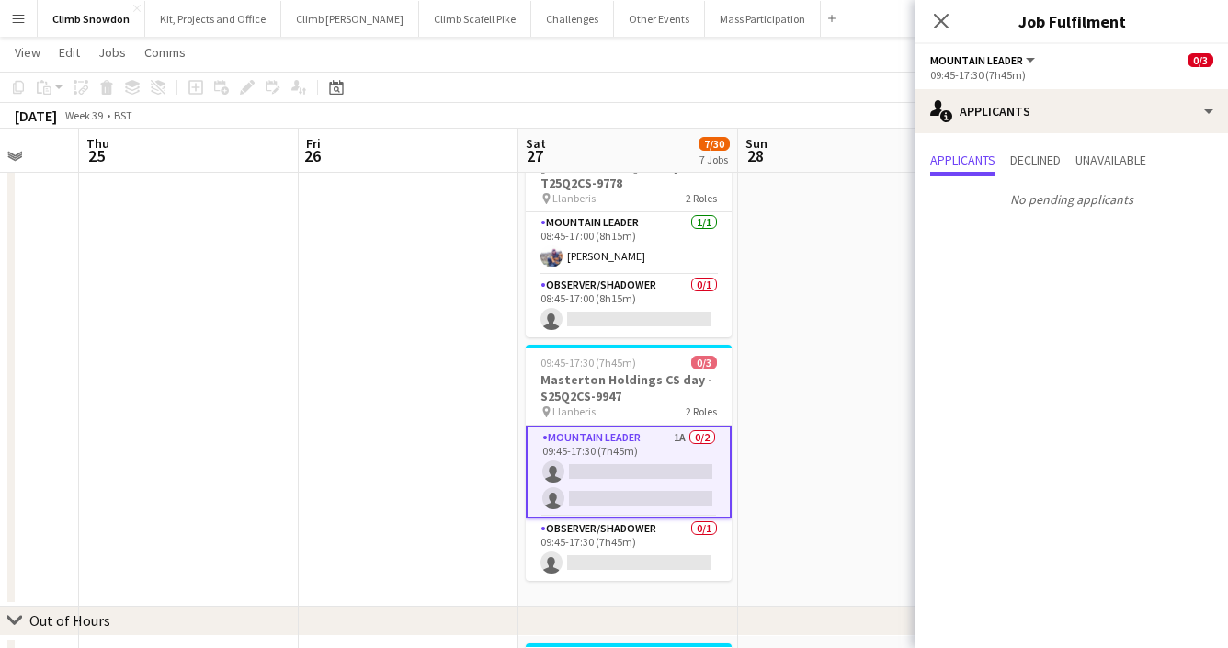
click at [838, 414] on app-date-cell at bounding box center [848, 10] width 220 height 1192
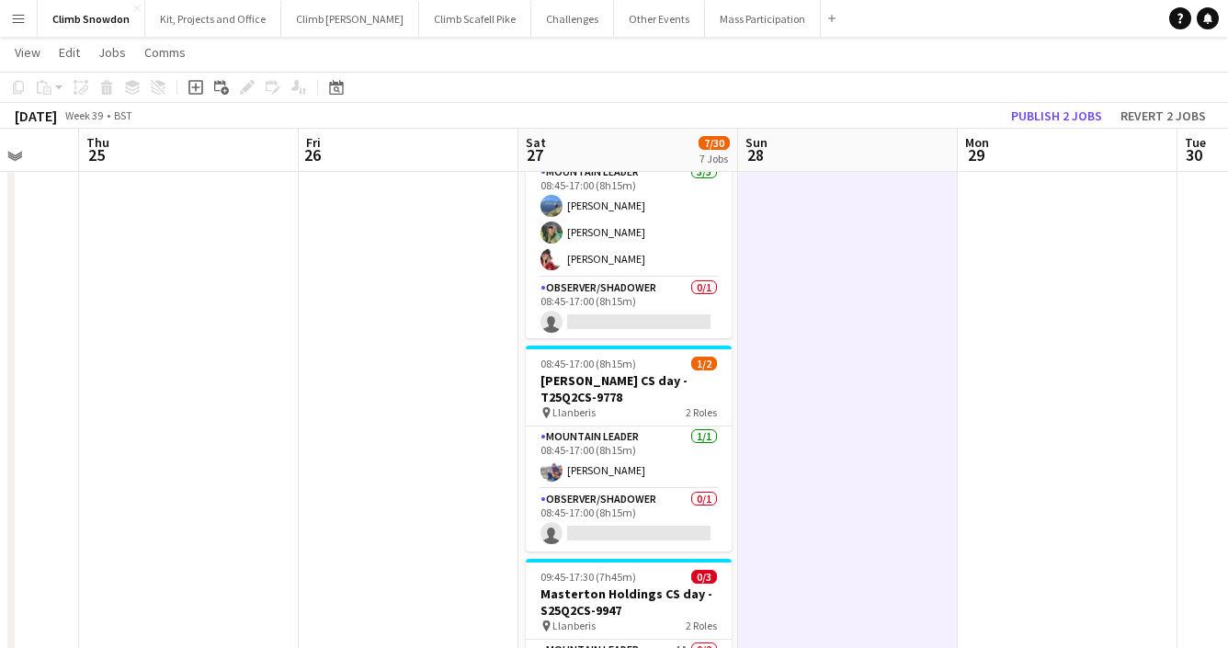
scroll to position [858, 0]
click at [1059, 111] on button "Publish 2 jobs" at bounding box center [1057, 116] width 106 height 24
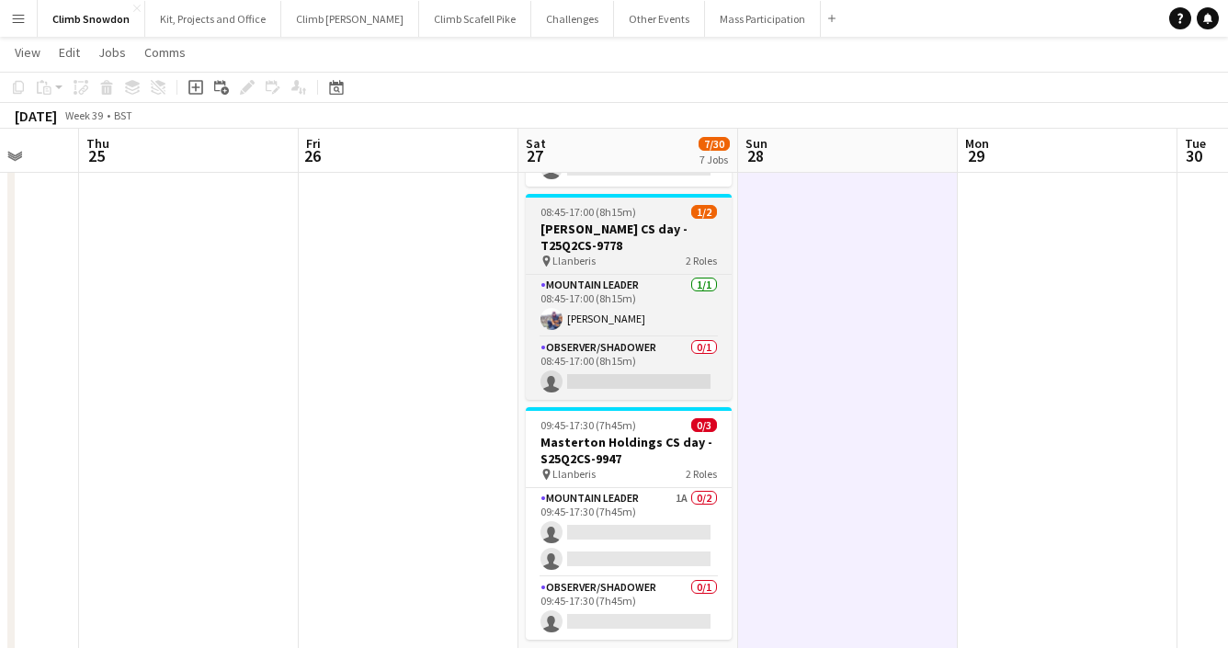
scroll to position [1024, 0]
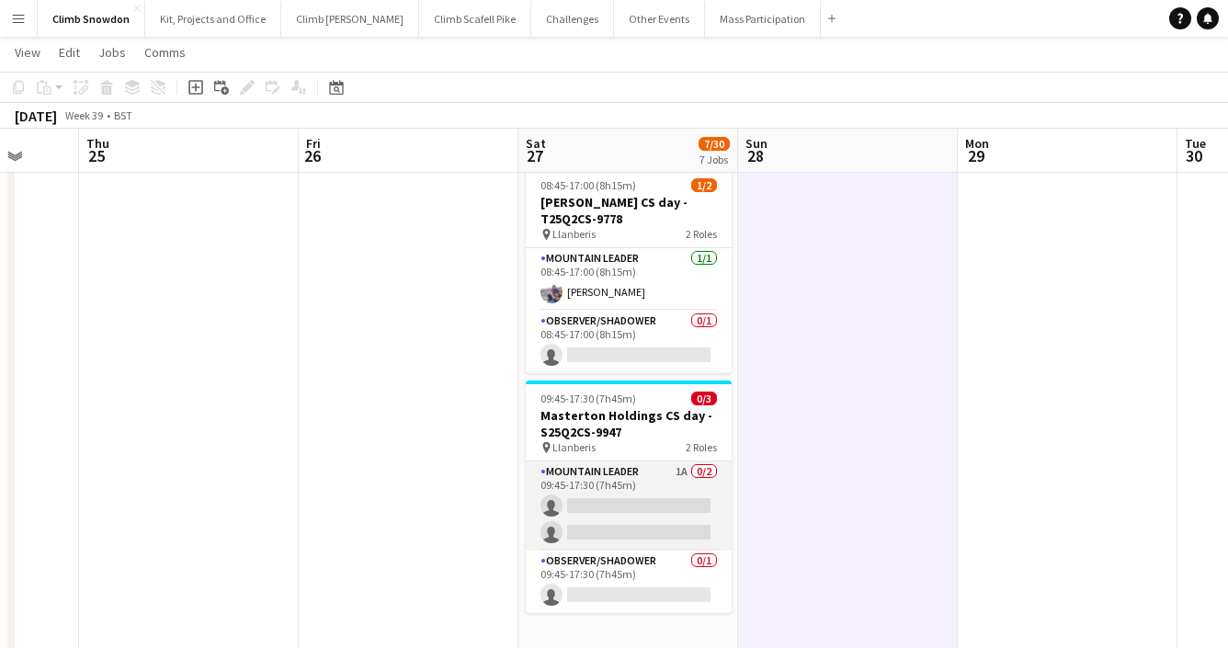
click at [649, 488] on app-card-role "Mountain Leader 1A 0/2 09:45-17:30 (7h45m) single-neutral-actions single-neutra…" at bounding box center [629, 505] width 206 height 89
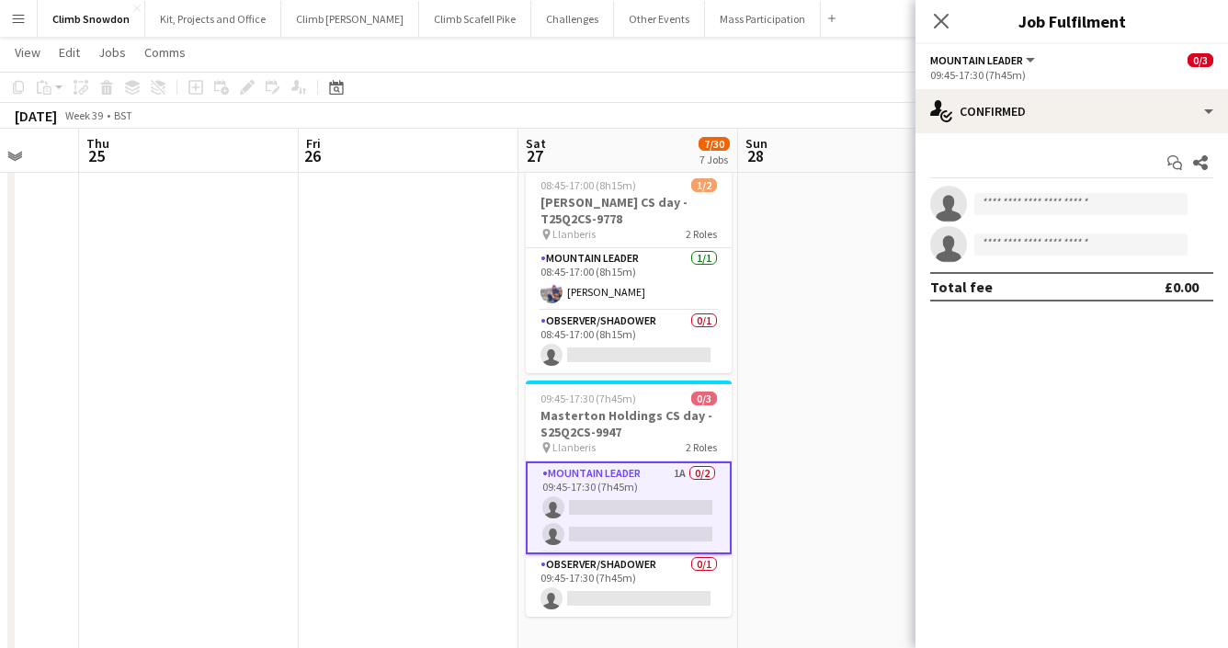
click at [630, 500] on app-card-role "Mountain Leader 1A 0/2 09:45-17:30 (7h45m) single-neutral-actions single-neutra…" at bounding box center [629, 507] width 206 height 93
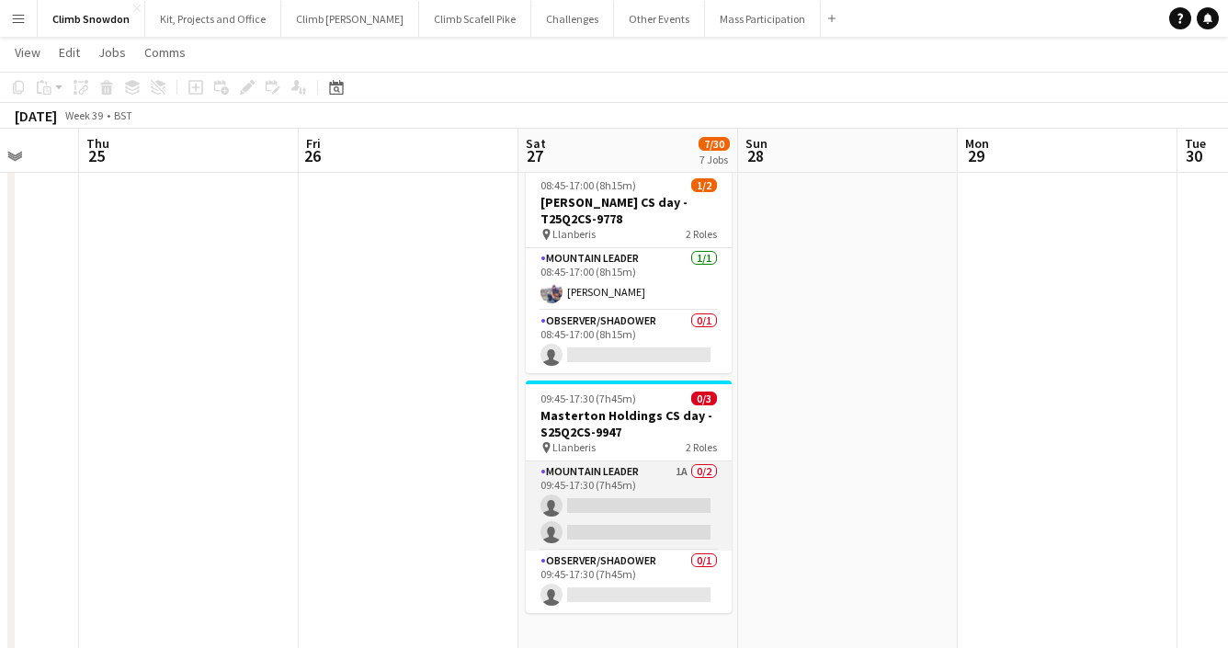
click at [630, 500] on app-card-role "Mountain Leader 1A 0/2 09:45-17:30 (7h45m) single-neutral-actions single-neutra…" at bounding box center [629, 505] width 206 height 89
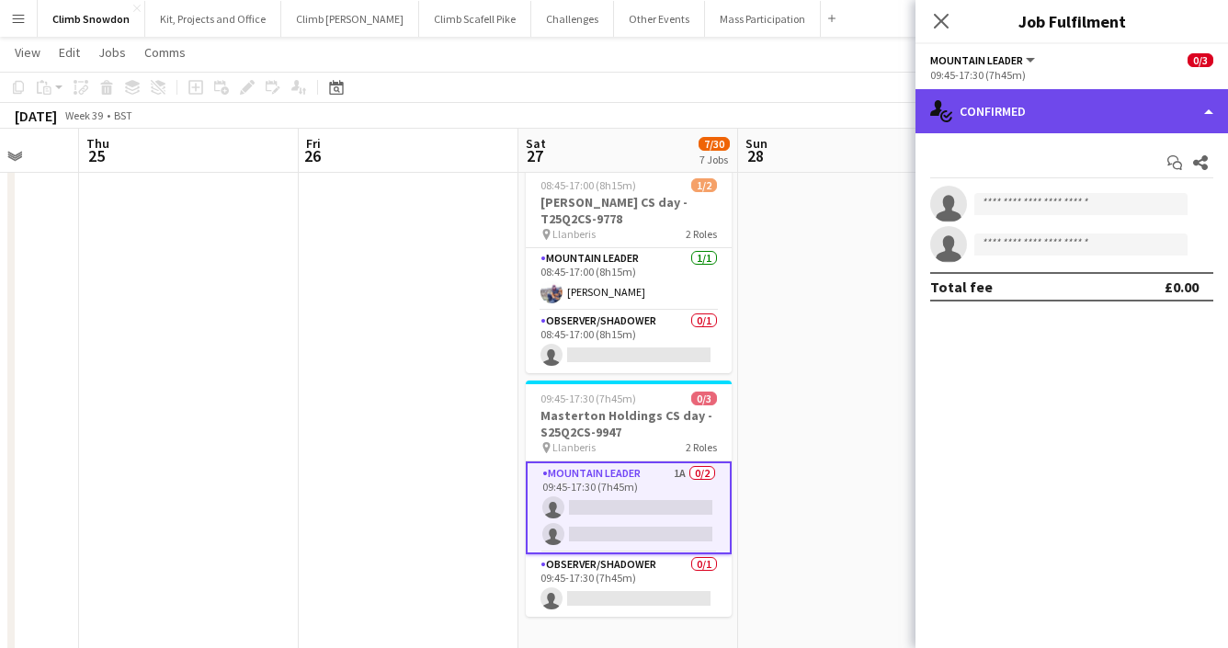
click at [1143, 106] on div "single-neutral-actions-check-2 Confirmed" at bounding box center [1072, 111] width 313 height 44
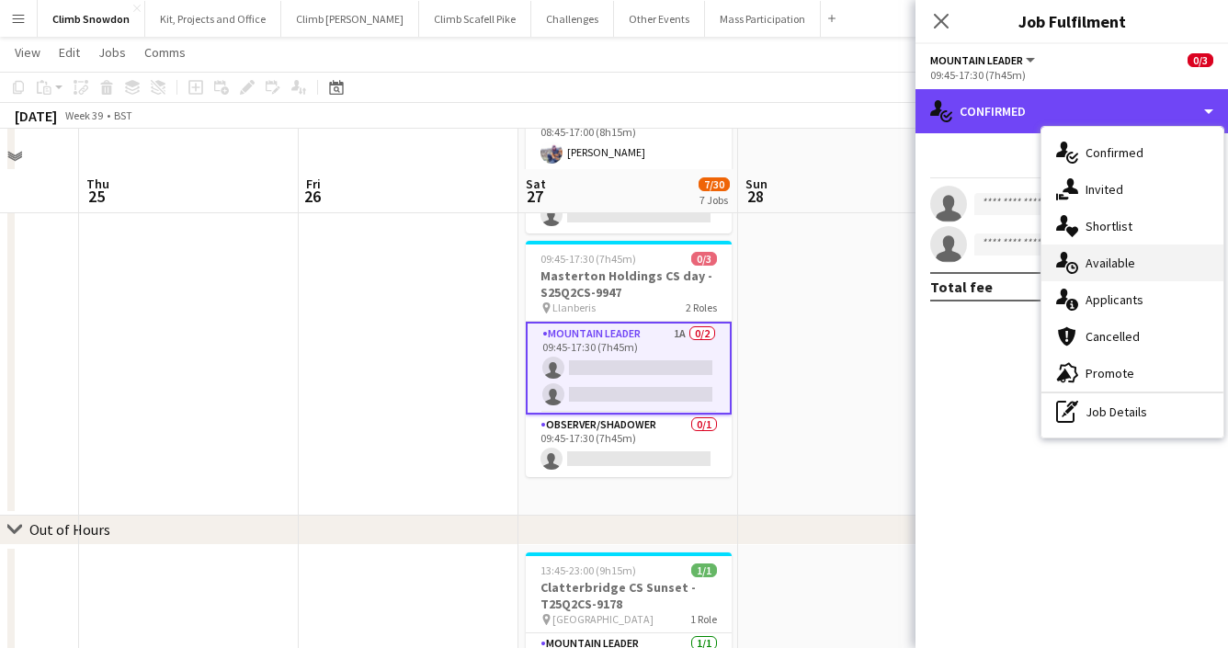
scroll to position [1219, 0]
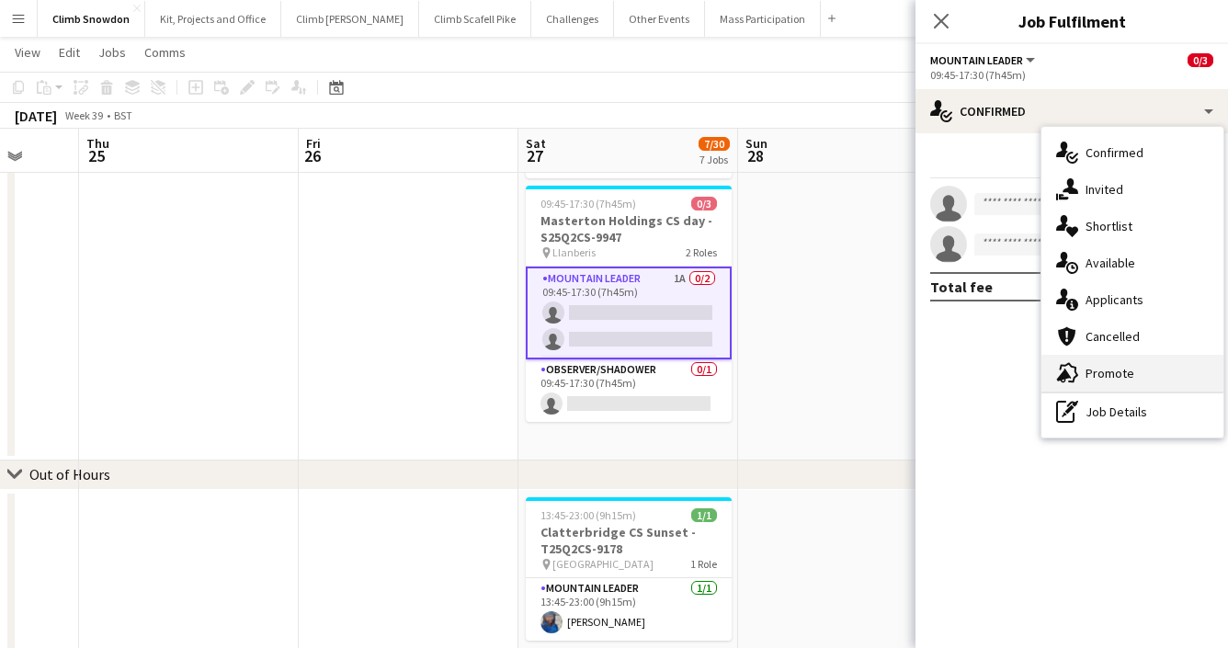
click at [1103, 365] on div "advertising-megaphone Promote" at bounding box center [1133, 373] width 182 height 37
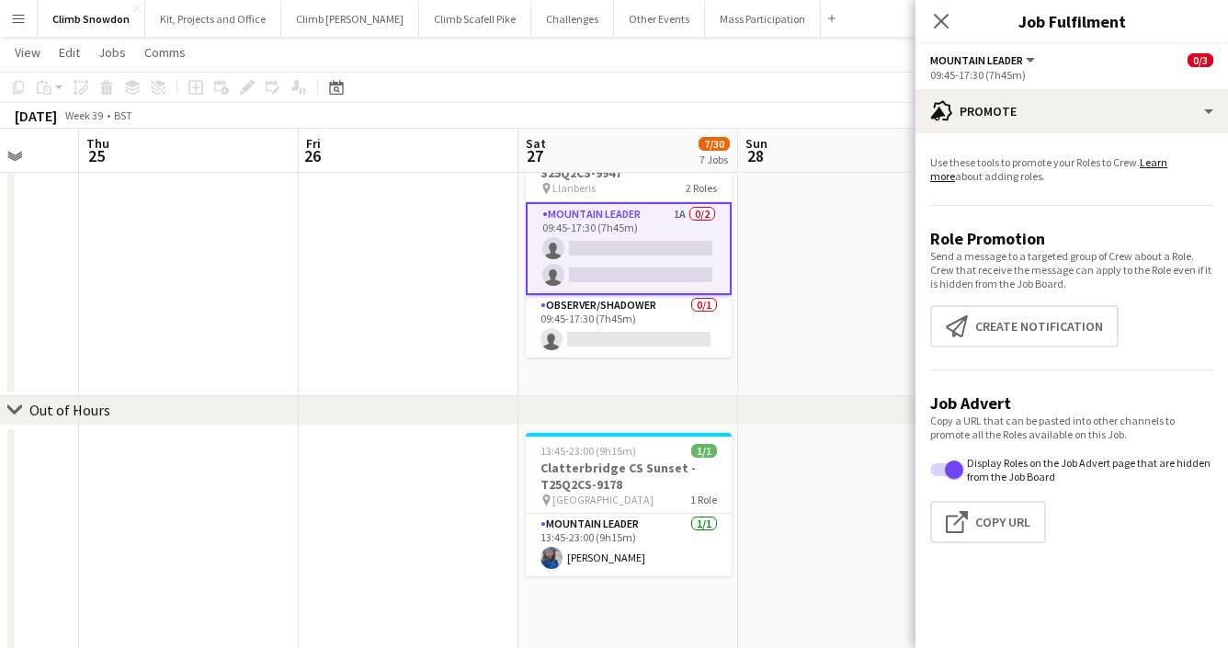
scroll to position [1346, 0]
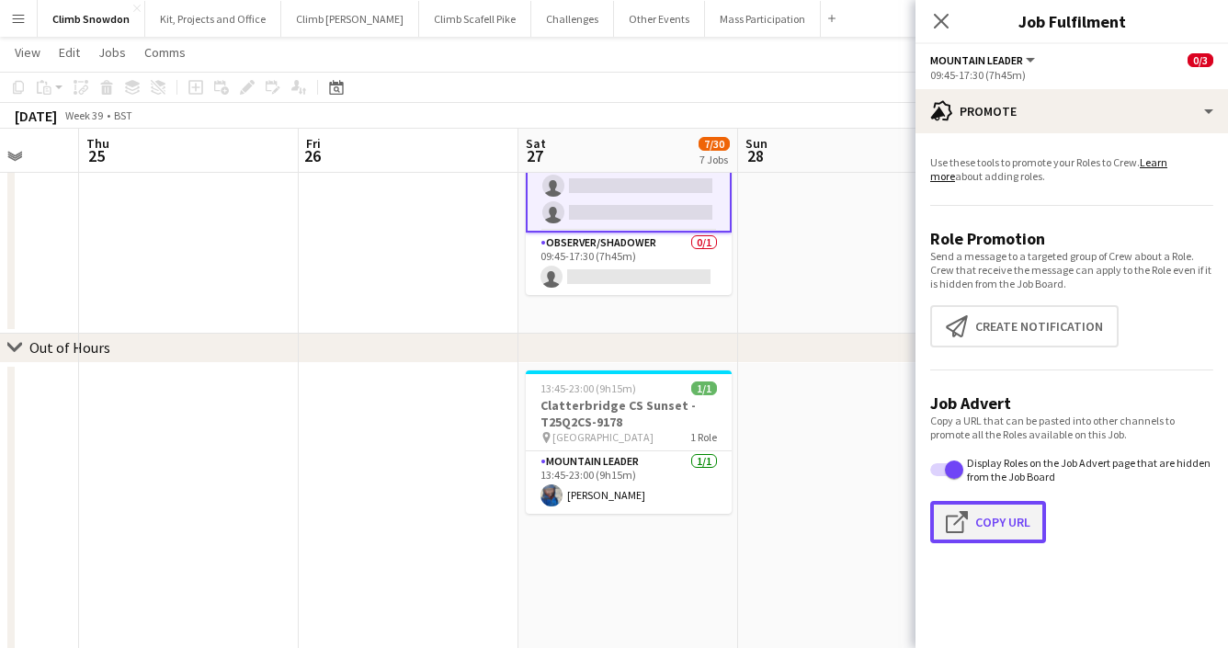
click at [994, 521] on button "Click to copy URL Copy Url" at bounding box center [988, 522] width 116 height 42
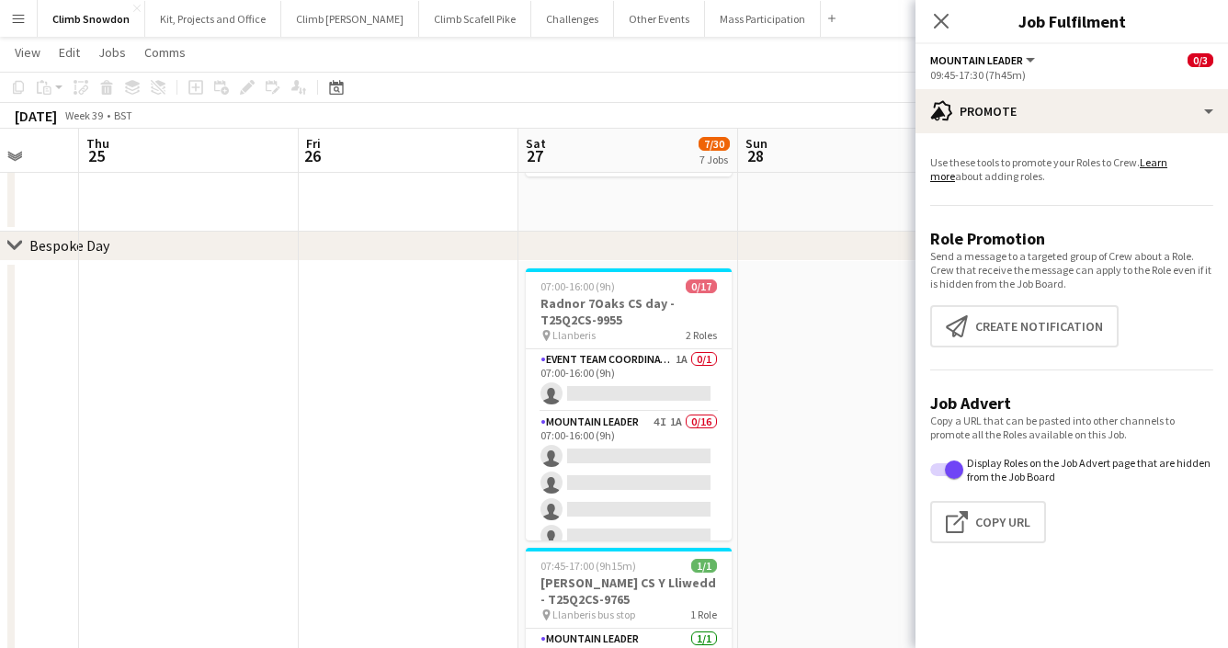
scroll to position [225, 0]
click at [936, 24] on icon at bounding box center [940, 20] width 17 height 17
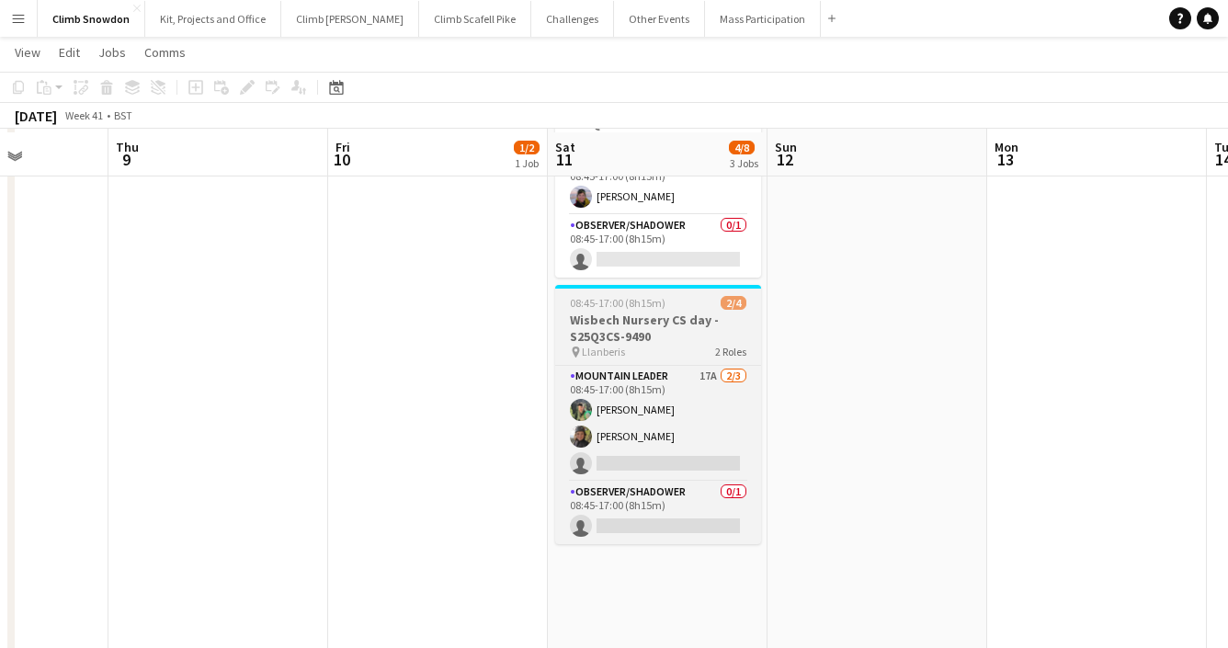
scroll to position [403, 0]
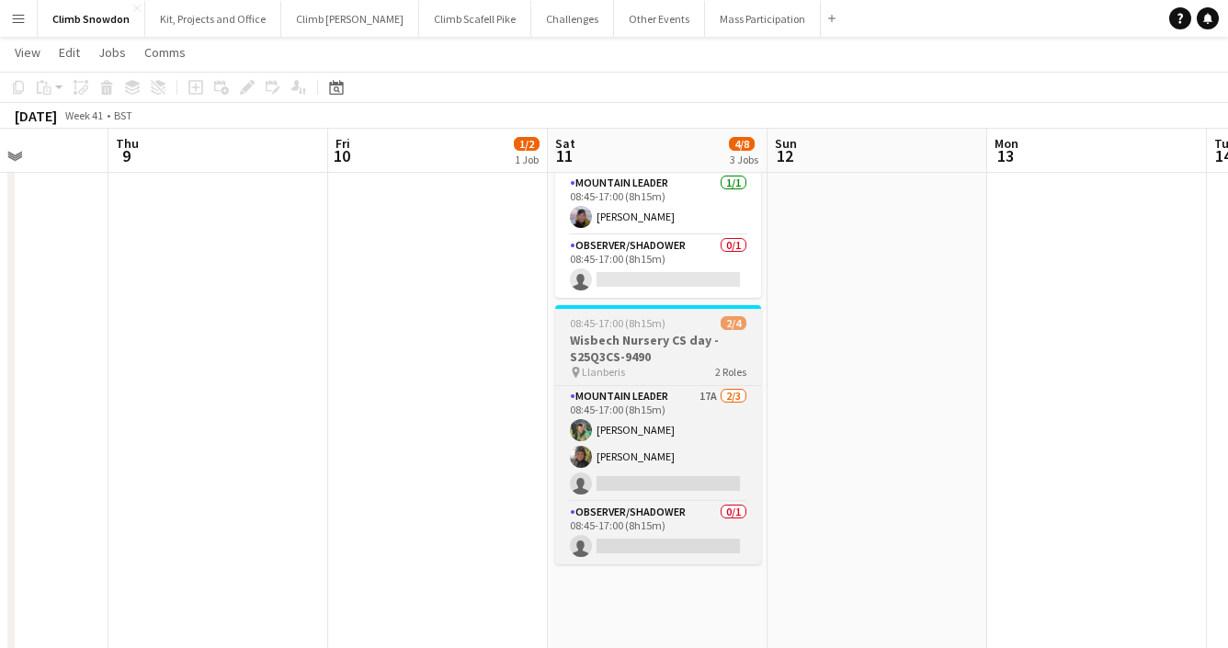
click at [694, 348] on h3 "Wisbech Nursery CS day - S25Q3CS-9490" at bounding box center [658, 348] width 206 height 33
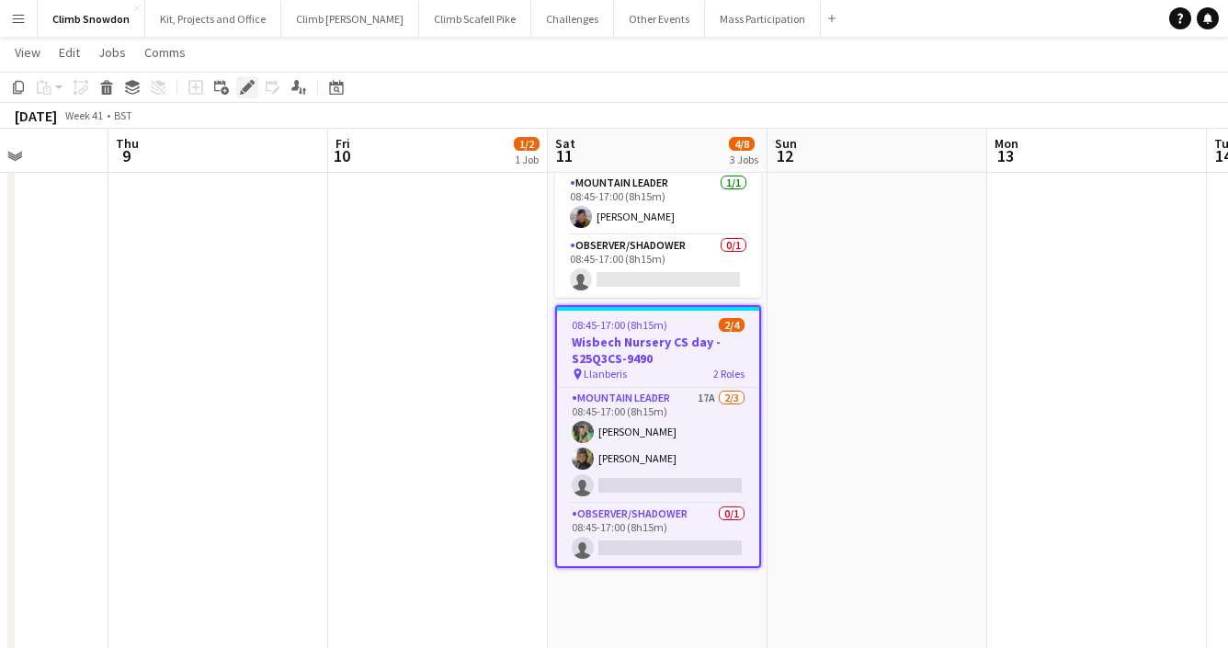
click at [248, 87] on icon at bounding box center [247, 88] width 10 height 10
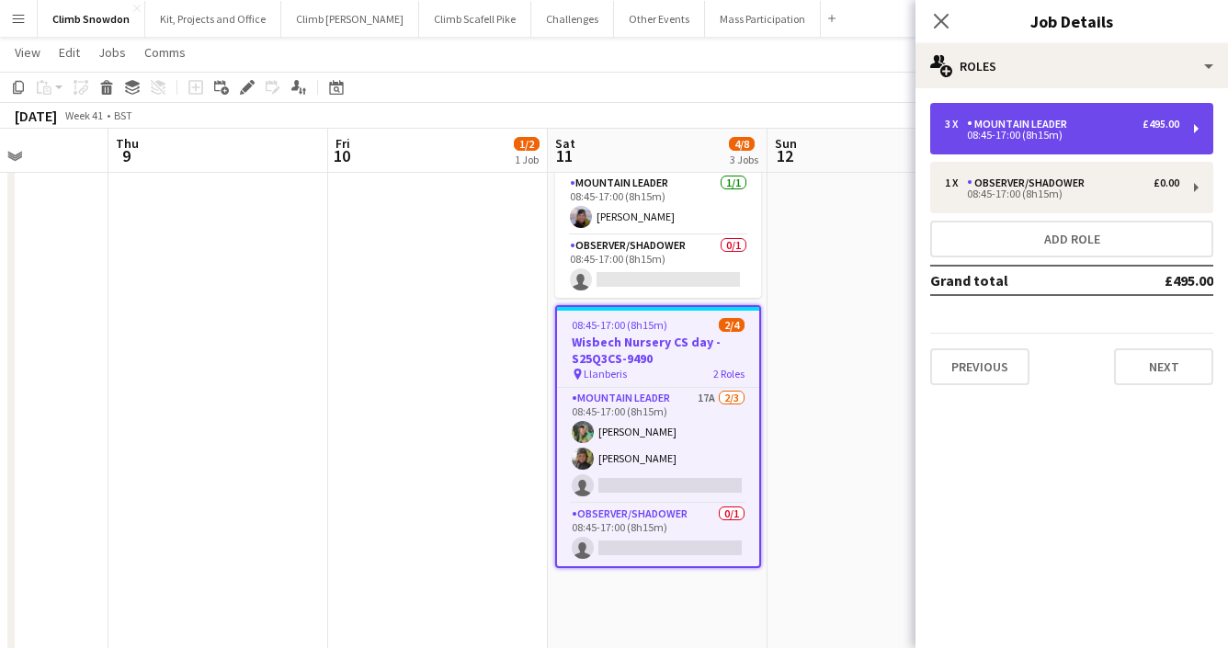
click at [1030, 137] on div "08:45-17:00 (8h15m)" at bounding box center [1062, 135] width 234 height 9
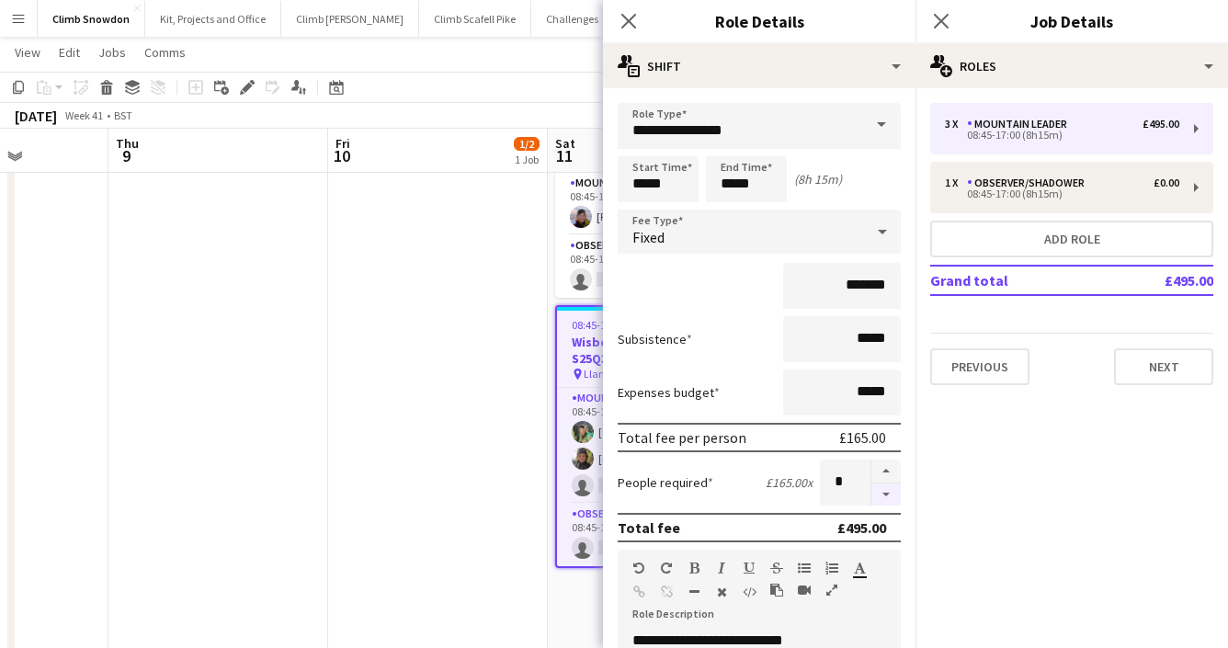
click at [886, 496] on button "button" at bounding box center [886, 495] width 29 height 23
type input "*"
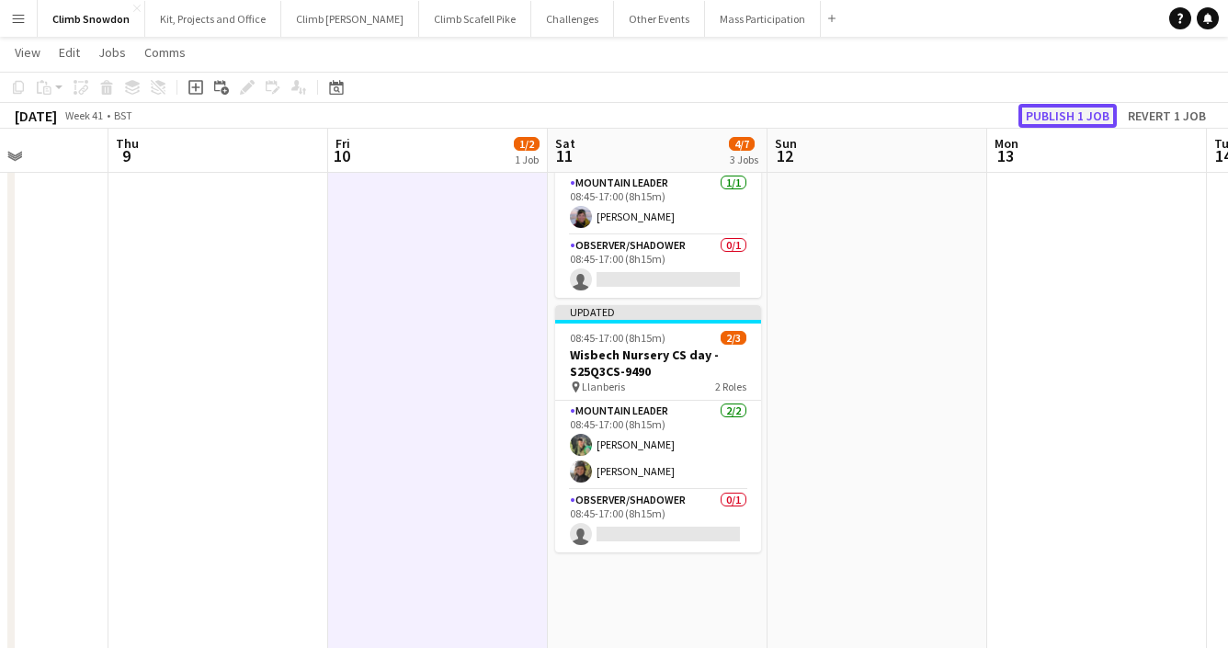
click at [1078, 116] on button "Publish 1 job" at bounding box center [1068, 116] width 98 height 24
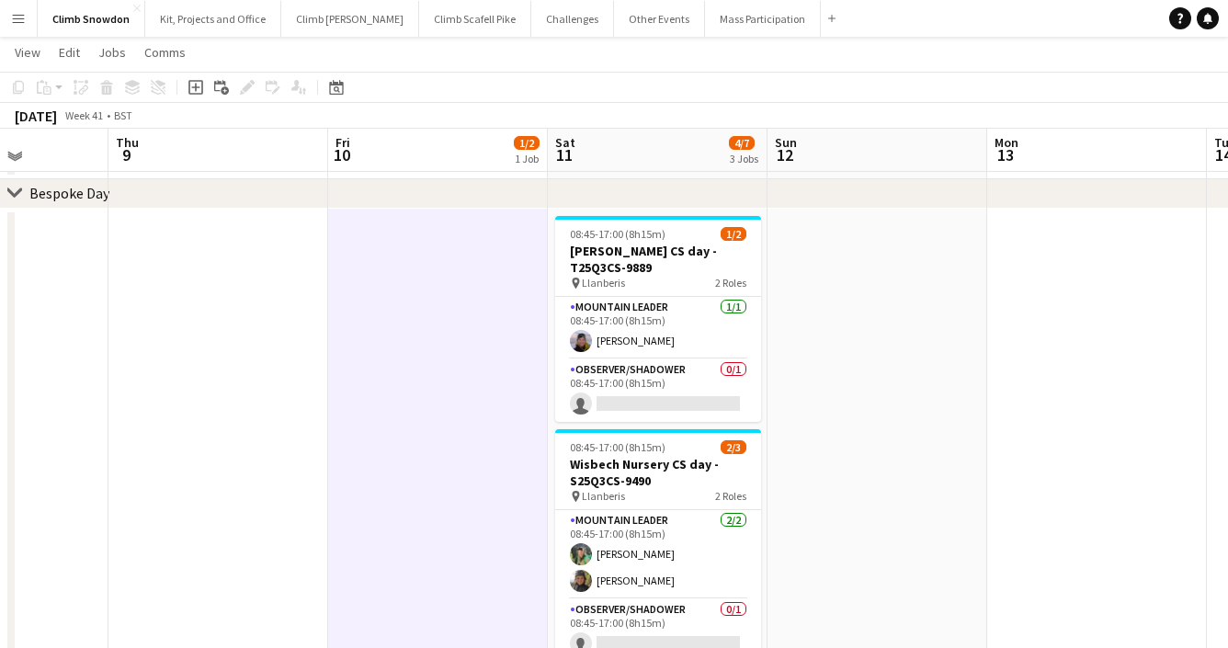
scroll to position [278, 0]
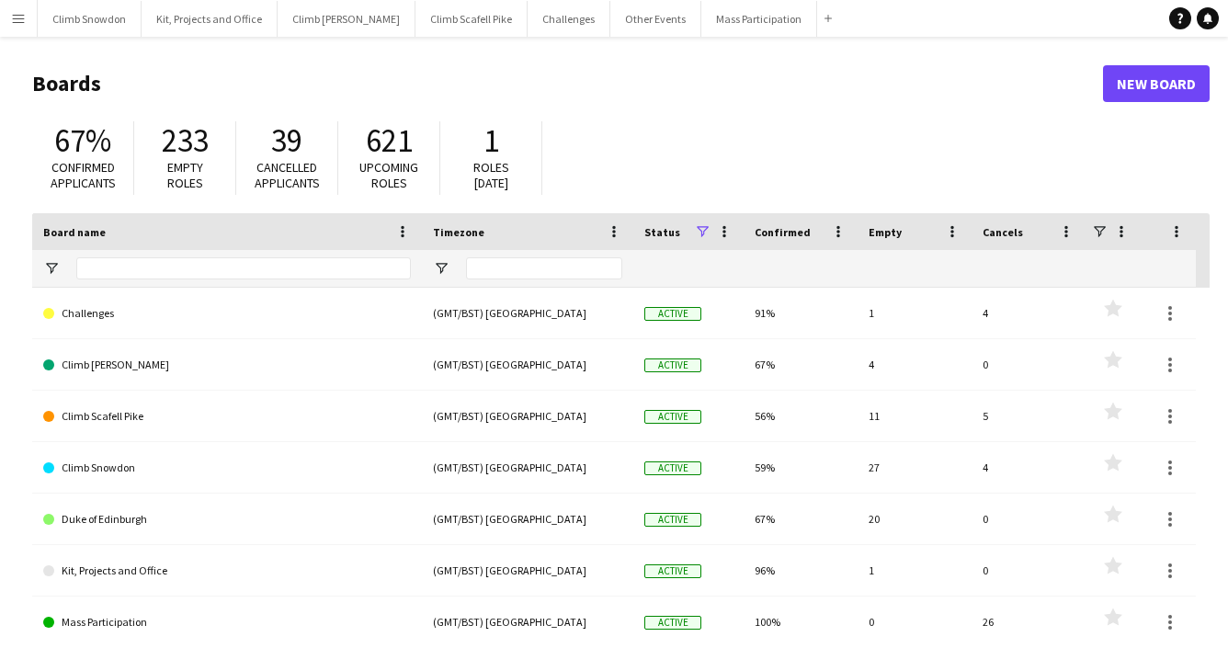
click at [21, 18] on app-icon "Menu" at bounding box center [18, 18] width 15 height 15
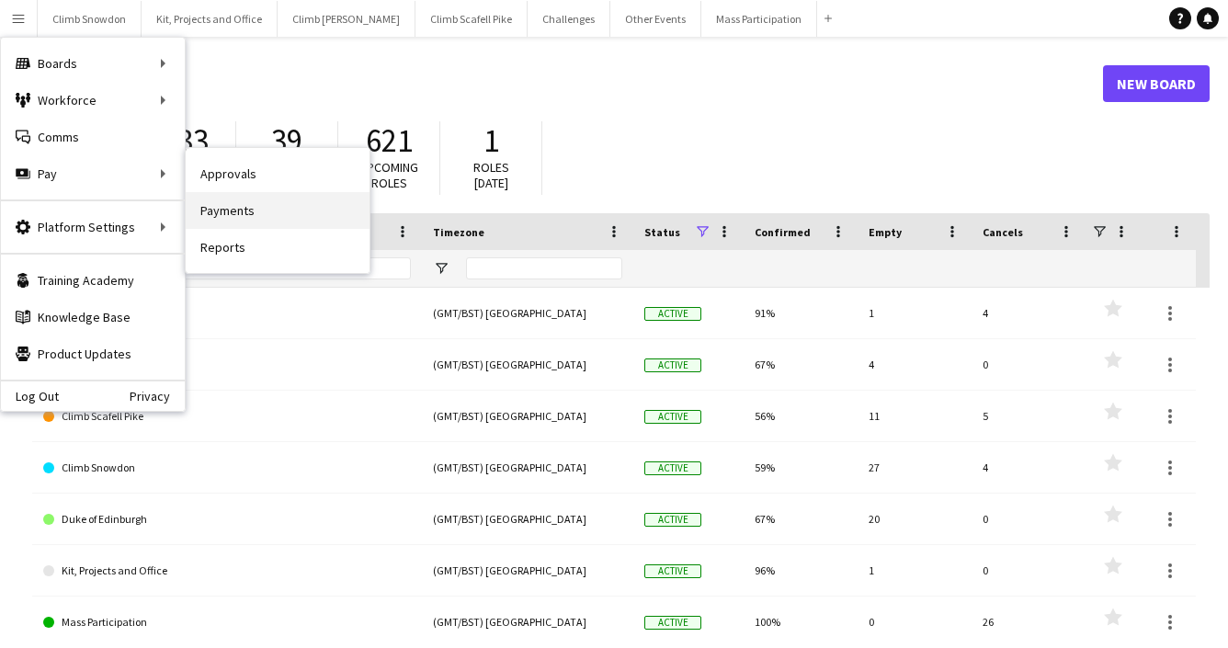
click at [255, 221] on link "Payments" at bounding box center [278, 210] width 184 height 37
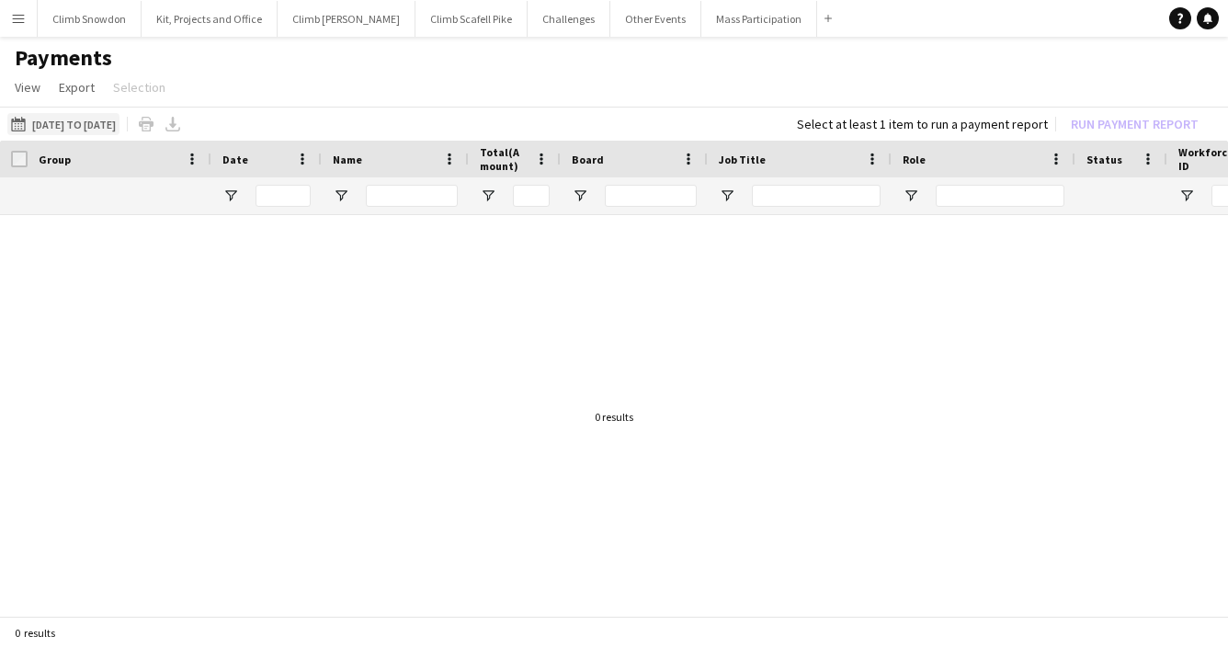
click at [24, 122] on app-icon "15-05-2025 to 30-06-2025" at bounding box center [21, 124] width 21 height 15
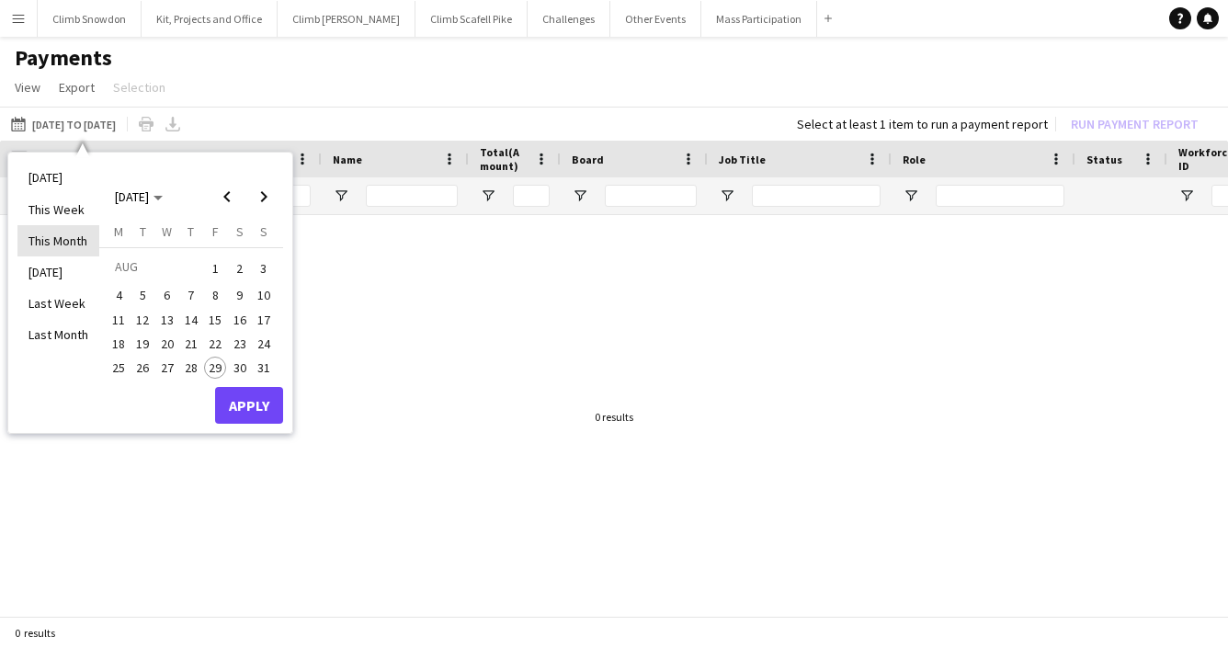
click at [44, 240] on li "This Month" at bounding box center [58, 240] width 82 height 31
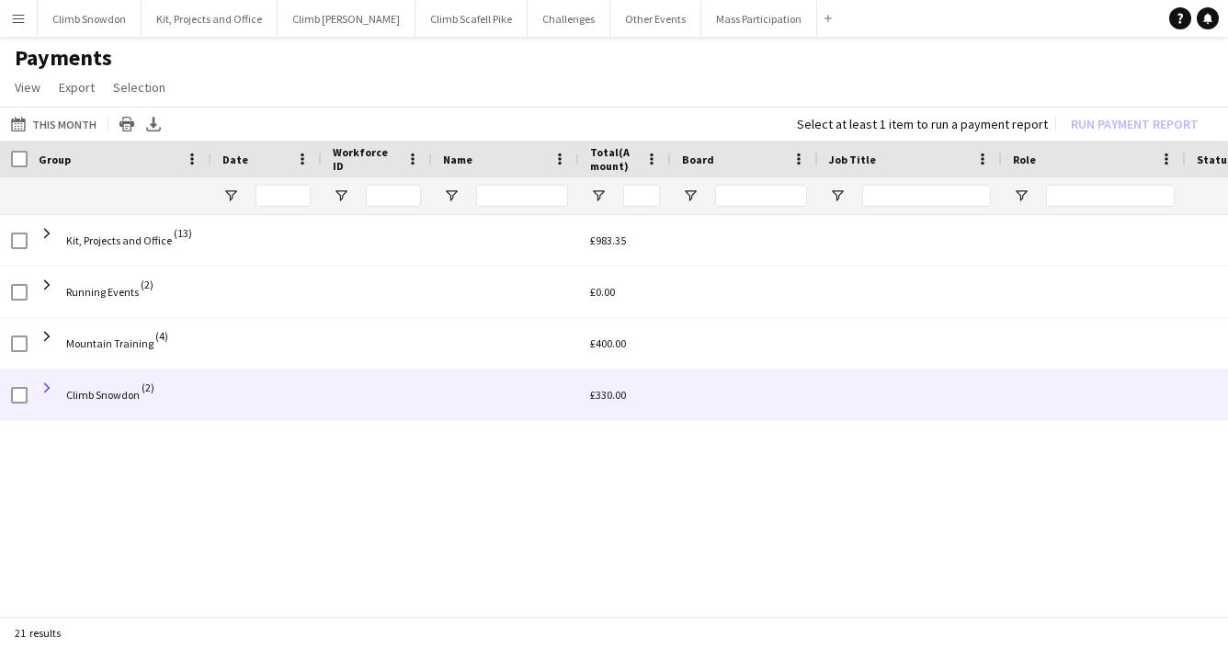
click at [49, 387] on span at bounding box center [47, 388] width 17 height 17
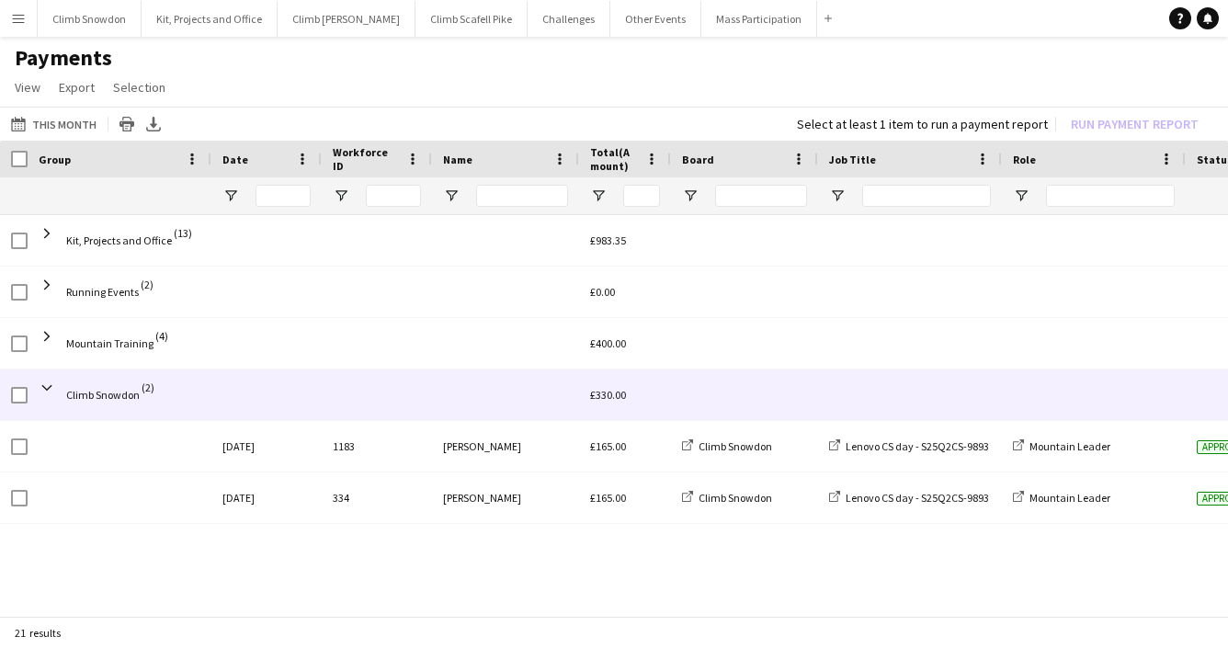
click at [49, 387] on span at bounding box center [47, 388] width 17 height 17
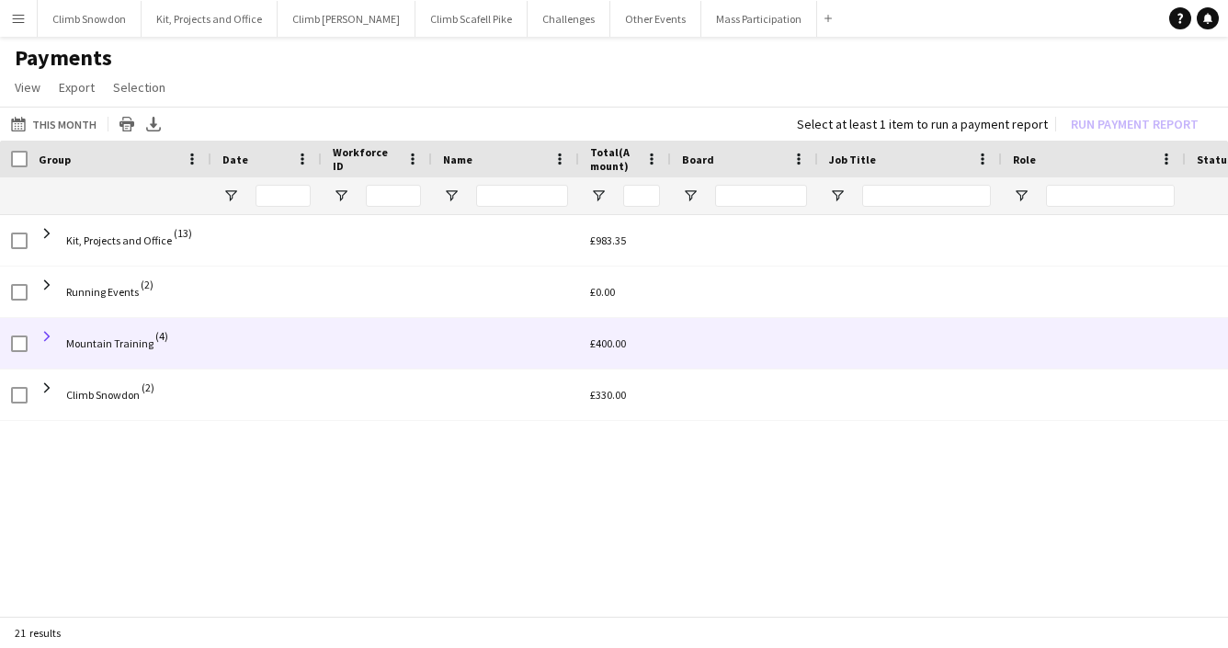
click at [47, 337] on span at bounding box center [47, 336] width 17 height 17
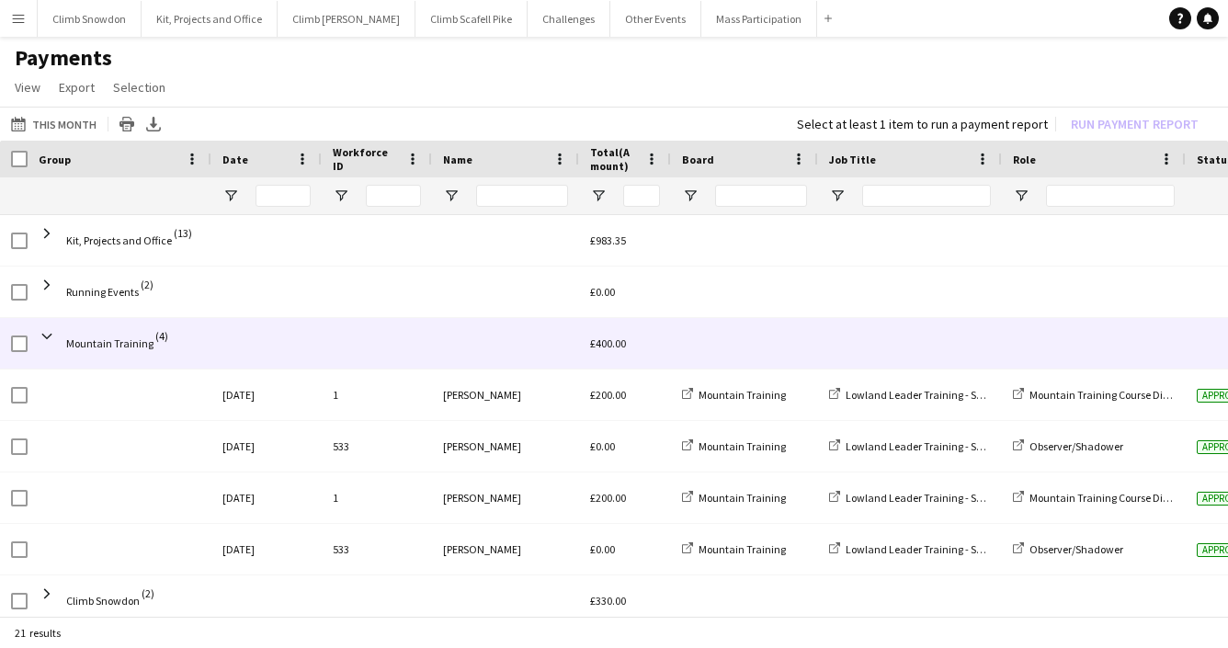
click at [47, 337] on span at bounding box center [47, 336] width 17 height 17
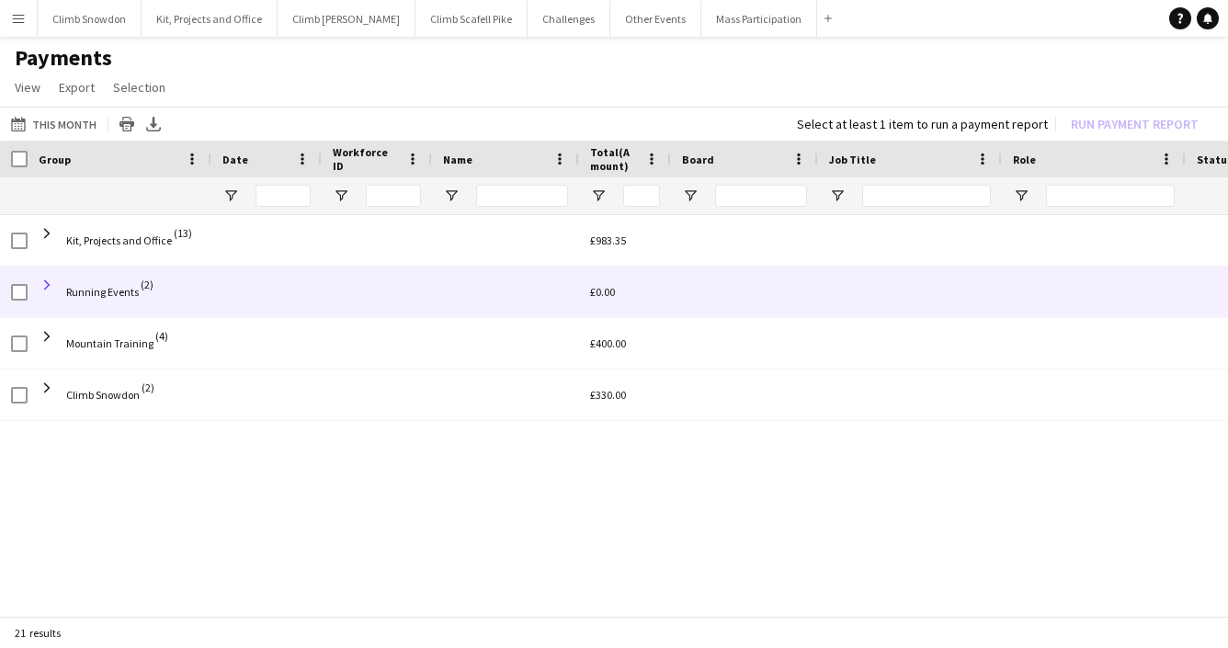
click at [51, 291] on span at bounding box center [47, 285] width 17 height 17
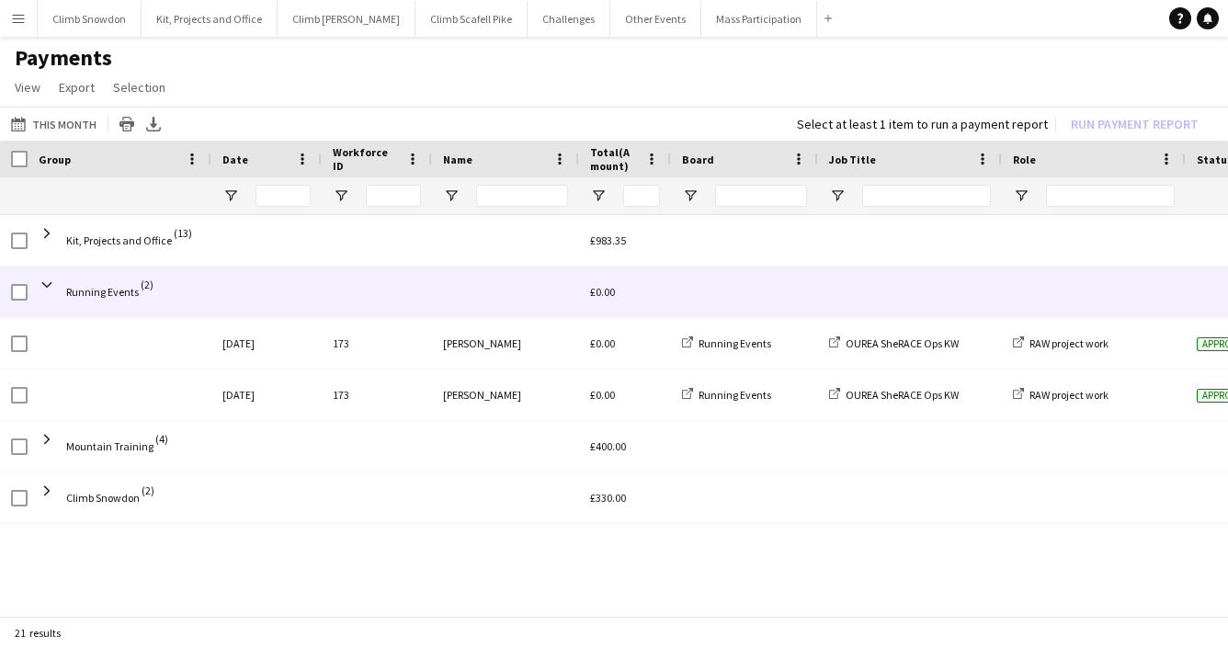
click at [51, 291] on span at bounding box center [47, 285] width 17 height 17
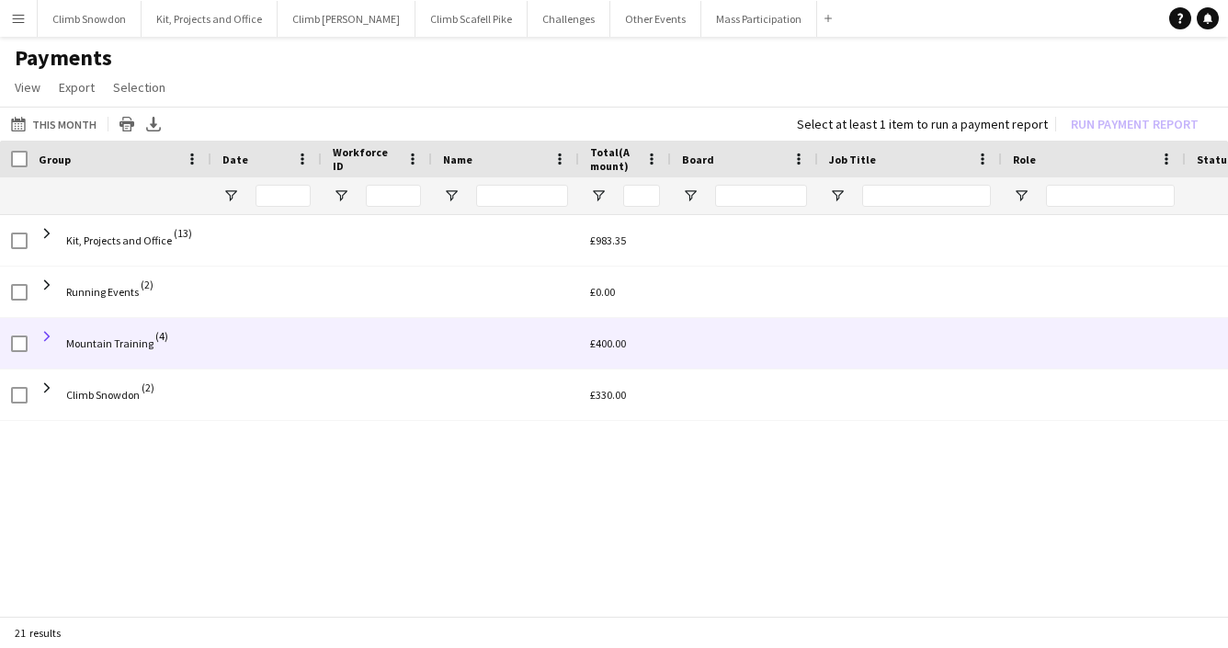
click at [46, 334] on span at bounding box center [47, 336] width 17 height 17
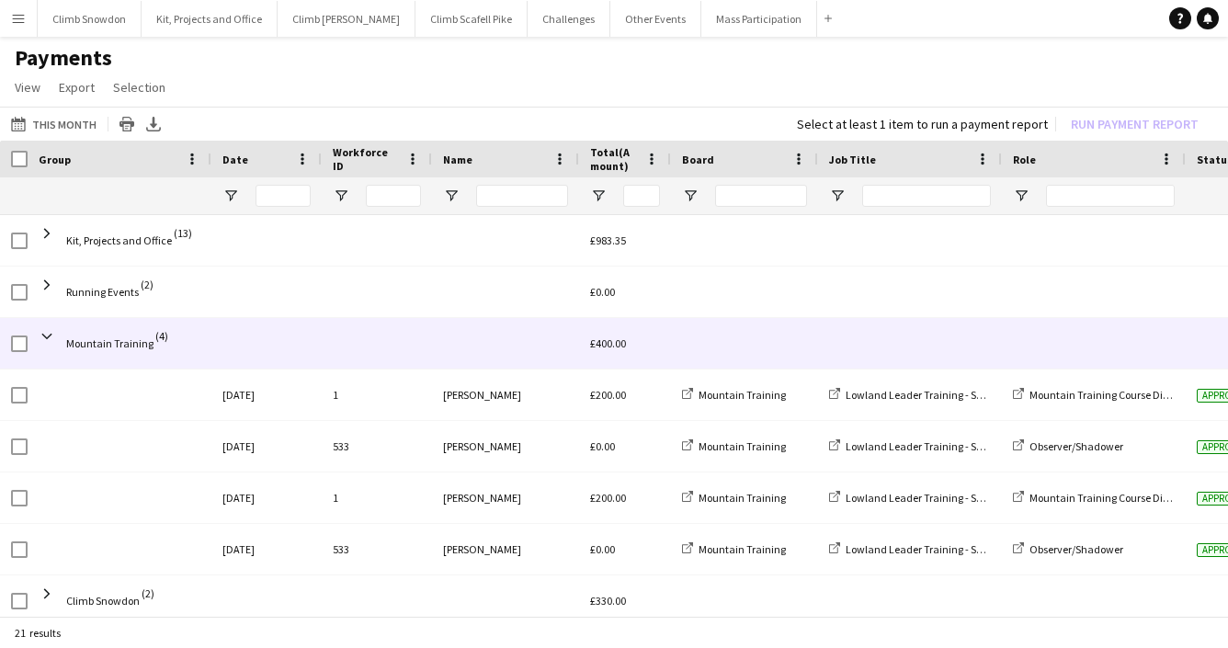
click at [46, 334] on span at bounding box center [47, 336] width 17 height 17
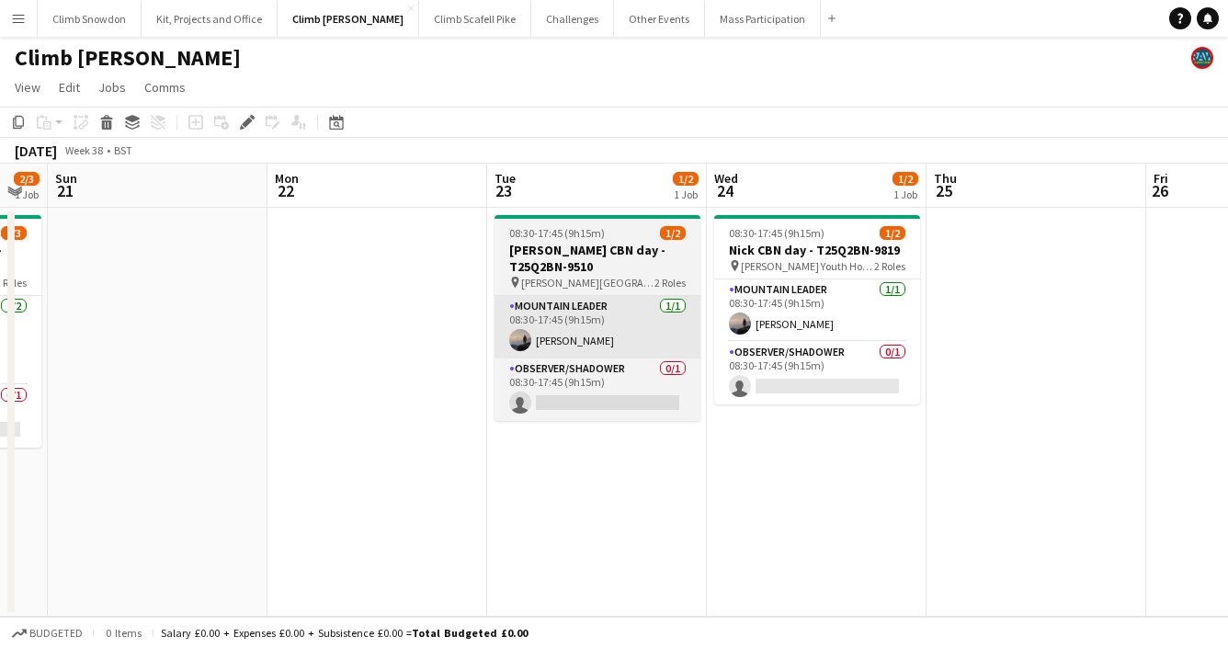
scroll to position [0, 616]
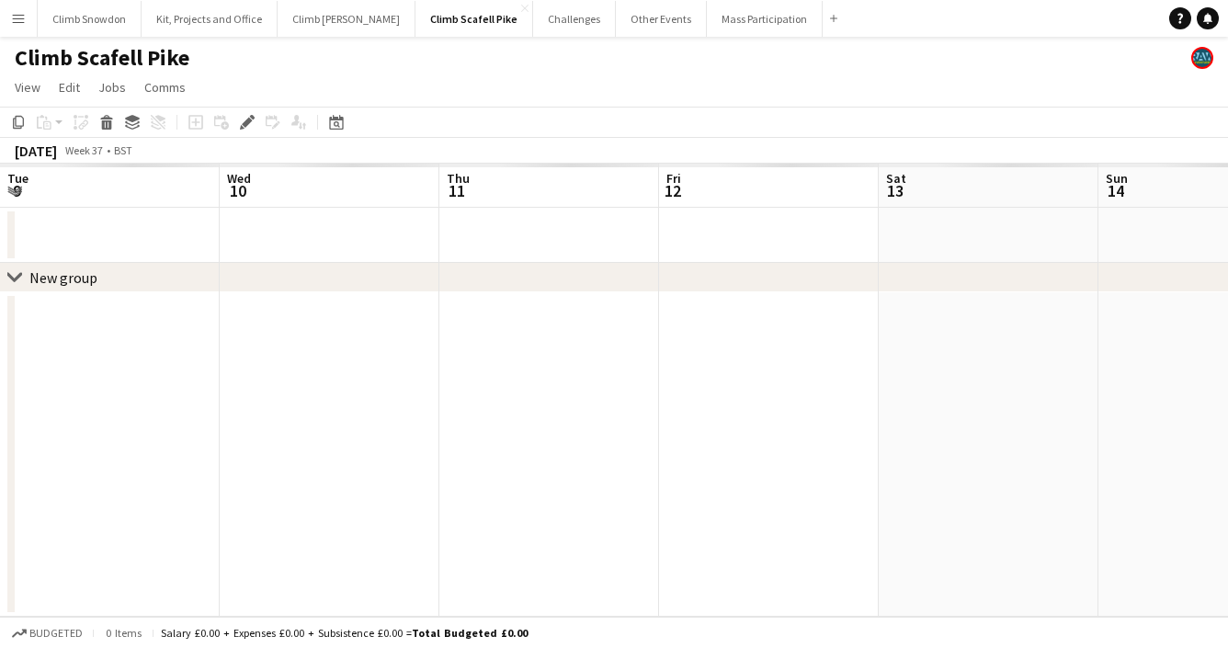
scroll to position [0, 632]
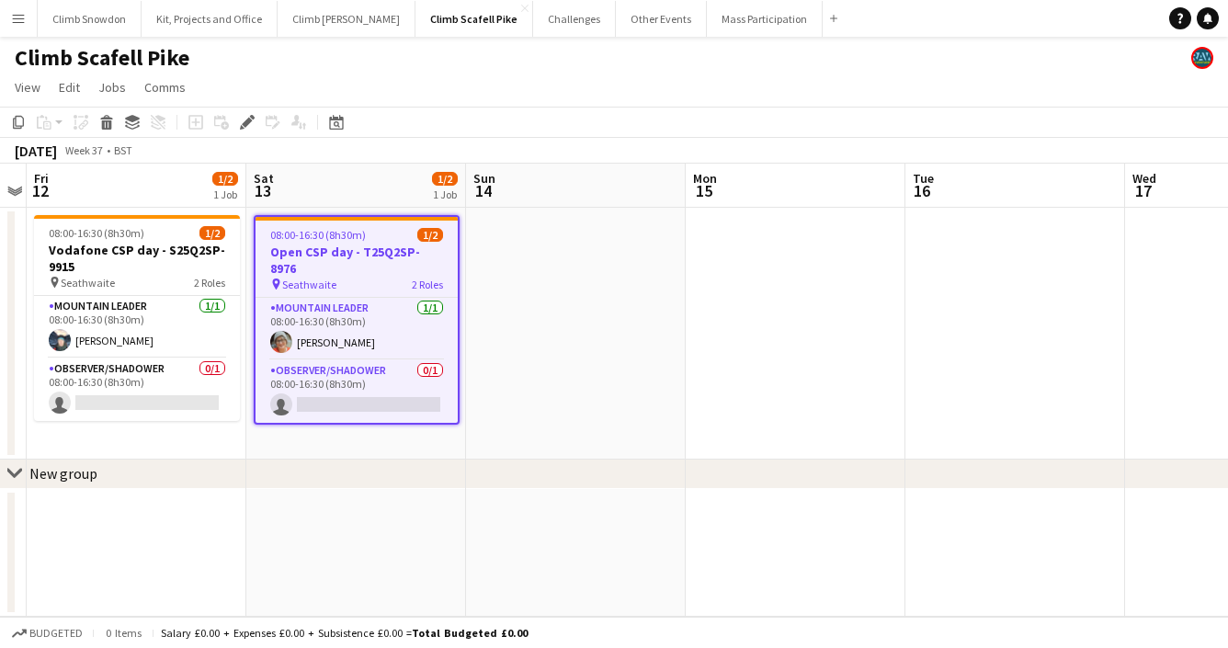
click at [629, 323] on app-date-cell at bounding box center [576, 334] width 220 height 252
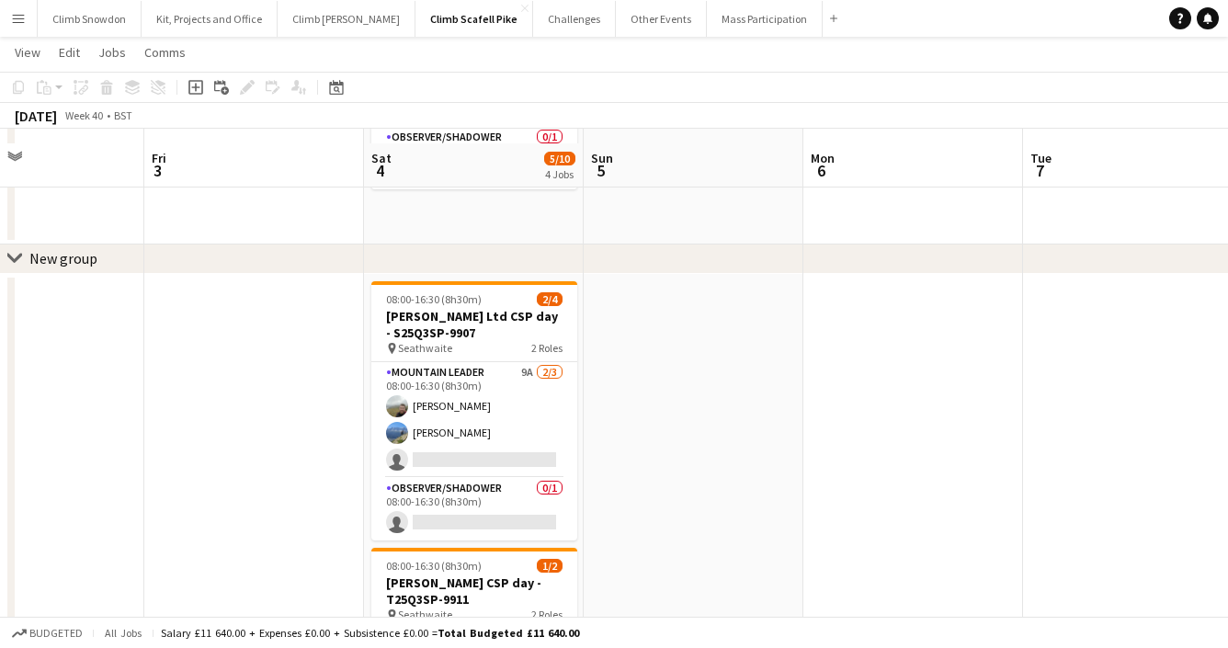
scroll to position [237, 0]
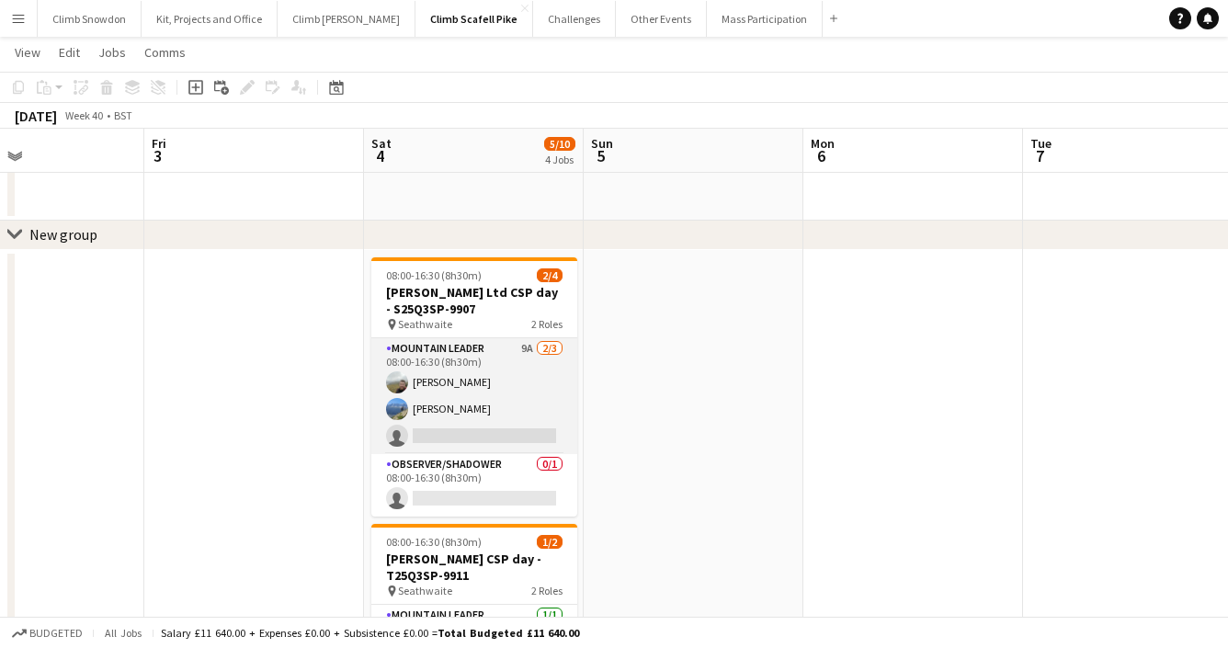
click at [518, 407] on app-card-role "Mountain Leader 9A 2/3 08:00-16:30 (8h30m) Thomas Stevenson Emma Marlow single-…" at bounding box center [474, 396] width 206 height 116
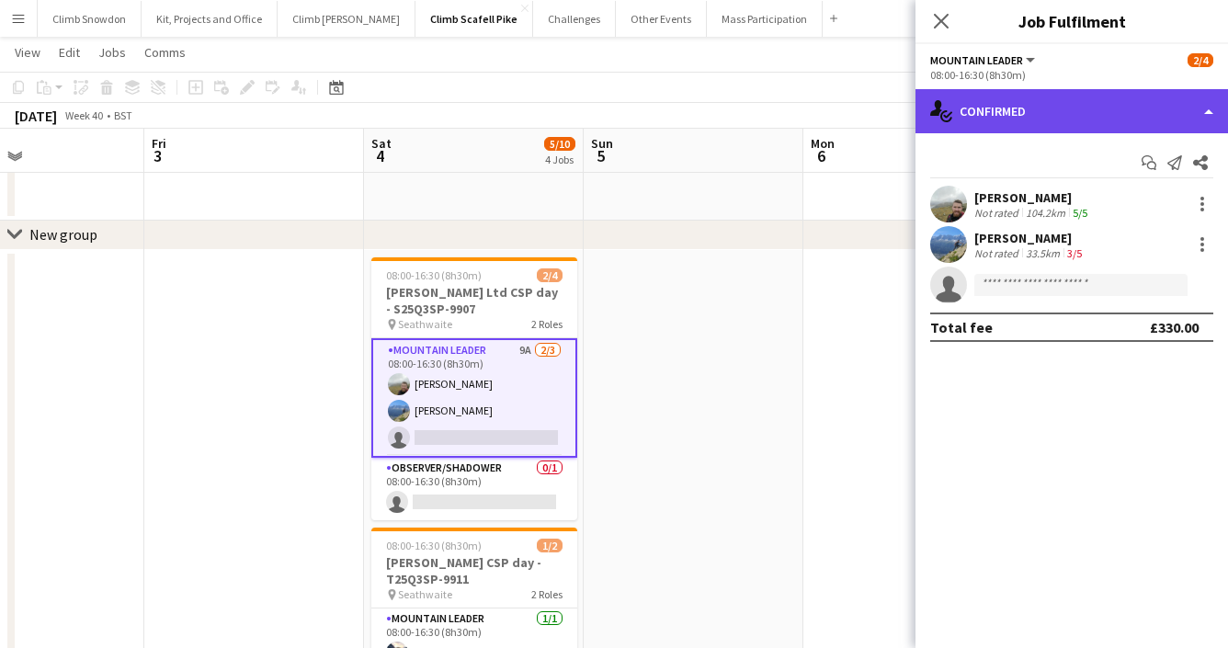
click at [1018, 105] on div "single-neutral-actions-check-2 Confirmed" at bounding box center [1072, 111] width 313 height 44
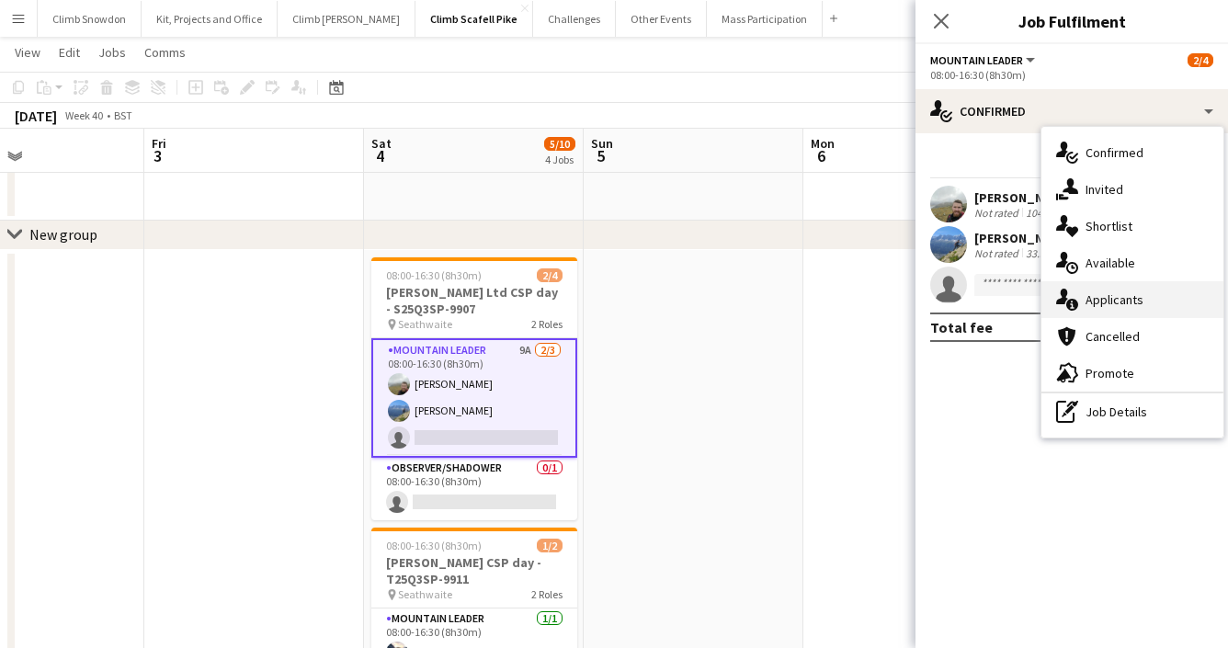
click at [1100, 294] on div "single-neutral-actions-information Applicants" at bounding box center [1133, 299] width 182 height 37
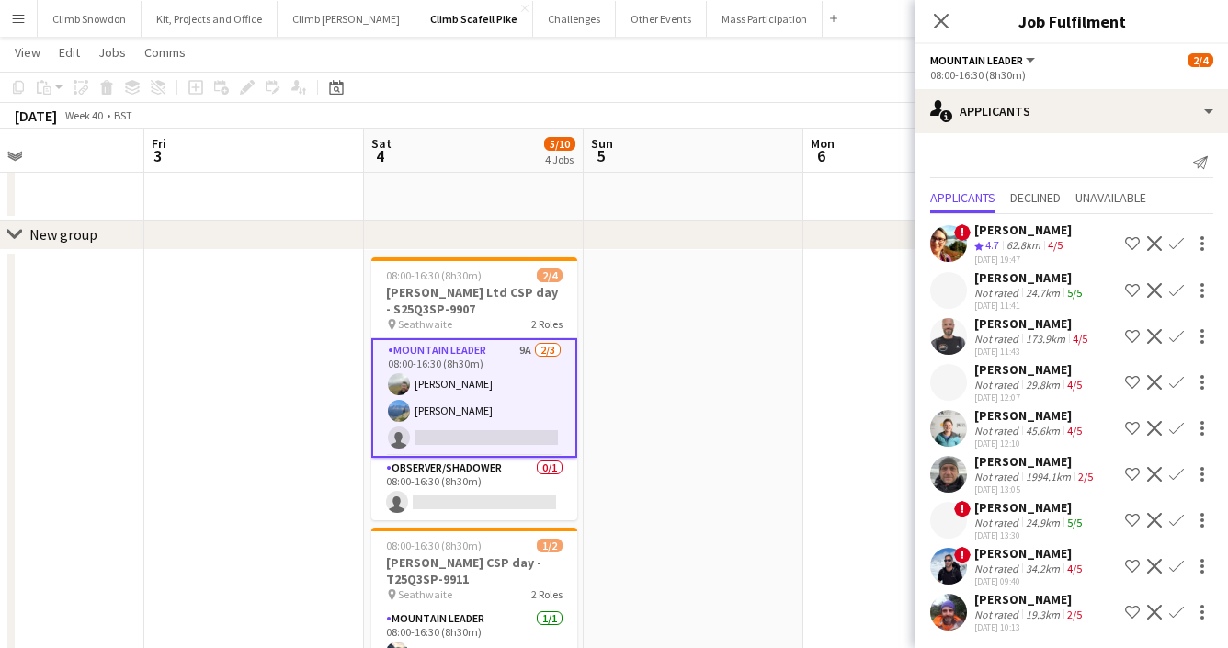
scroll to position [4, 0]
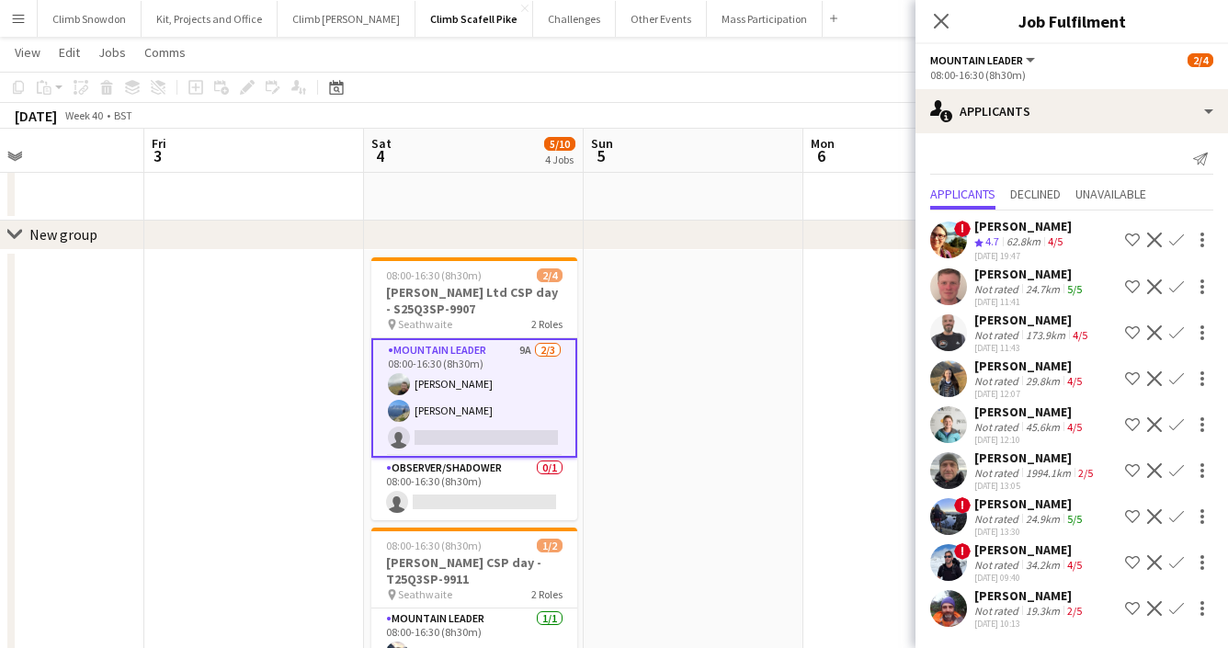
click at [712, 556] on app-date-cell at bounding box center [694, 617] width 220 height 735
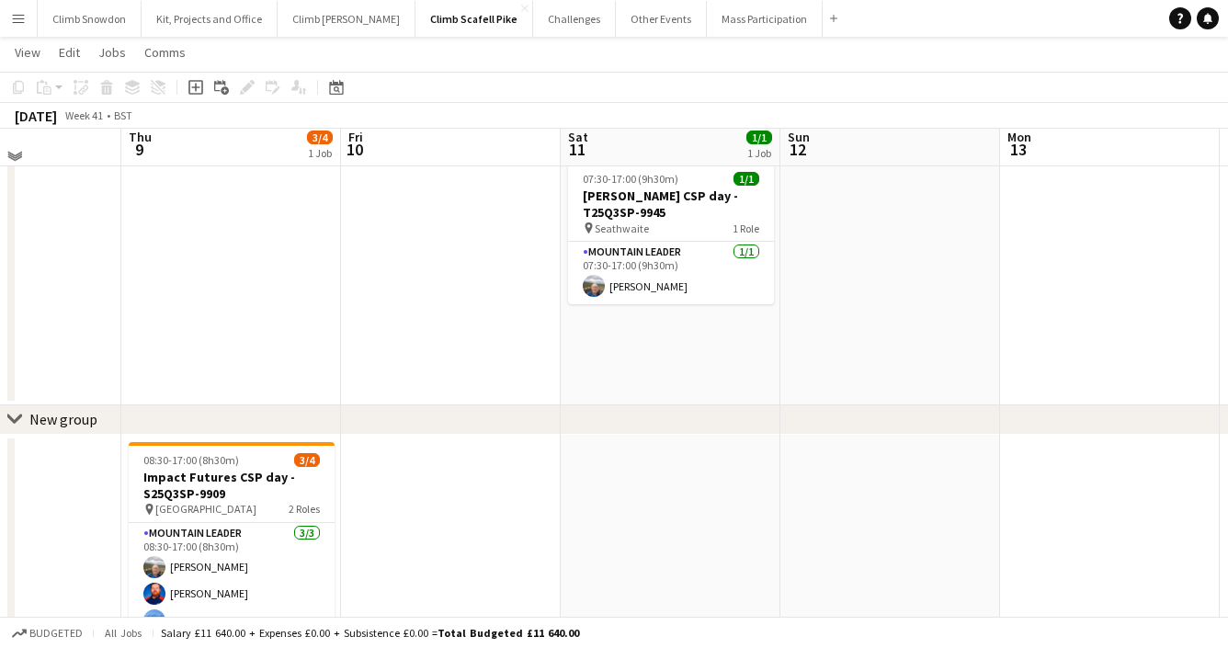
scroll to position [55, 0]
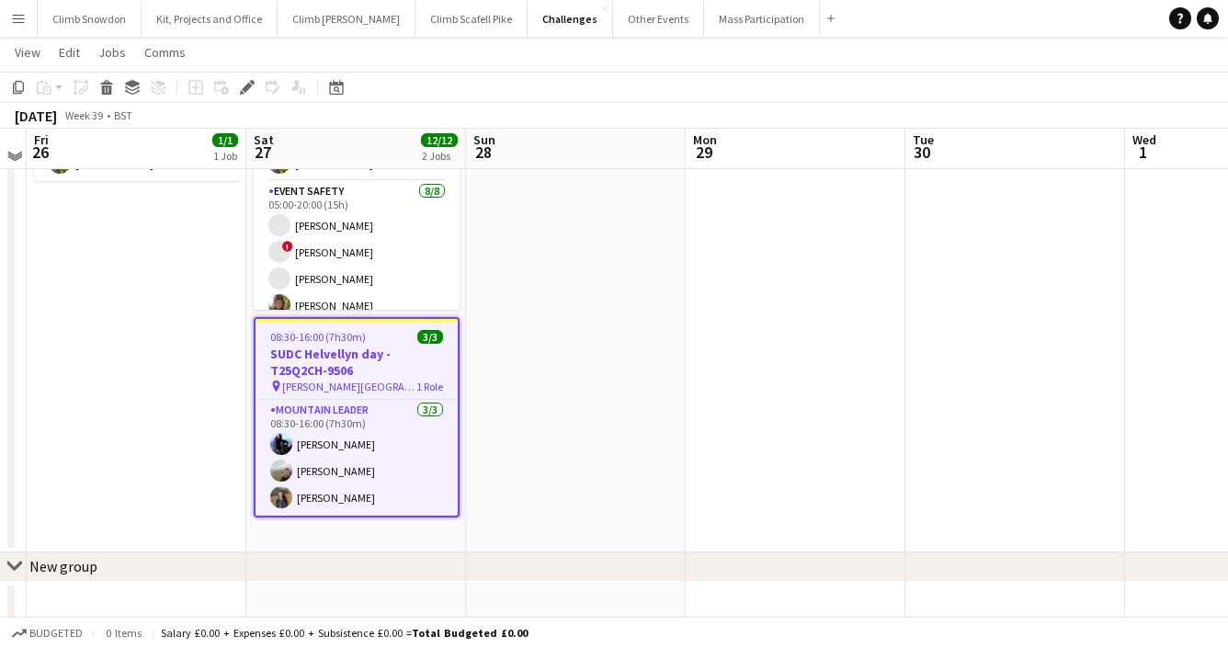
scroll to position [172, 0]
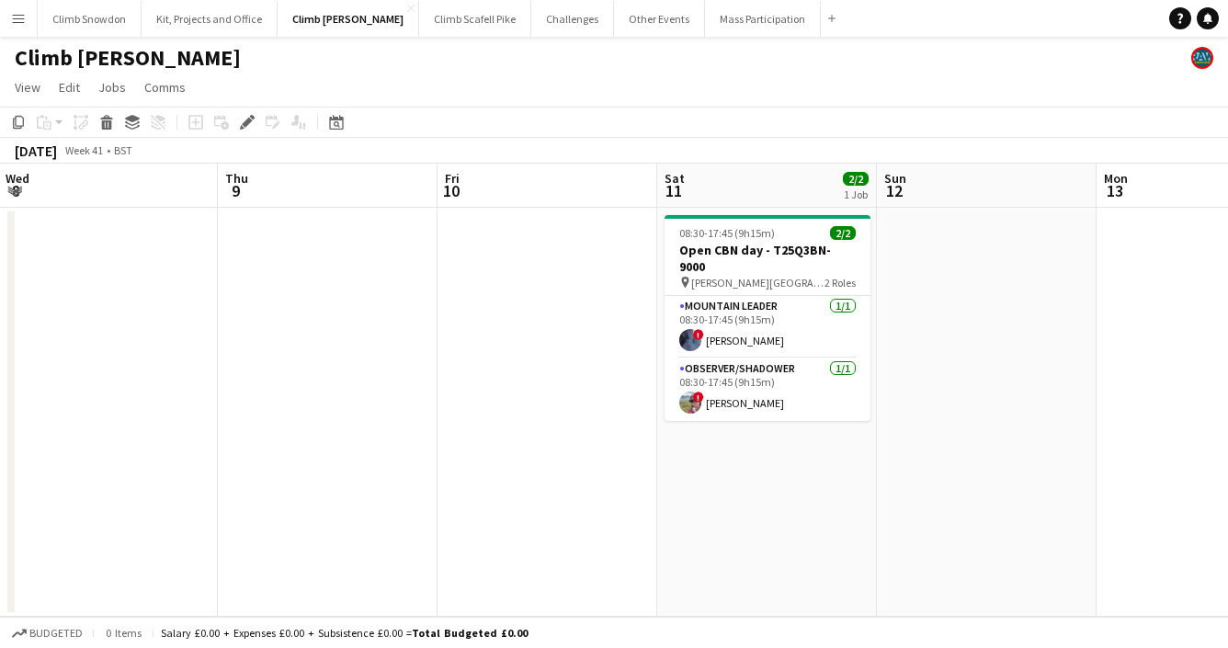
scroll to position [0, 667]
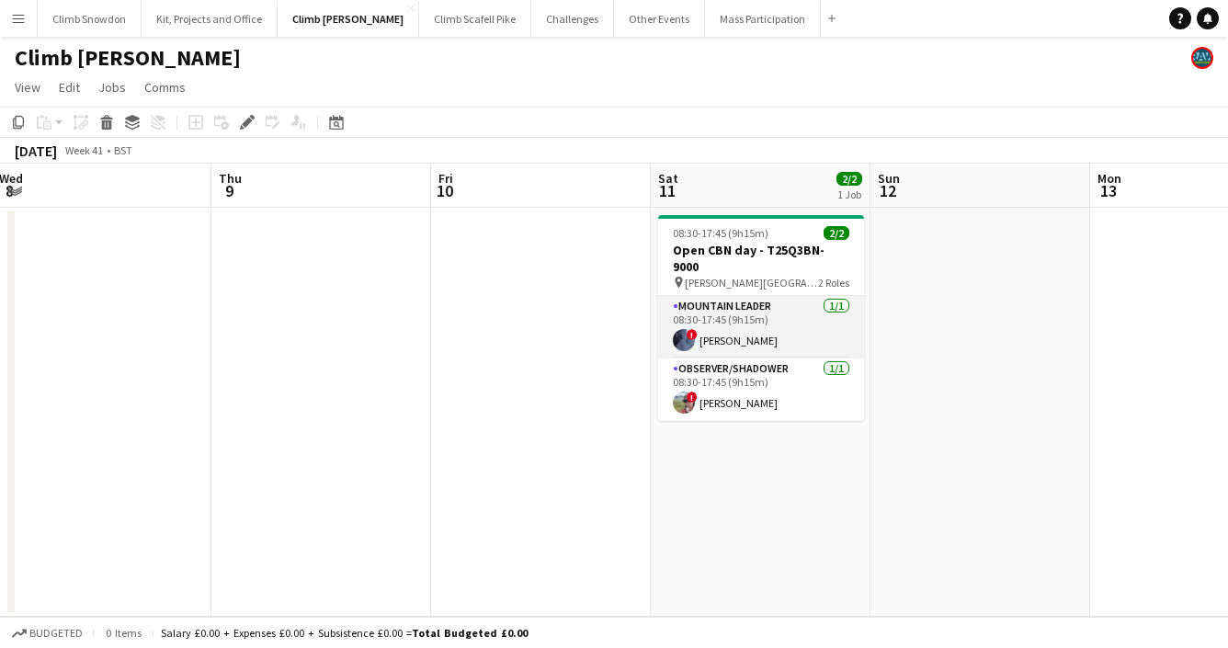
click at [694, 328] on app-card-role "Mountain Leader [DATE] 08:30-17:45 (9h15m) ! [PERSON_NAME]" at bounding box center [761, 327] width 206 height 63
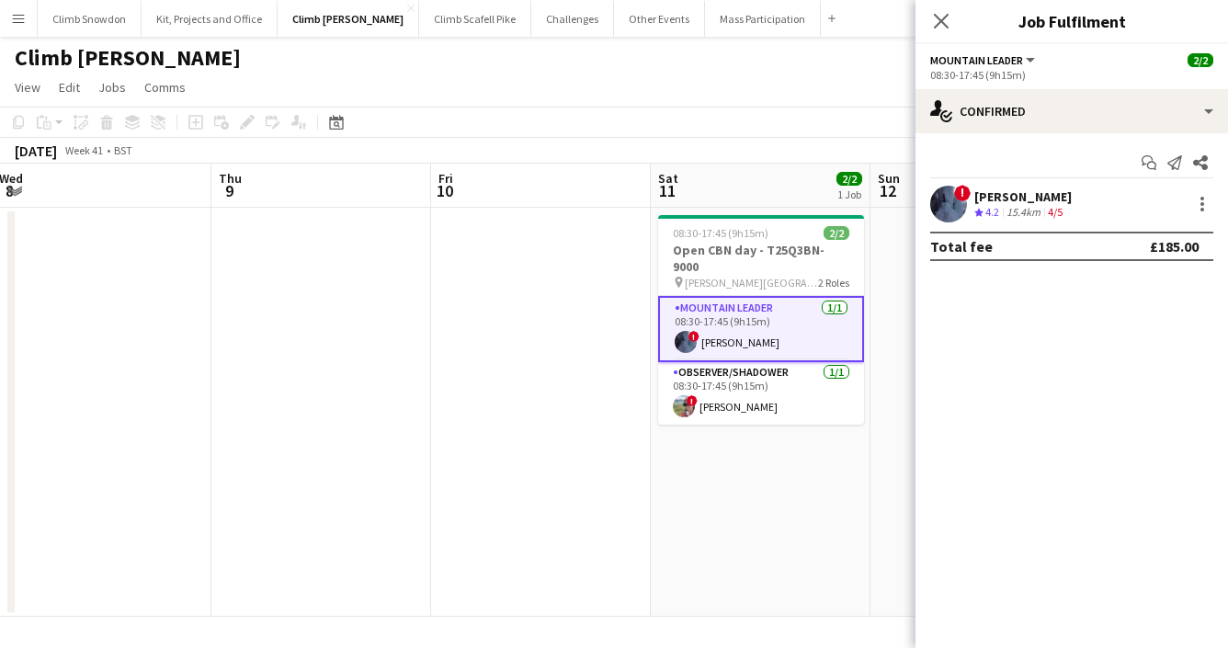
click at [971, 207] on div "! [PERSON_NAME] Crew rating 4.2 15.4km 4/5" at bounding box center [1072, 204] width 313 height 37
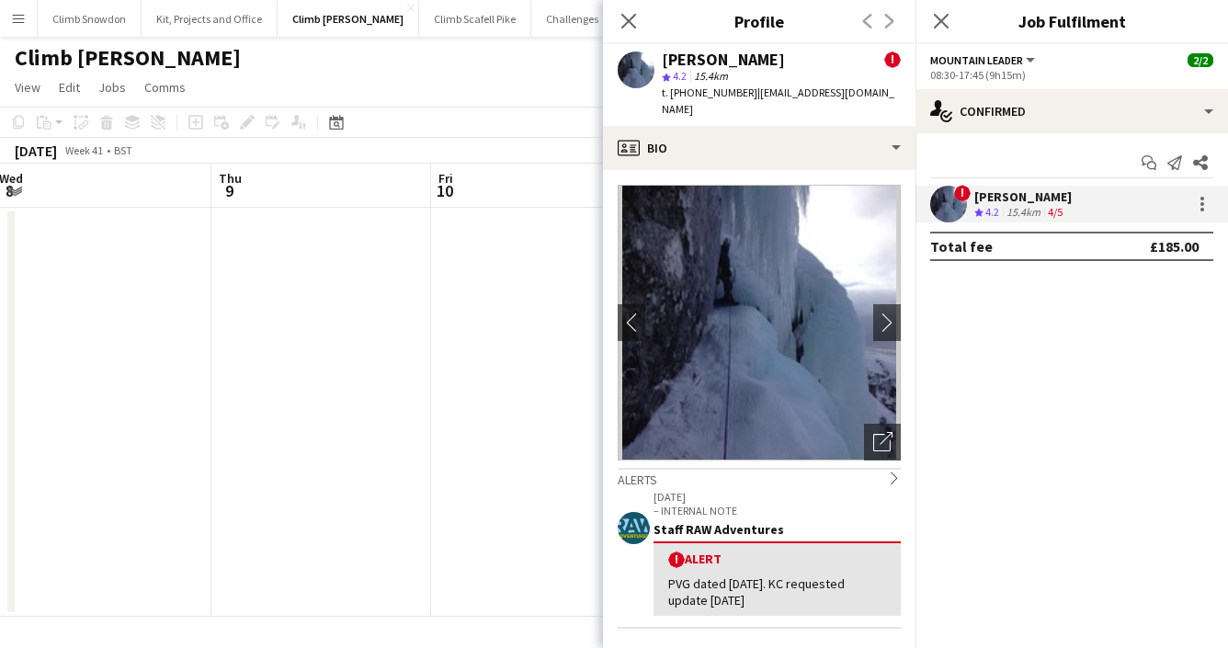
click at [537, 535] on app-date-cell at bounding box center [541, 412] width 220 height 409
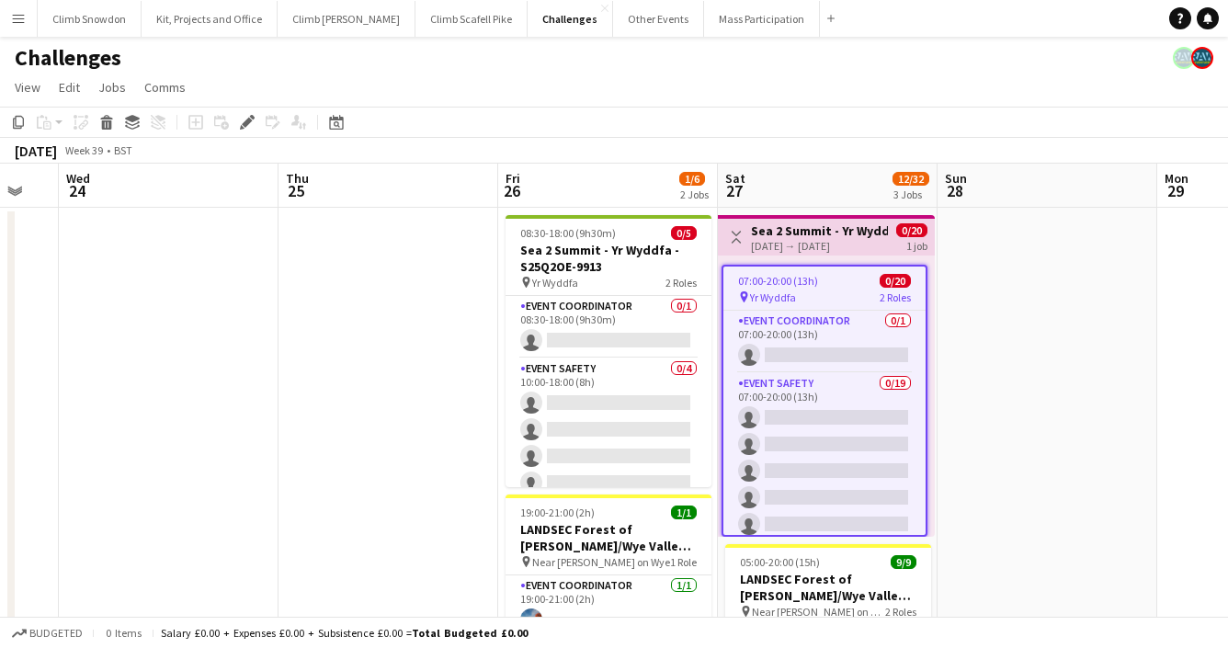
scroll to position [0, 579]
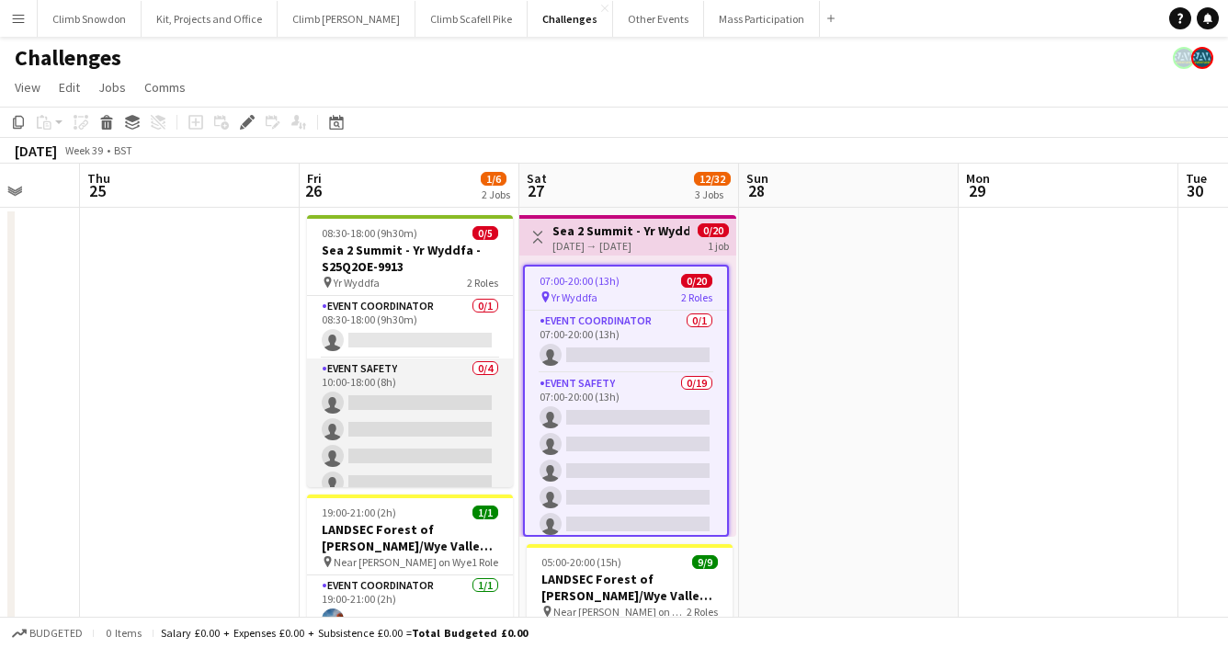
click at [421, 405] on app-card-role "Event Safety 0/4 10:00-18:00 (8h) single-neutral-actions single-neutral-actions…" at bounding box center [410, 430] width 206 height 142
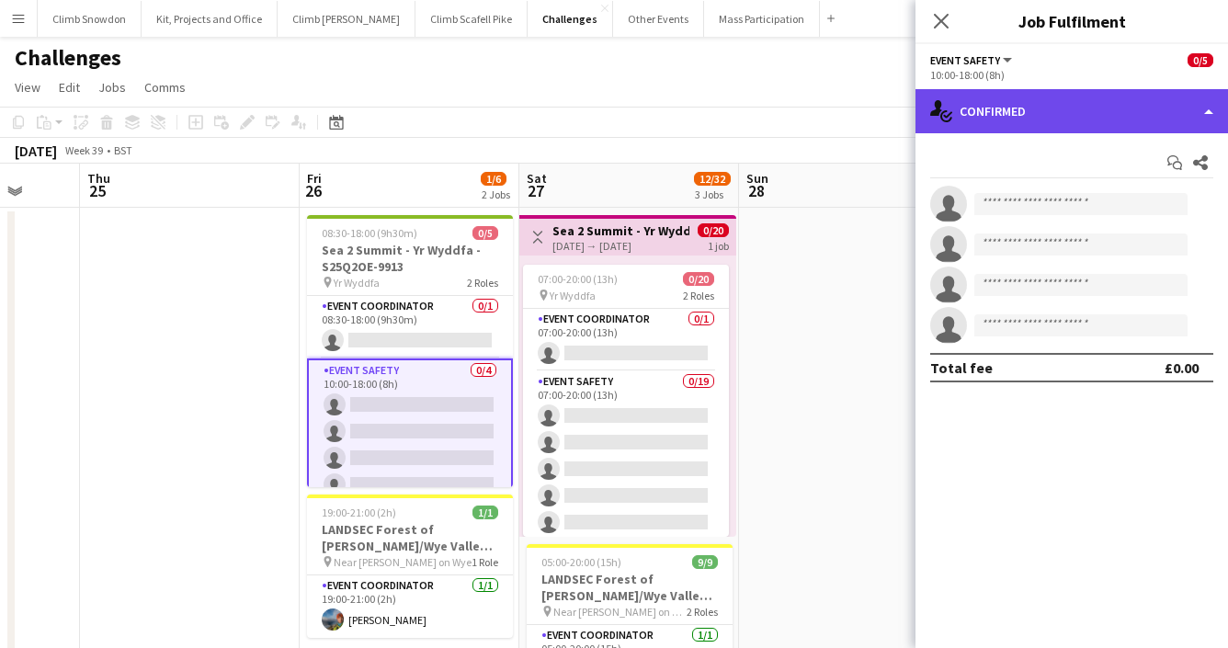
click at [1123, 101] on div "single-neutral-actions-check-2 Confirmed" at bounding box center [1072, 111] width 313 height 44
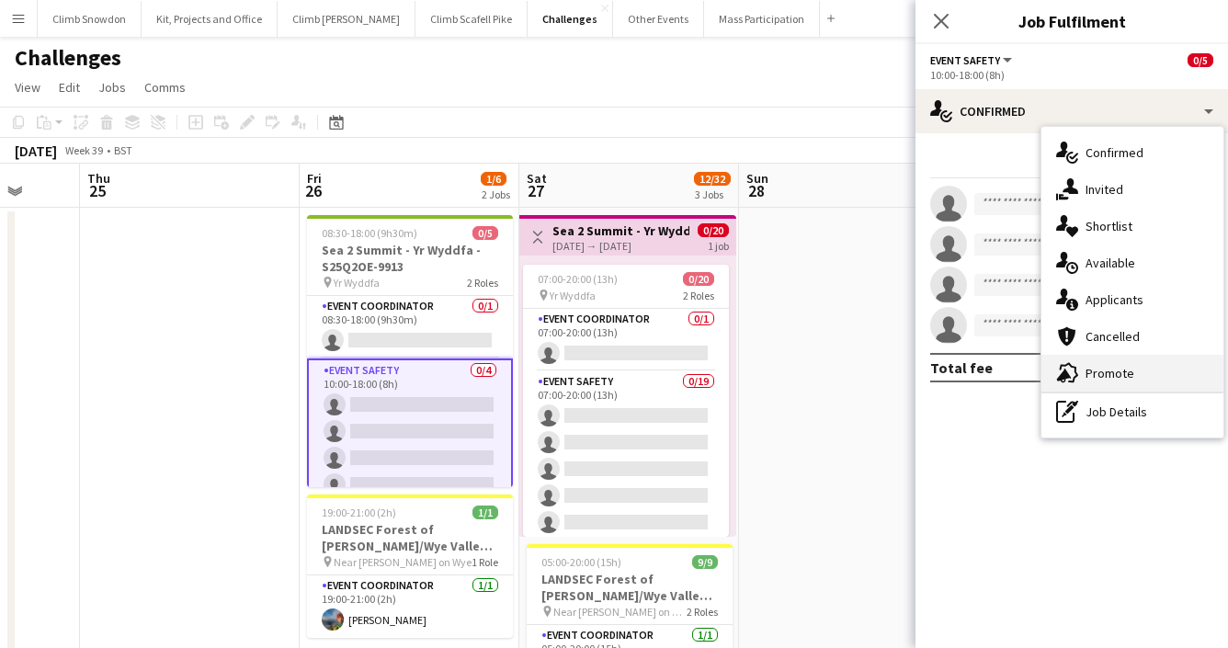
click at [1117, 369] on div "advertising-megaphone Promote" at bounding box center [1133, 373] width 182 height 37
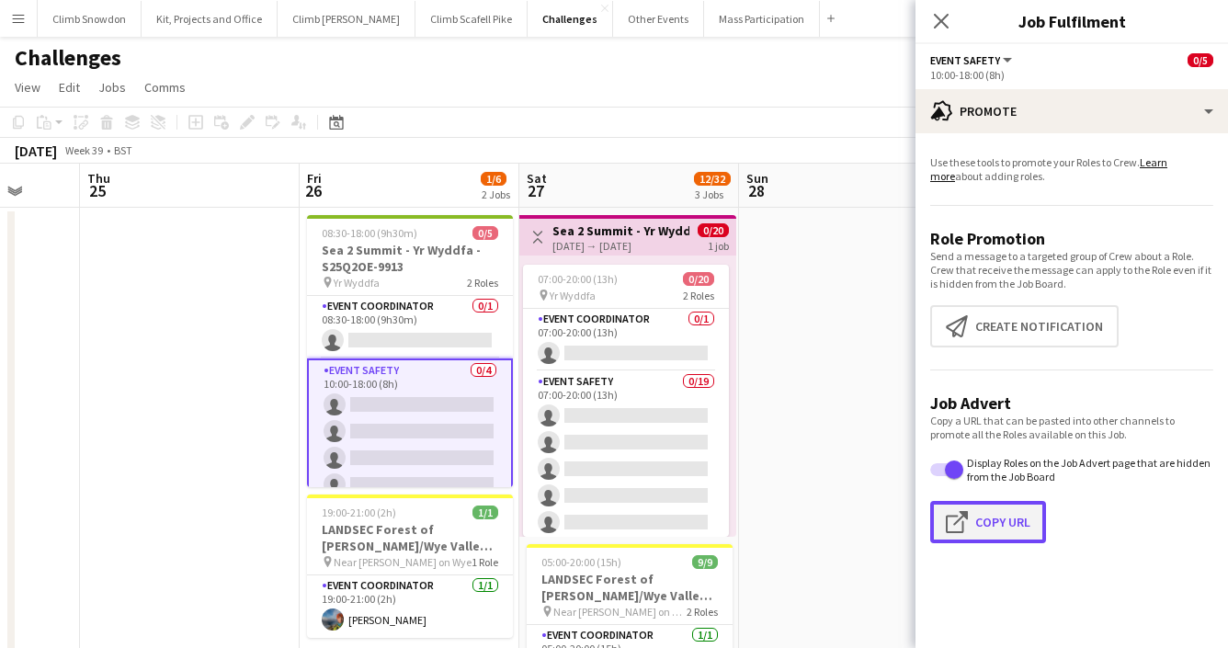
click at [993, 517] on button "Click to copy URL Copy Url" at bounding box center [988, 522] width 116 height 42
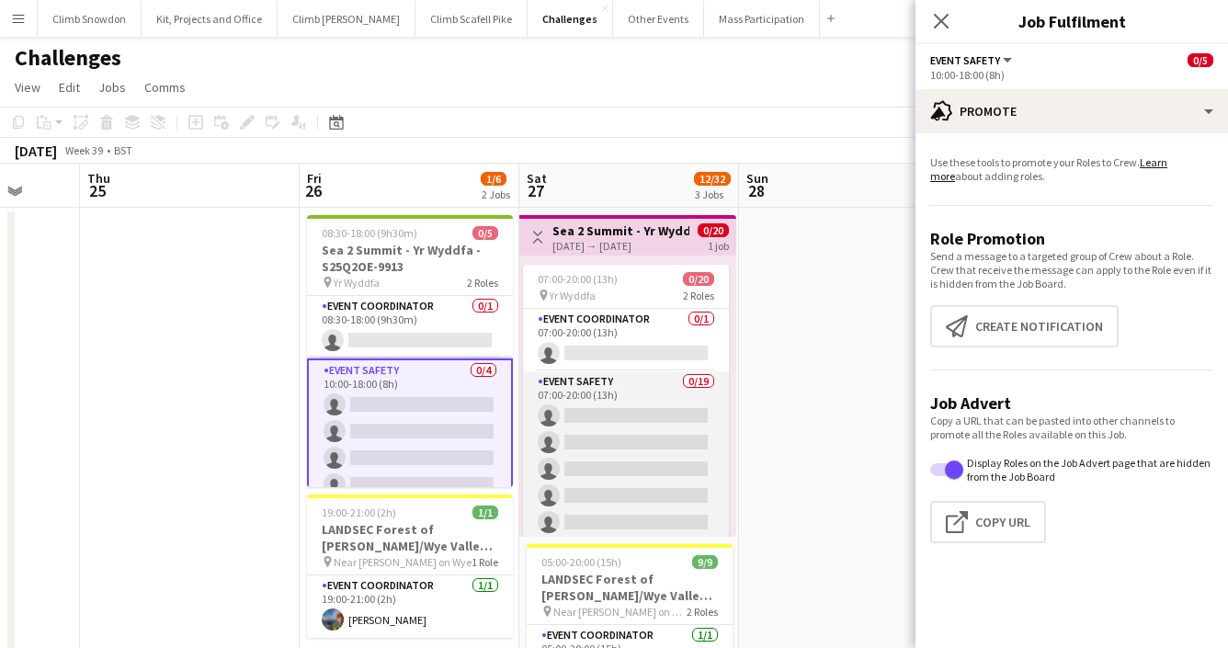
click at [641, 415] on app-card-role "Event Safety 0/19 07:00-20:00 (13h) single-neutral-actions single-neutral-actio…" at bounding box center [626, 642] width 206 height 542
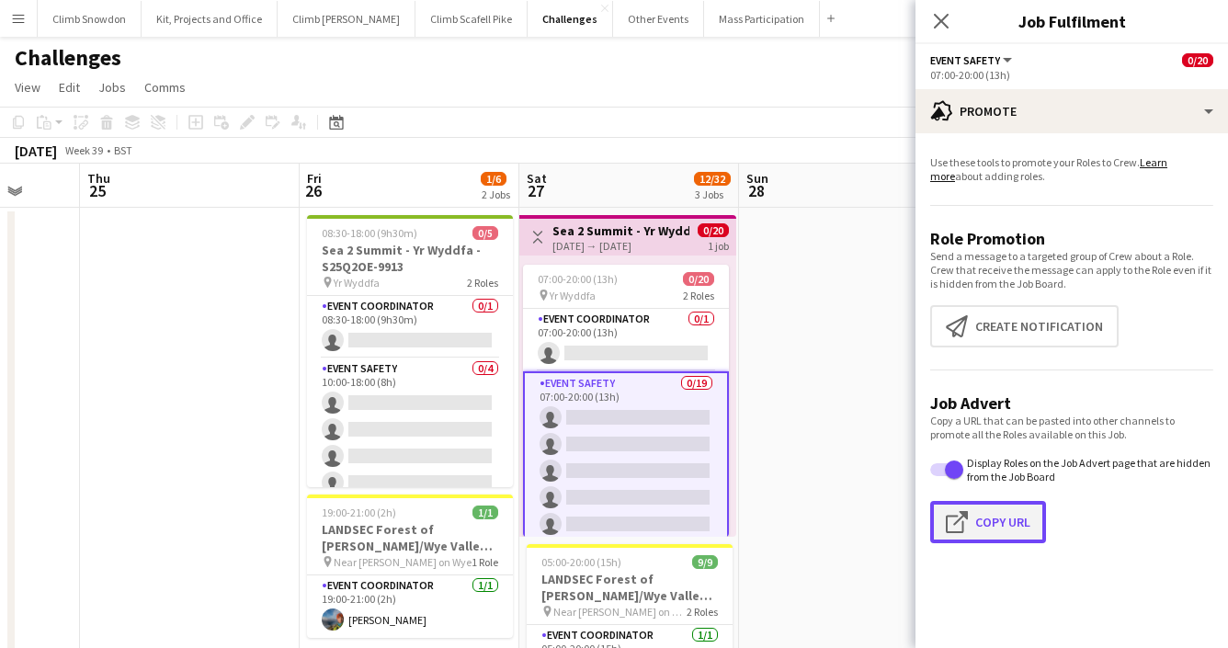
click at [1008, 525] on button "Click to copy URL Copy Url" at bounding box center [988, 522] width 116 height 42
type textarea "**********"
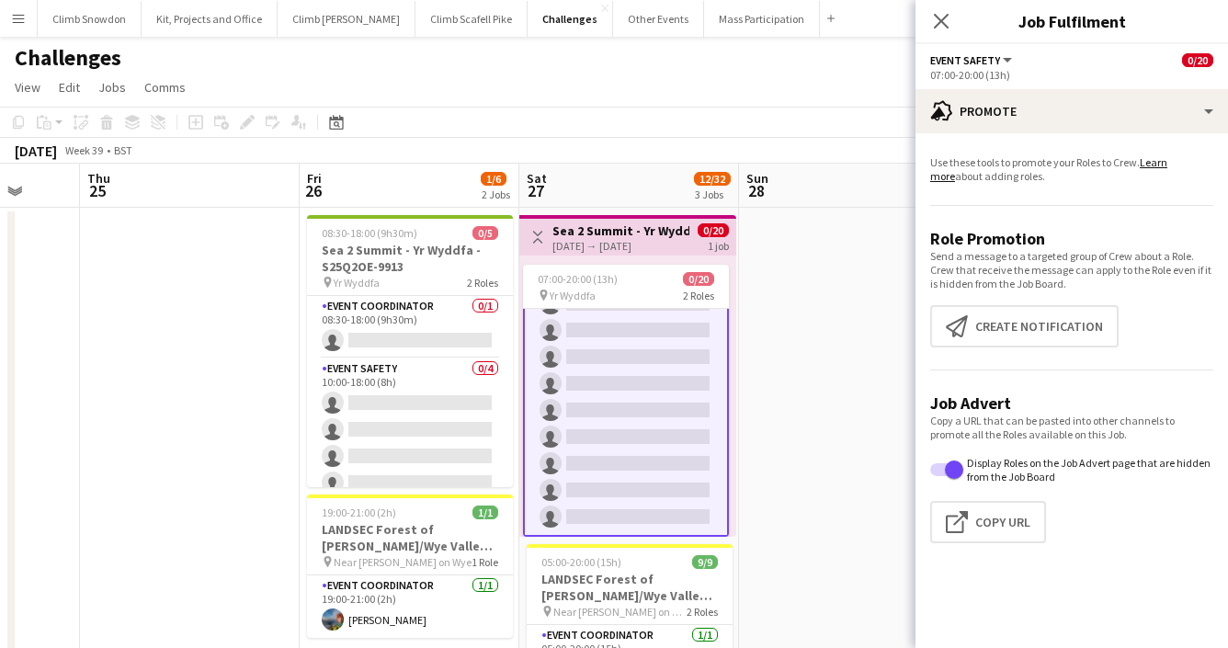
scroll to position [0, 0]
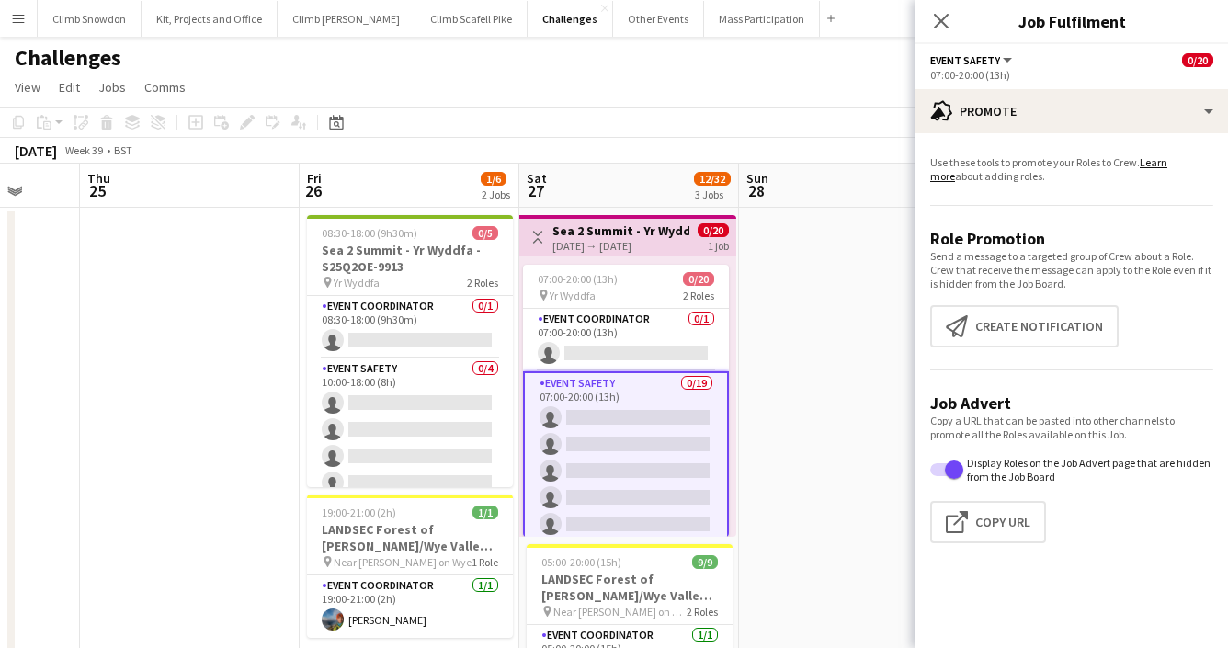
click at [12, 11] on app-icon "Menu" at bounding box center [18, 18] width 15 height 15
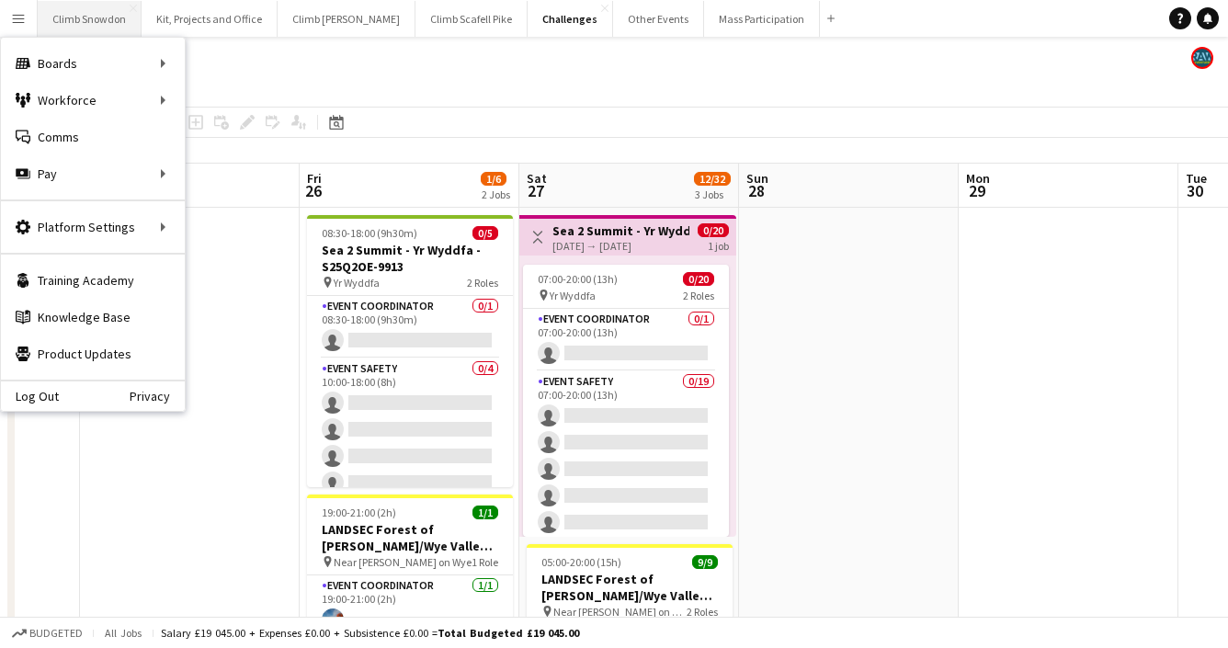
click at [103, 14] on button "Climb Snowdon Close" at bounding box center [90, 19] width 104 height 36
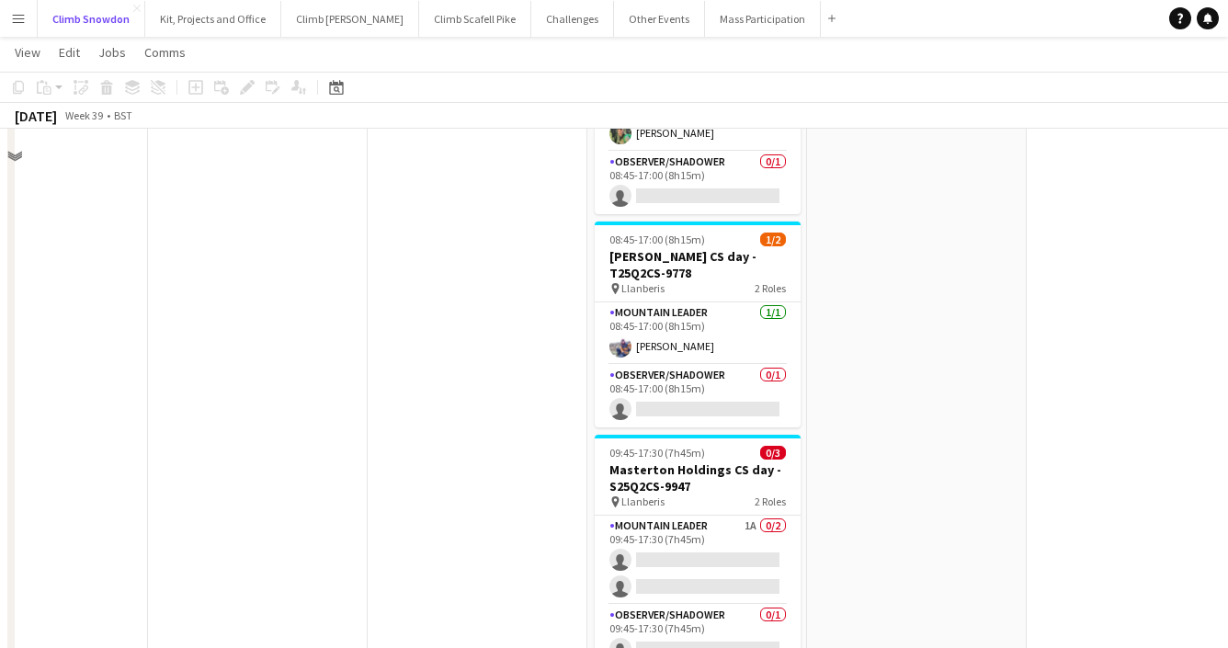
scroll to position [911, 0]
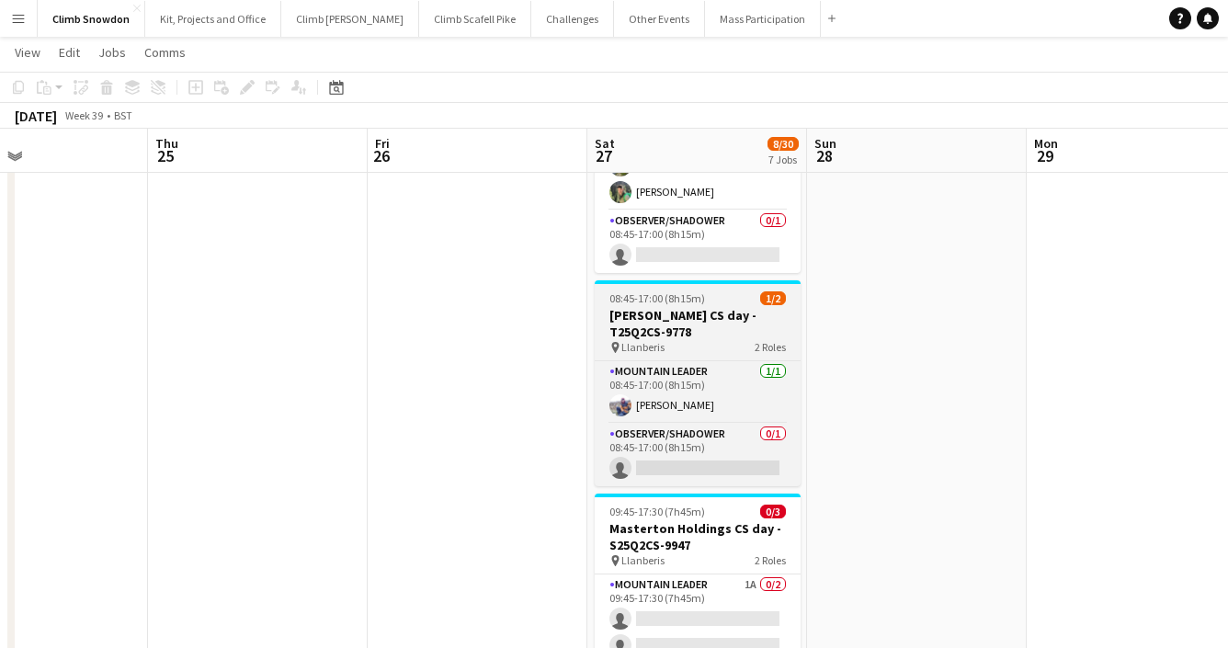
click at [672, 307] on h3 "[PERSON_NAME] CS day - T25Q2CS-9778" at bounding box center [698, 323] width 206 height 33
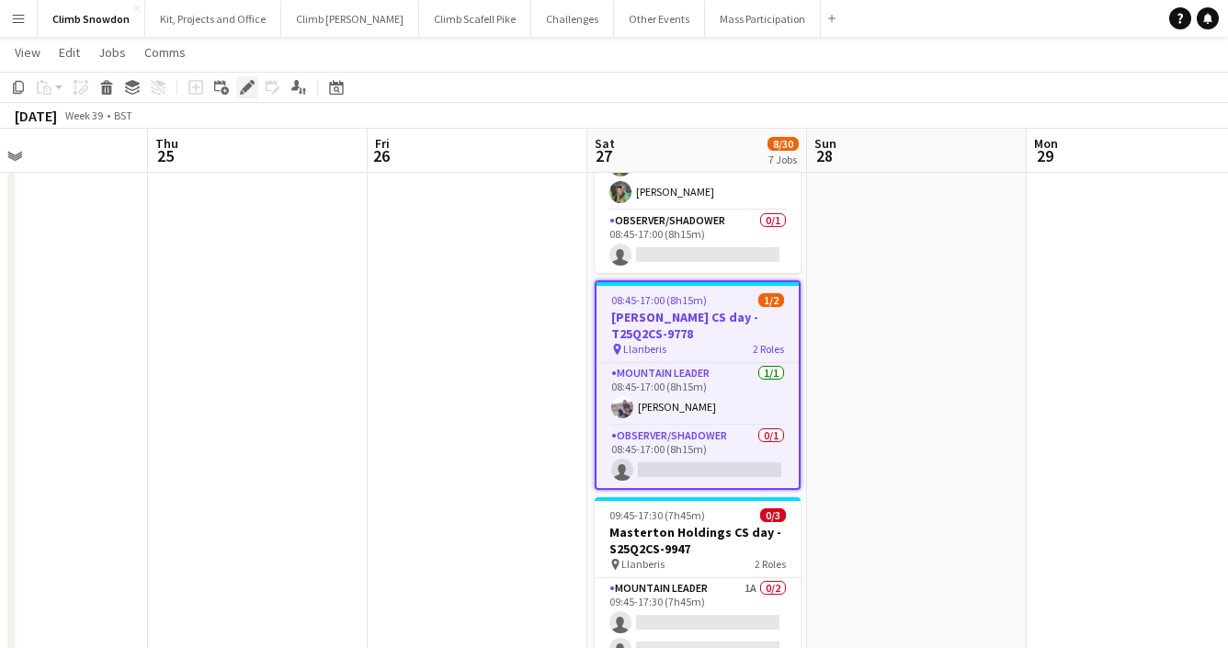
click at [245, 85] on icon at bounding box center [247, 88] width 10 height 10
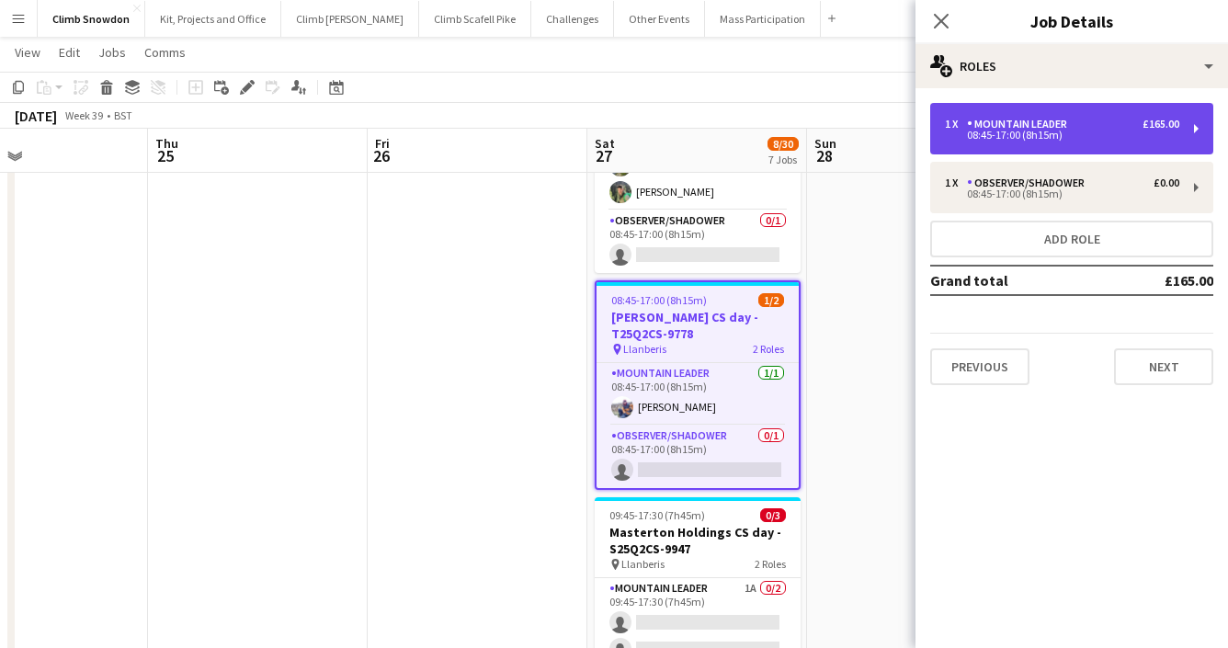
click at [1097, 135] on div "08:45-17:00 (8h15m)" at bounding box center [1062, 135] width 234 height 9
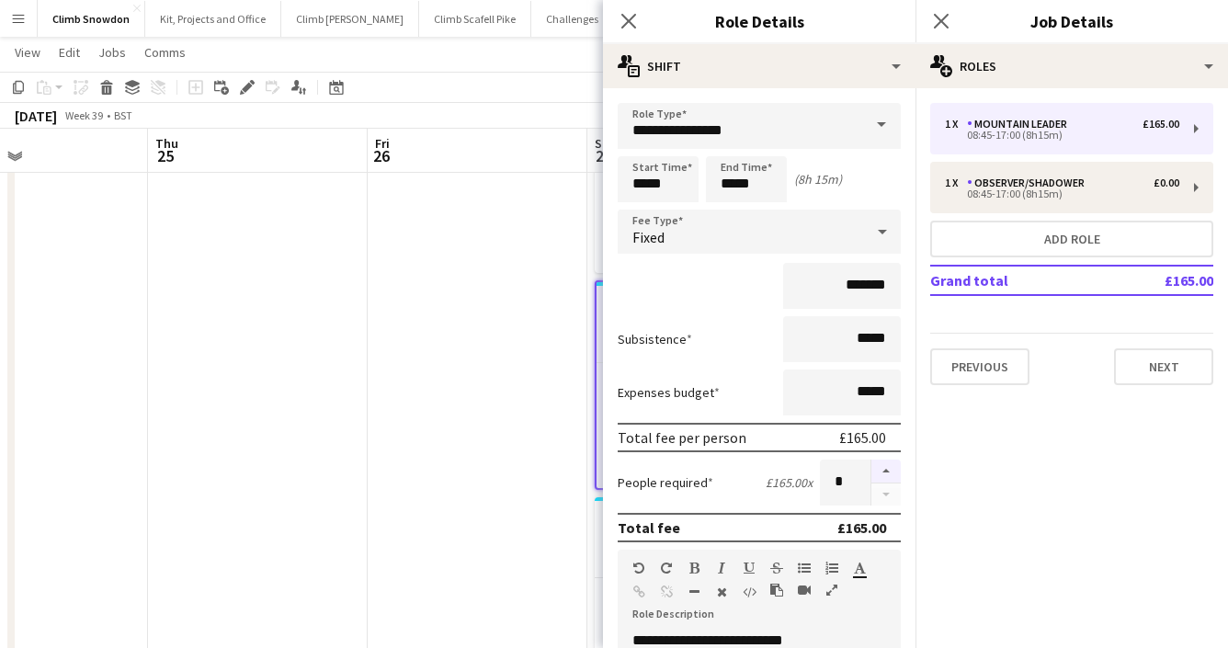
click at [889, 473] on button "button" at bounding box center [886, 472] width 29 height 24
type input "*"
click at [464, 473] on app-date-cell at bounding box center [478, 172] width 220 height 1192
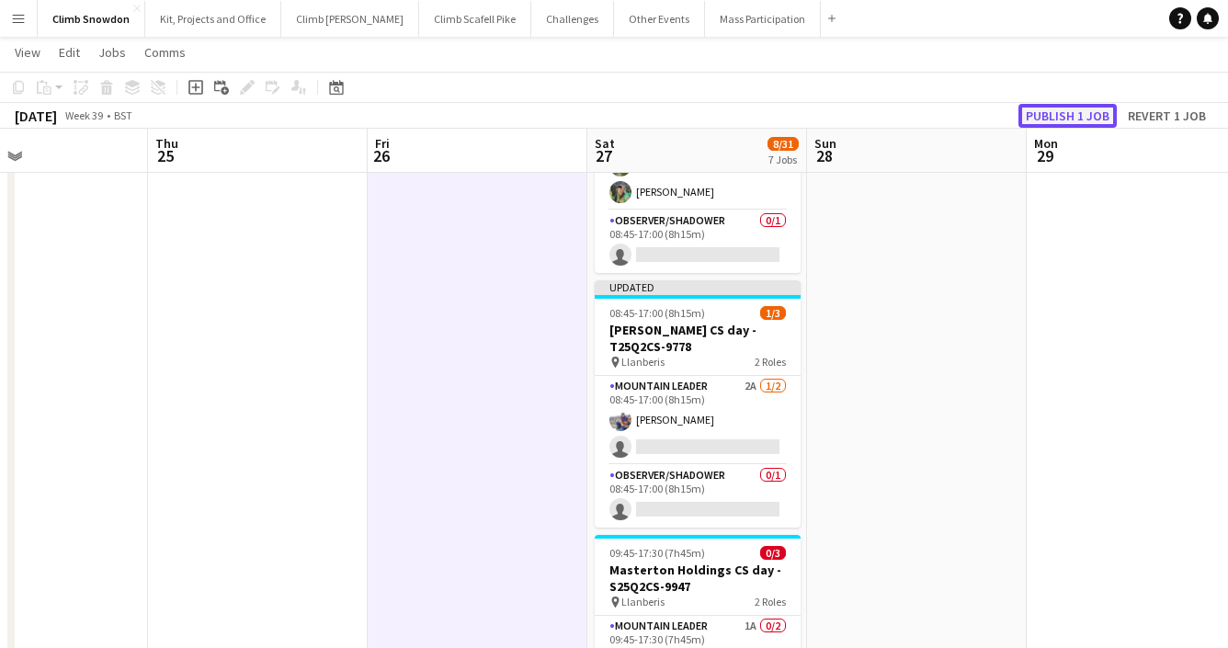
click at [1056, 120] on button "Publish 1 job" at bounding box center [1068, 116] width 98 height 24
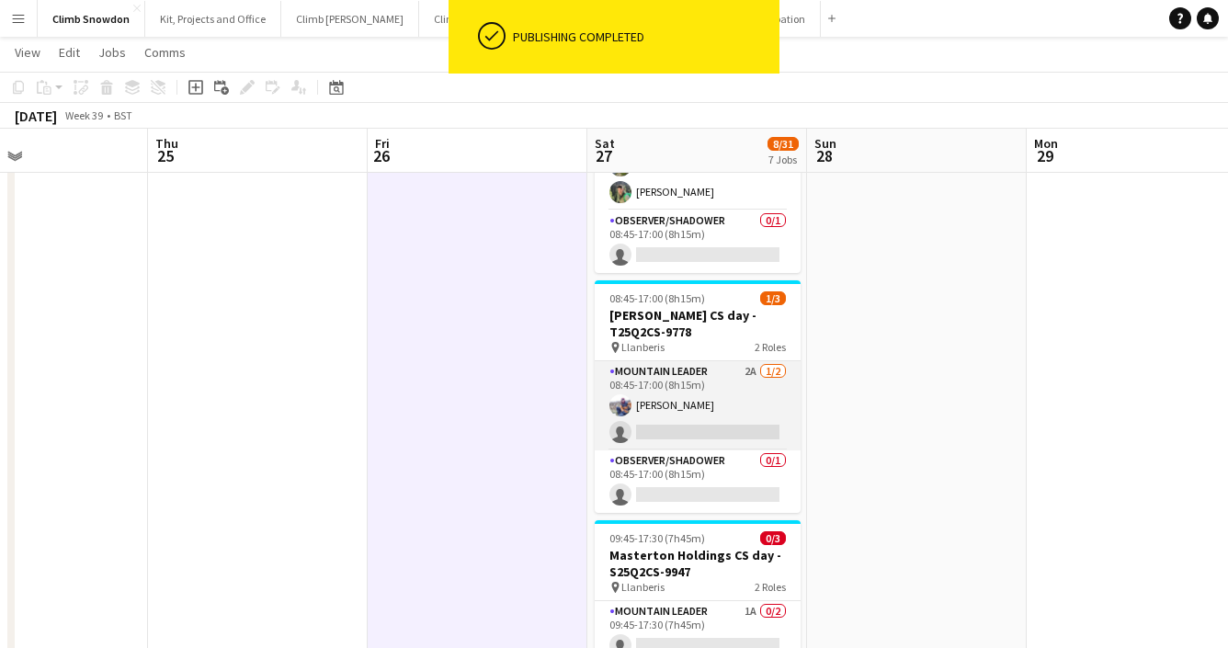
click at [733, 371] on app-card-role "Mountain Leader 2A [DATE] 08:45-17:00 (8h15m) [PERSON_NAME] single-neutral-acti…" at bounding box center [698, 405] width 206 height 89
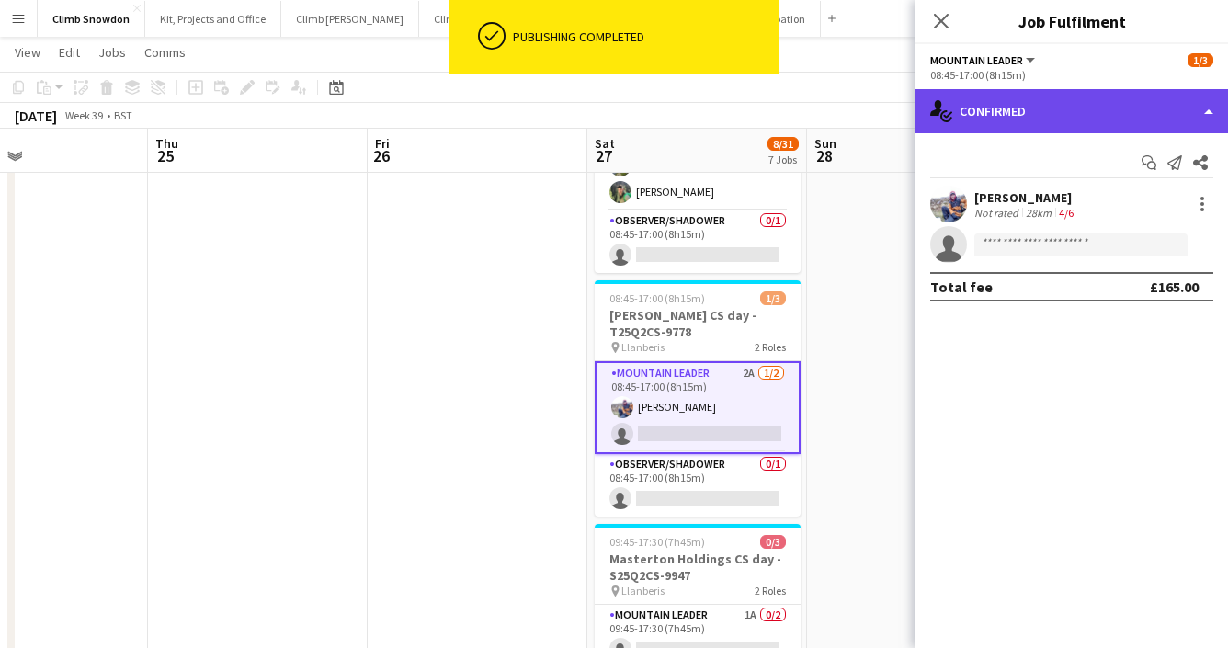
click at [1054, 106] on div "single-neutral-actions-check-2 Confirmed" at bounding box center [1072, 111] width 313 height 44
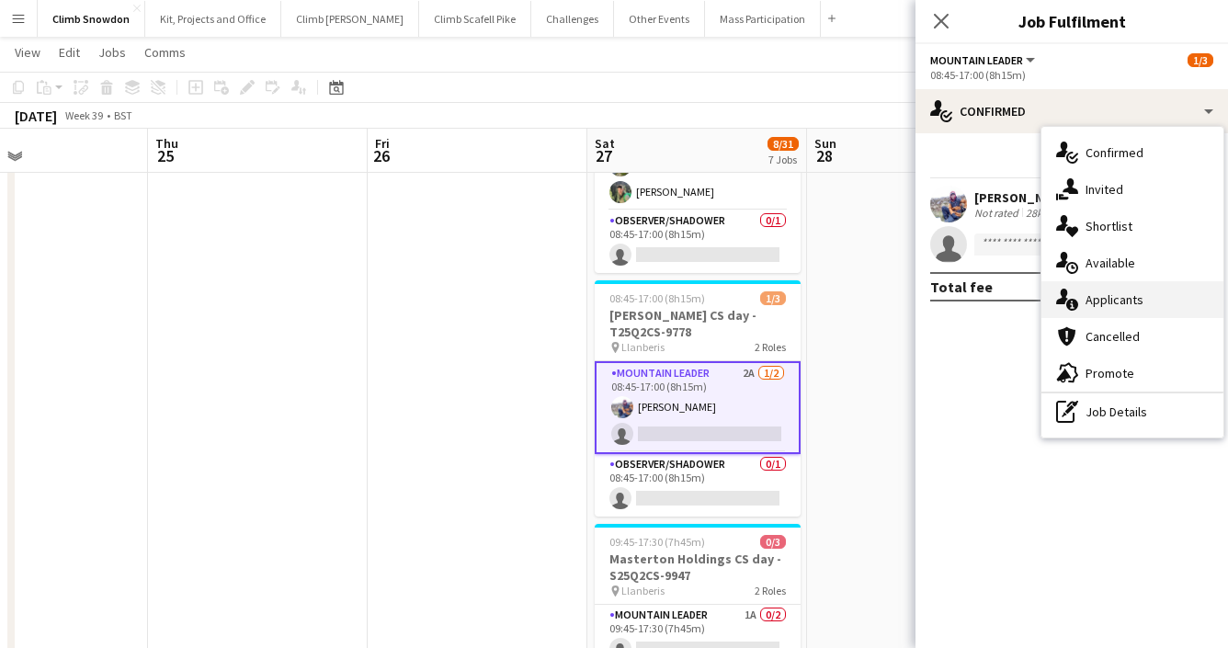
click at [1099, 298] on div "single-neutral-actions-information Applicants" at bounding box center [1133, 299] width 182 height 37
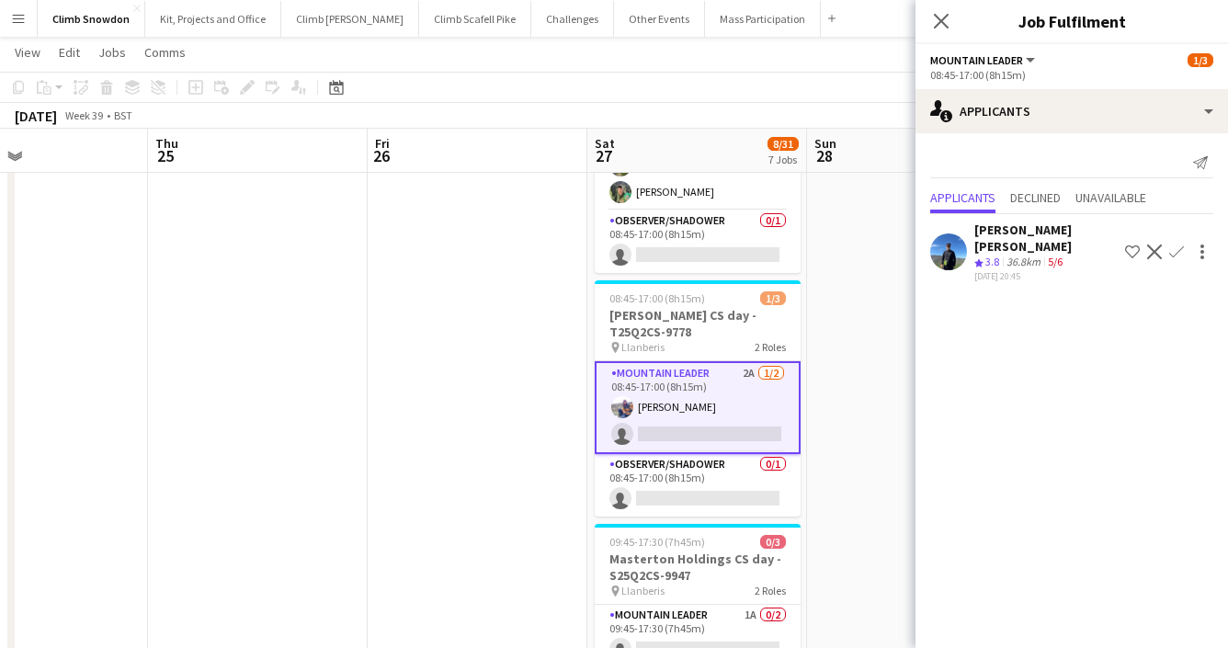
click at [285, 519] on app-date-cell at bounding box center [258, 172] width 220 height 1192
